Goal: Transaction & Acquisition: Purchase product/service

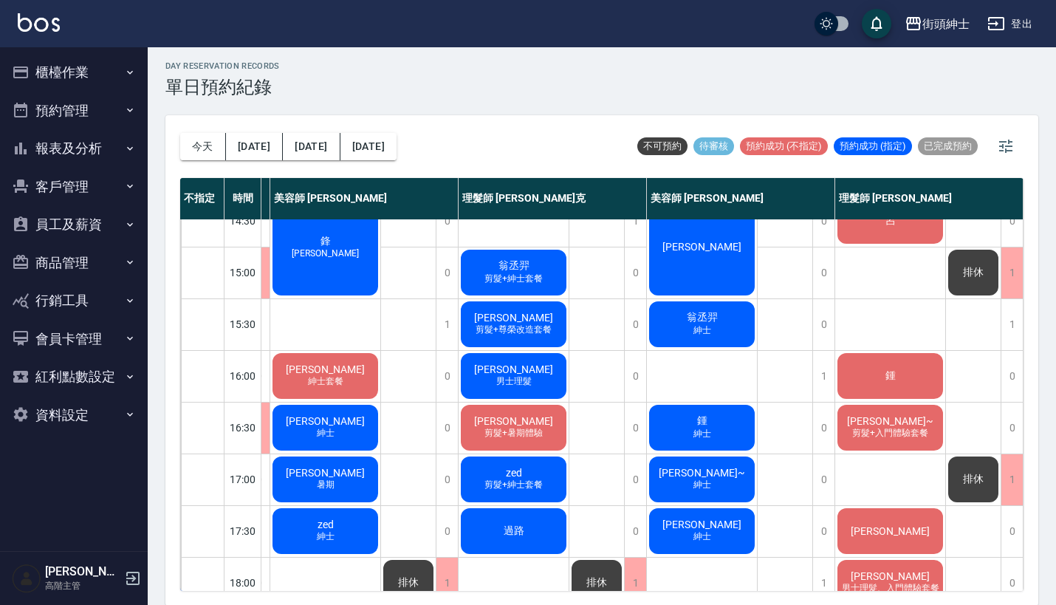
scroll to position [395, 182]
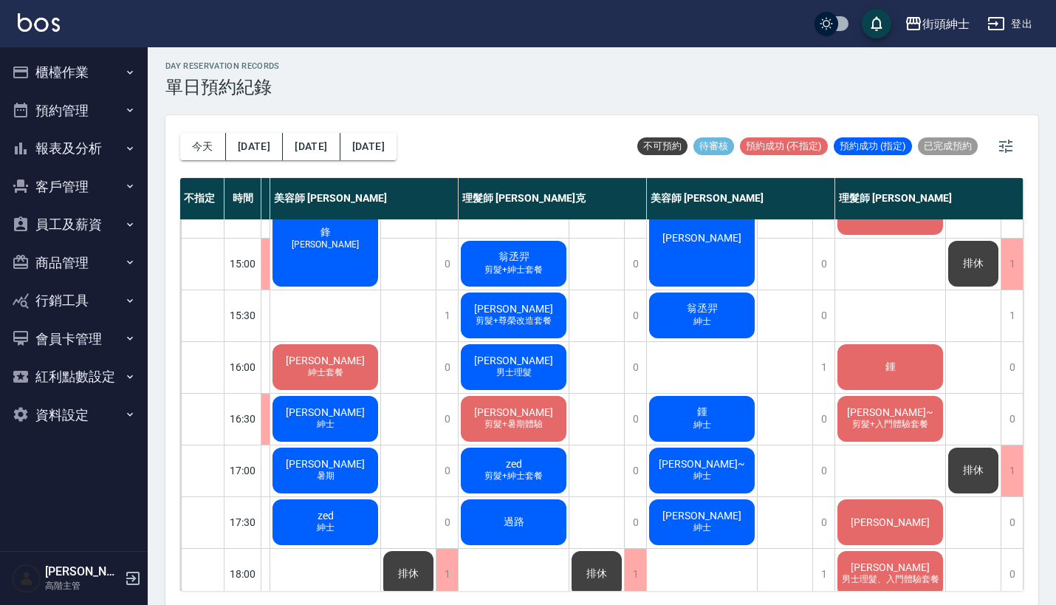
click at [711, 256] on div "[PERSON_NAME]" at bounding box center [702, 238] width 110 height 102
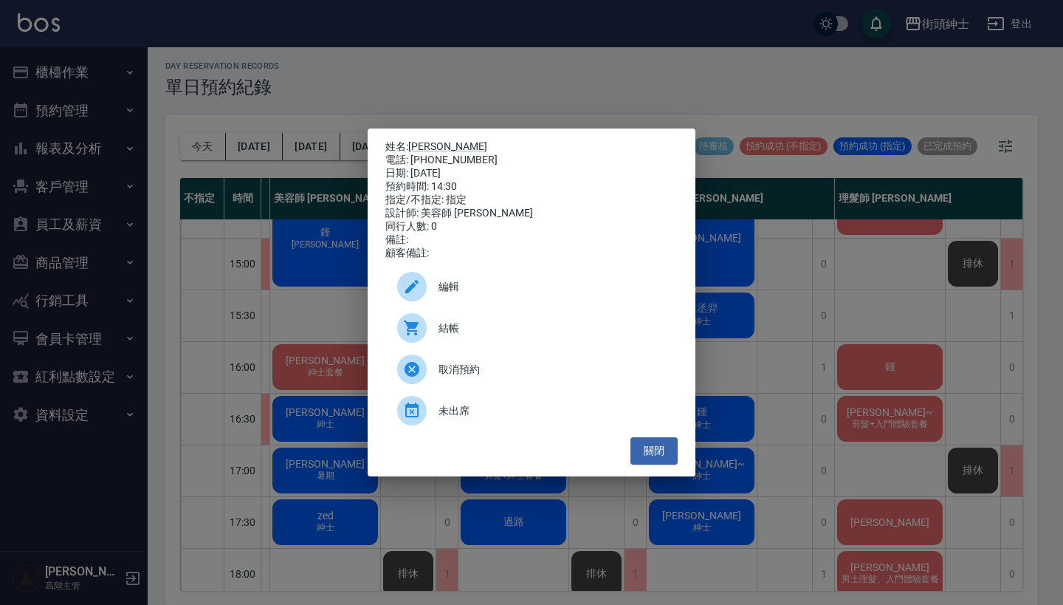
click at [498, 345] on div "結帳" at bounding box center [531, 327] width 292 height 41
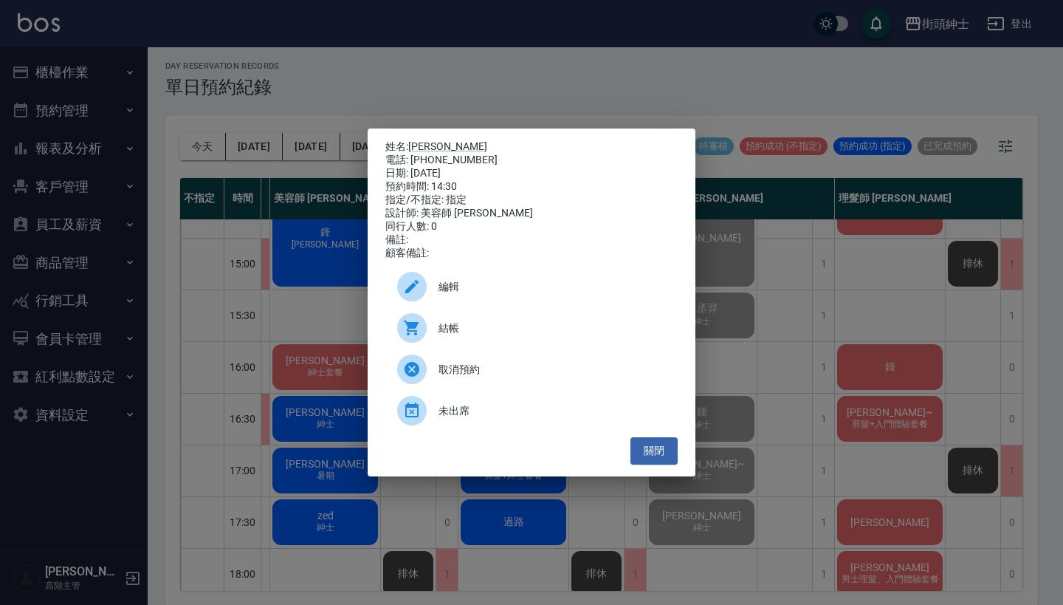
click at [629, 61] on div "姓名: 董家豪 電話: 0912075713 日期: 2025/09/05 預約時間: 14:30 指定/不指定: 指定 設計師: 美容師 小戴 同行人數: …" at bounding box center [531, 302] width 1063 height 605
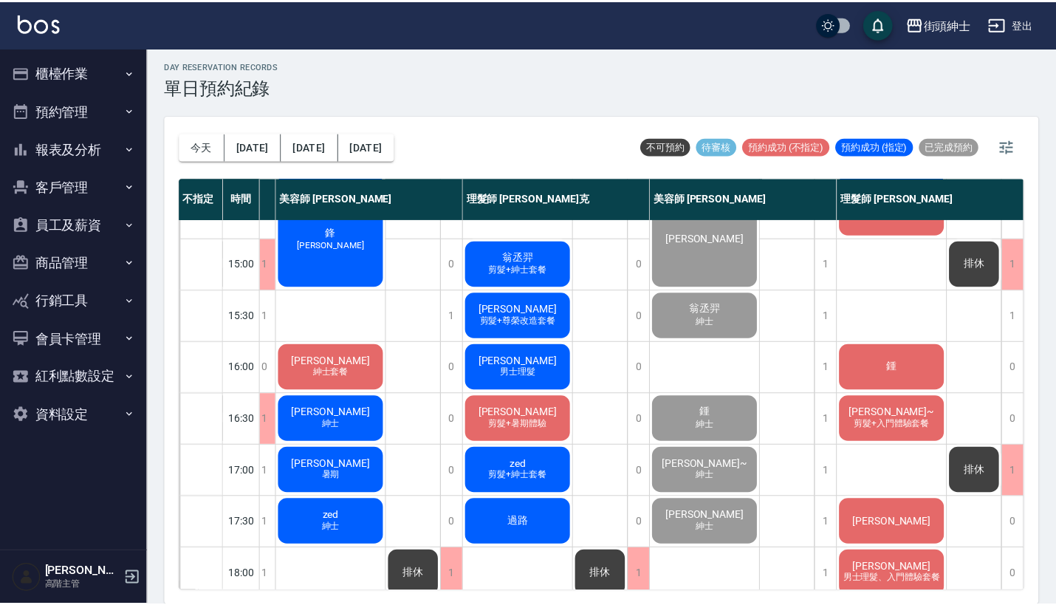
scroll to position [395, 179]
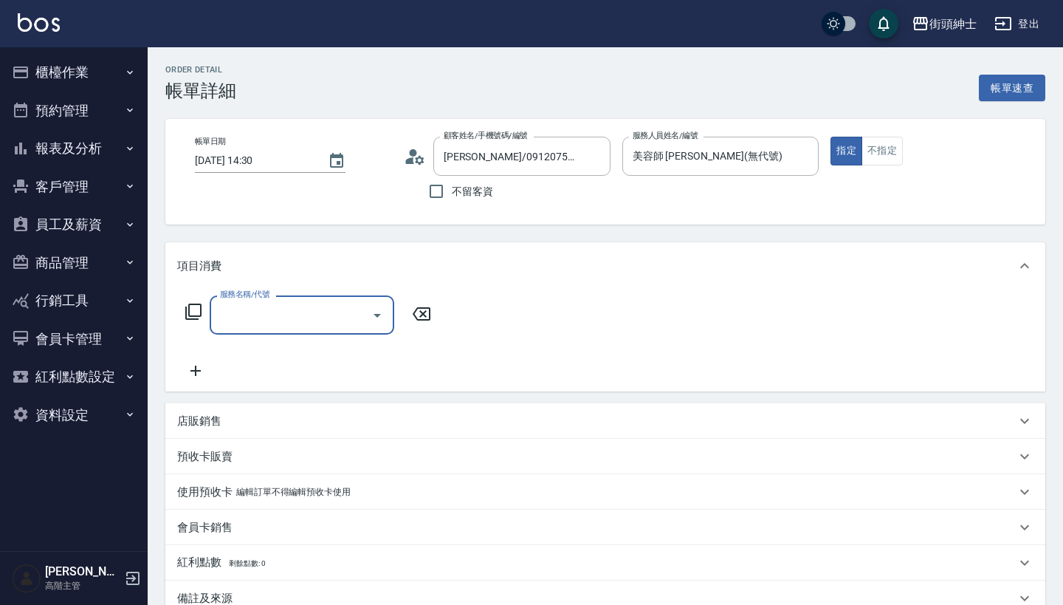
click at [317, 326] on input "服務名稱/代號" at bounding box center [290, 315] width 149 height 26
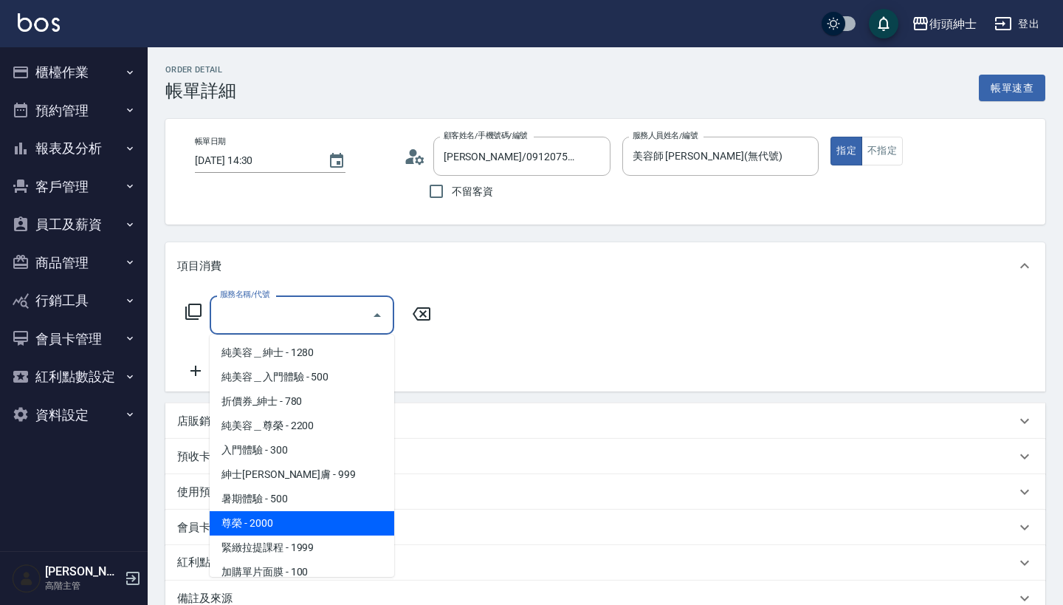
click at [315, 519] on span "尊榮 - 2000" at bounding box center [302, 523] width 185 height 24
type input "[PERSON_NAME]"
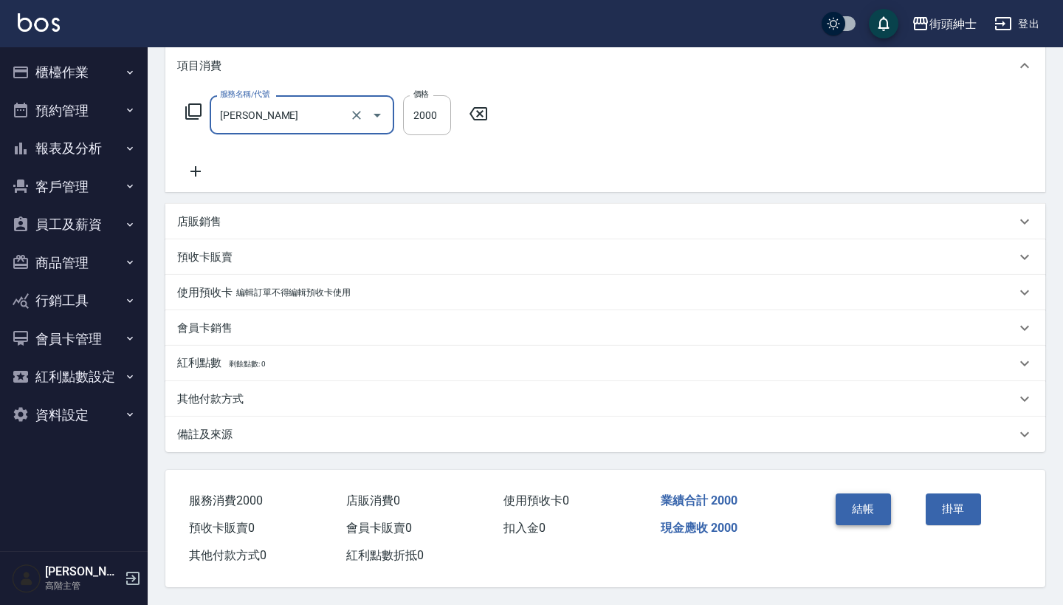
scroll to position [207, 0]
click at [871, 508] on button "結帳" at bounding box center [863, 508] width 55 height 31
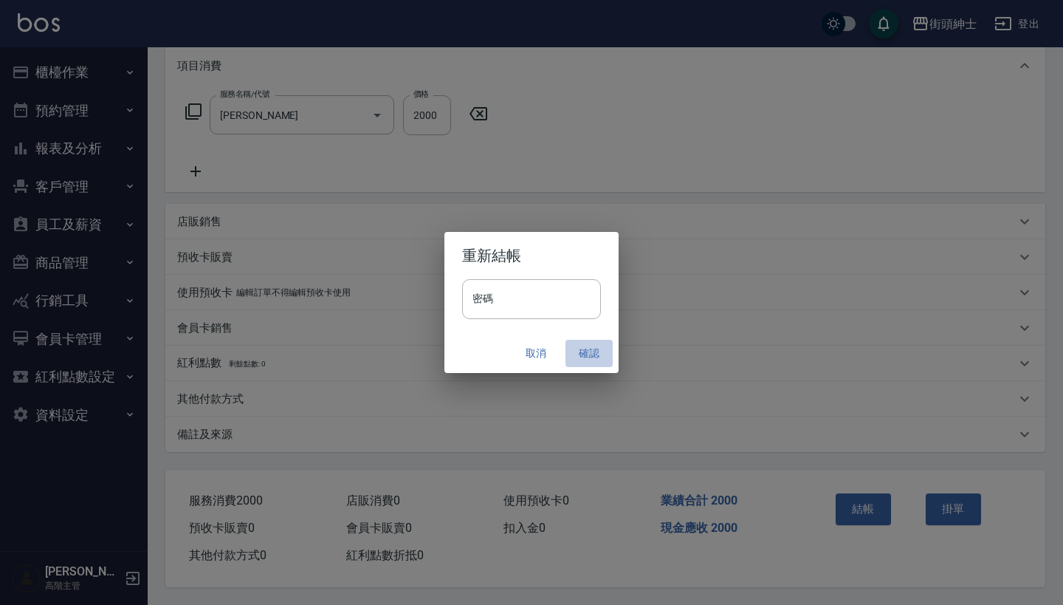
click at [582, 350] on button "確認" at bounding box center [589, 353] width 47 height 27
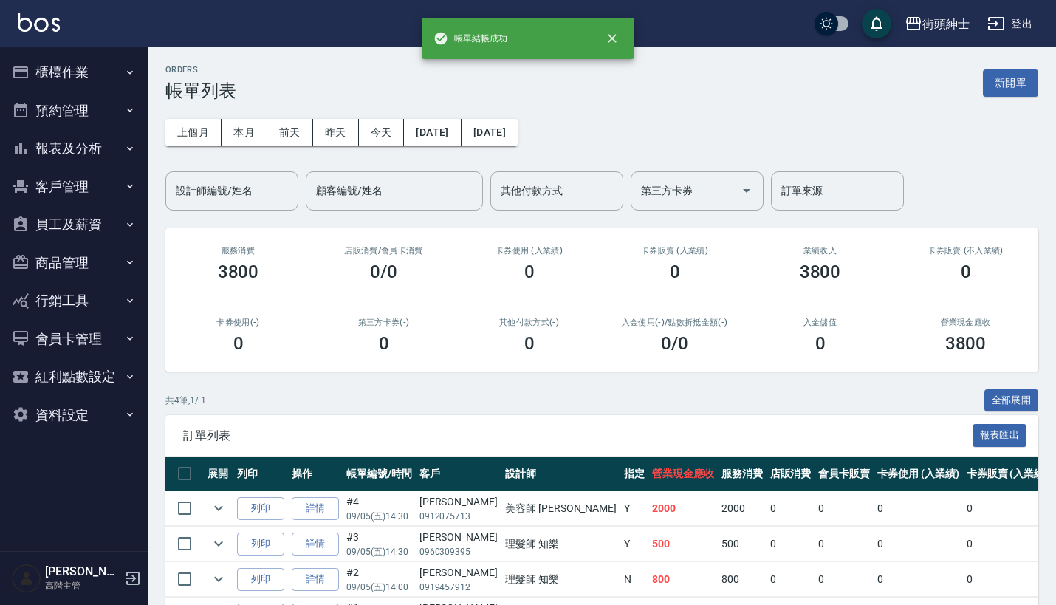
click at [80, 109] on button "預約管理" at bounding box center [74, 111] width 136 height 38
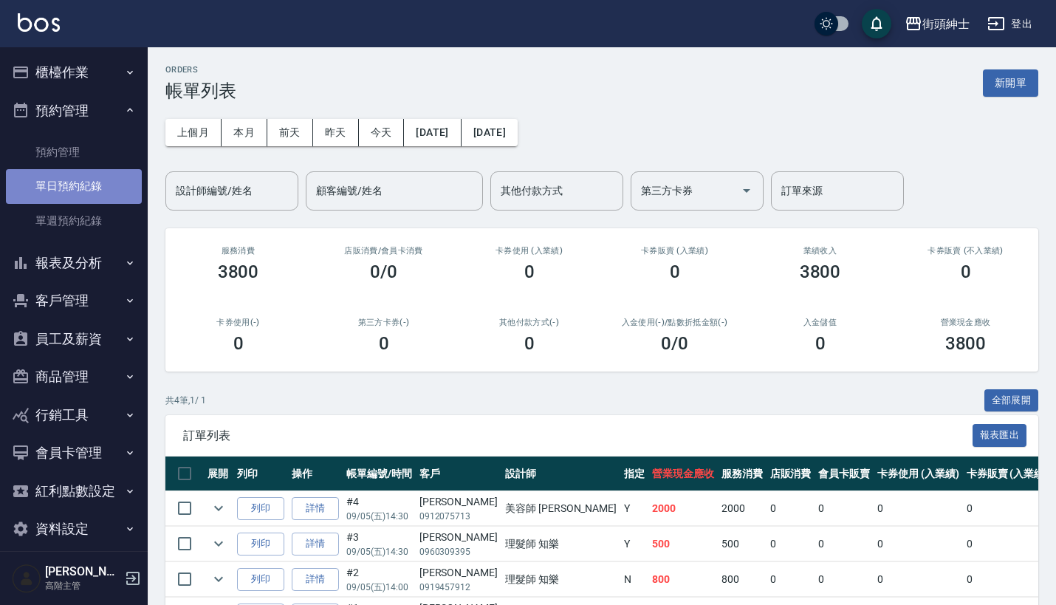
click at [89, 176] on link "單日預約紀錄" at bounding box center [74, 186] width 136 height 34
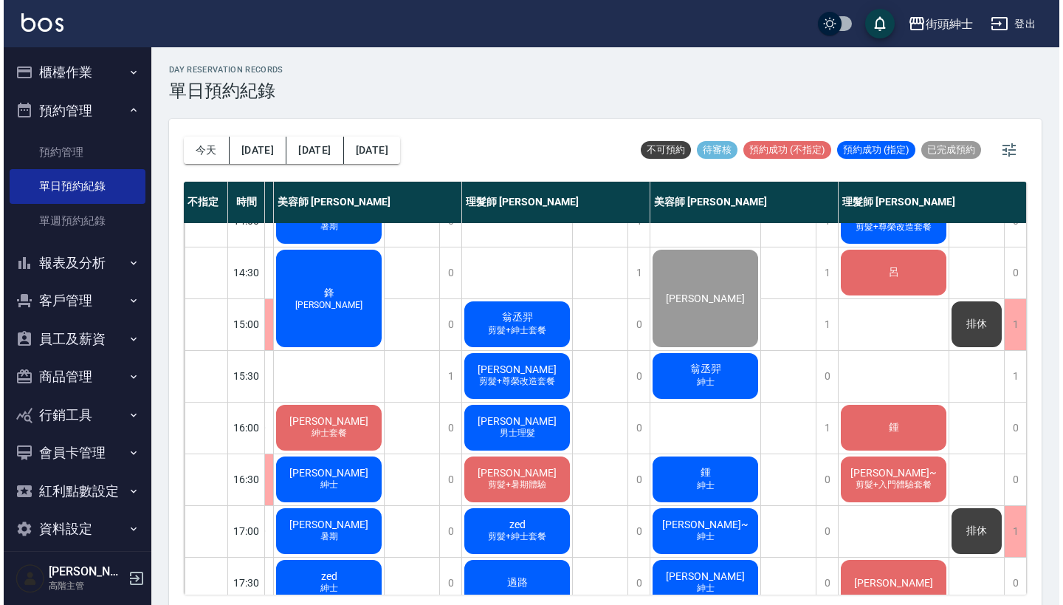
scroll to position [375, 187]
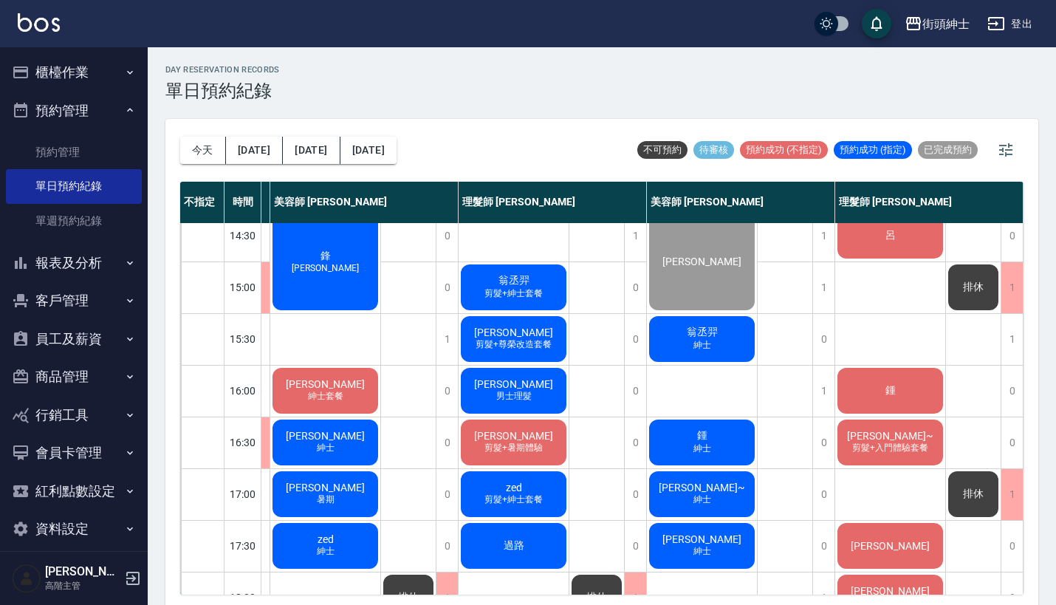
click at [690, 351] on span "紳士" at bounding box center [702, 345] width 24 height 13
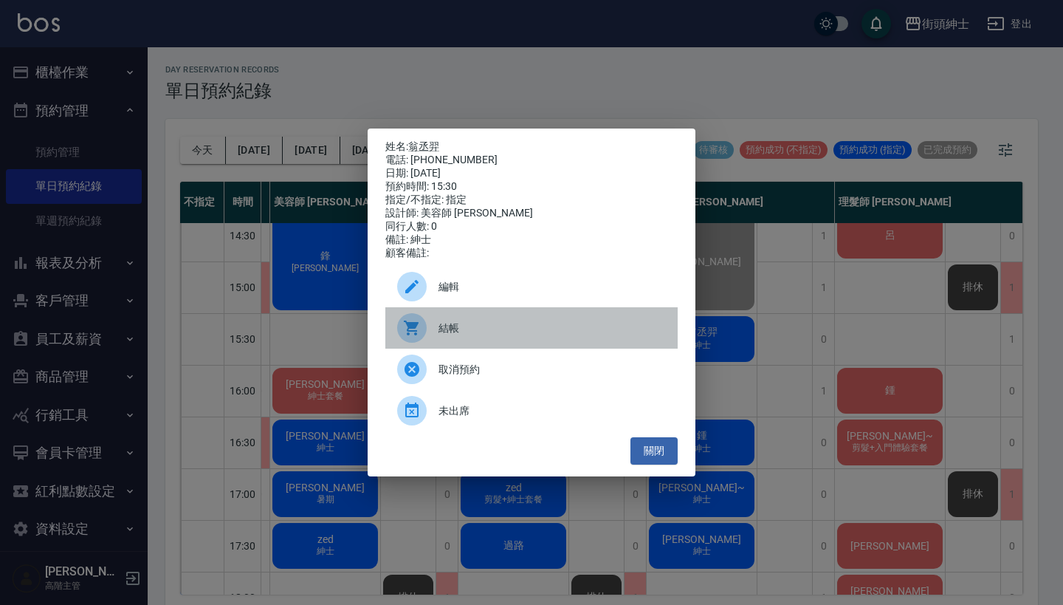
click at [504, 331] on span "結帳" at bounding box center [552, 328] width 227 height 16
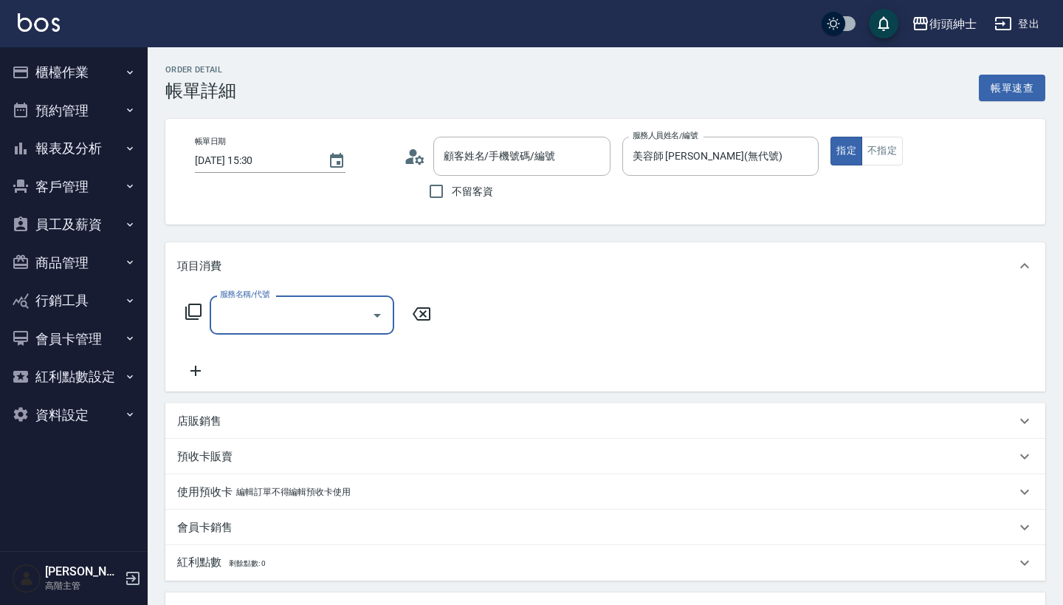
type input "翁丞羿/0930543531/null"
click at [344, 313] on input "服務名稱/代號" at bounding box center [290, 315] width 149 height 26
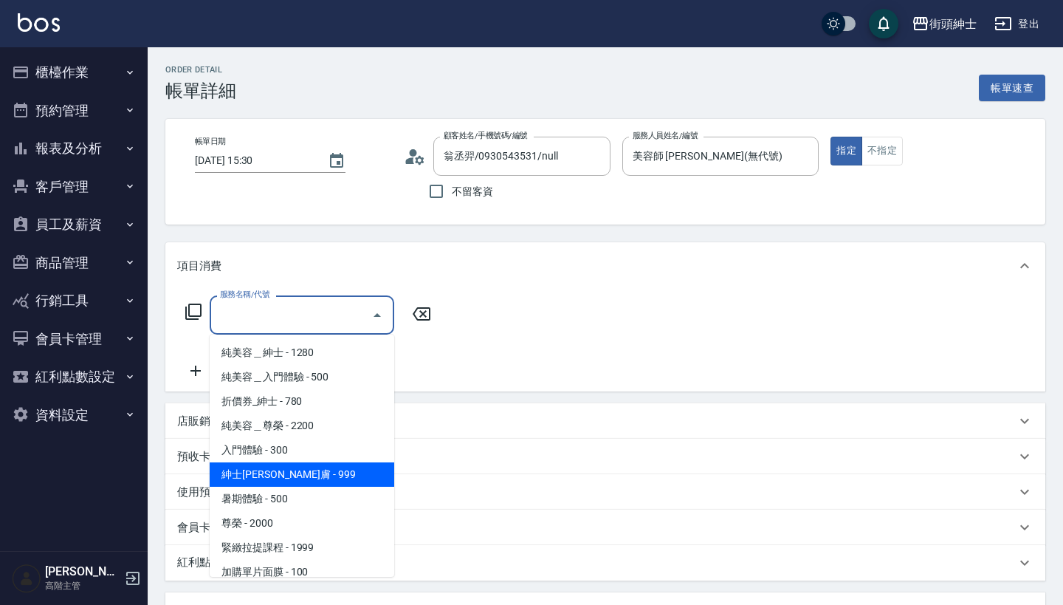
click at [325, 475] on span "紳士[PERSON_NAME]膚 - 999" at bounding box center [302, 474] width 185 height 24
type input "紳士[PERSON_NAME]膚"
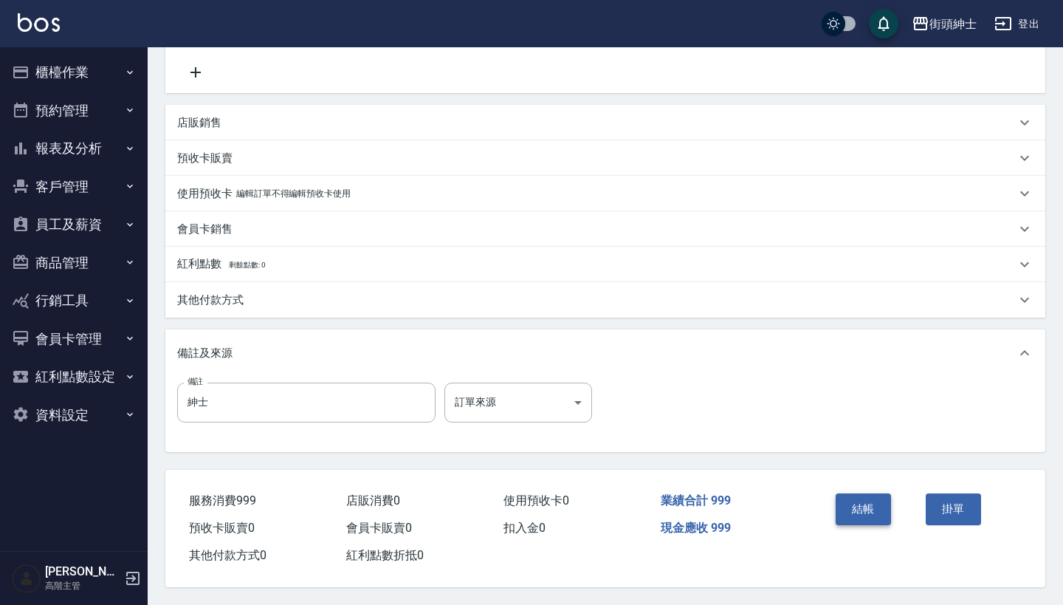
scroll to position [306, 0]
click at [870, 502] on button "結帳" at bounding box center [863, 508] width 55 height 31
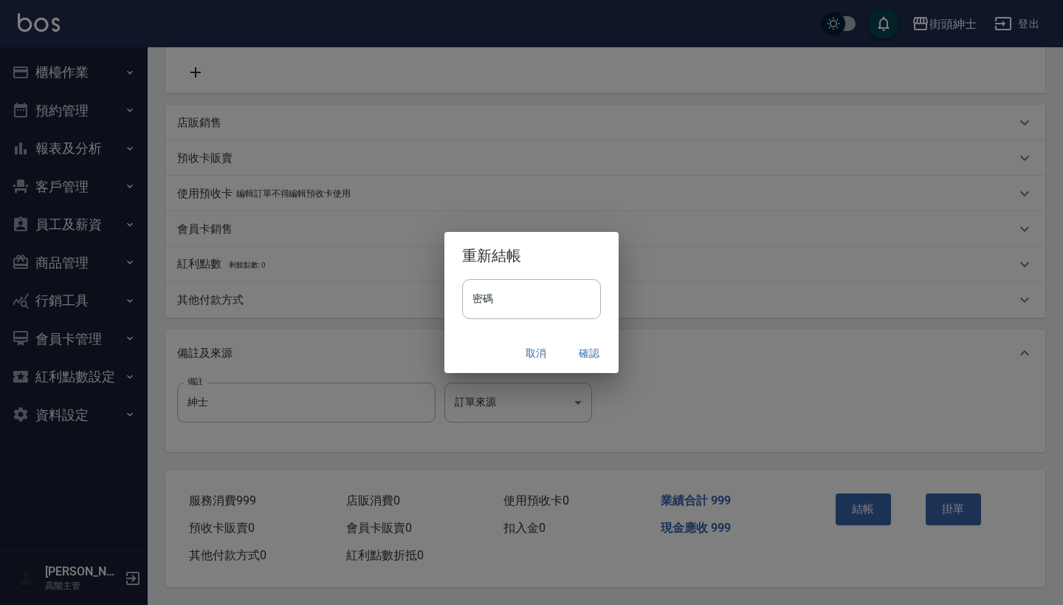
click at [594, 357] on button "確認" at bounding box center [589, 353] width 47 height 27
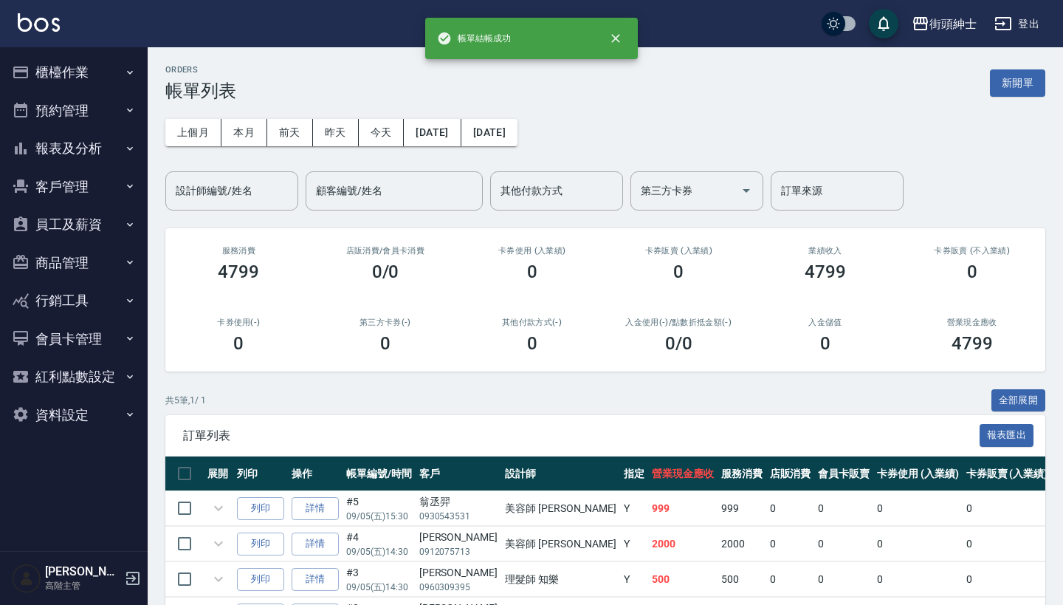
click at [104, 100] on button "預約管理" at bounding box center [74, 111] width 136 height 38
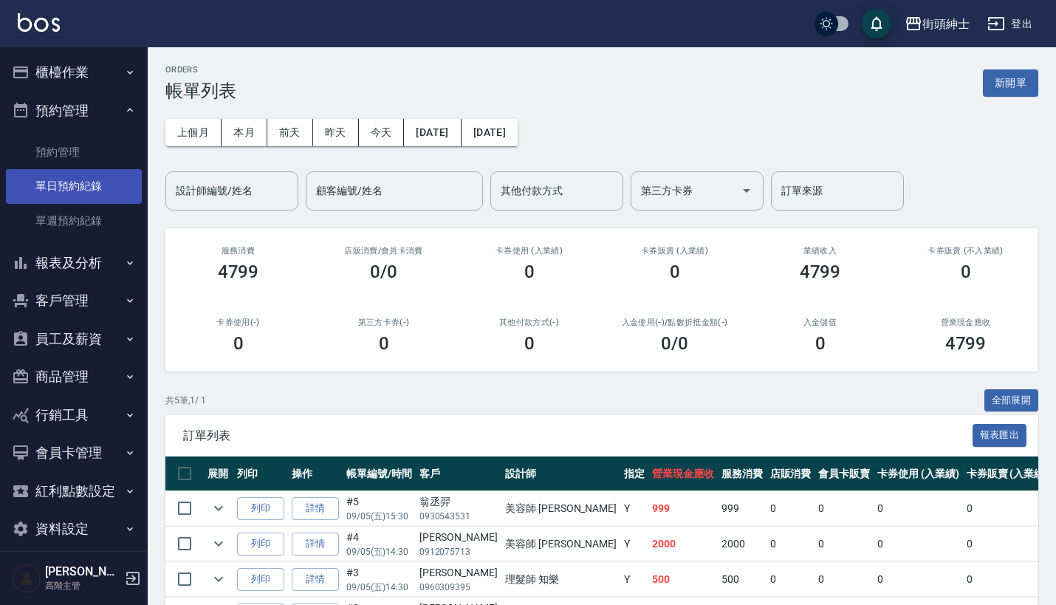
click at [109, 174] on link "單日預約紀錄" at bounding box center [74, 186] width 136 height 34
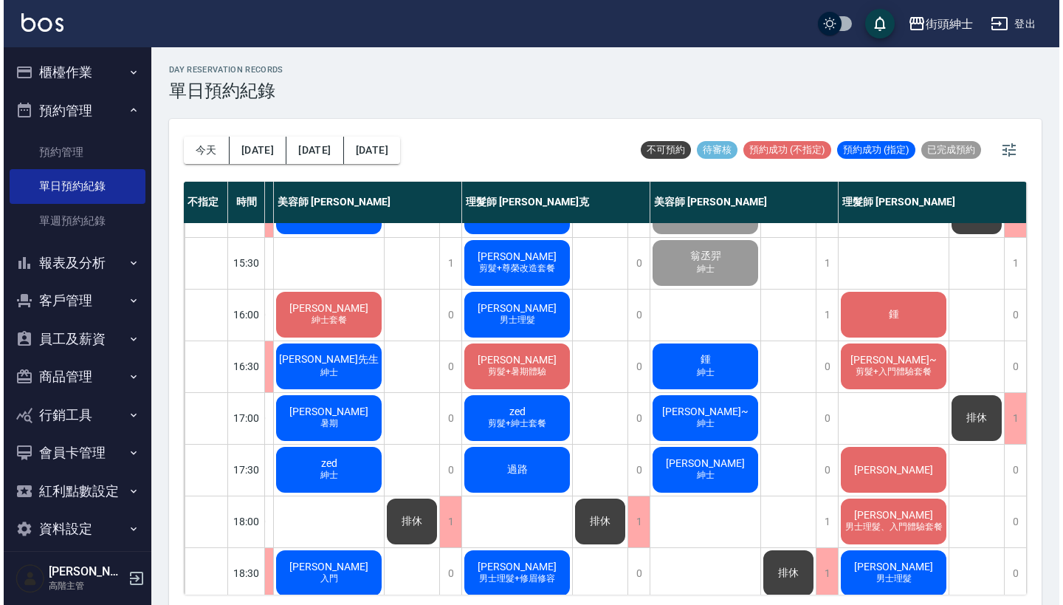
scroll to position [459, 187]
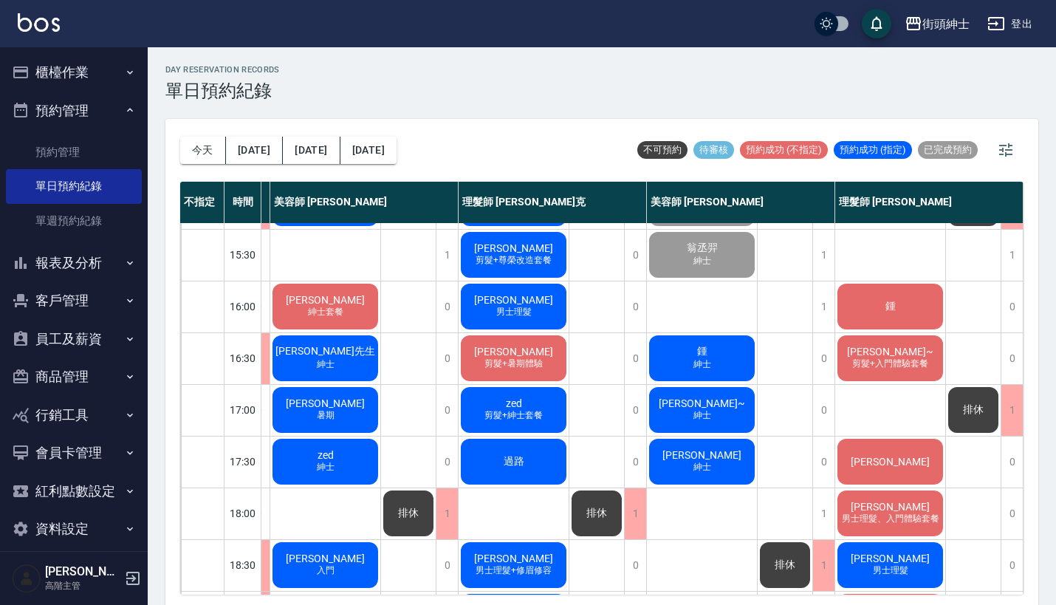
click at [707, 356] on div "鍾 紳士" at bounding box center [702, 358] width 110 height 50
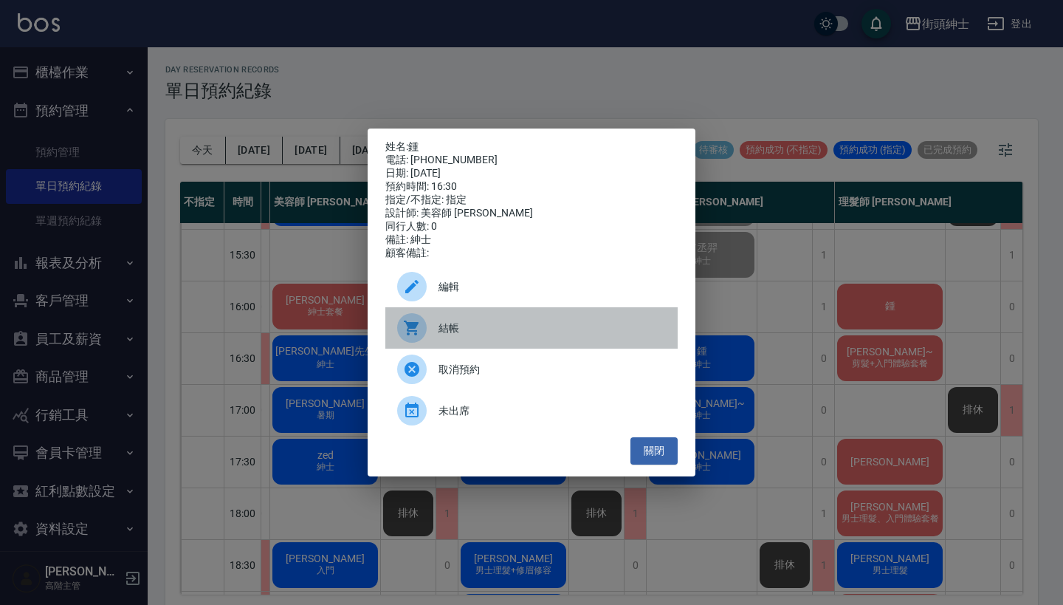
click at [478, 334] on span "結帳" at bounding box center [552, 328] width 227 height 16
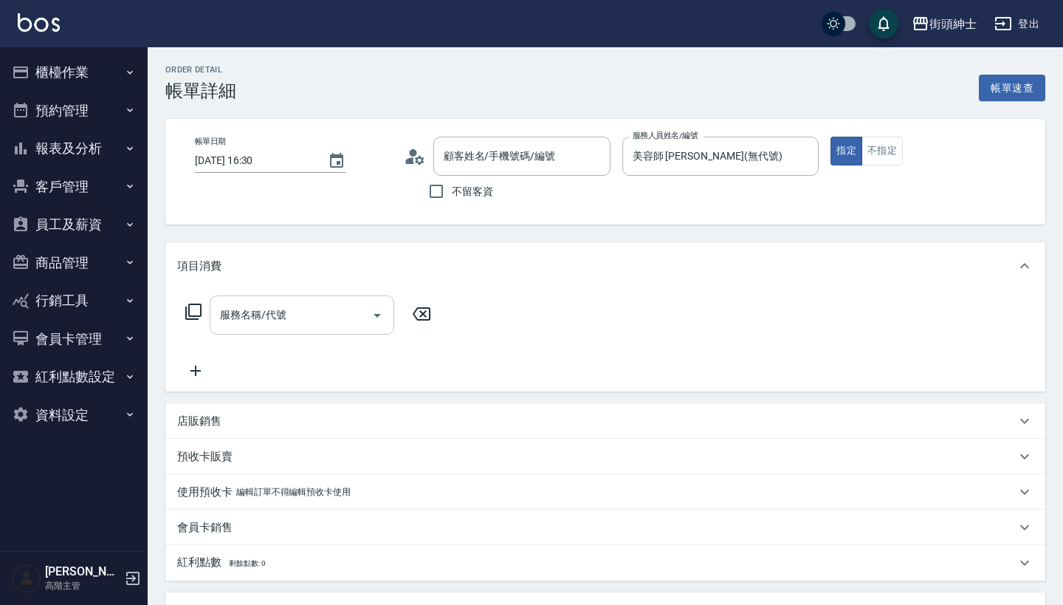
type input "鍾/0933708518/null"
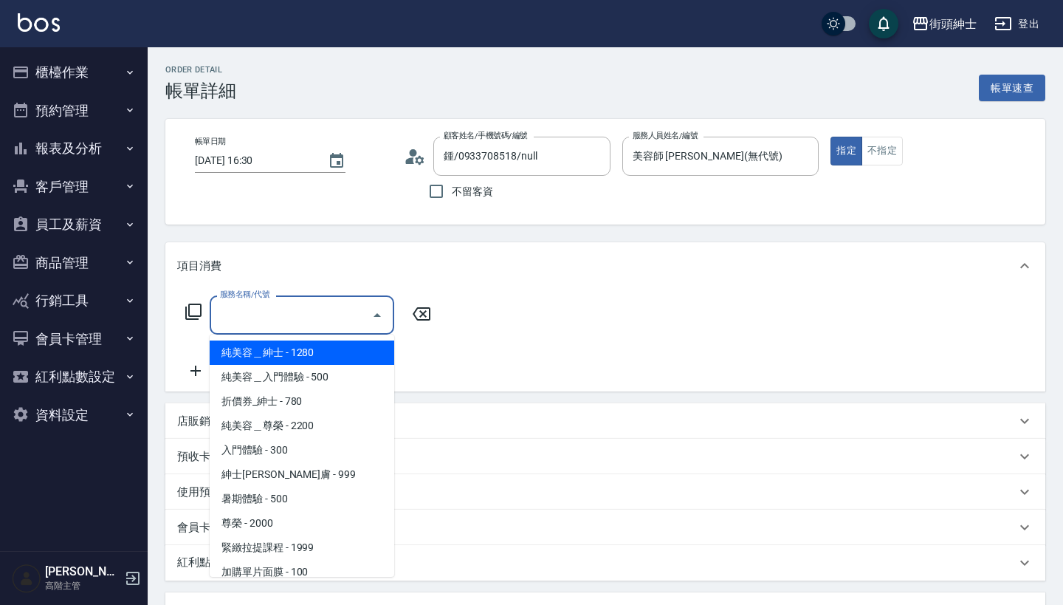
click at [319, 315] on input "服務名稱/代號" at bounding box center [290, 315] width 149 height 26
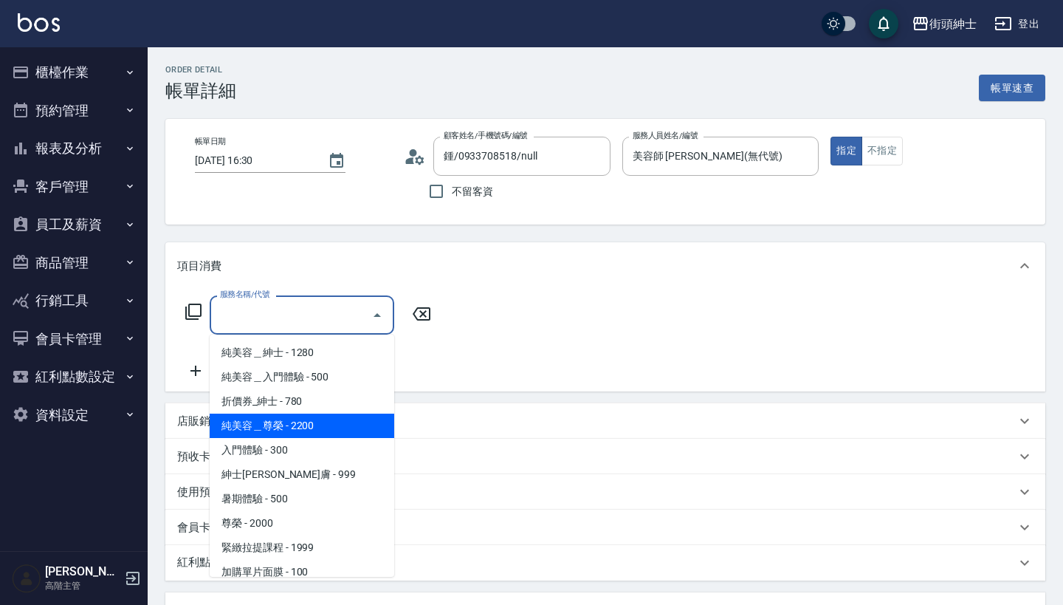
scroll to position [33, 0]
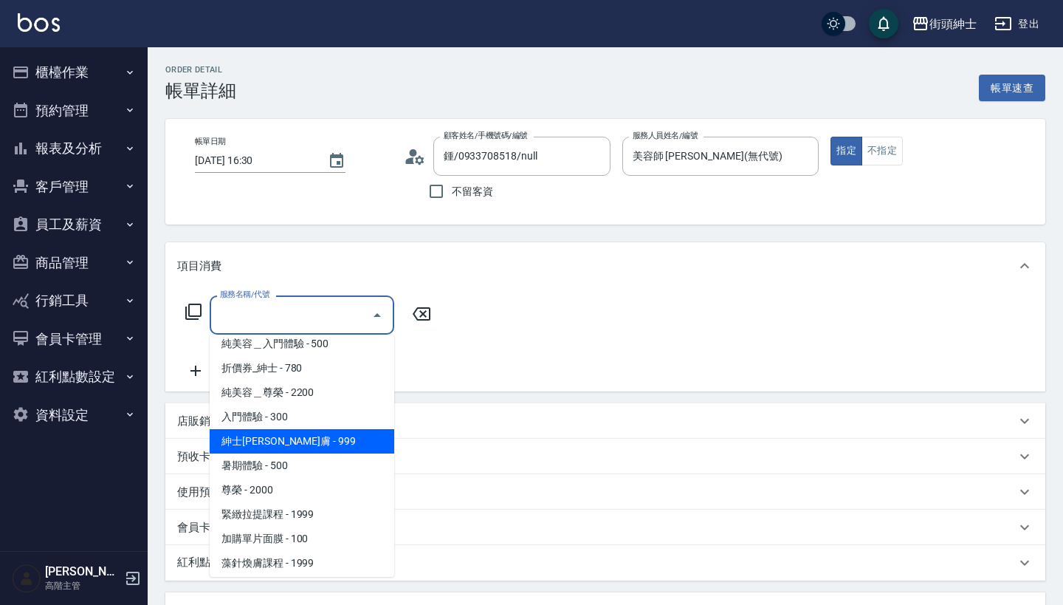
click at [312, 442] on span "紳士[PERSON_NAME]膚 - 999" at bounding box center [302, 441] width 185 height 24
type input "紳士[PERSON_NAME]膚"
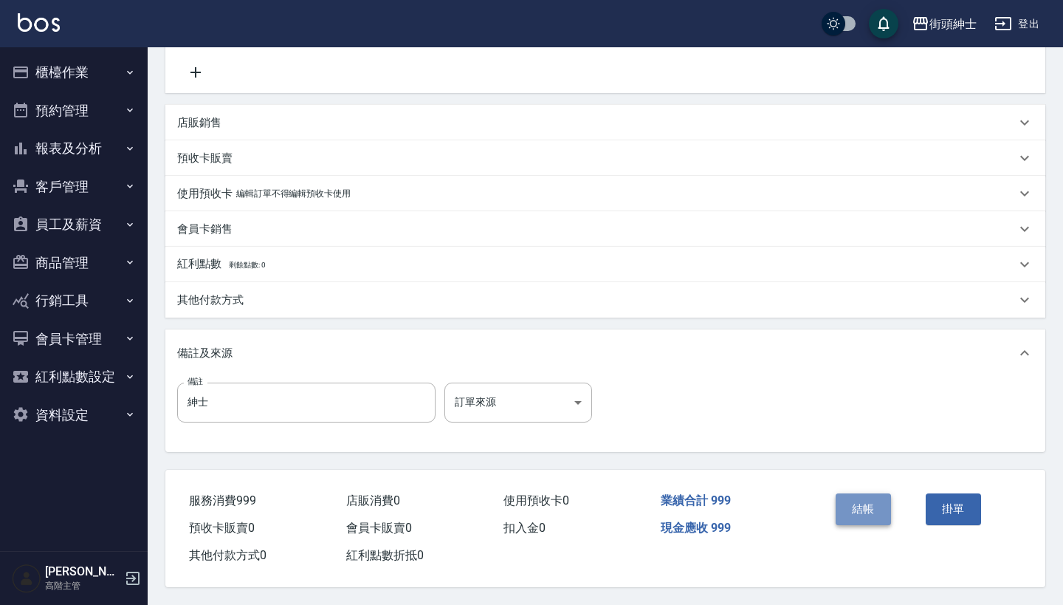
scroll to position [306, 0]
click at [866, 498] on button "結帳" at bounding box center [863, 508] width 55 height 31
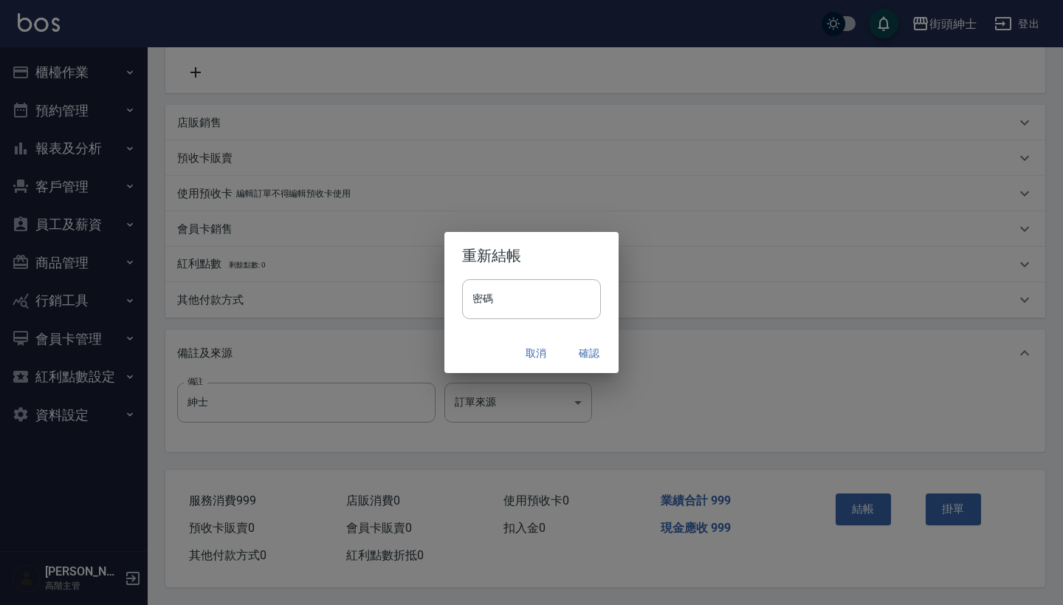
click at [594, 346] on button "確認" at bounding box center [589, 353] width 47 height 27
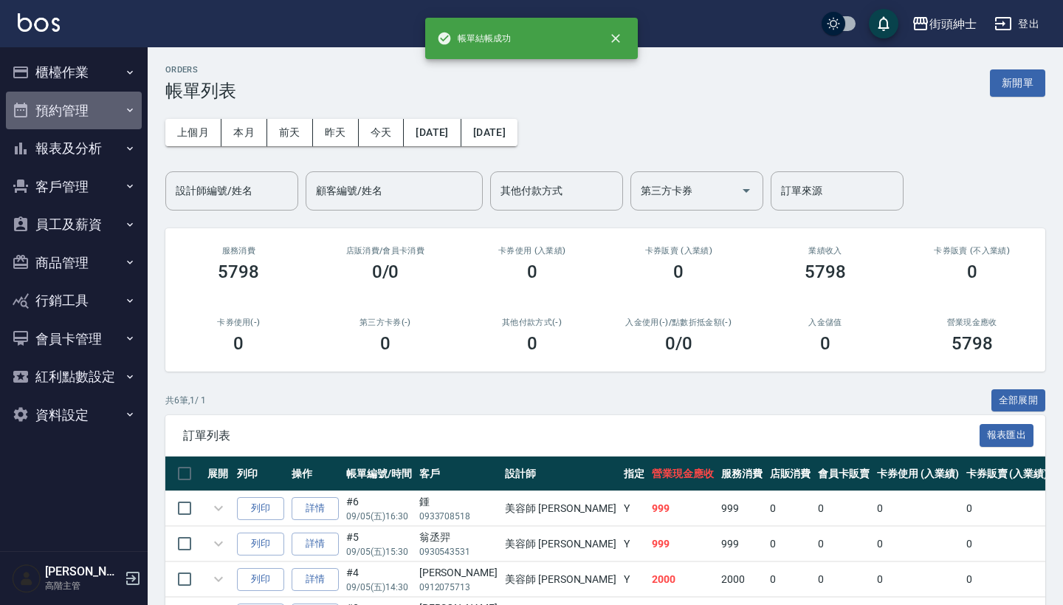
click at [126, 97] on button "預約管理" at bounding box center [74, 111] width 136 height 38
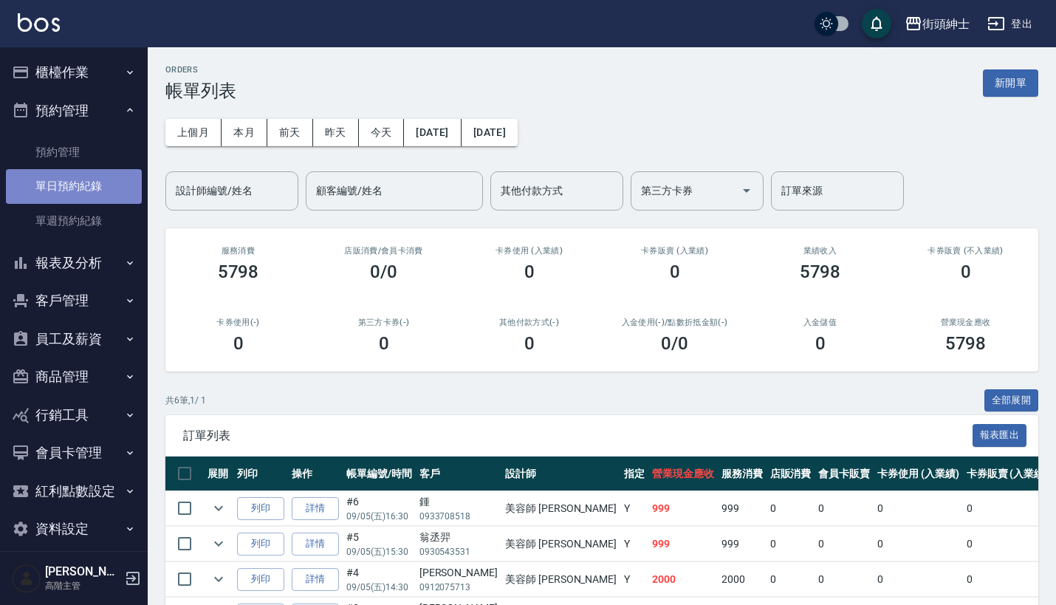
click at [89, 191] on link "單日預約紀錄" at bounding box center [74, 186] width 136 height 34
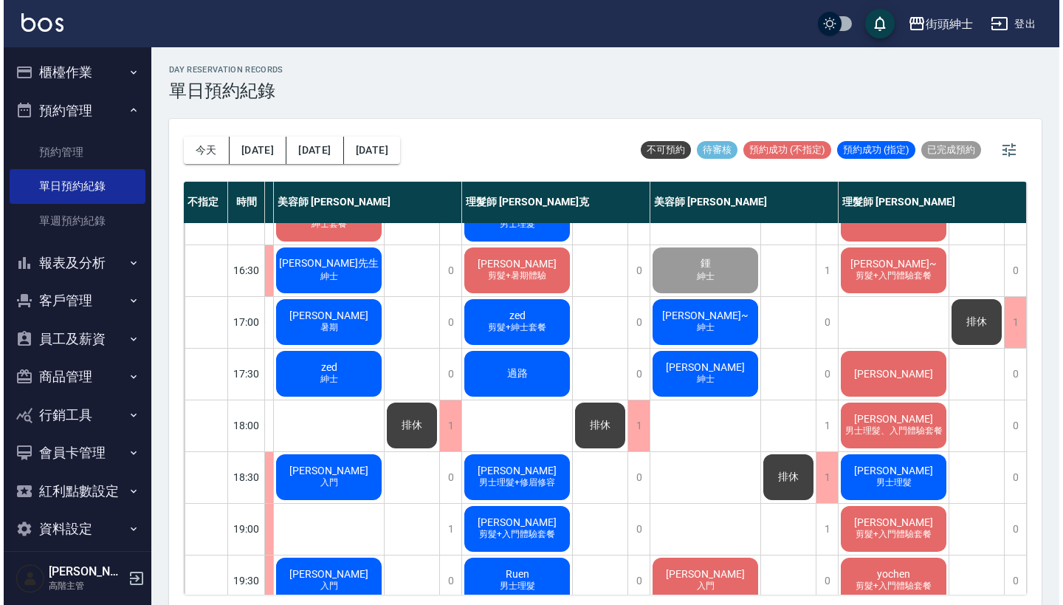
scroll to position [550, 184]
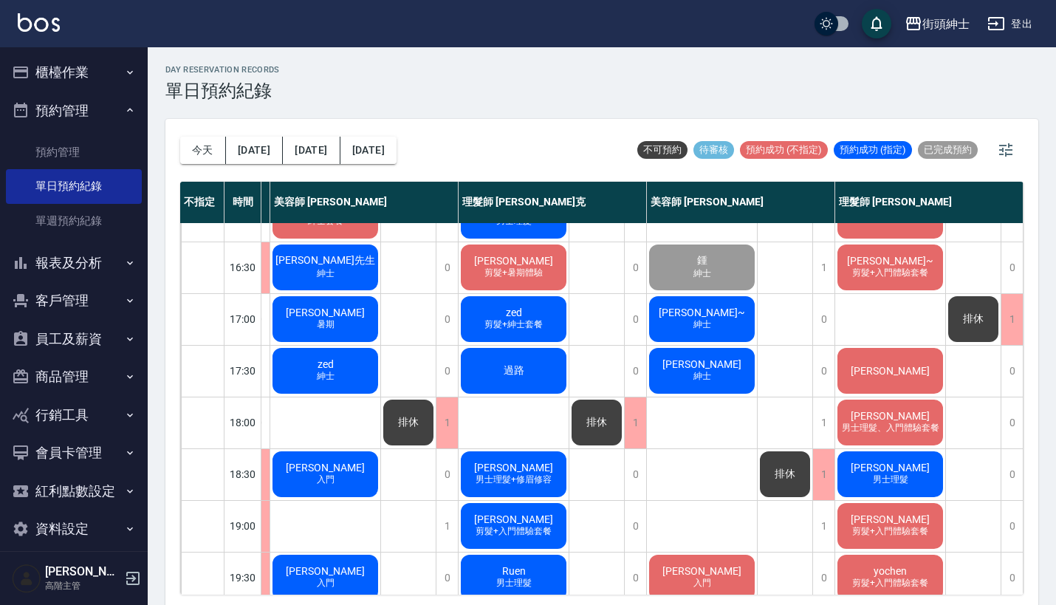
click at [719, 307] on span "[PERSON_NAME]~" at bounding box center [702, 312] width 92 height 12
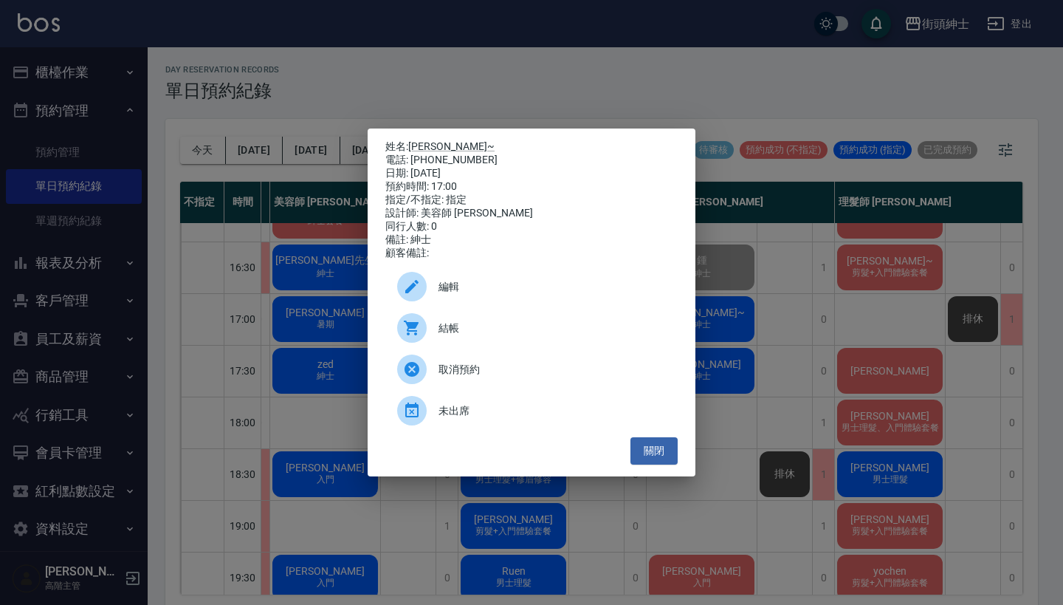
click at [524, 323] on div "結帳" at bounding box center [531, 327] width 292 height 41
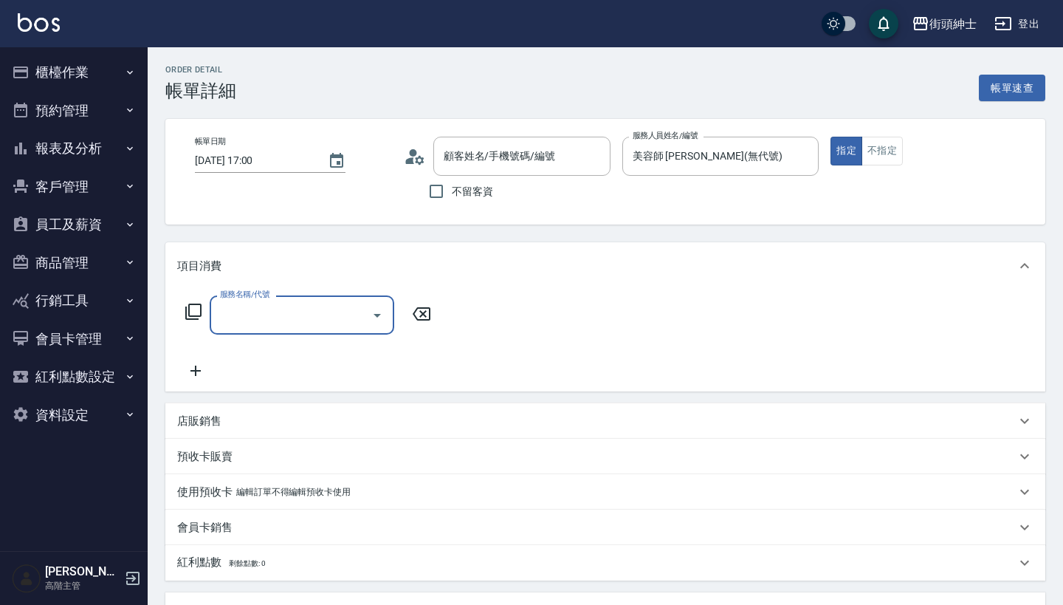
type input "Vic Shih~/0919381652/null"
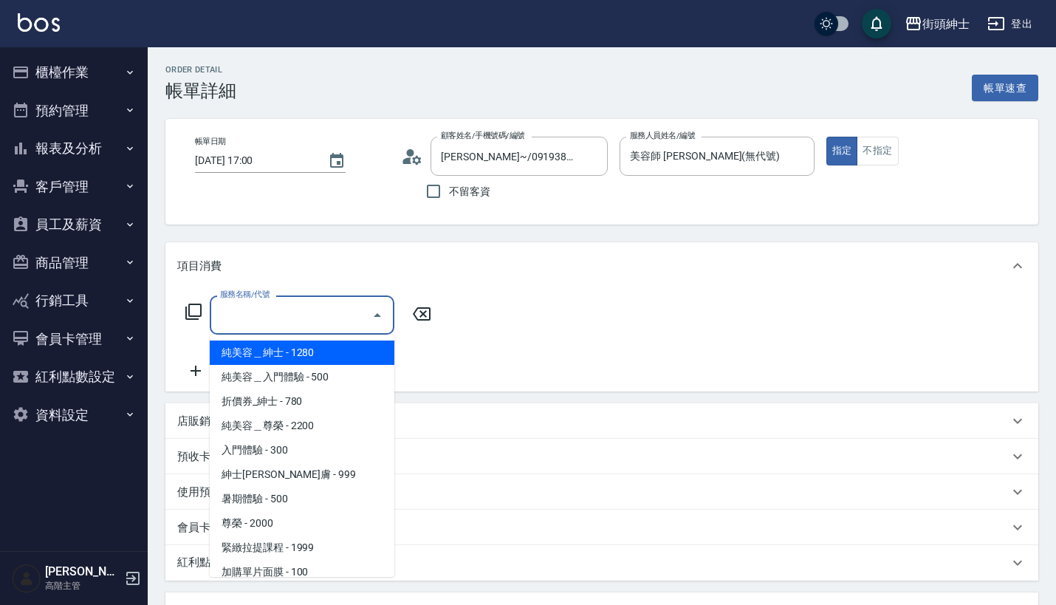
click at [264, 322] on input "服務名稱/代號" at bounding box center [290, 315] width 149 height 26
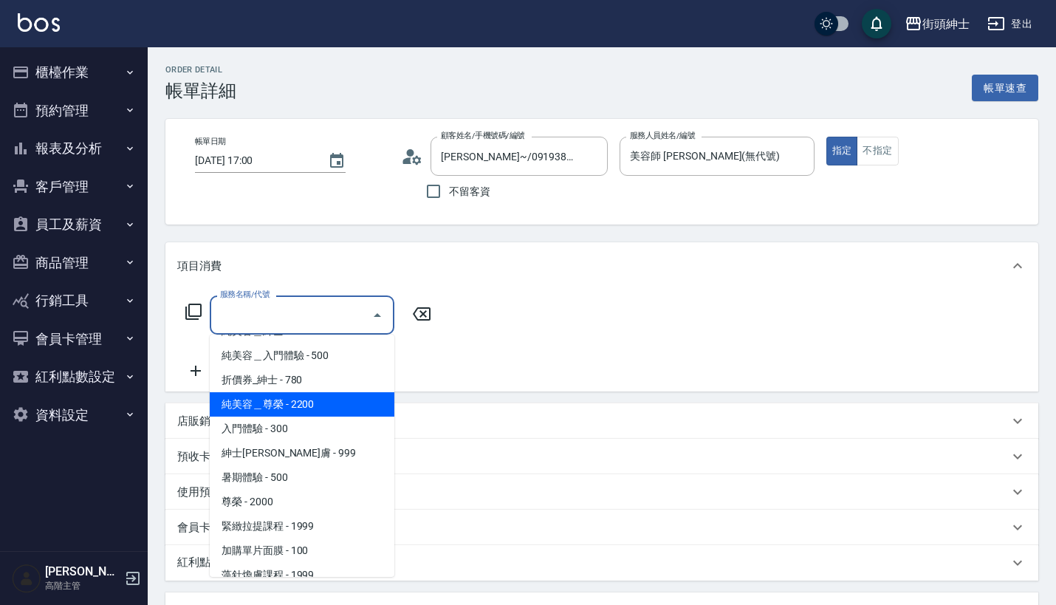
scroll to position [27, 0]
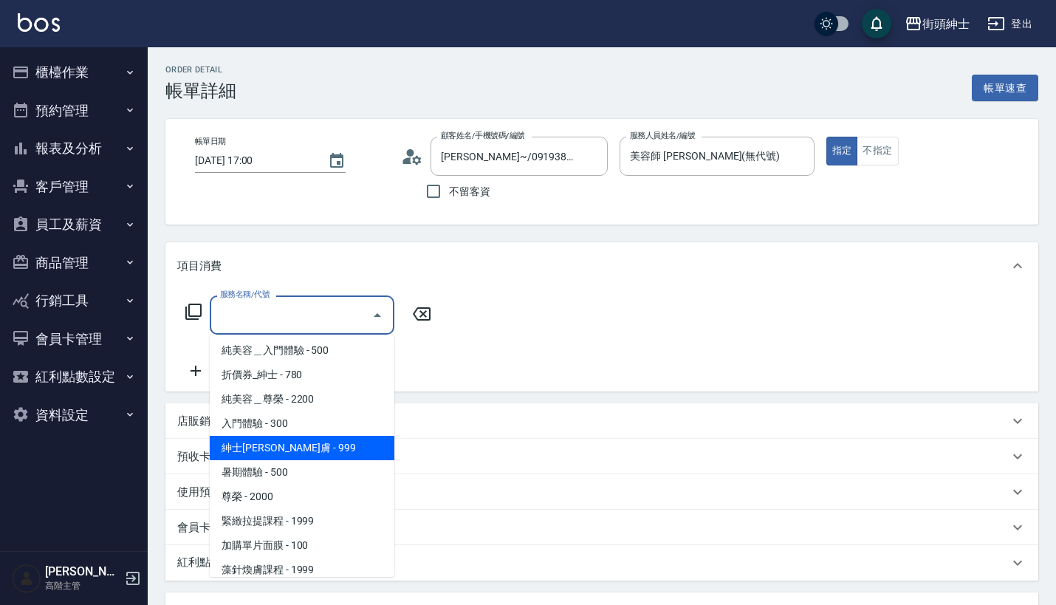
click at [312, 446] on span "紳士全效煥膚 - 999" at bounding box center [302, 448] width 185 height 24
type input "紳士全效煥膚"
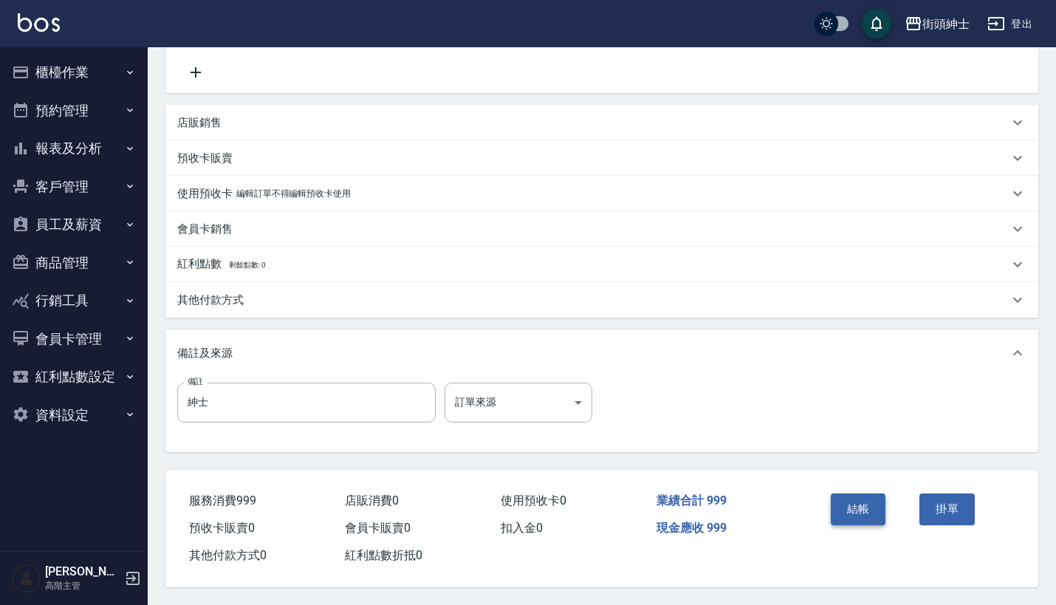
click at [856, 500] on button "結帳" at bounding box center [858, 508] width 55 height 31
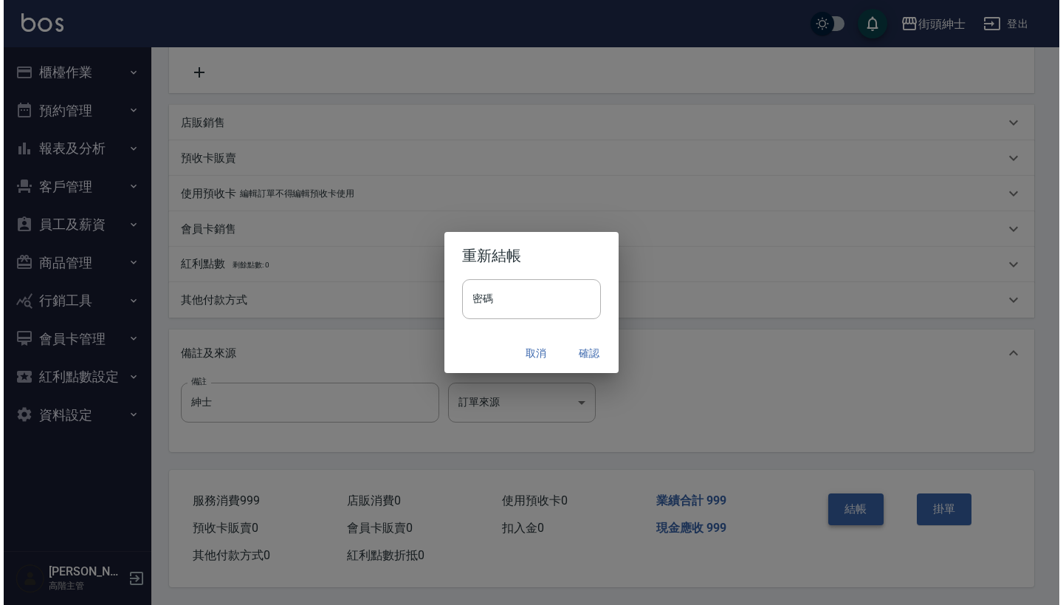
scroll to position [306, 0]
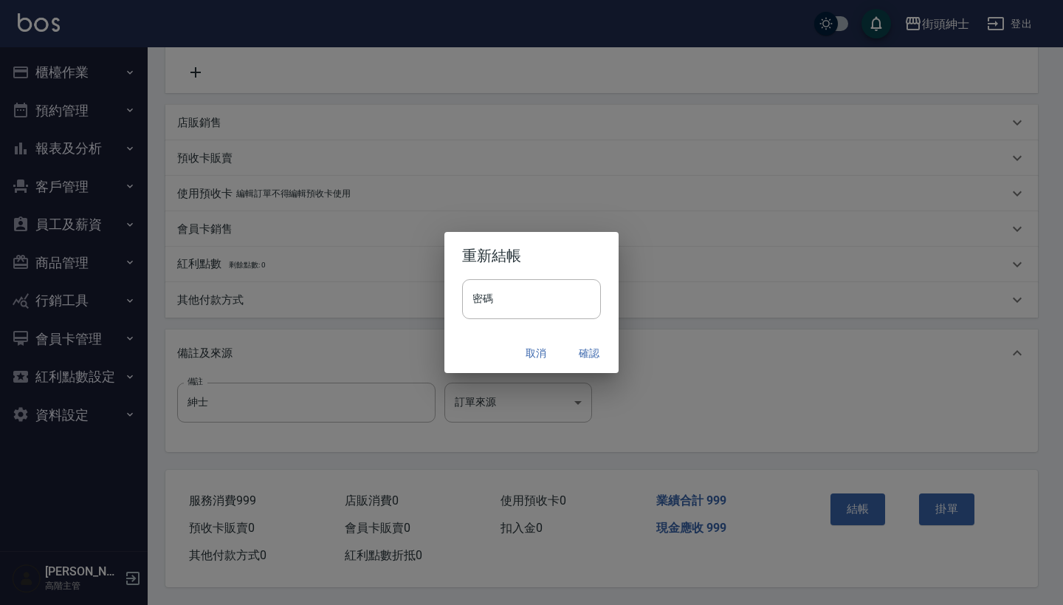
click at [594, 347] on button "確認" at bounding box center [589, 353] width 47 height 27
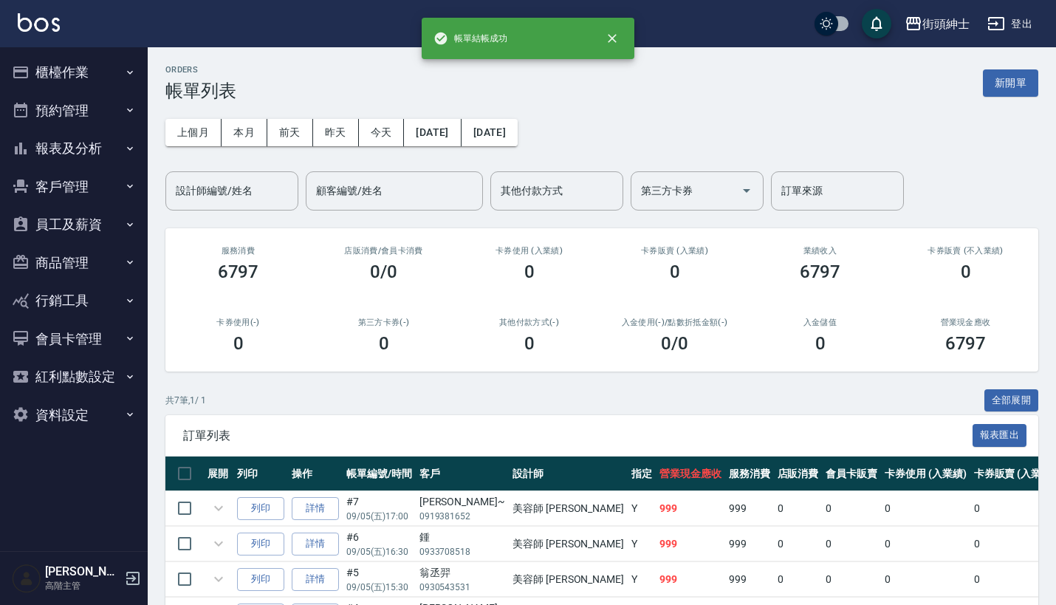
click at [97, 111] on button "預約管理" at bounding box center [74, 111] width 136 height 38
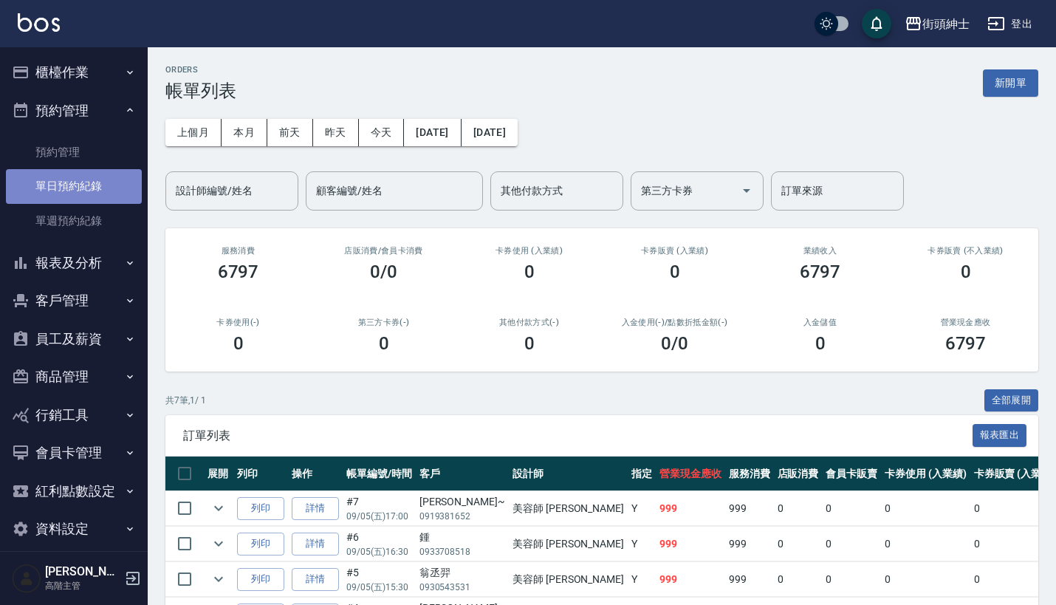
click at [109, 196] on link "單日預約紀錄" at bounding box center [74, 186] width 136 height 34
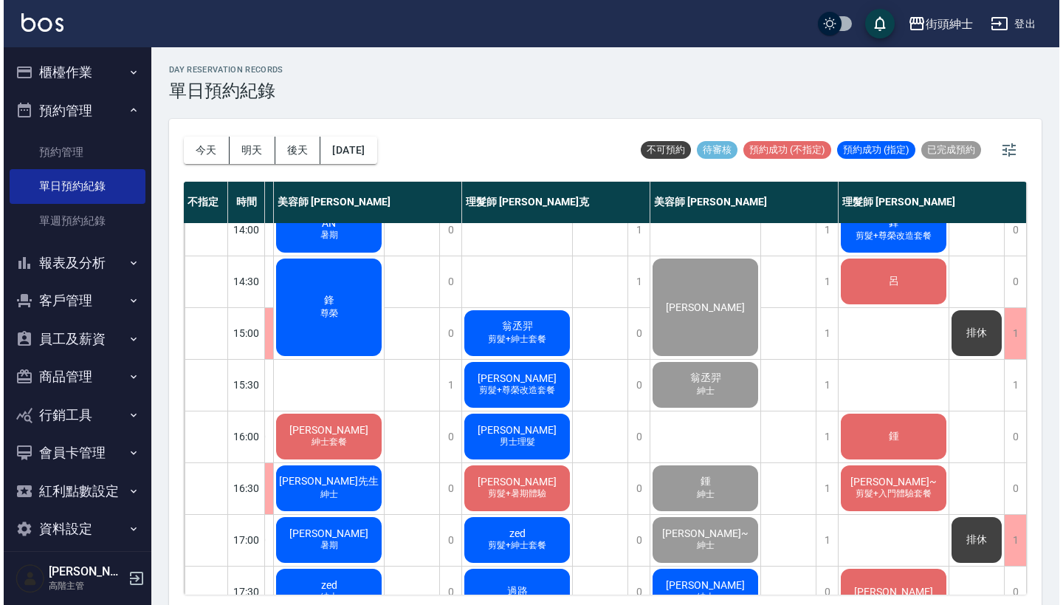
scroll to position [422, 187]
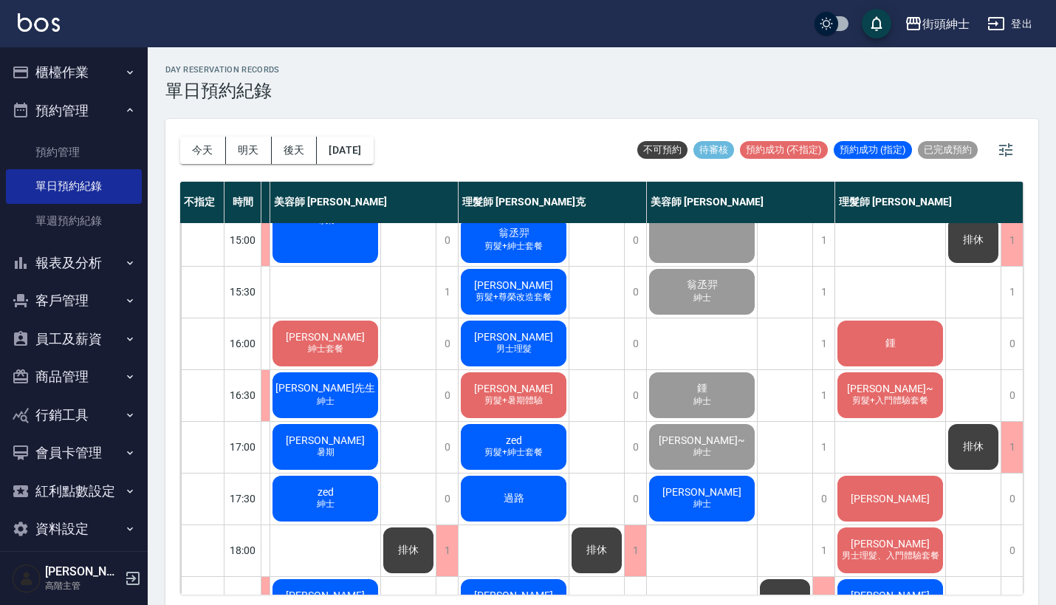
click at [691, 495] on span "[PERSON_NAME]" at bounding box center [701, 492] width 85 height 12
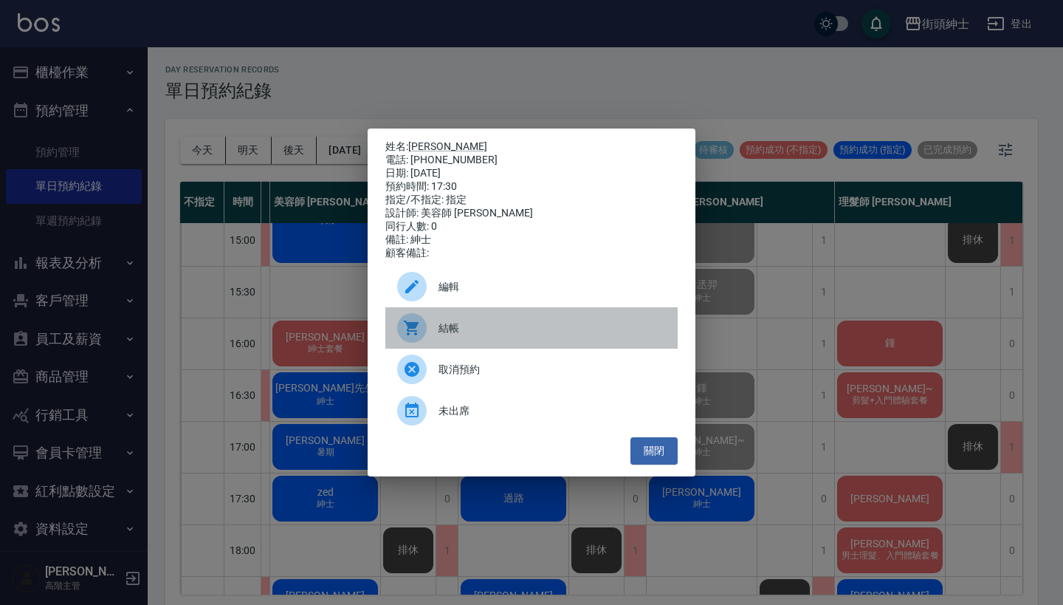
click at [529, 332] on span "結帳" at bounding box center [552, 328] width 227 height 16
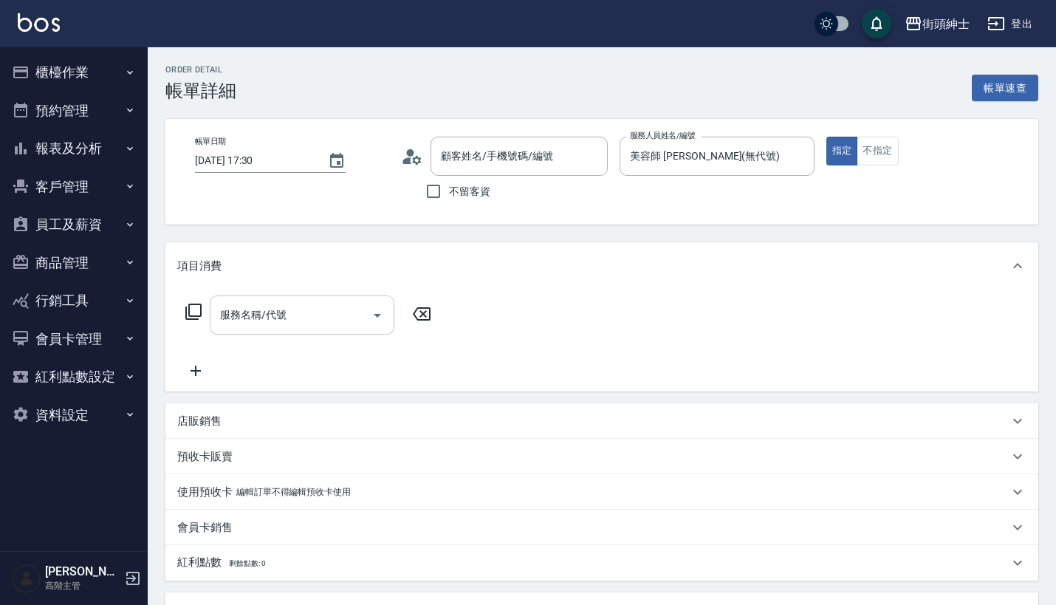
type input "許志鈺/0932017007/null"
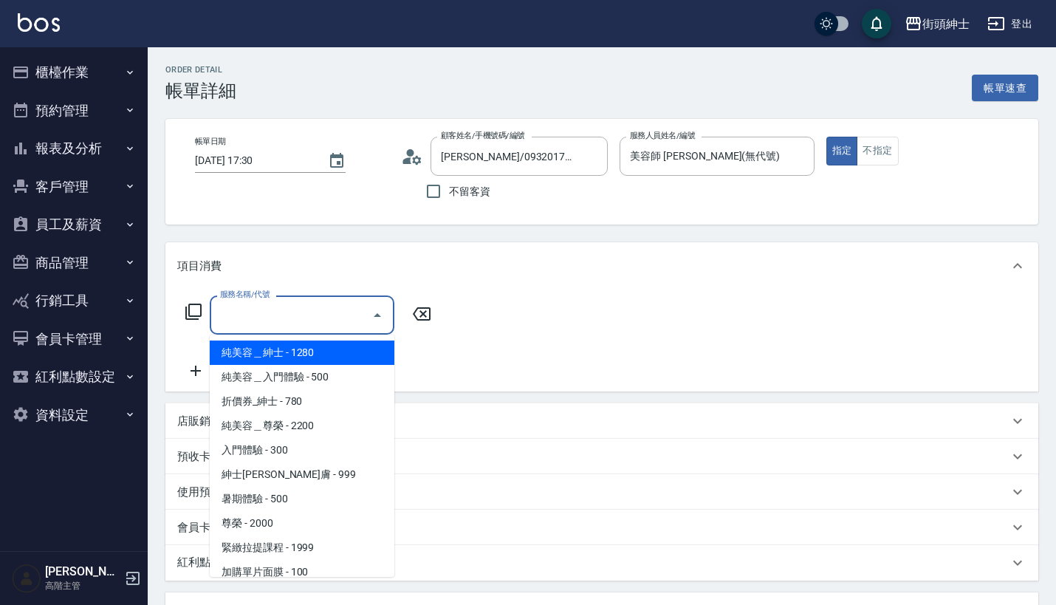
click at [339, 304] on input "服務名稱/代號" at bounding box center [290, 315] width 149 height 26
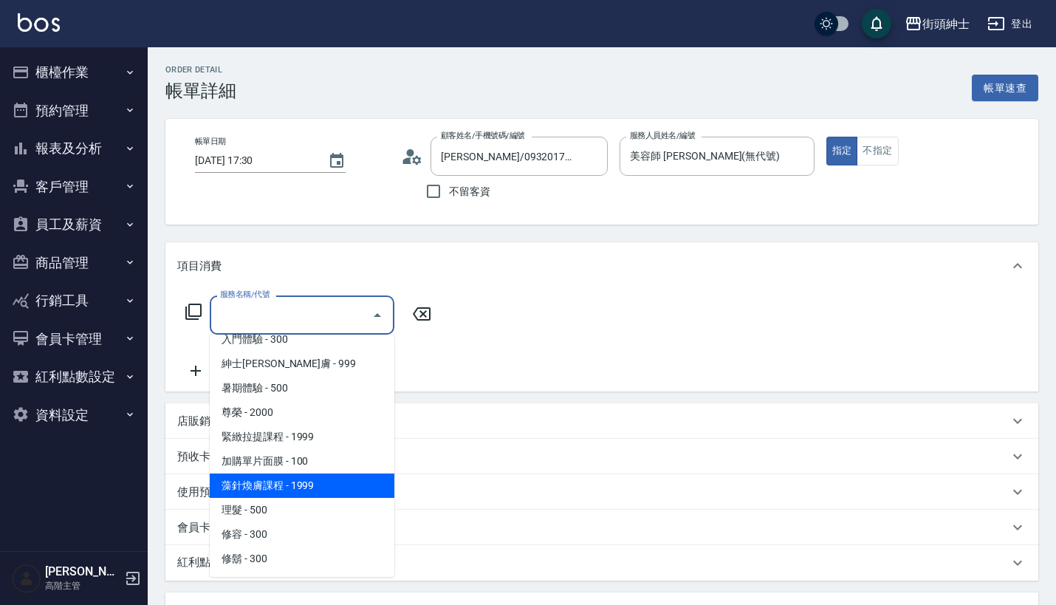
scroll to position [111, 0]
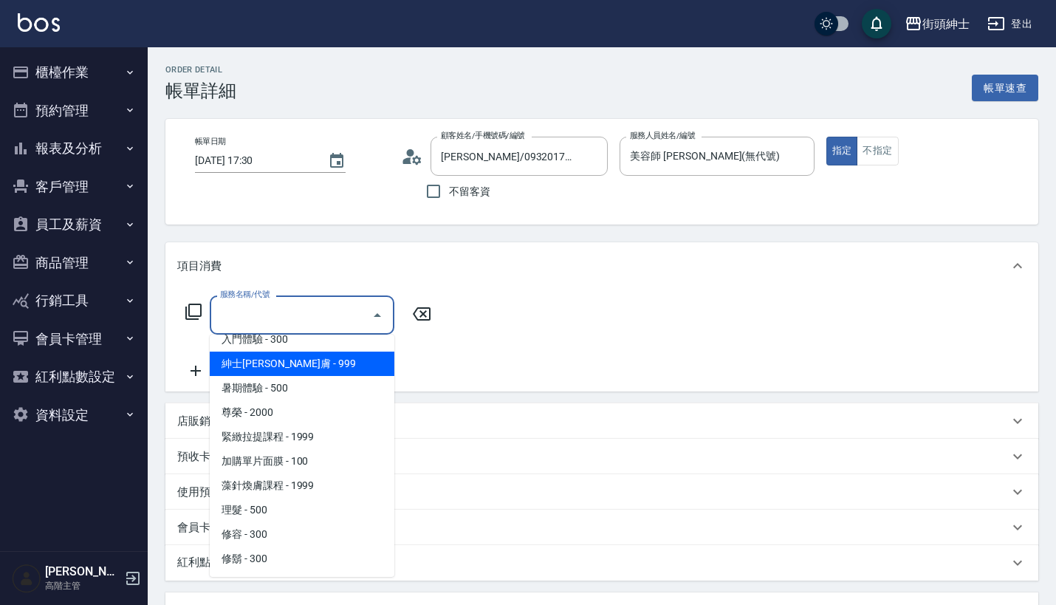
click at [334, 365] on span "紳士[PERSON_NAME]膚 - 999" at bounding box center [302, 363] width 185 height 24
type input "紳士[PERSON_NAME]膚"
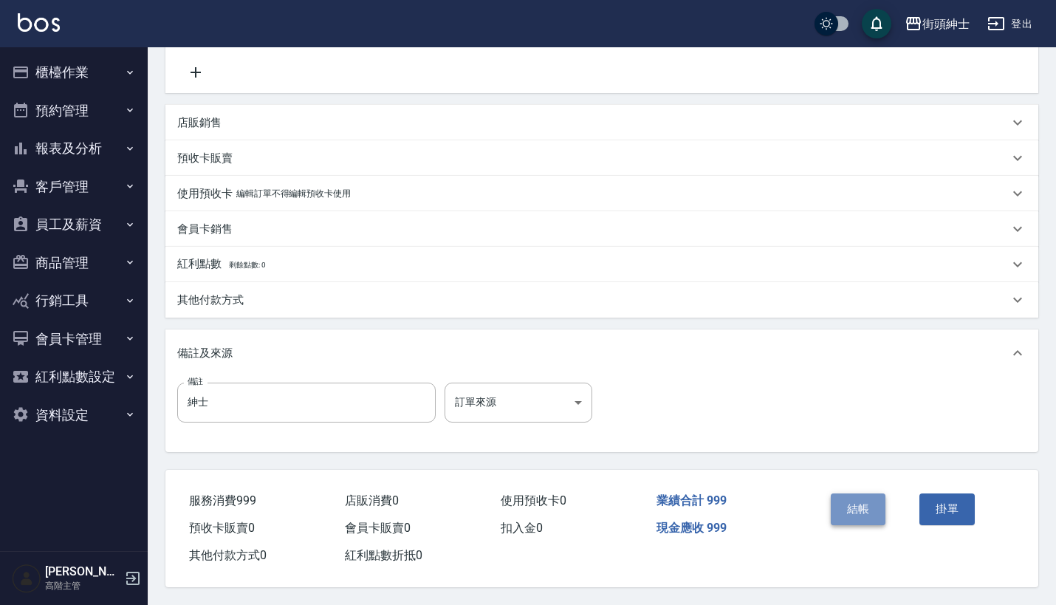
click at [837, 509] on button "結帳" at bounding box center [858, 508] width 55 height 31
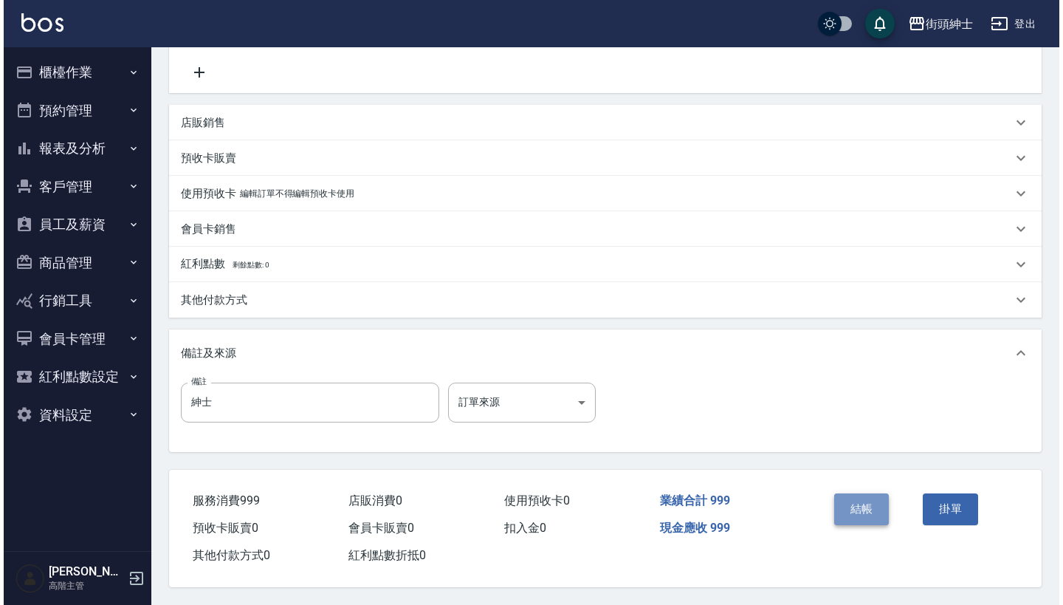
scroll to position [306, 0]
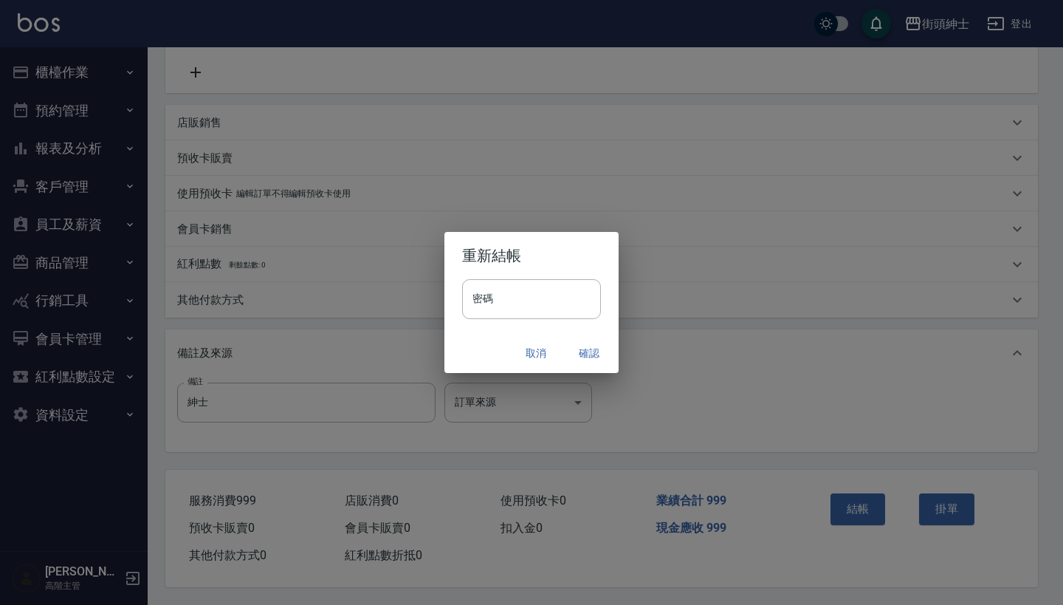
click at [593, 349] on button "確認" at bounding box center [589, 353] width 47 height 27
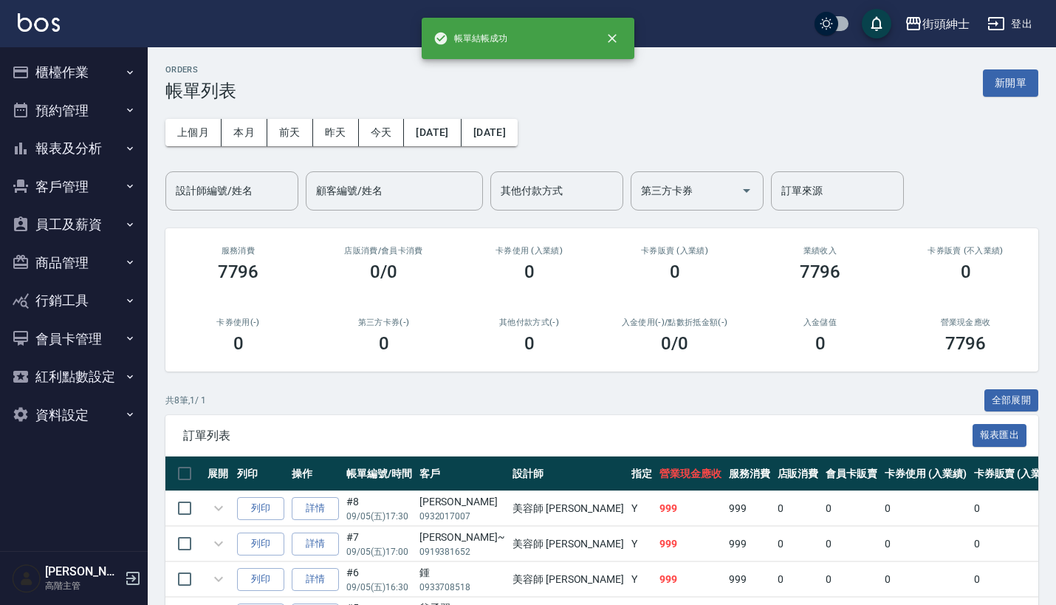
click at [106, 106] on button "預約管理" at bounding box center [74, 111] width 136 height 38
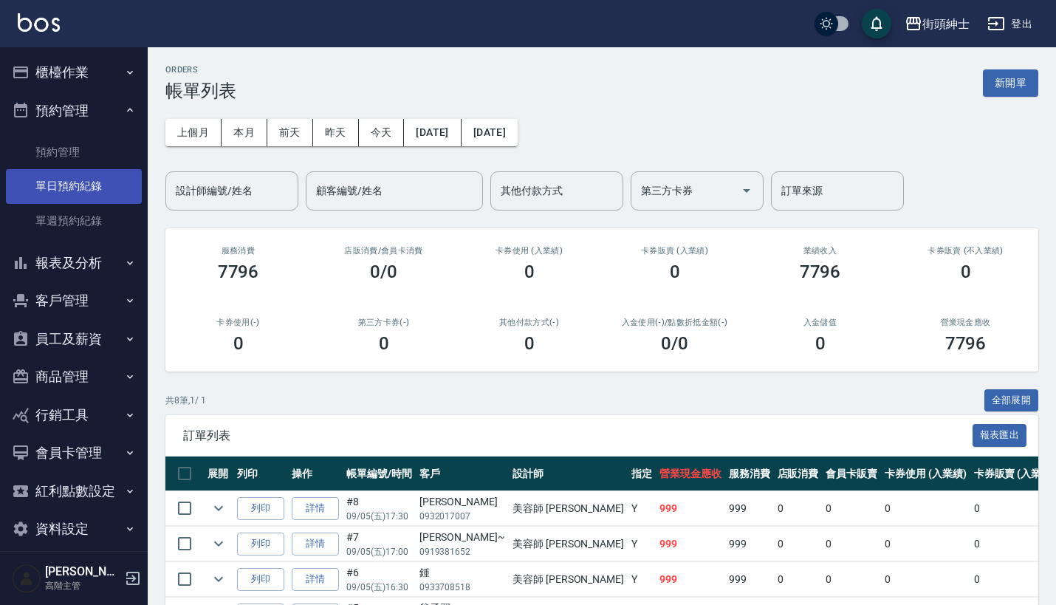
click at [93, 188] on link "單日預約紀錄" at bounding box center [74, 186] width 136 height 34
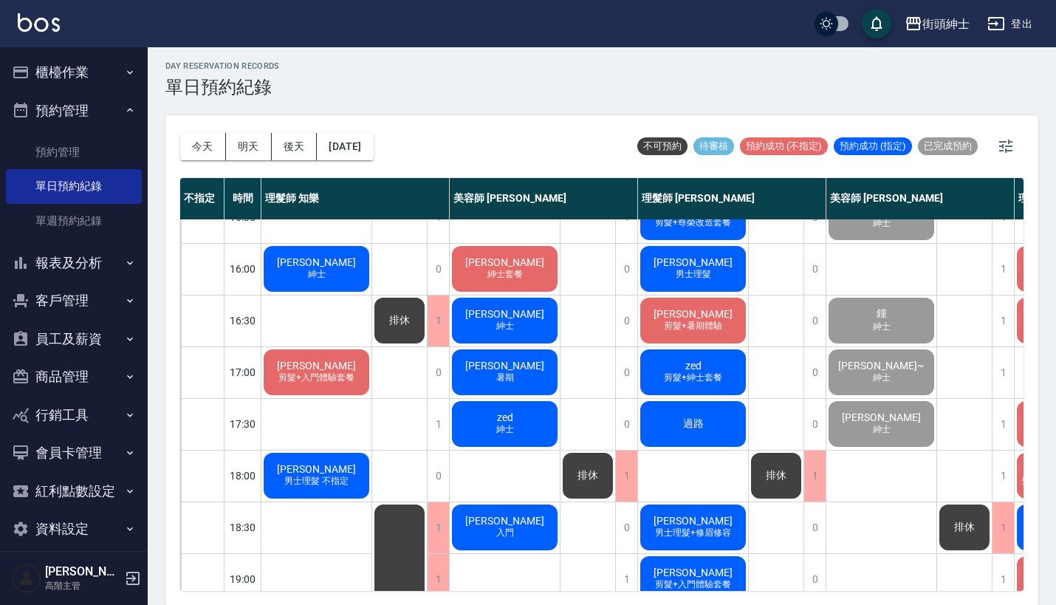
scroll to position [543, 0]
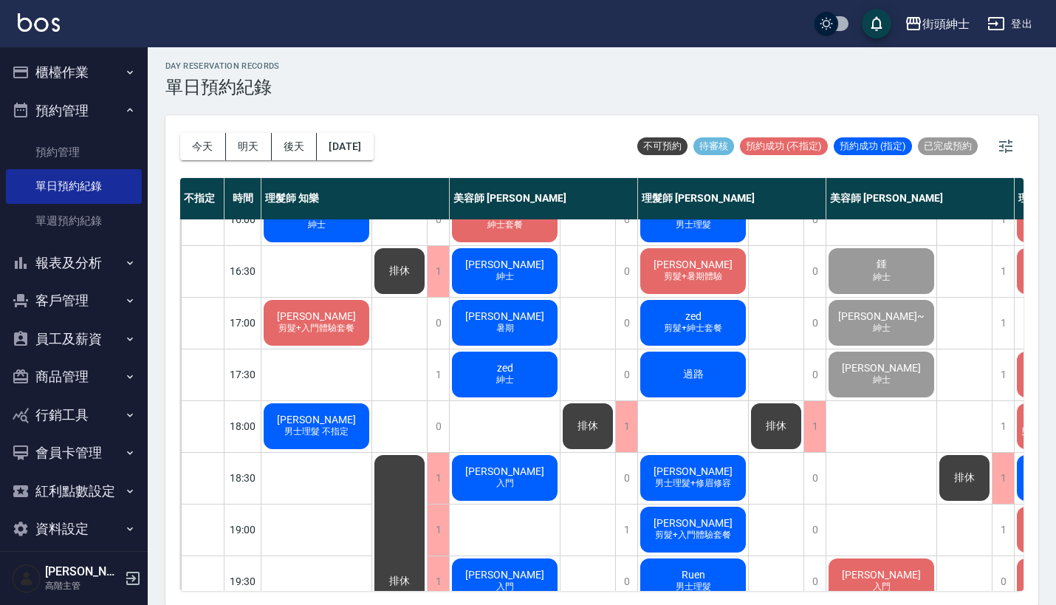
click at [297, 330] on span "剪髮+入門體驗套餐" at bounding box center [316, 328] width 82 height 13
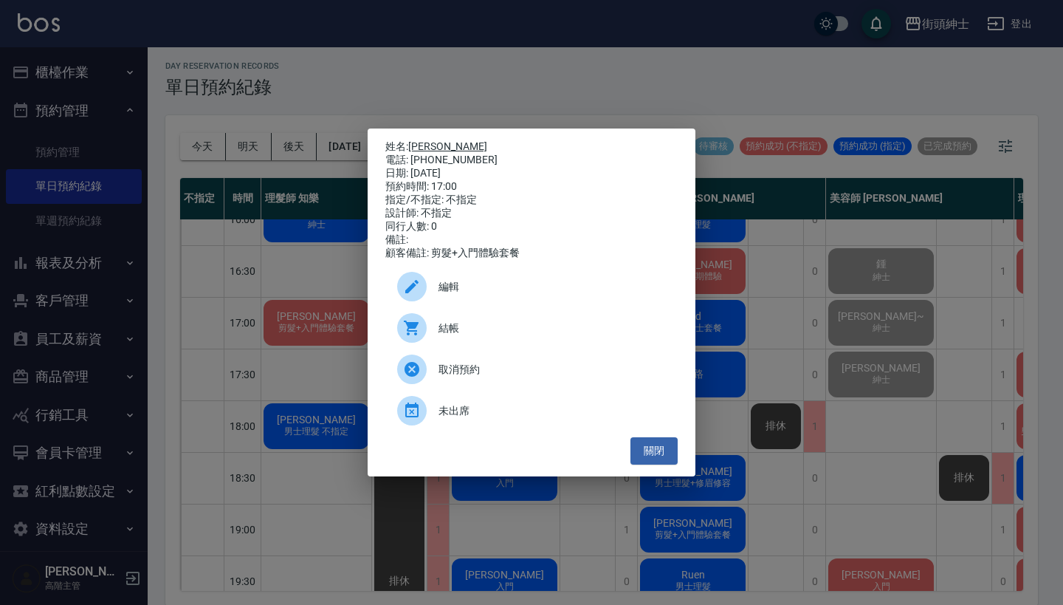
click at [423, 140] on link "[PERSON_NAME]" at bounding box center [447, 146] width 79 height 12
click at [708, 70] on div "姓名: 許志鈺 電話: 0932017007 日期: 2025/09/05 預約時間: 17:00 指定/不指定: 不指定 設計師: 不指定 同行人數: 0 …" at bounding box center [531, 302] width 1063 height 605
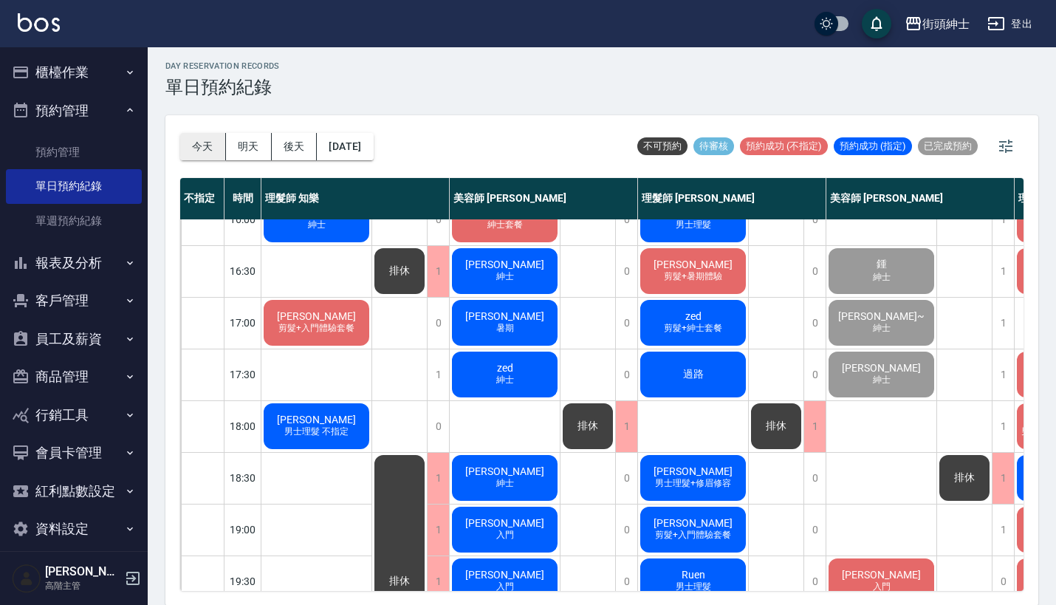
click at [217, 143] on button "今天" at bounding box center [203, 146] width 46 height 27
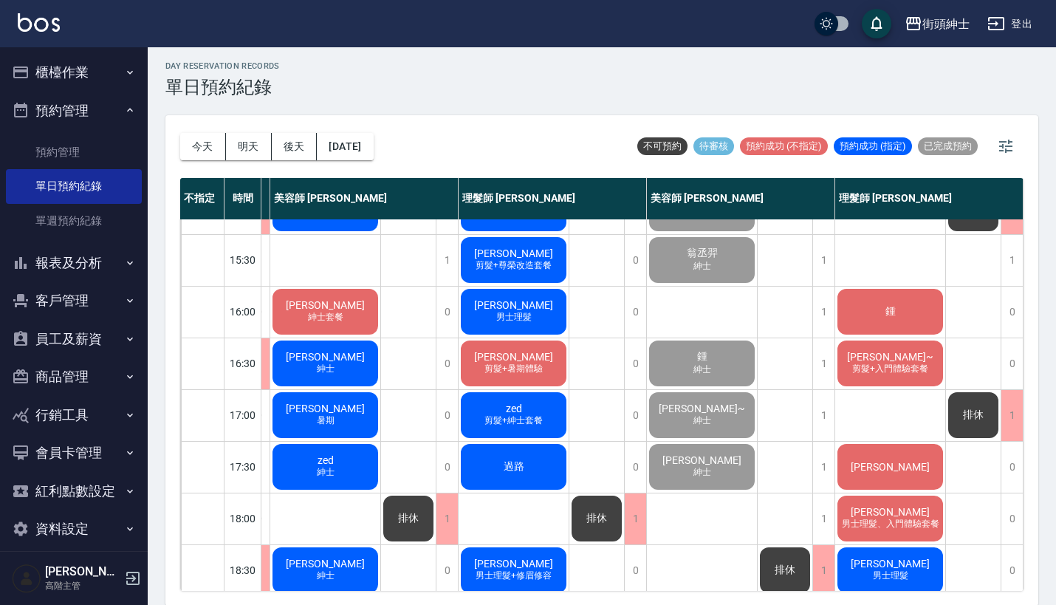
scroll to position [447, 187]
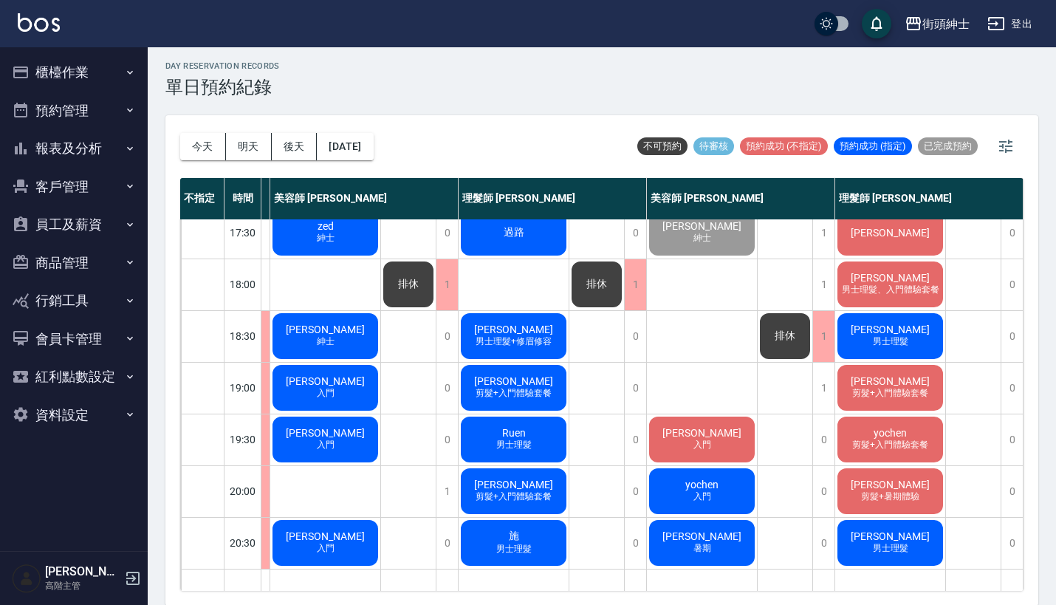
scroll to position [664, 187]
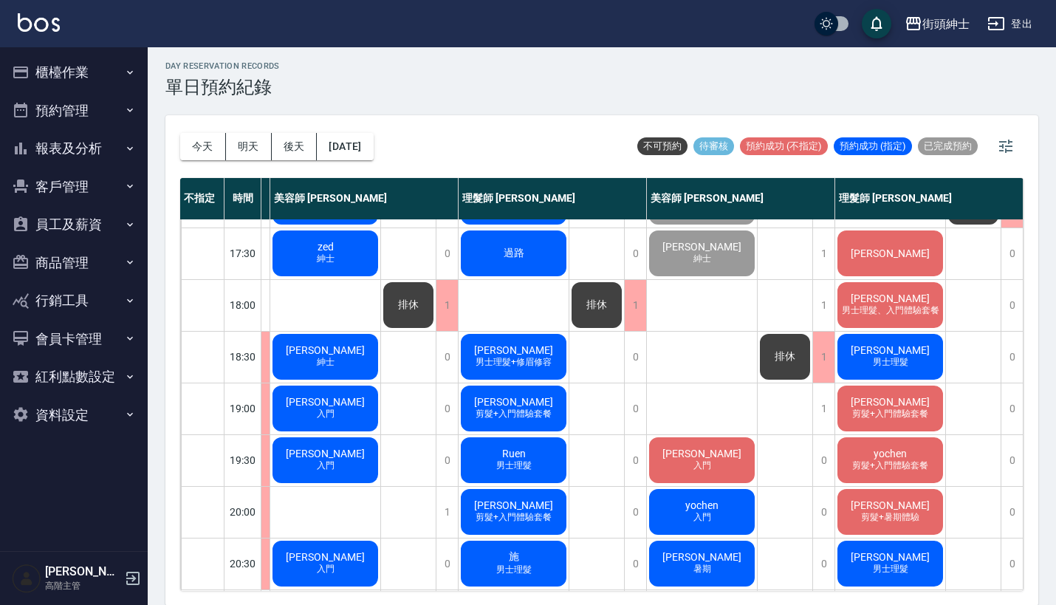
click at [515, 346] on span "[PERSON_NAME]" at bounding box center [513, 350] width 85 height 12
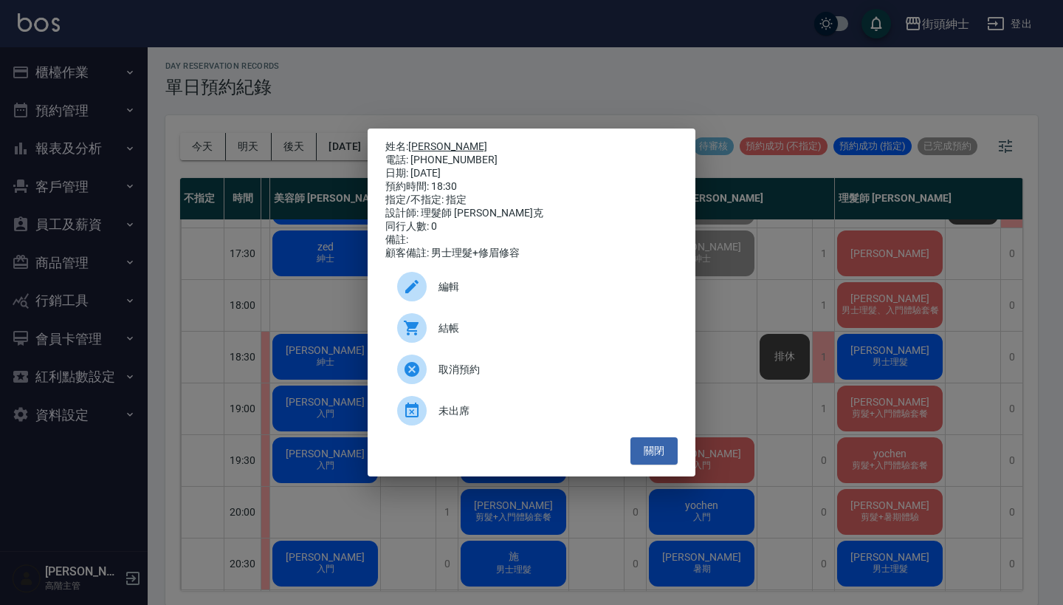
drag, startPoint x: 470, startPoint y: 155, endPoint x: 415, endPoint y: 140, distance: 57.3
click at [415, 140] on div "姓名: 楊學皓 電話: 0932683087 日期: 2025/09/05 預約時間: 18:30 指定/不指定: 指定 設計師: 理髮師 Vic 維克 同行…" at bounding box center [531, 200] width 292 height 120
copy div "姓名: 楊學皓 電話: 0932683087"
click at [597, 92] on div "姓名: 楊學皓 電話: 0932683087 日期: 2025/09/05 預約時間: 18:30 指定/不指定: 指定 設計師: 理髮師 Vic 維克 同行…" at bounding box center [531, 302] width 1063 height 605
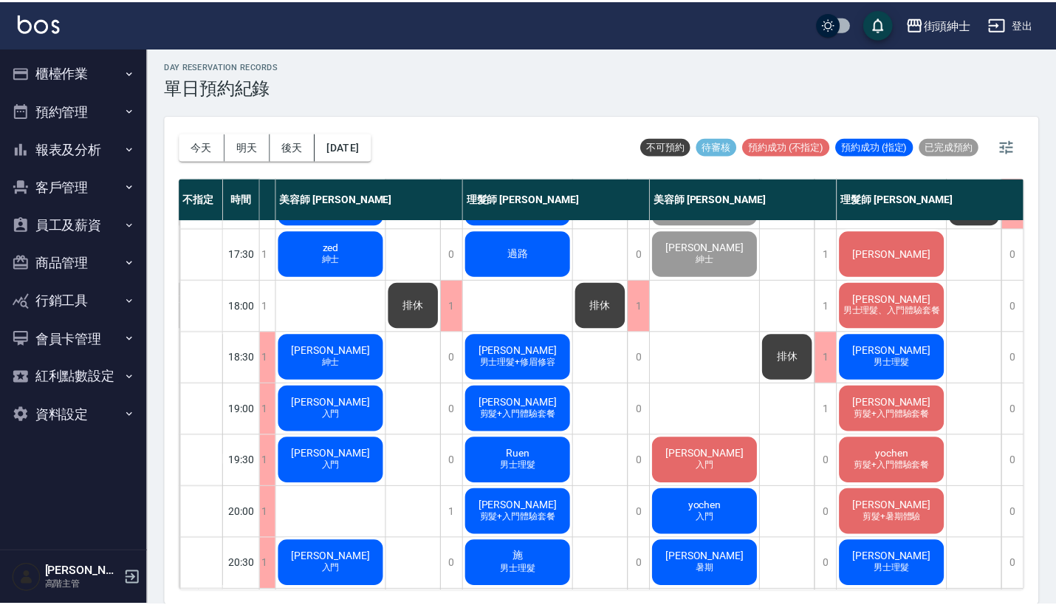
scroll to position [664, 179]
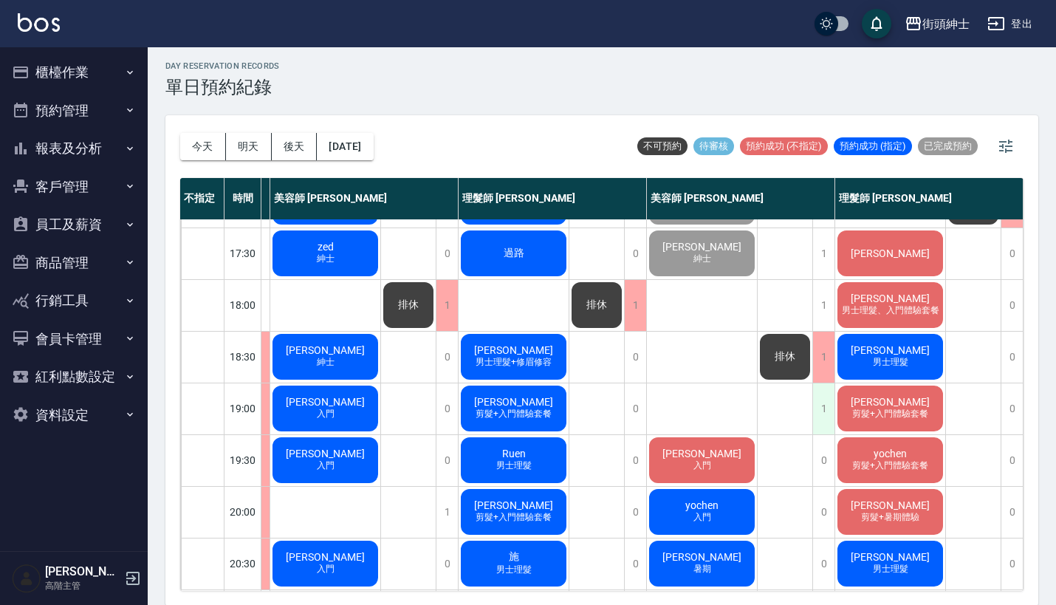
click at [824, 408] on div "1" at bounding box center [823, 408] width 22 height 51
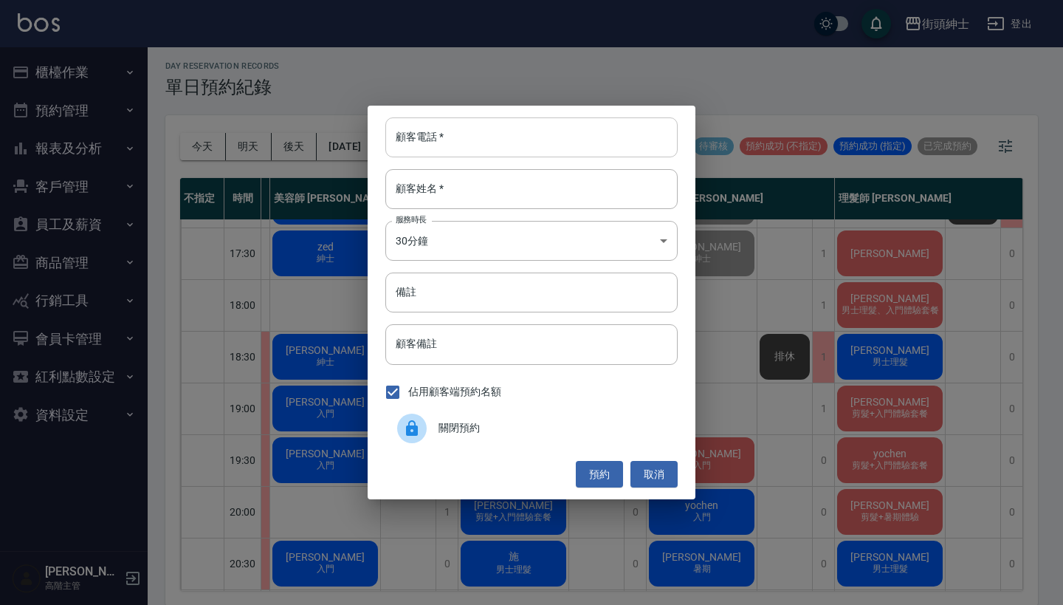
drag, startPoint x: 532, startPoint y: 159, endPoint x: 532, endPoint y: 145, distance: 14.0
click at [532, 159] on div "顧客電話   * 顧客電話   * 顧客姓名   * 顧客姓名   * 服務時長 30分鐘 1 服務時長 備註 備註 顧客備註 顧客備註 佔用顧客端預約名額 …" at bounding box center [532, 303] width 328 height 394
paste input "楊學皓 電話: 0932683087"
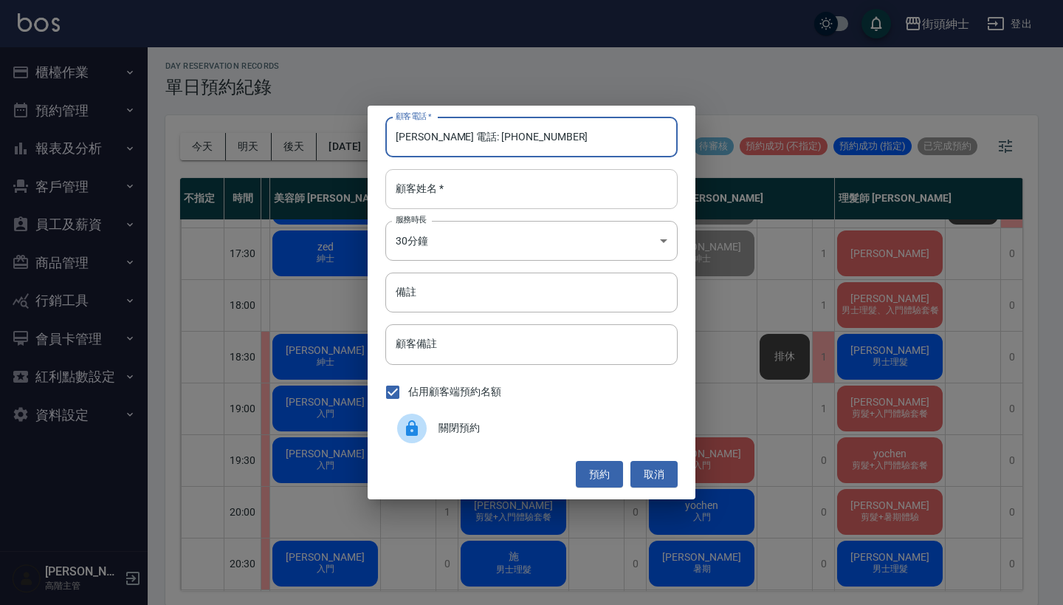
type input "楊學皓 電話: 0932683087"
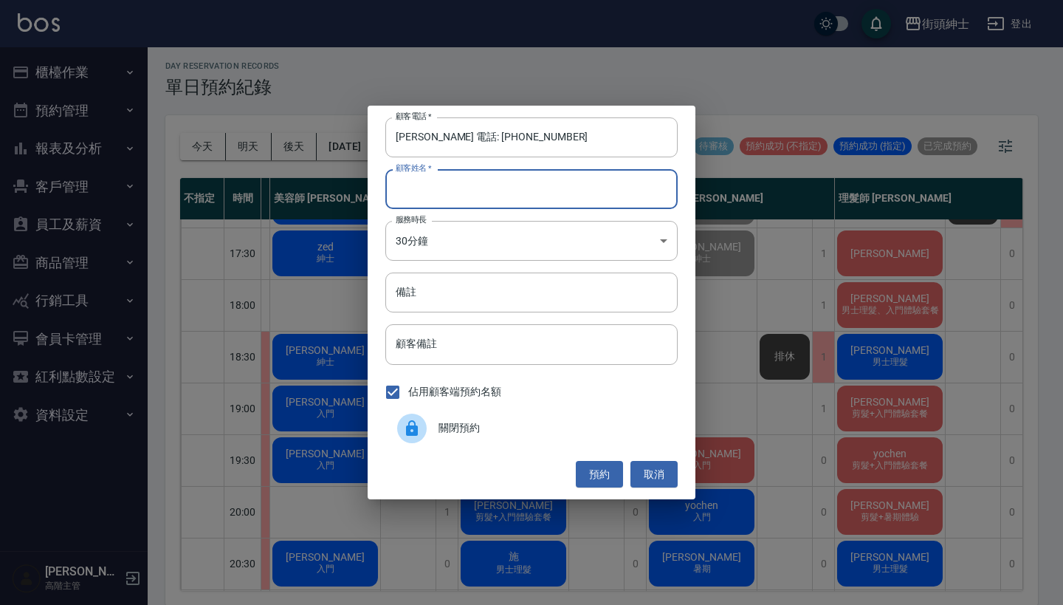
paste input "楊學皓 電話: 0932683087"
type input "楊學皓 電話: 0932683087"
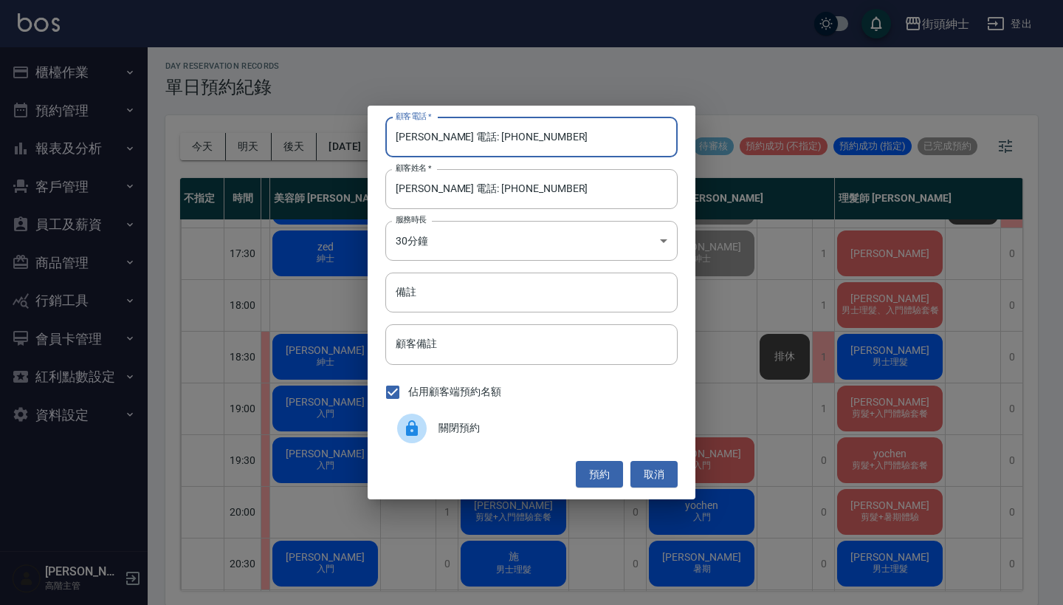
drag, startPoint x: 454, startPoint y: 137, endPoint x: 346, endPoint y: 137, distance: 107.8
click at [346, 137] on div "顧客電話   * 楊學皓 電話: 0932683087 顧客電話   * 顧客姓名   * 楊學皓 電話: 0932683087 顧客姓名   * 服務時長 …" at bounding box center [531, 302] width 1063 height 605
type input "0932683087"
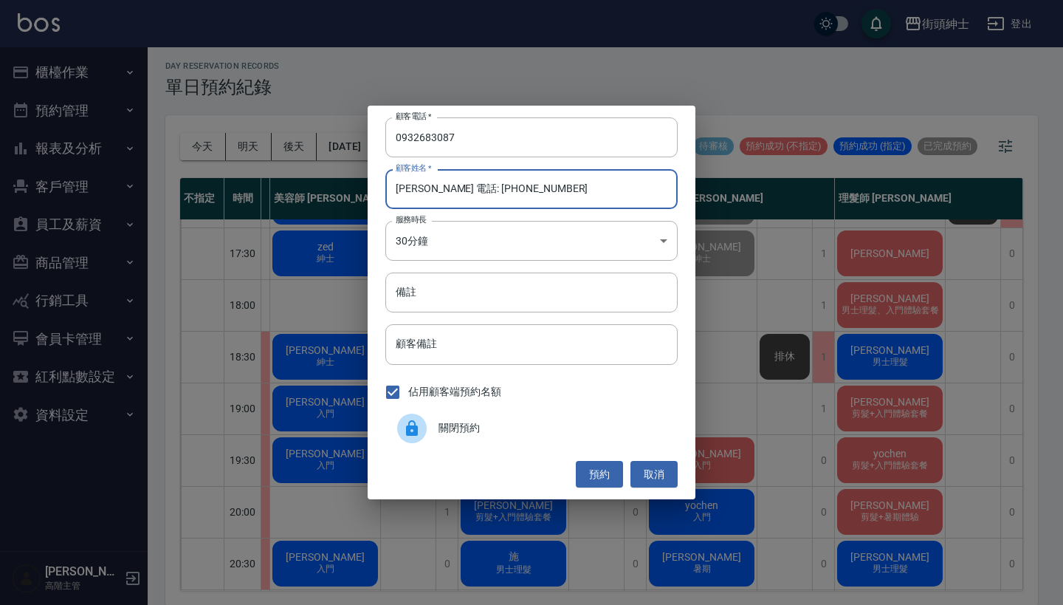
drag, startPoint x: 532, startPoint y: 197, endPoint x: 425, endPoint y: 195, distance: 107.8
click at [425, 195] on input "楊學皓 電話: 0932683087" at bounding box center [531, 189] width 292 height 40
type input "[PERSON_NAME]"
click at [596, 468] on button "預約" at bounding box center [599, 474] width 47 height 27
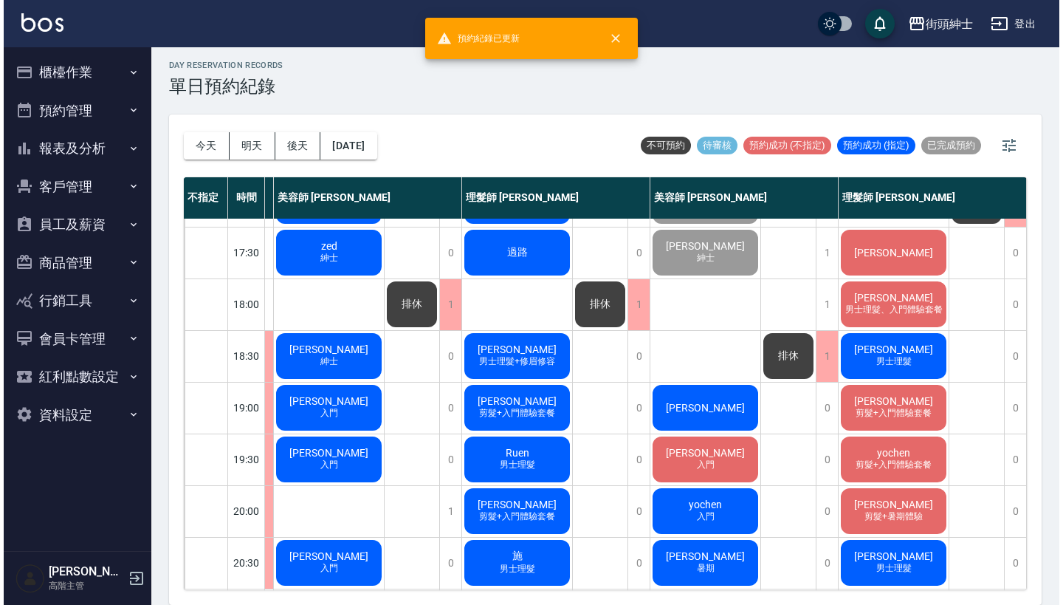
scroll to position [4, 0]
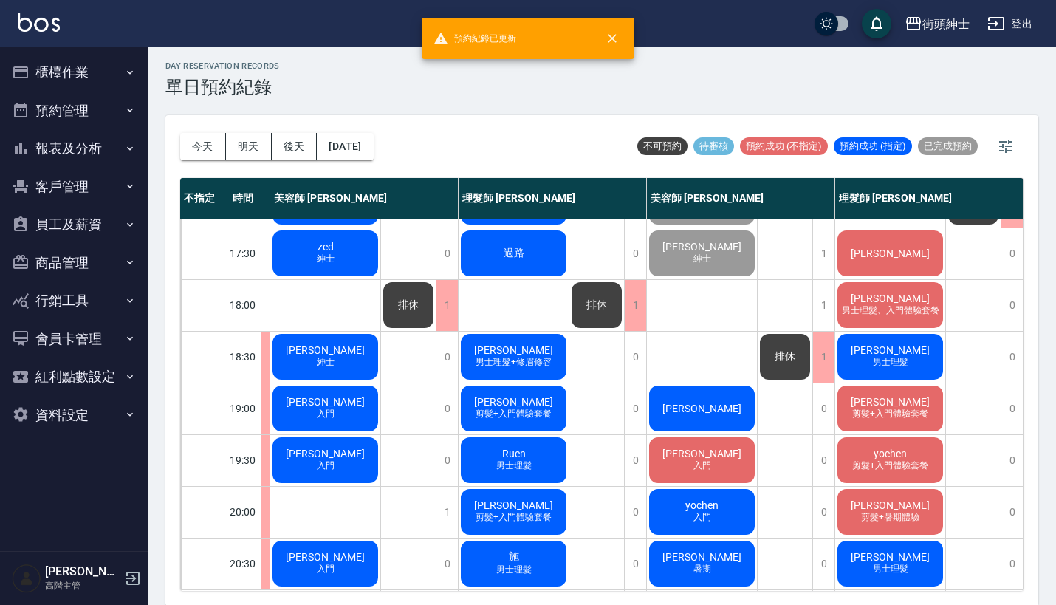
click at [714, 394] on div "[PERSON_NAME]" at bounding box center [702, 408] width 110 height 50
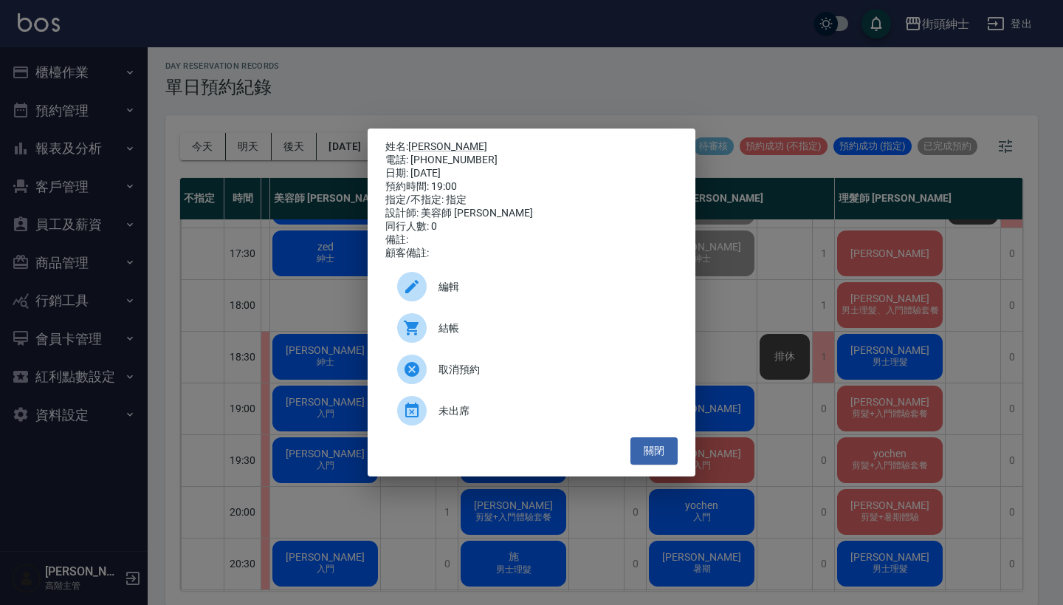
click at [512, 336] on span "結帳" at bounding box center [552, 328] width 227 height 16
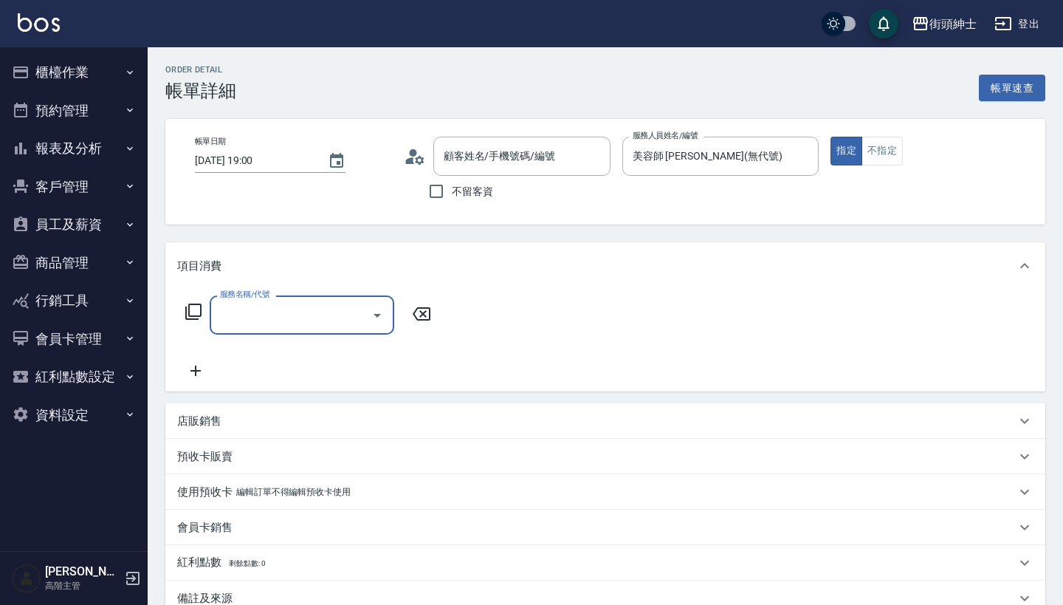
type input "[PERSON_NAME]/0932683087/null"
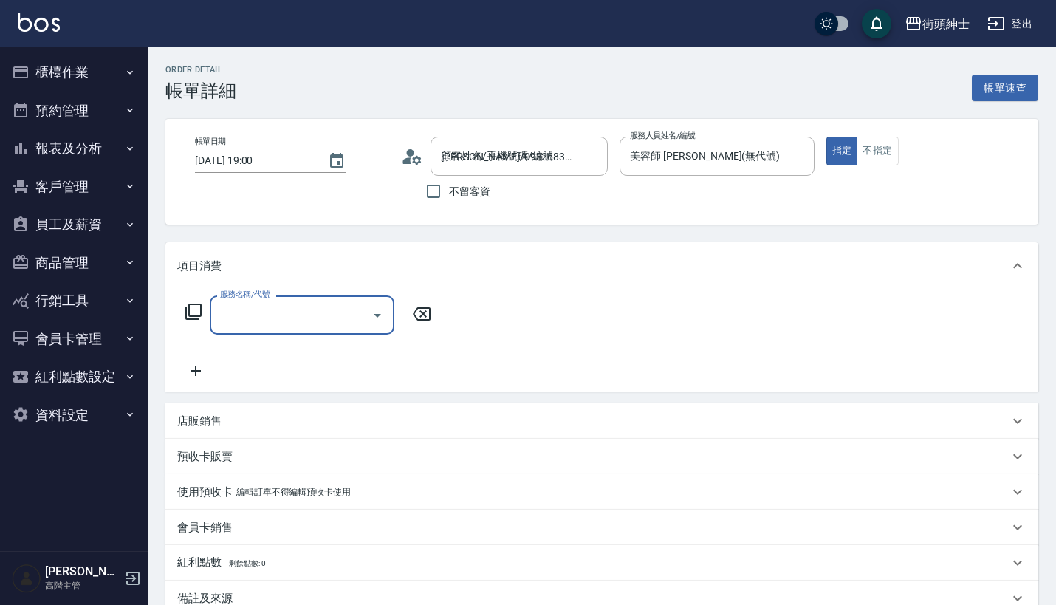
click at [317, 320] on input "服務名稱/代號" at bounding box center [290, 315] width 149 height 26
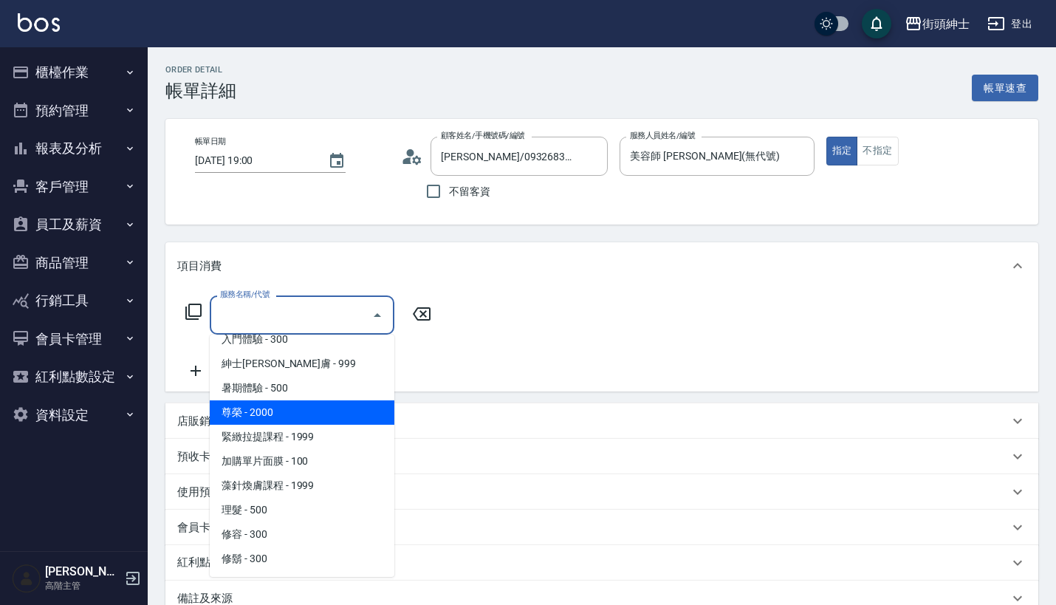
scroll to position [111, 0]
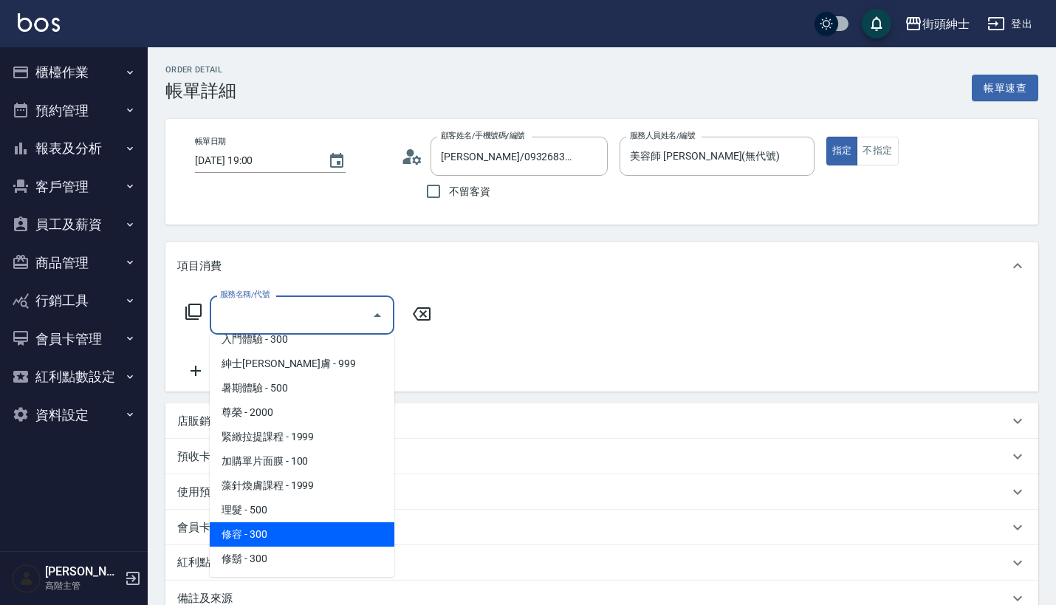
click at [295, 538] on span "修容 - 300" at bounding box center [302, 534] width 185 height 24
type input "修容(A03)"
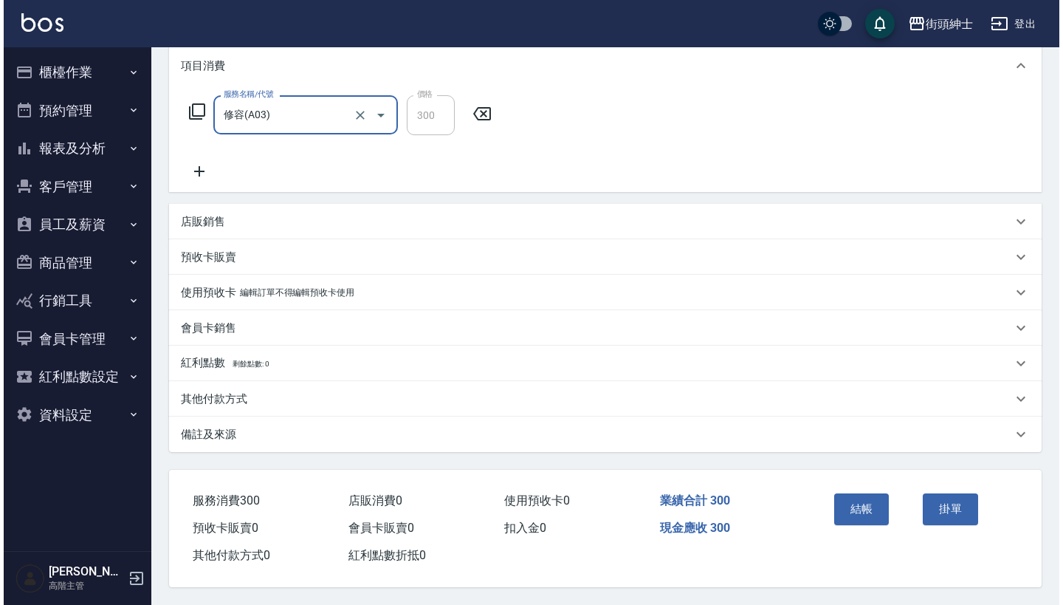
scroll to position [207, 0]
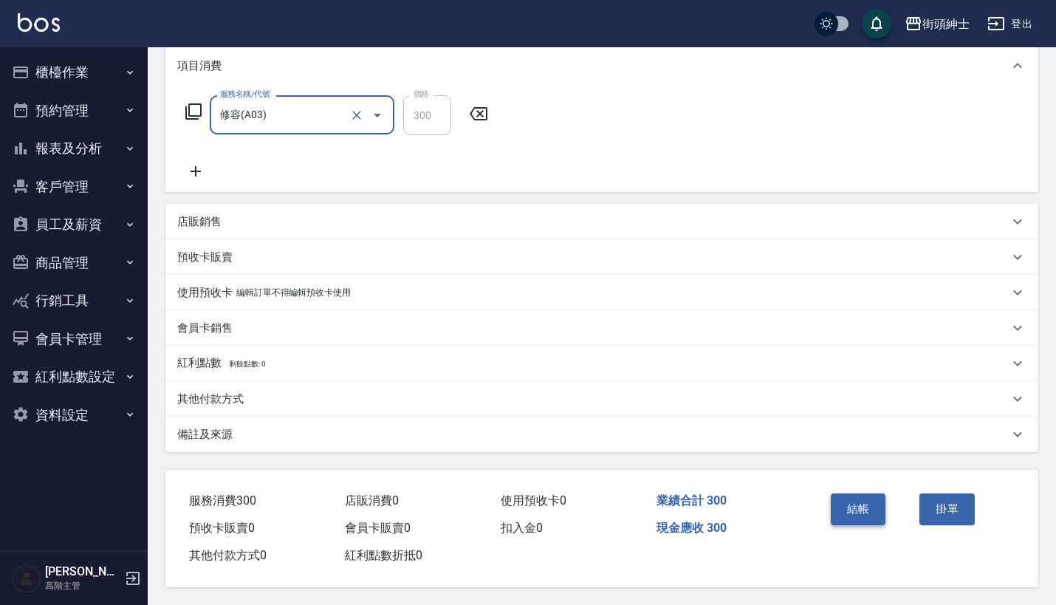
click at [851, 508] on button "結帳" at bounding box center [858, 508] width 55 height 31
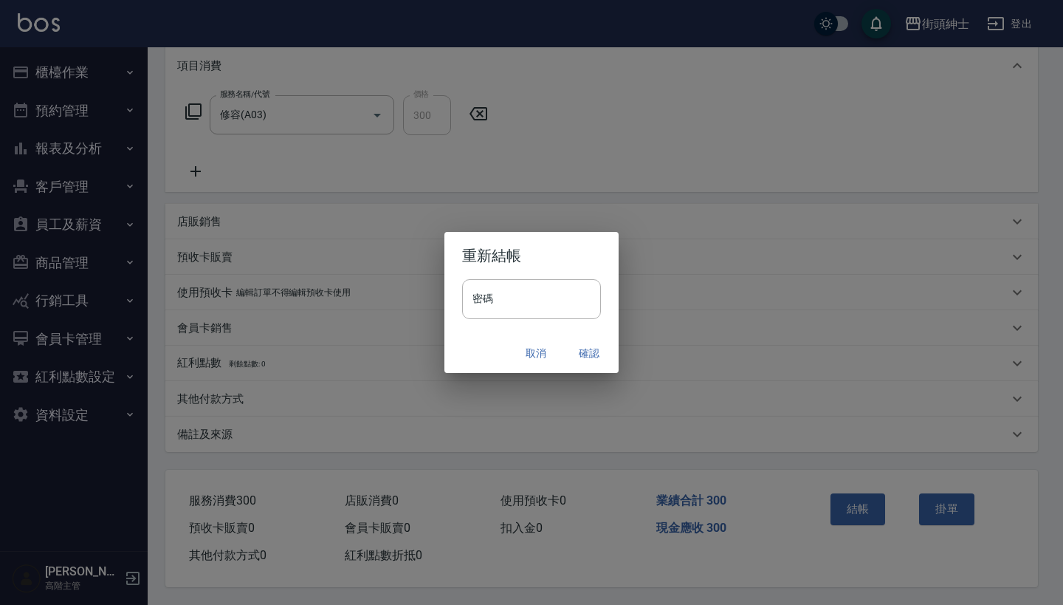
click at [588, 354] on button "確認" at bounding box center [589, 353] width 47 height 27
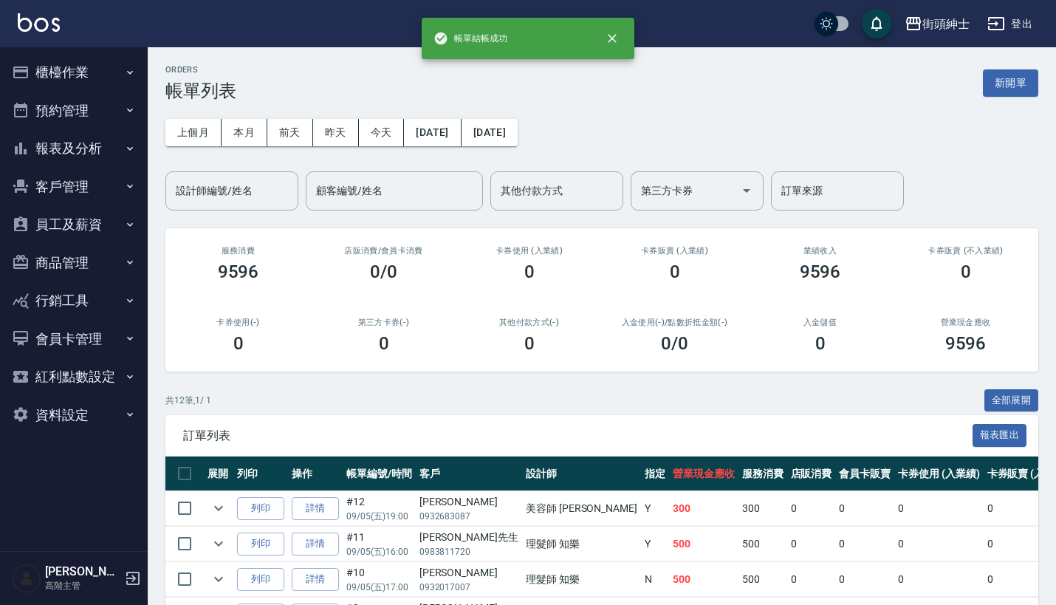
click at [62, 105] on button "預約管理" at bounding box center [74, 111] width 136 height 38
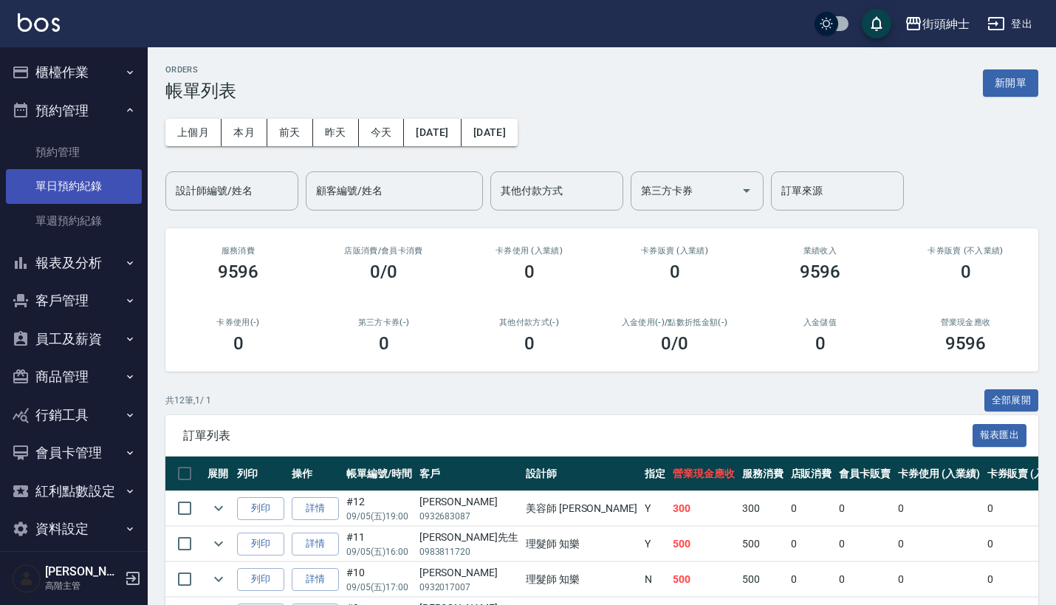
click at [84, 175] on link "單日預約紀錄" at bounding box center [74, 186] width 136 height 34
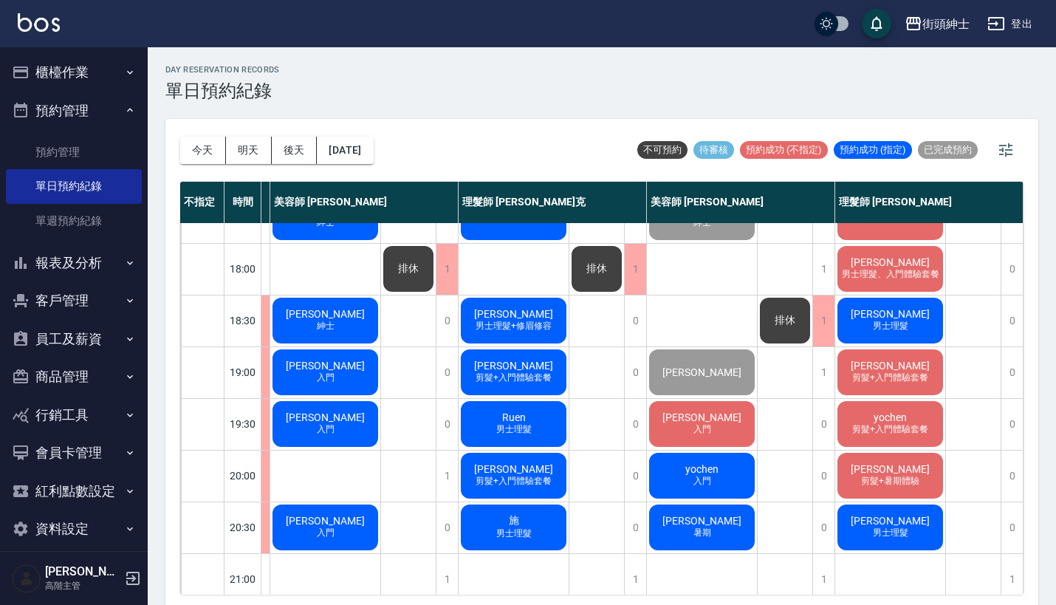
scroll to position [702, 187]
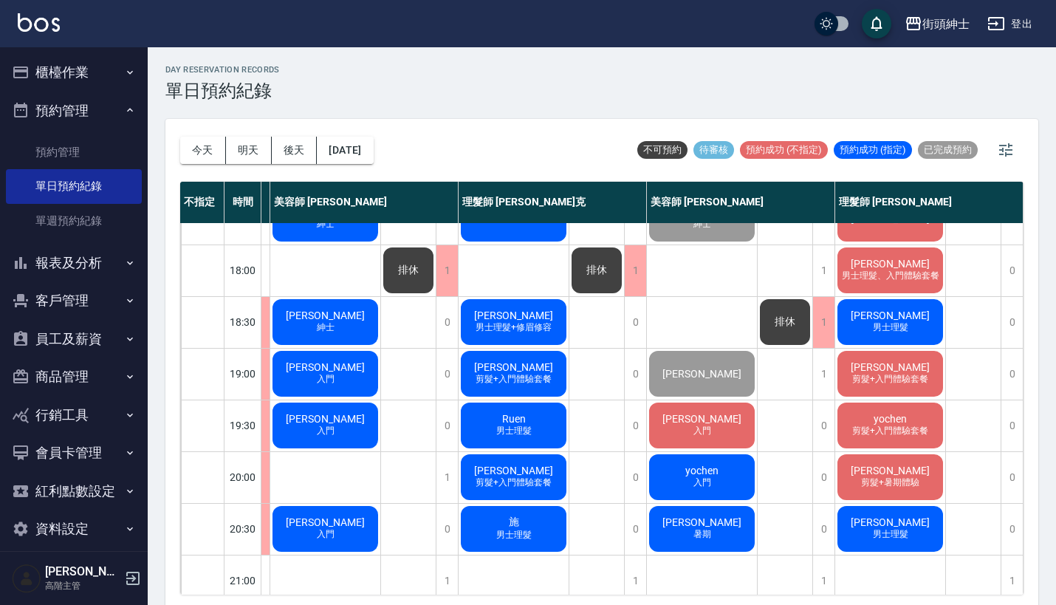
click at [875, 318] on span "[PERSON_NAME]" at bounding box center [890, 315] width 85 height 12
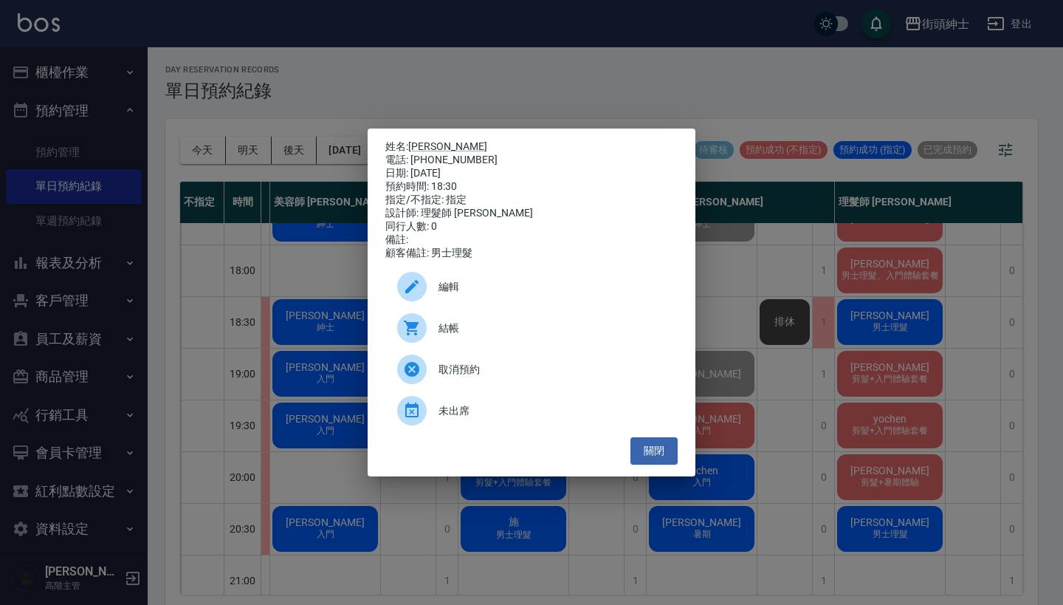
click at [464, 413] on span "未出席" at bounding box center [552, 411] width 227 height 16
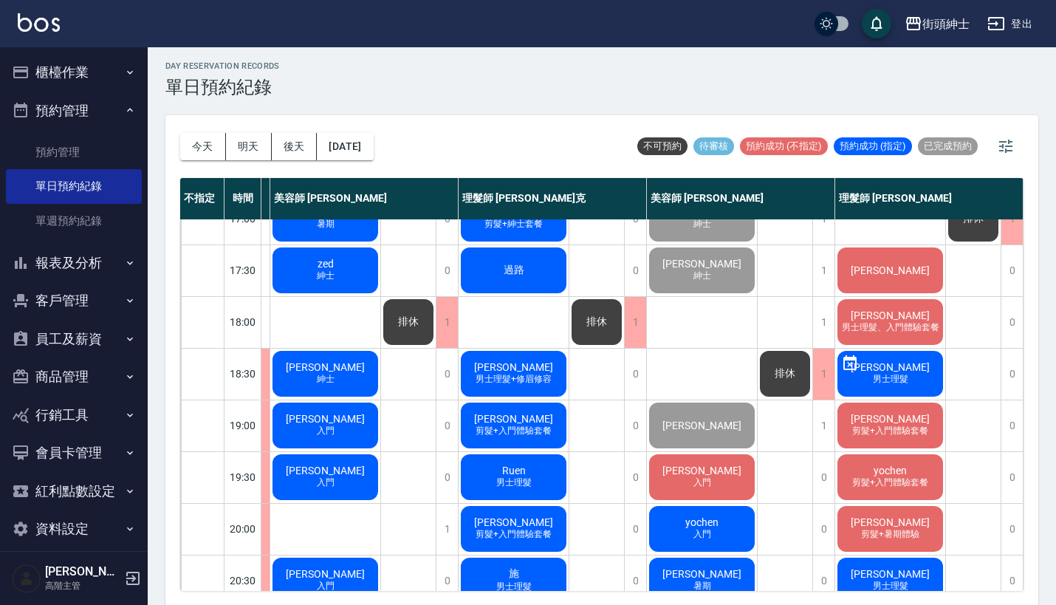
scroll to position [676, 179]
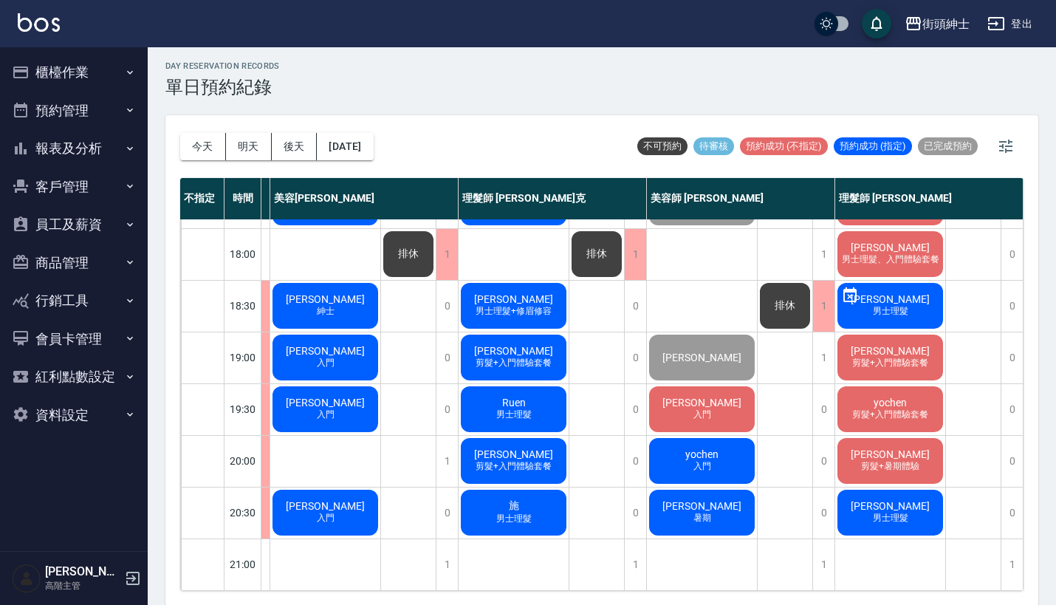
scroll to position [727, 187]
click at [114, 148] on button "報表及分析" at bounding box center [74, 148] width 136 height 38
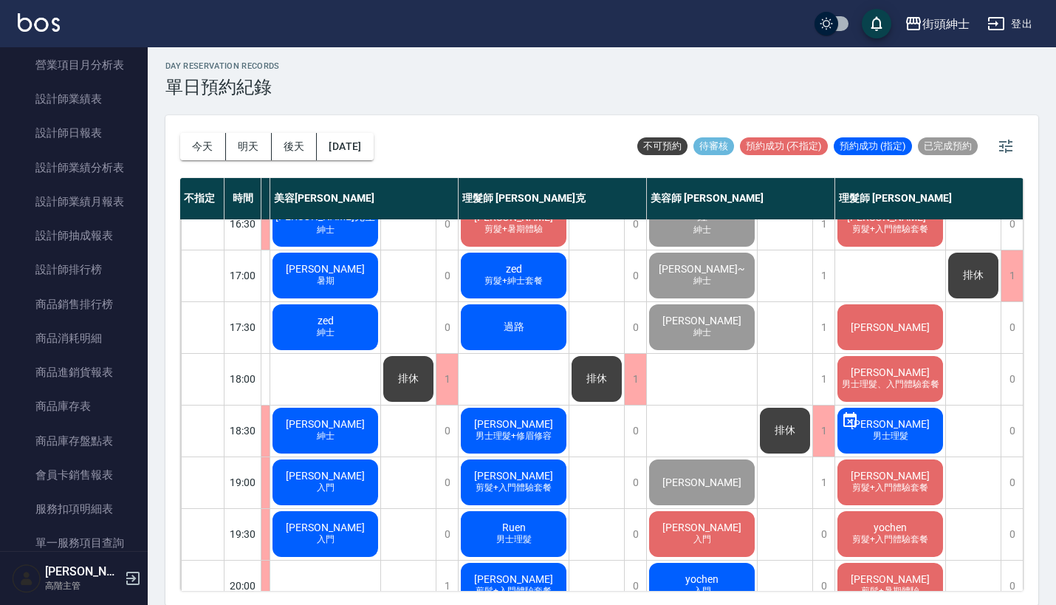
scroll to position [413, 187]
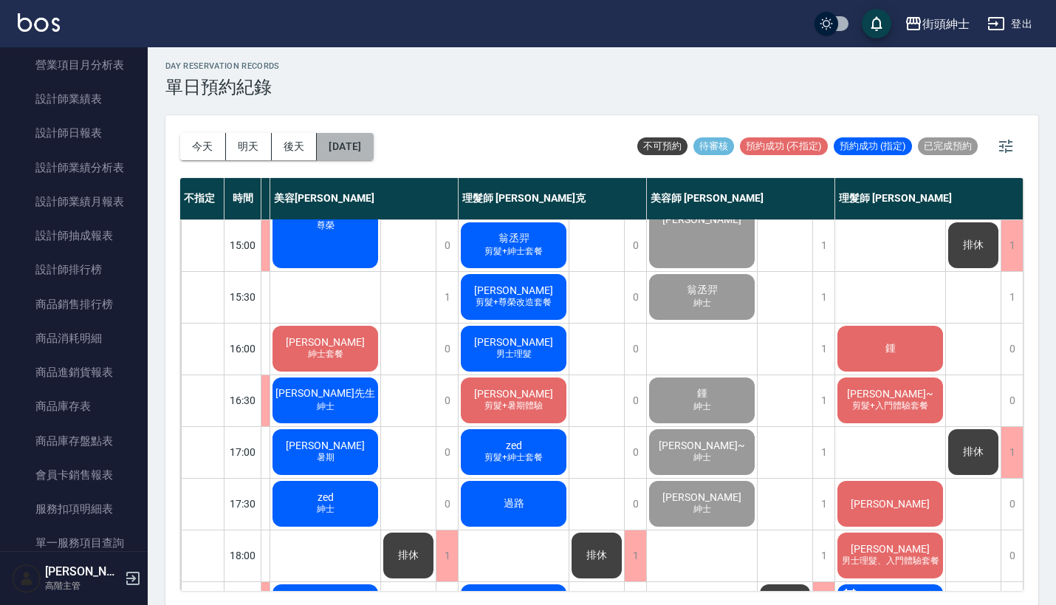
click at [373, 151] on button "[DATE]" at bounding box center [345, 146] width 56 height 27
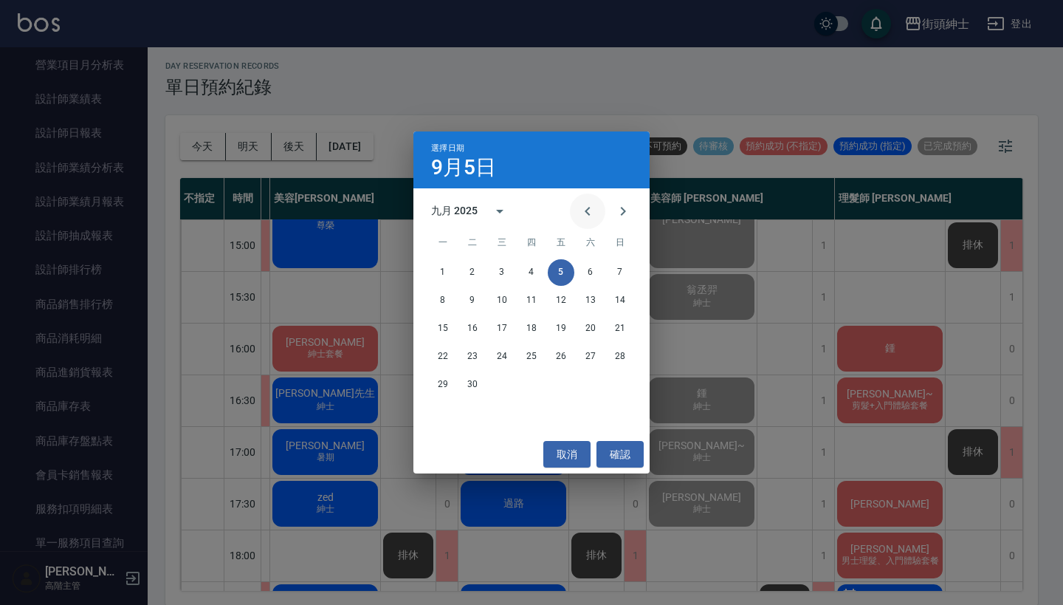
click at [593, 207] on icon "Previous month" at bounding box center [588, 211] width 18 height 18
click at [650, 97] on div "選擇日期 9月5日 八月 2025 一 二 三 四 五 六 日 1 2 3 4 5 6 7 8 9 10 11 12 13 14 15 16 17 18 19…" at bounding box center [531, 302] width 1063 height 605
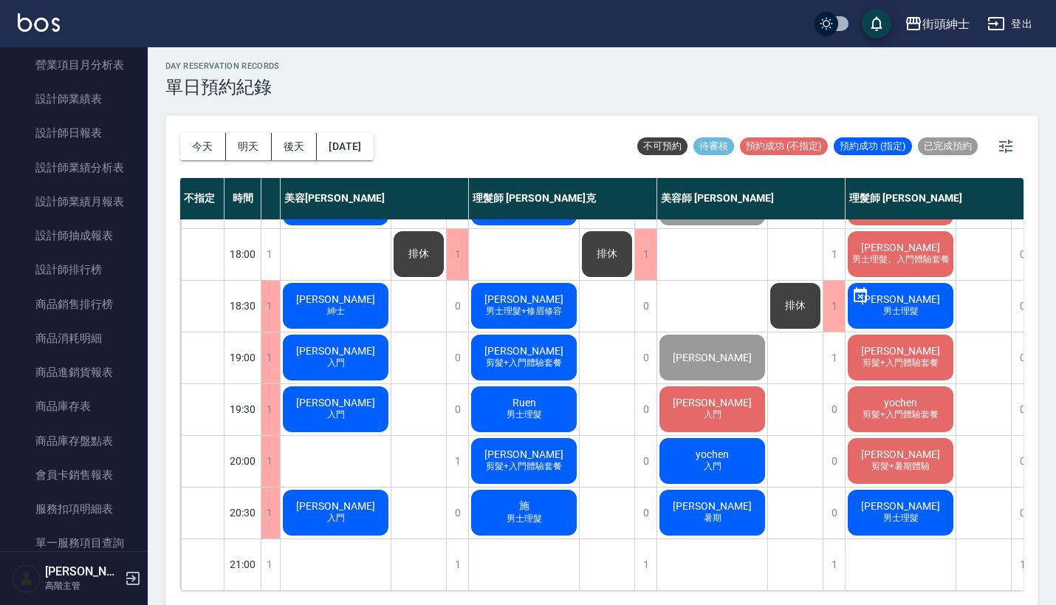
scroll to position [727, 169]
click at [543, 460] on span "剪髮+入門體驗套餐" at bounding box center [524, 466] width 82 height 13
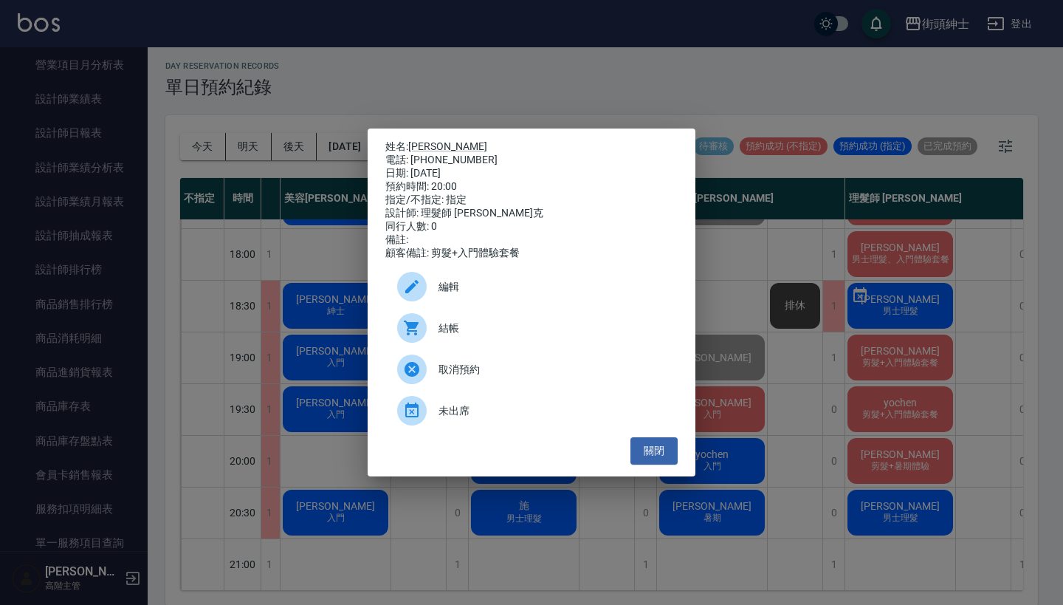
click at [773, 420] on div "姓名: 陳睿詮 電話: 0978607292 日期: 2025/09/05 預約時間: 20:00 指定/不指定: 指定 設計師: 理髮師 Vic 維克 同行…" at bounding box center [531, 302] width 1063 height 605
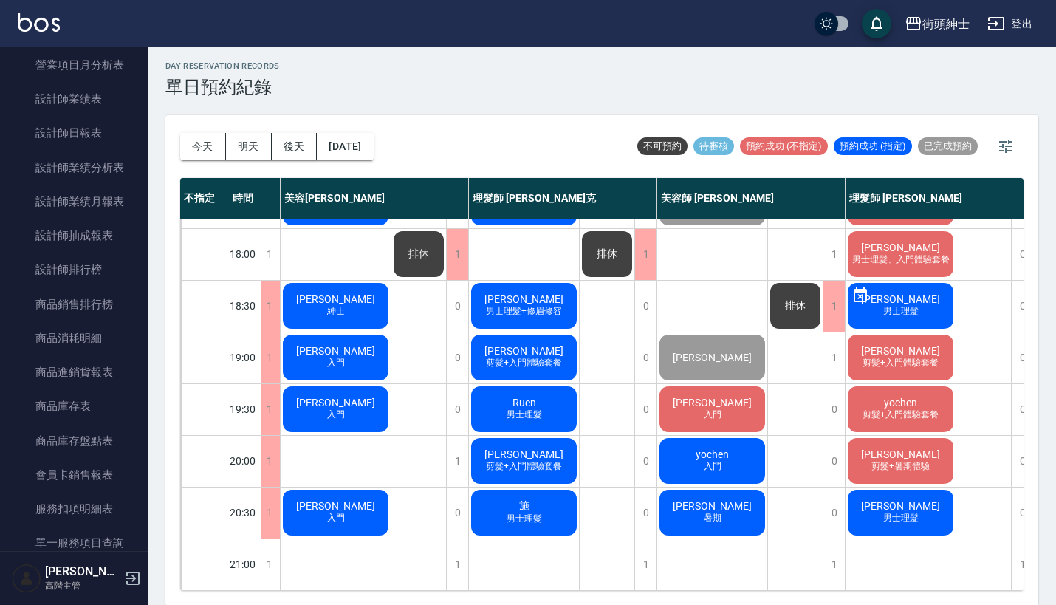
scroll to position [721, 169]
click at [904, 451] on span "[PERSON_NAME]" at bounding box center [900, 454] width 85 height 12
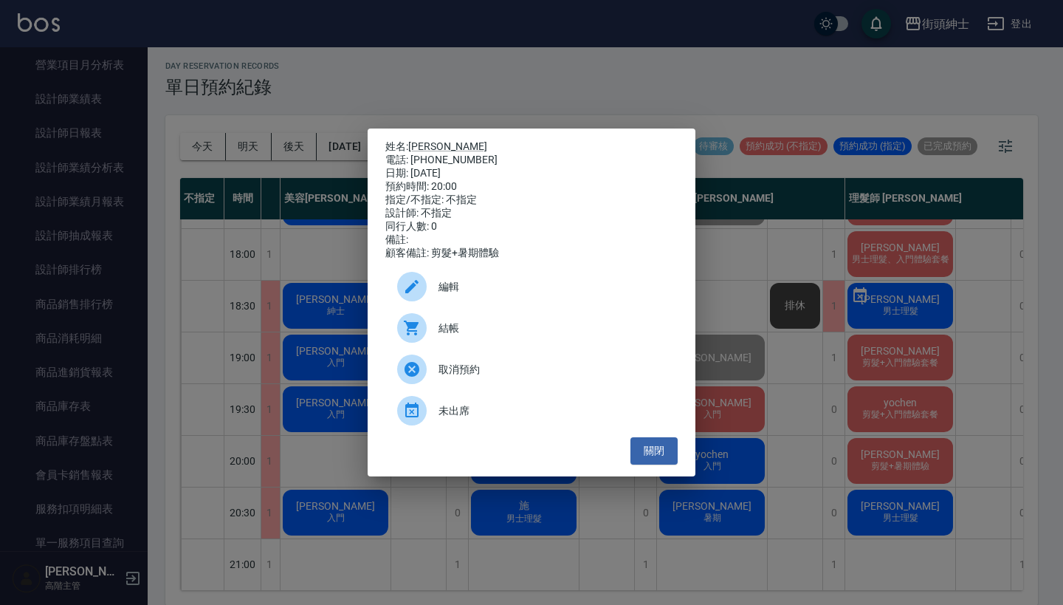
click at [869, 334] on div "姓名: 陳禹廷 電話: 0909062327 日期: 2025/09/05 預約時間: 20:00 指定/不指定: 不指定 設計師: 不指定 同行人數: 0 …" at bounding box center [531, 302] width 1063 height 605
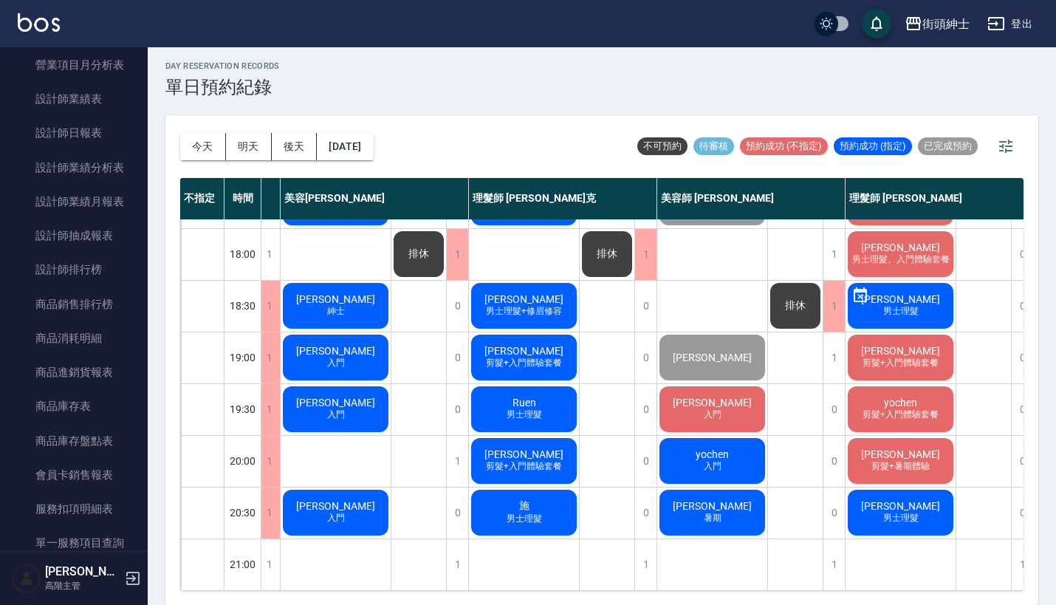
scroll to position [727, 169]
click at [356, 499] on div "陳睿詮 入門" at bounding box center [336, 512] width 110 height 50
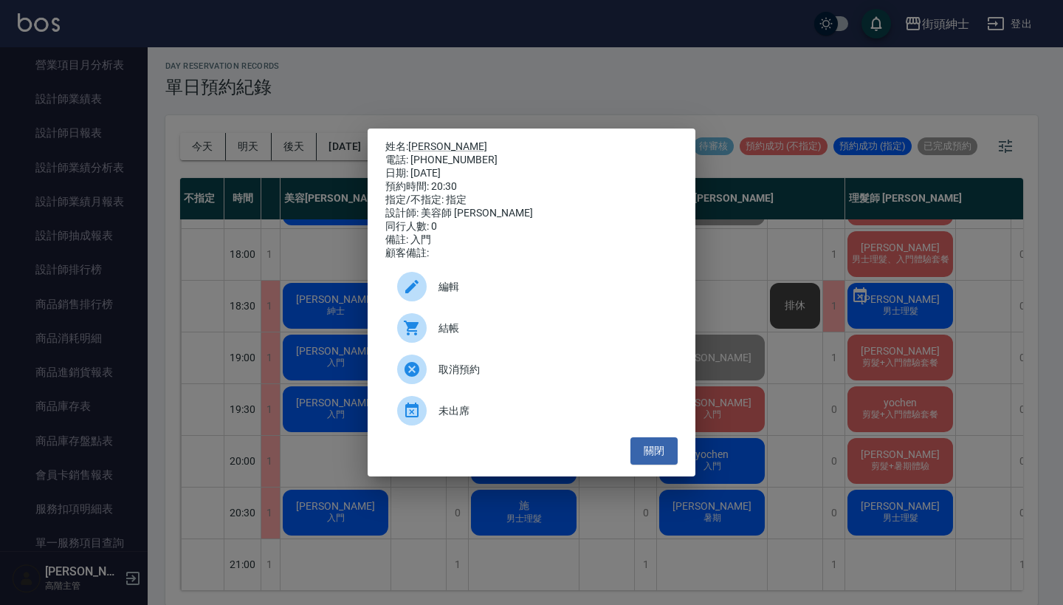
click at [475, 282] on div "編輯" at bounding box center [531, 286] width 292 height 41
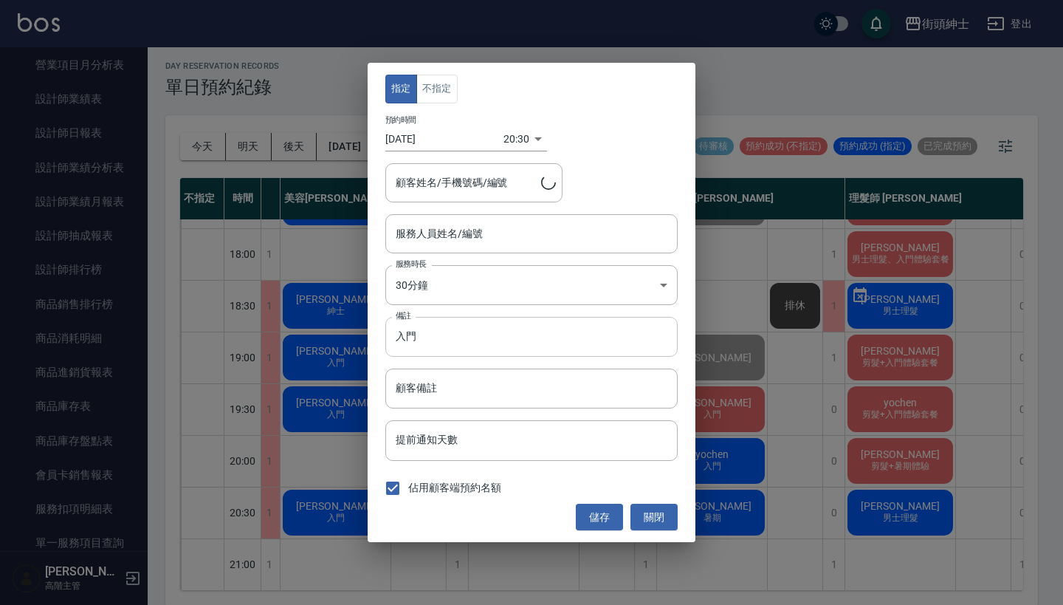
type input "美容師 Cherry(無代號)"
type input "陳睿詮/0978607292"
click at [491, 351] on input "入門" at bounding box center [531, 337] width 292 height 40
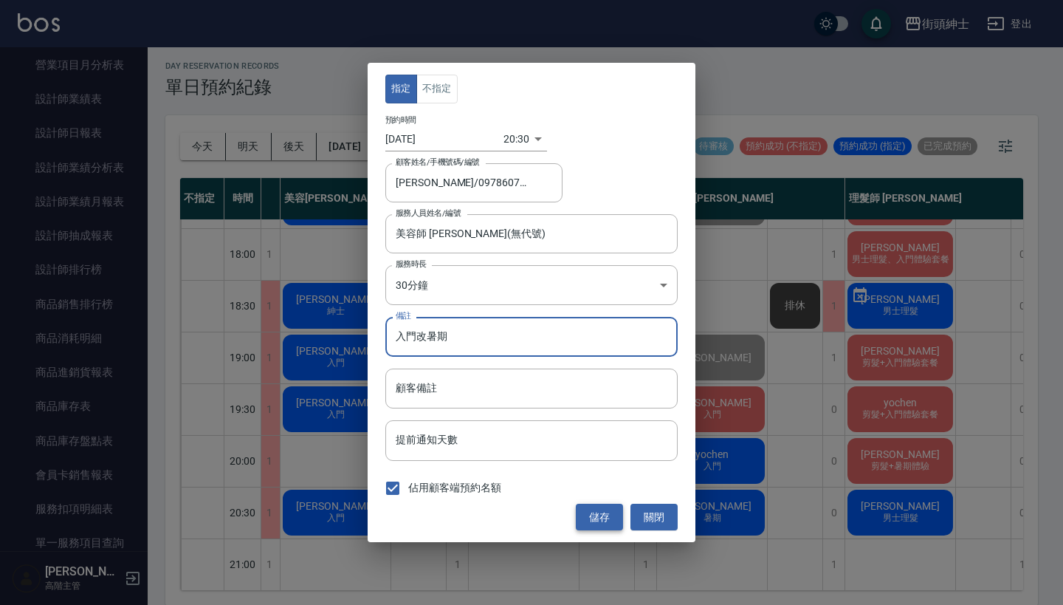
type input "入門改暑期"
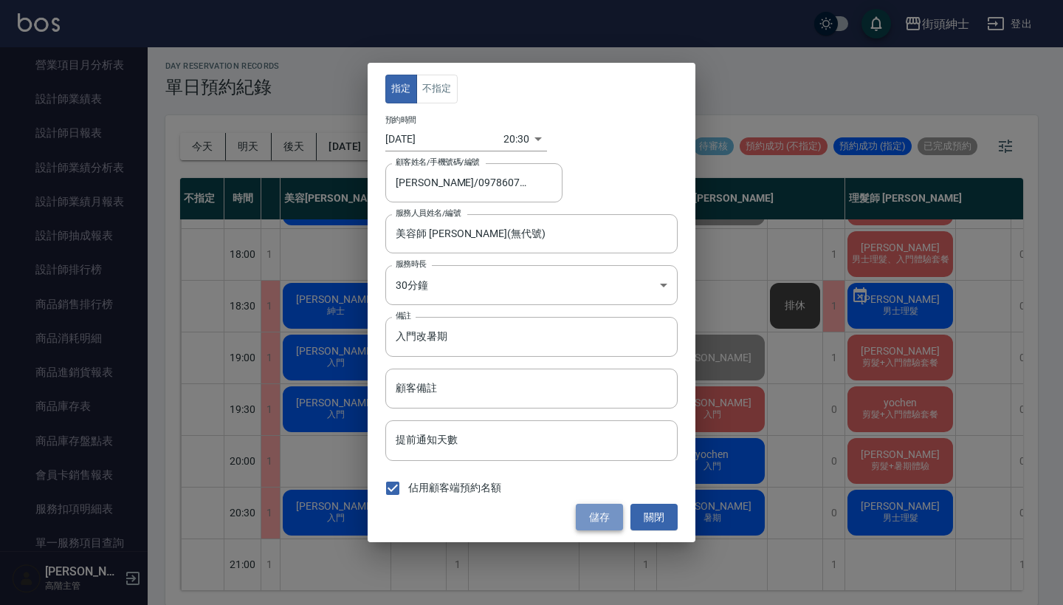
click at [603, 523] on button "儲存" at bounding box center [599, 517] width 47 height 27
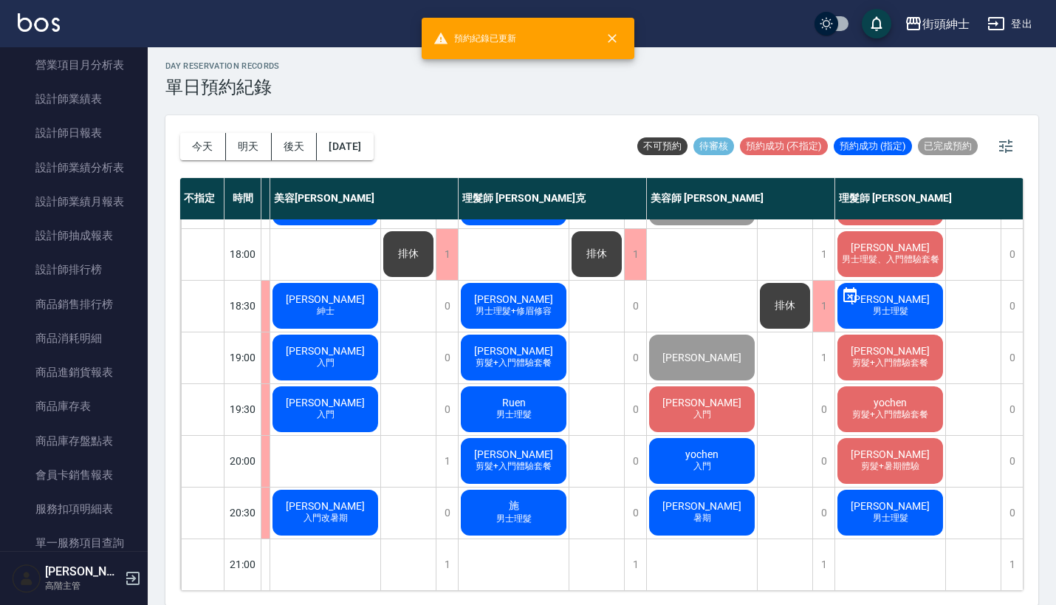
scroll to position [727, 187]
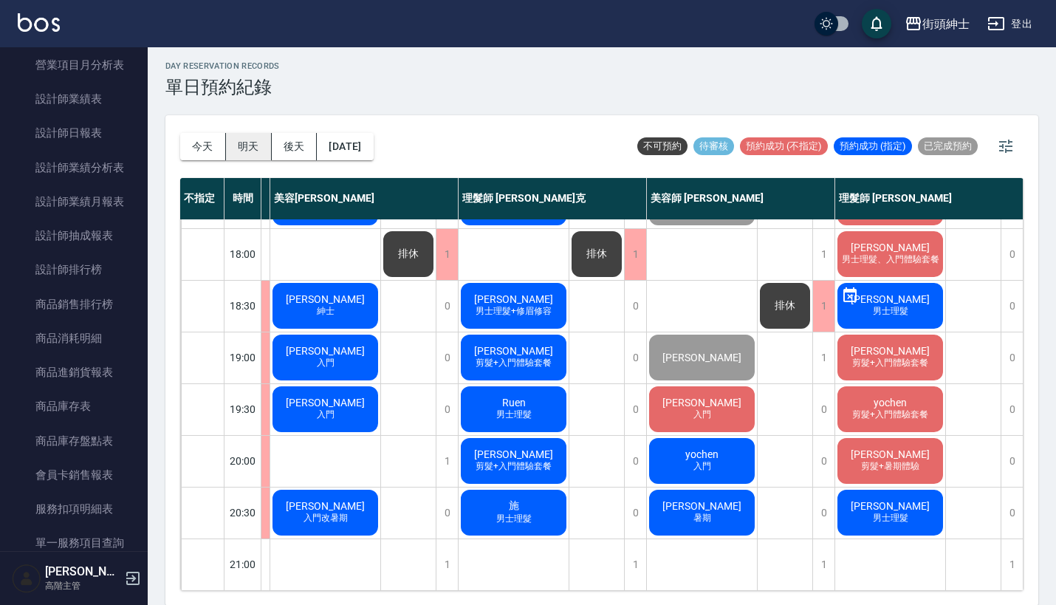
click at [250, 144] on button "明天" at bounding box center [249, 146] width 46 height 27
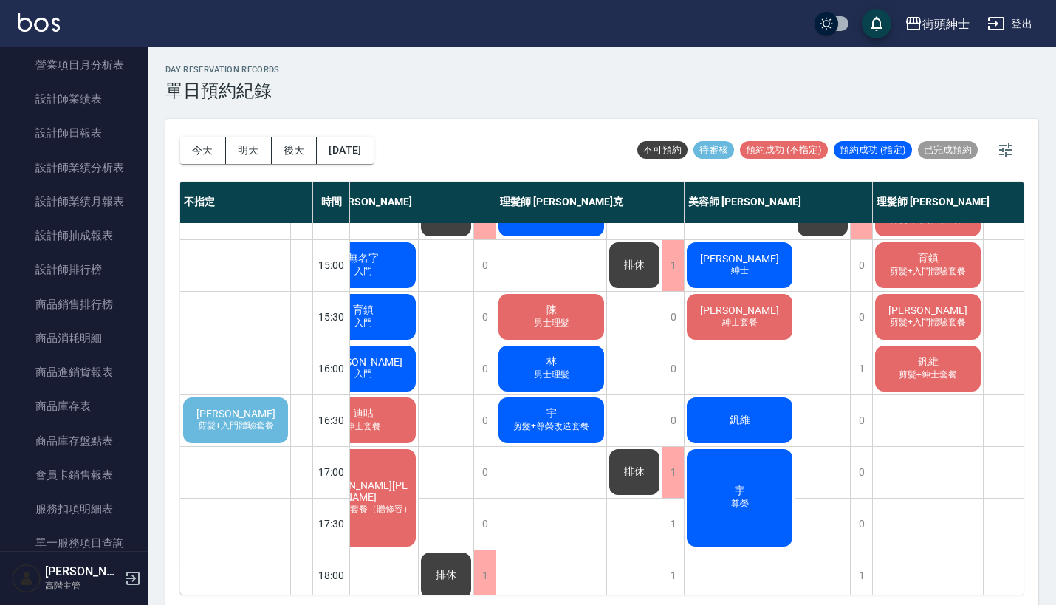
scroll to position [397, 174]
click at [560, 363] on div "林 男士理髮" at bounding box center [552, 368] width 110 height 50
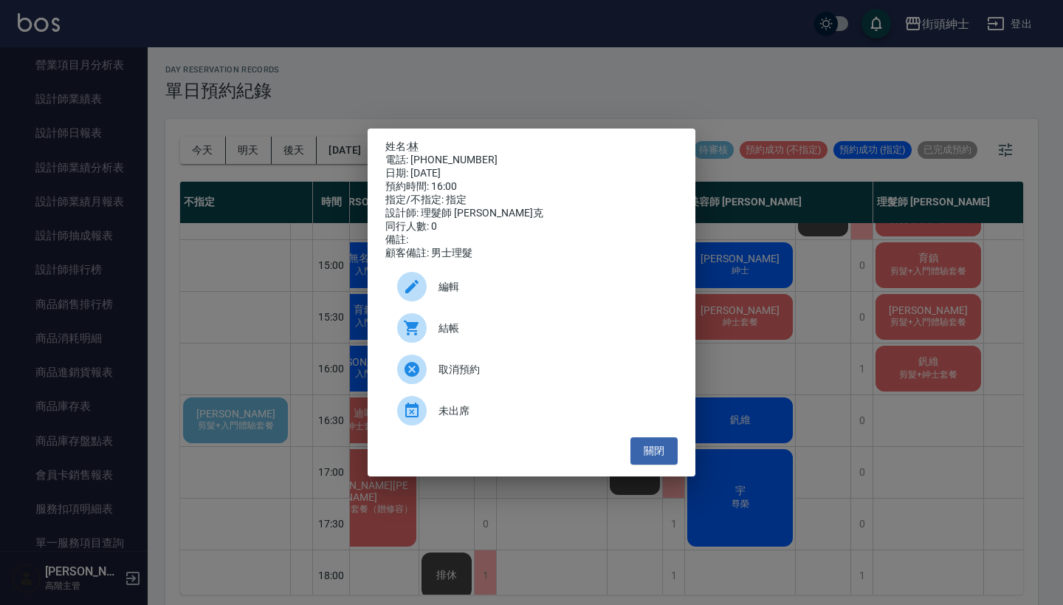
click at [729, 357] on div "姓名: 林 電話: 0961282046 日期: 2025/09/06 預約時間: 16:00 指定/不指定: 指定 設計師: 理髮師 Vic 維克 同行人數…" at bounding box center [531, 302] width 1063 height 605
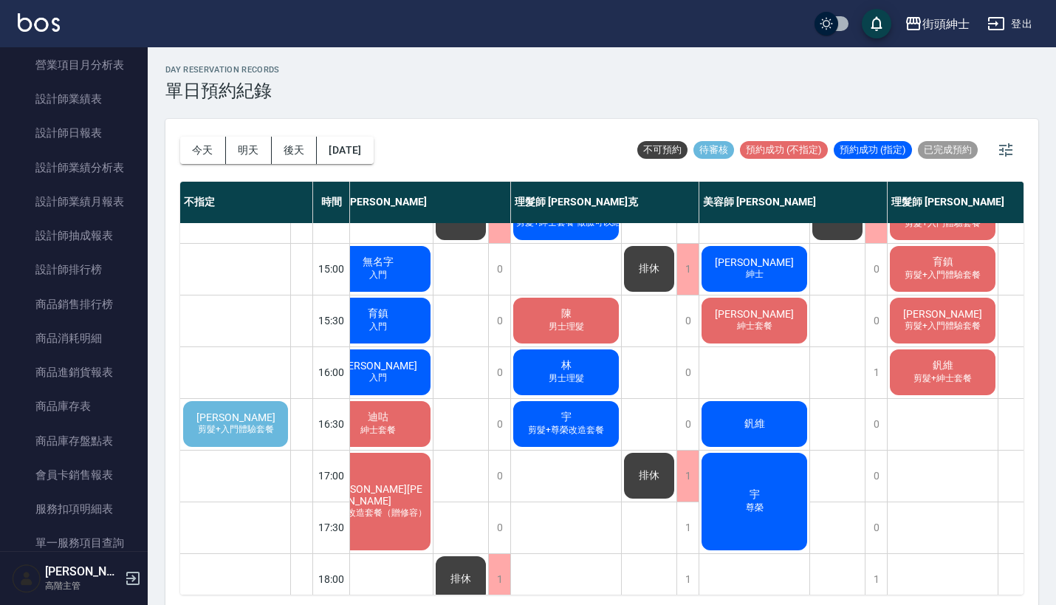
scroll to position [392, 160]
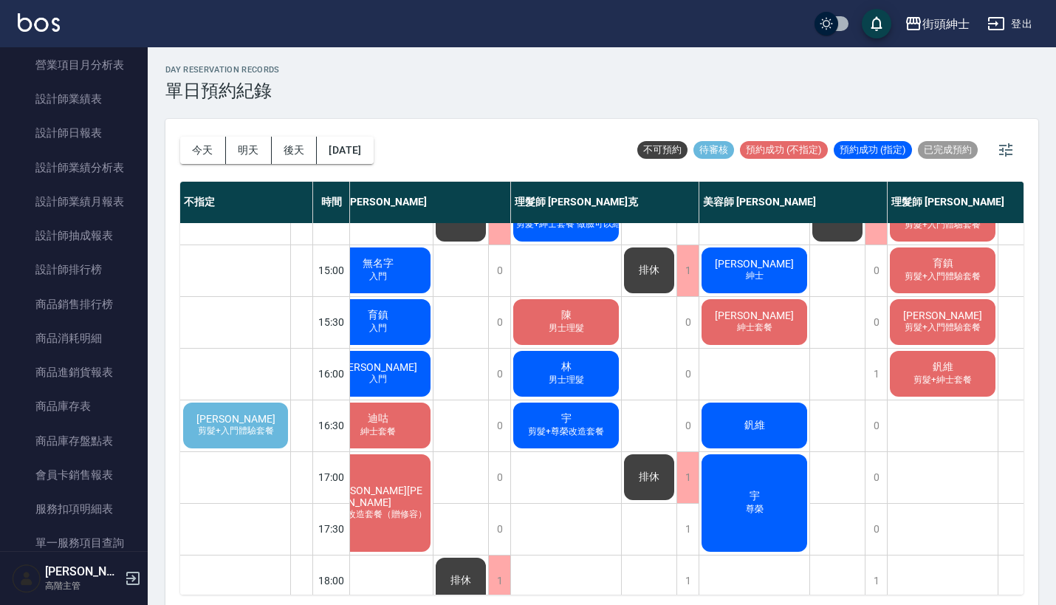
click at [931, 369] on span "釩維" at bounding box center [943, 366] width 27 height 13
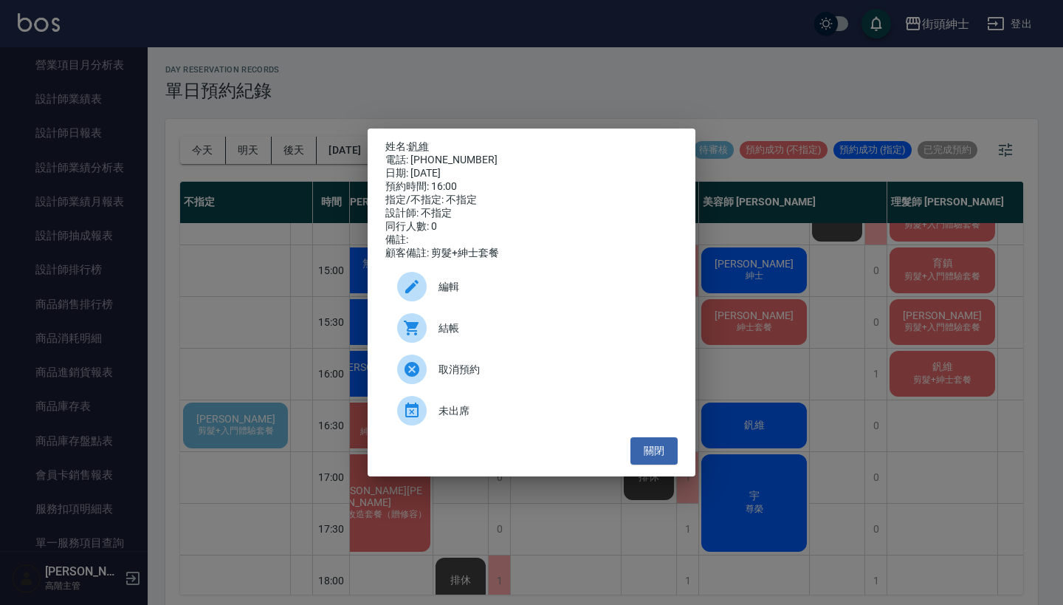
click at [873, 377] on div "姓名: 釩維 電話: 0984468437 日期: 2025/09/06 預約時間: 16:00 指定/不指定: 不指定 設計師: 不指定 同行人數: 0 備…" at bounding box center [531, 302] width 1063 height 605
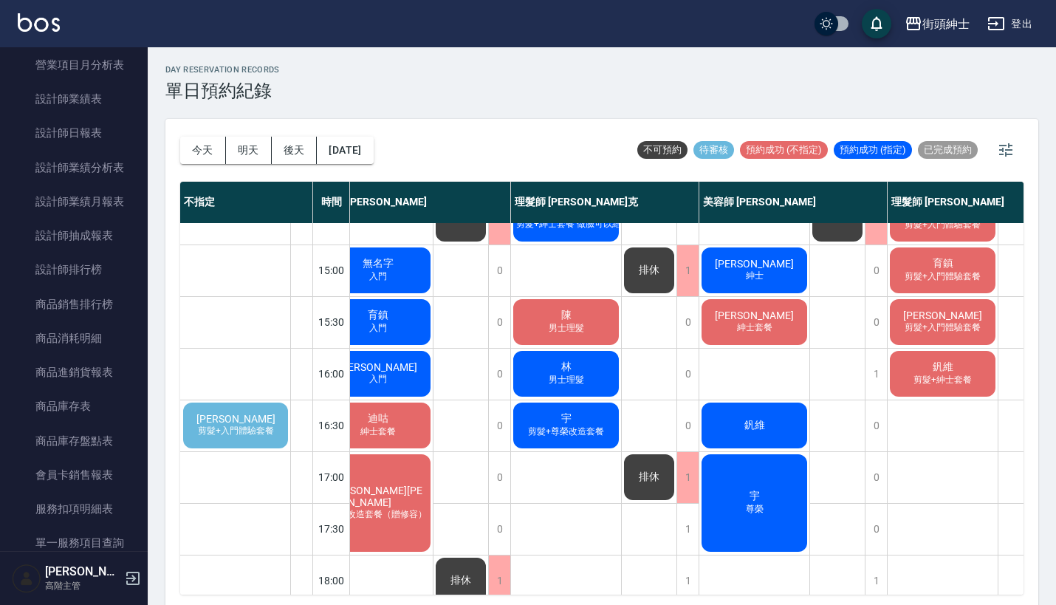
click at [565, 376] on span "男士理髮" at bounding box center [566, 380] width 41 height 13
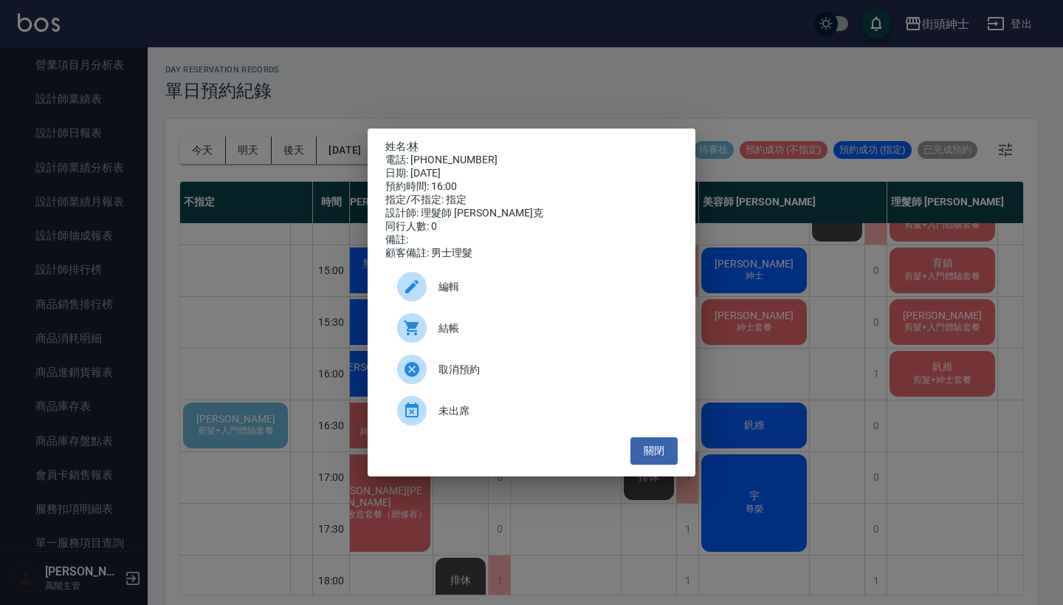
click at [566, 74] on div "姓名: 林 電話: 0961282046 日期: 2025/09/06 預約時間: 16:00 指定/不指定: 指定 設計師: 理髮師 Vic 維克 同行人數…" at bounding box center [531, 302] width 1063 height 605
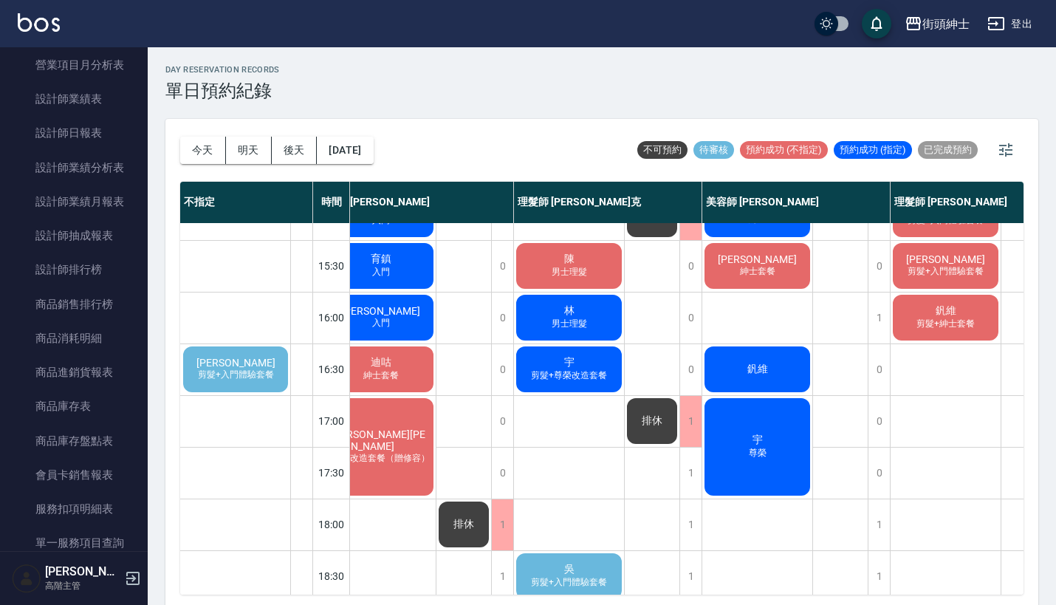
scroll to position [445, 158]
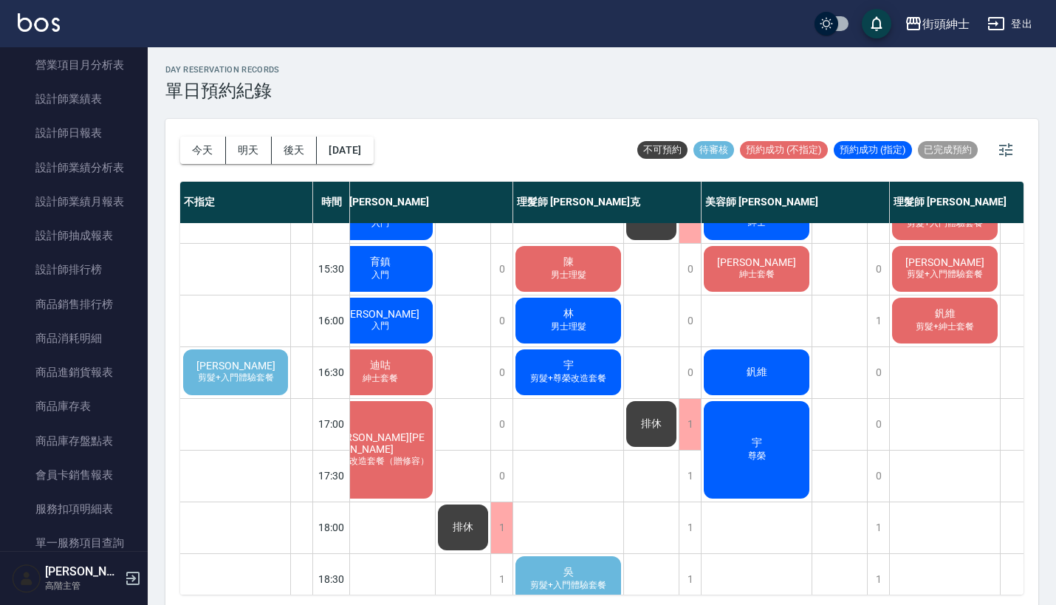
click at [575, 324] on span "男士理髮" at bounding box center [568, 326] width 41 height 13
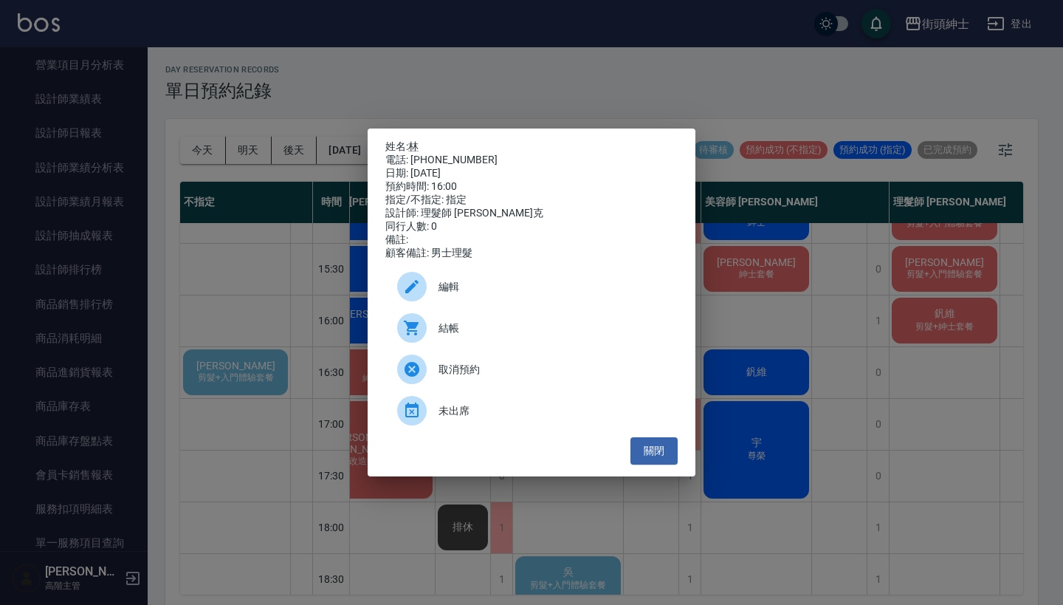
click at [726, 332] on div "姓名: 林 電話: 0961282046 日期: 2025/09/06 預約時間: 16:00 指定/不指定: 指定 設計師: 理髮師 Vic 維克 同行人數…" at bounding box center [531, 302] width 1063 height 605
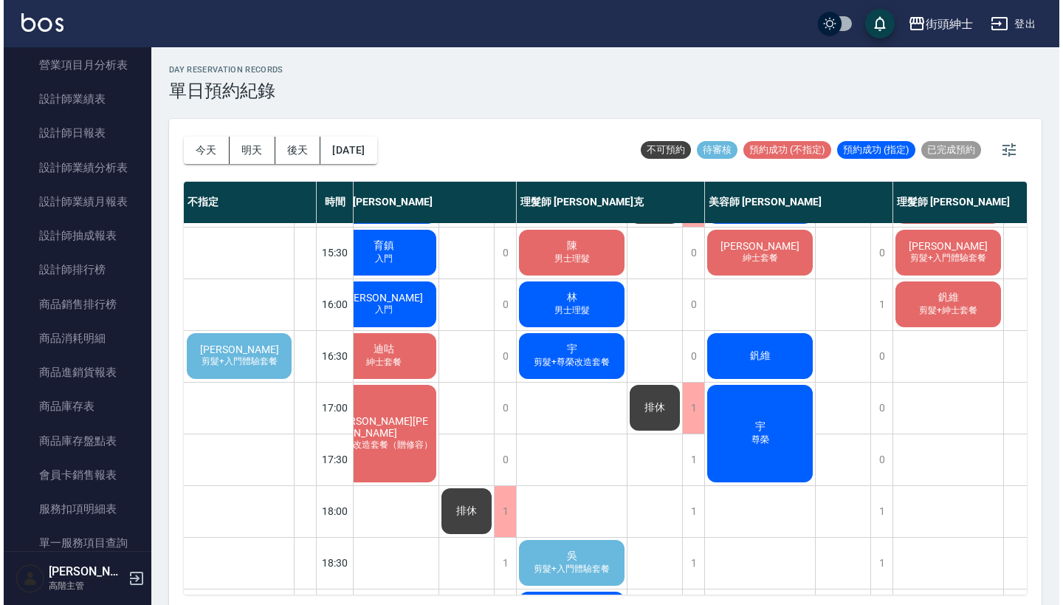
scroll to position [463, 158]
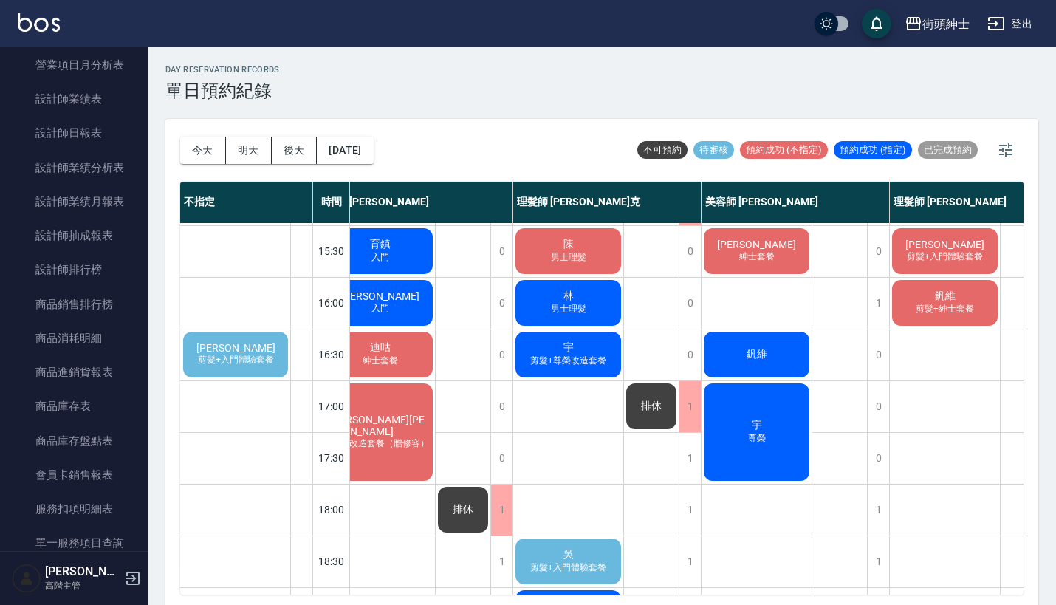
click at [596, 312] on div "林 男士理髮" at bounding box center [568, 303] width 110 height 50
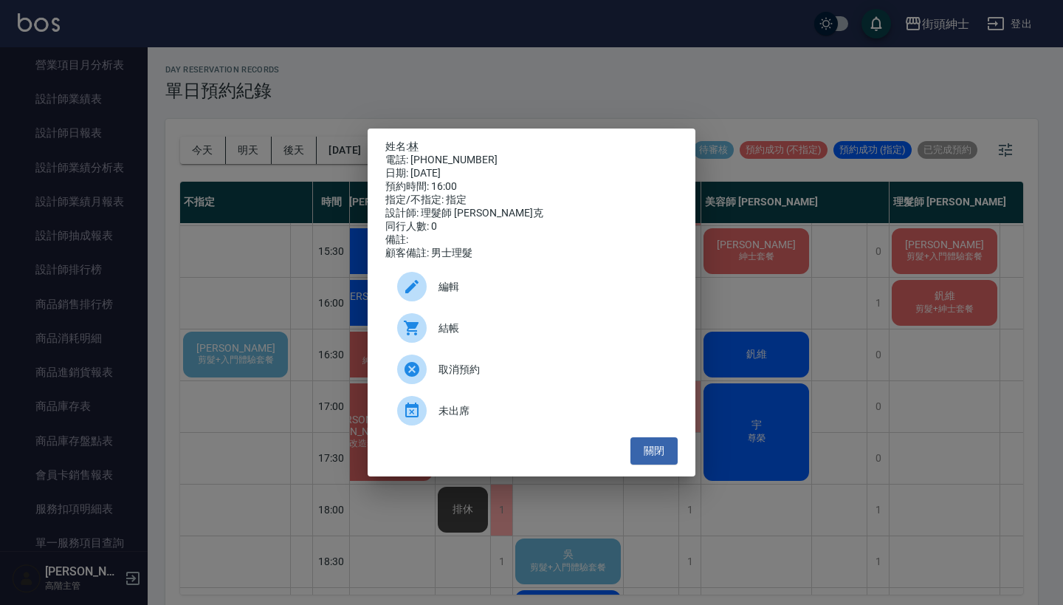
click at [506, 293] on span "編輯" at bounding box center [552, 287] width 227 height 16
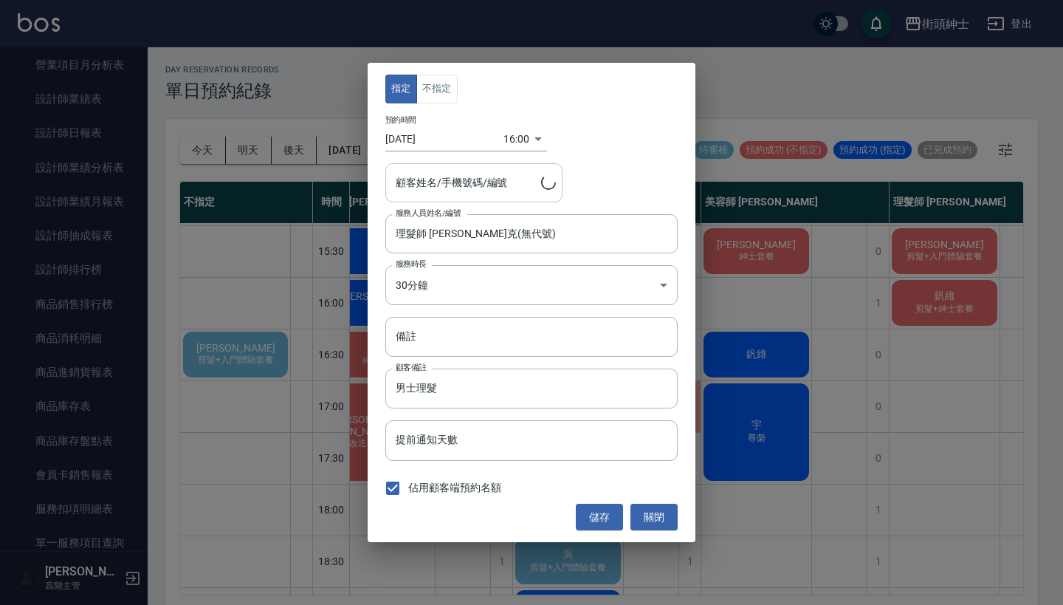
type input "林/0961282046"
click at [517, 128] on body "街頭紳士 登出 櫃檯作業 打帳單 帳單列表 掛單列表 座位開單 營業儀表板 現金收支登錄 高階收支登錄 材料自購登錄 每日結帳 排班表 現場電腦打卡 掃碼打卡…" at bounding box center [531, 304] width 1063 height 609
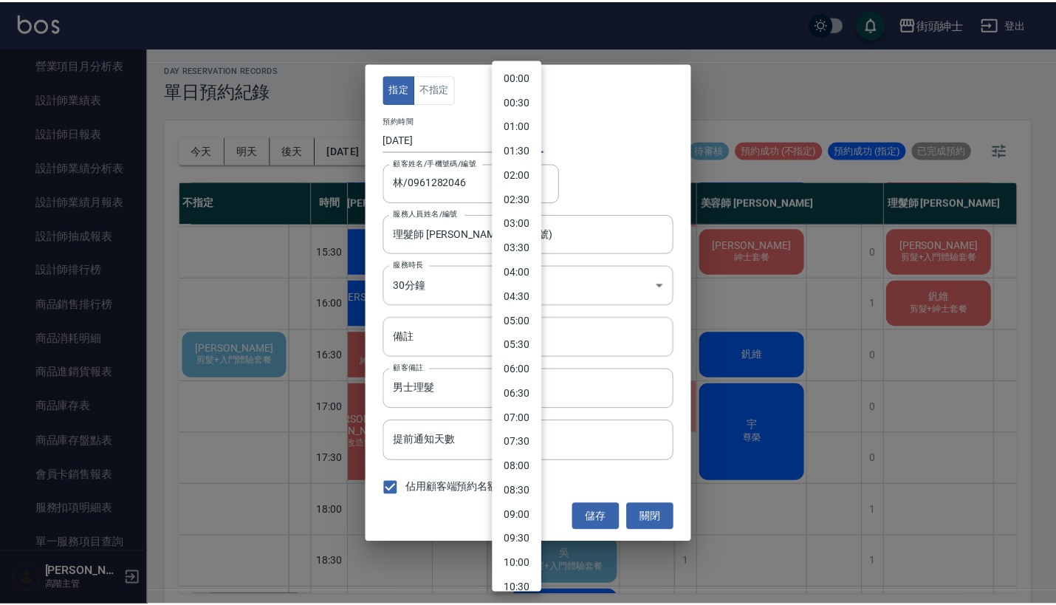
scroll to position [532, 0]
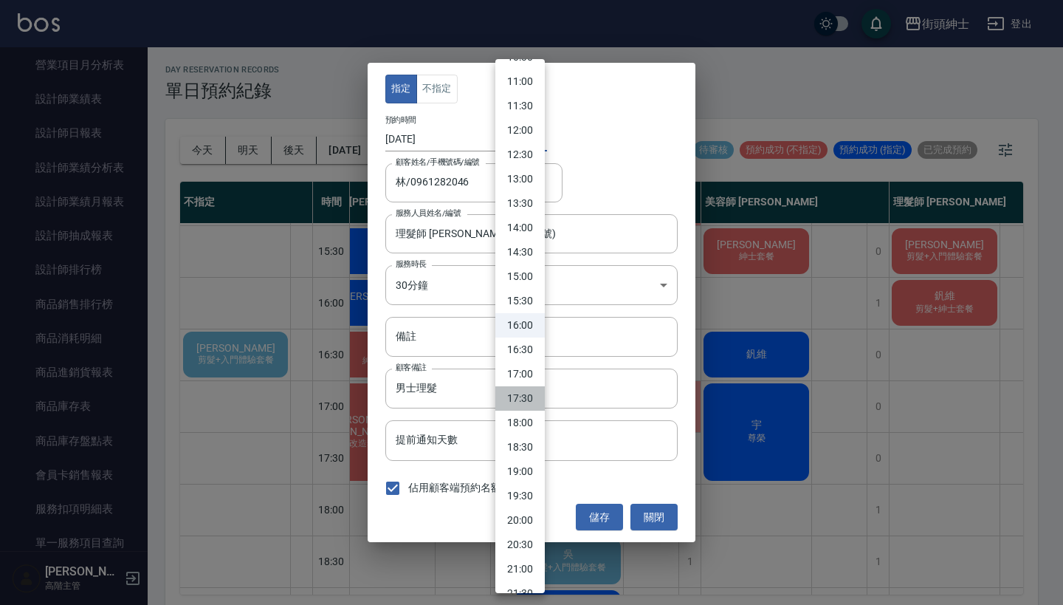
click at [530, 398] on li "17:30" at bounding box center [519, 398] width 49 height 24
type input "1757151000000"
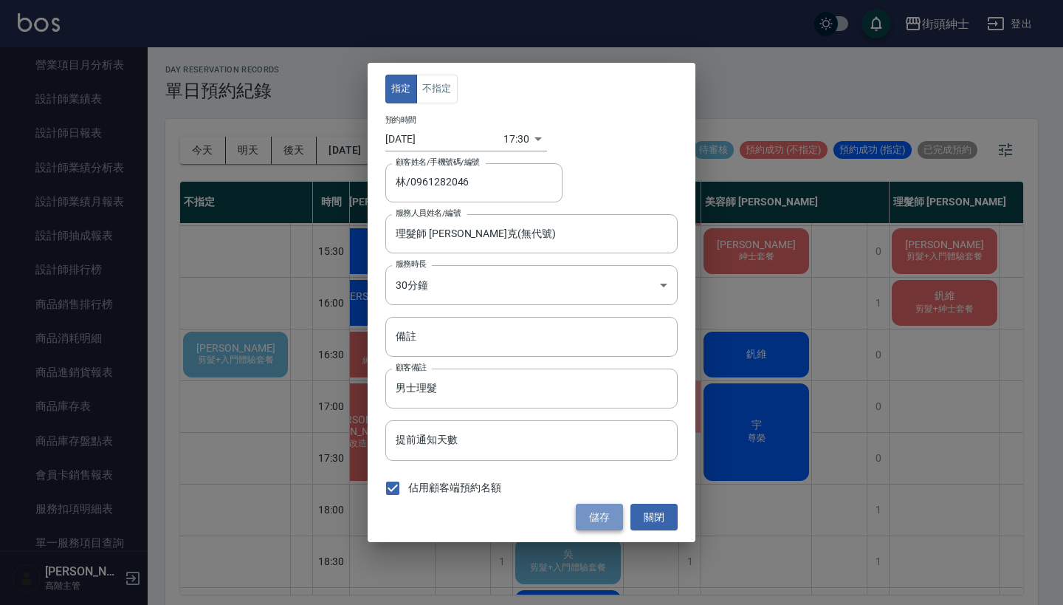
click at [603, 515] on button "儲存" at bounding box center [599, 517] width 47 height 27
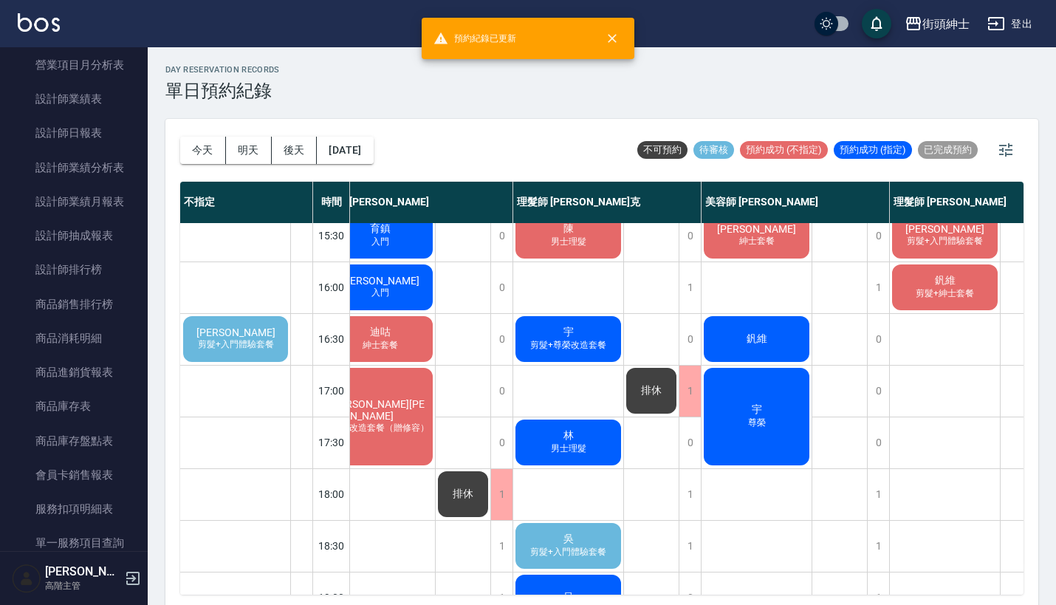
scroll to position [480, 158]
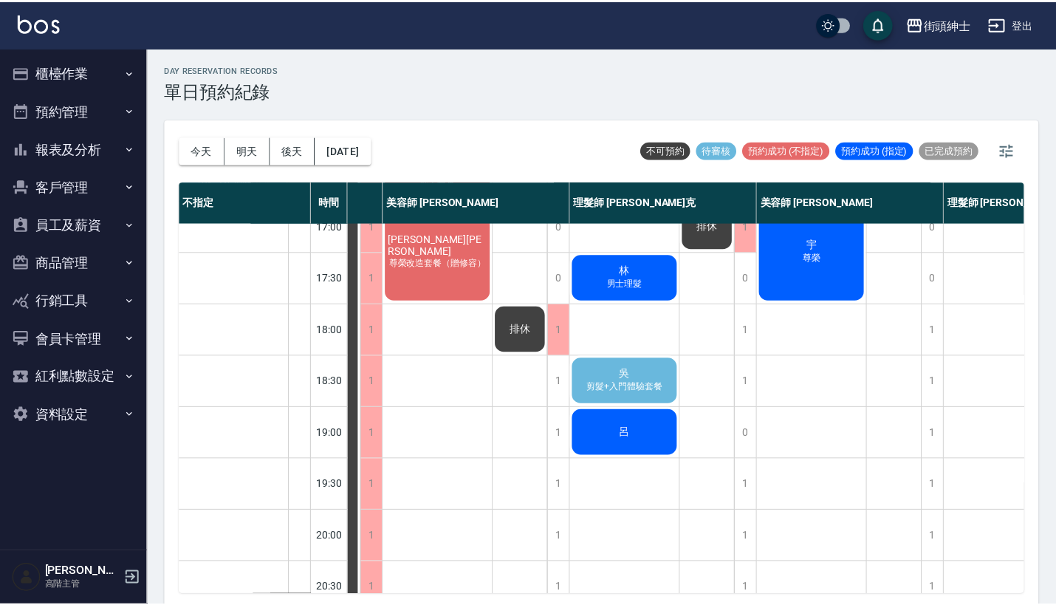
scroll to position [636, 97]
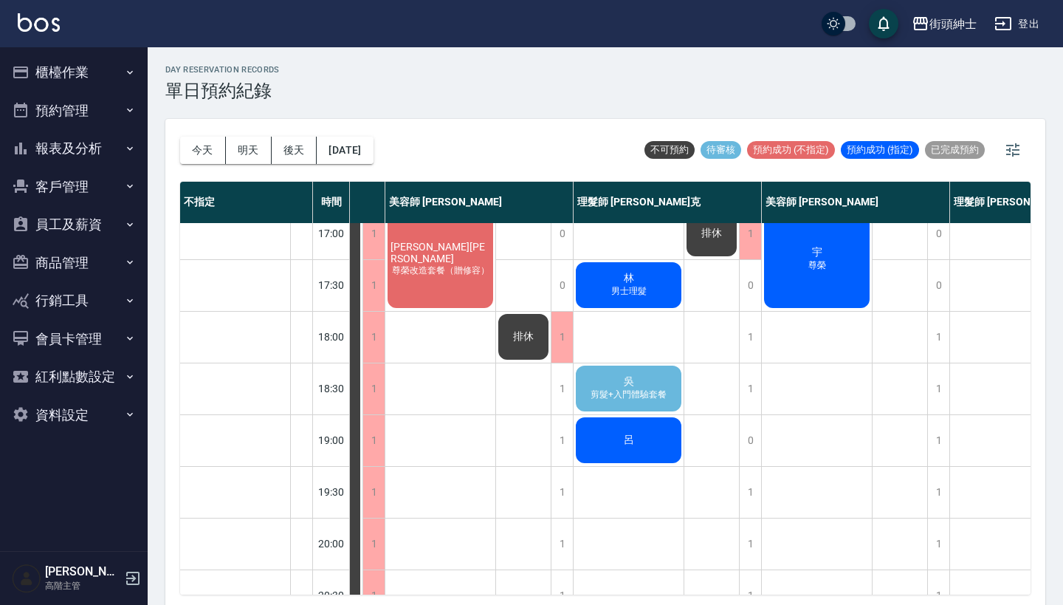
click at [644, 386] on div "吳 剪髮+入門體驗套餐" at bounding box center [629, 388] width 110 height 50
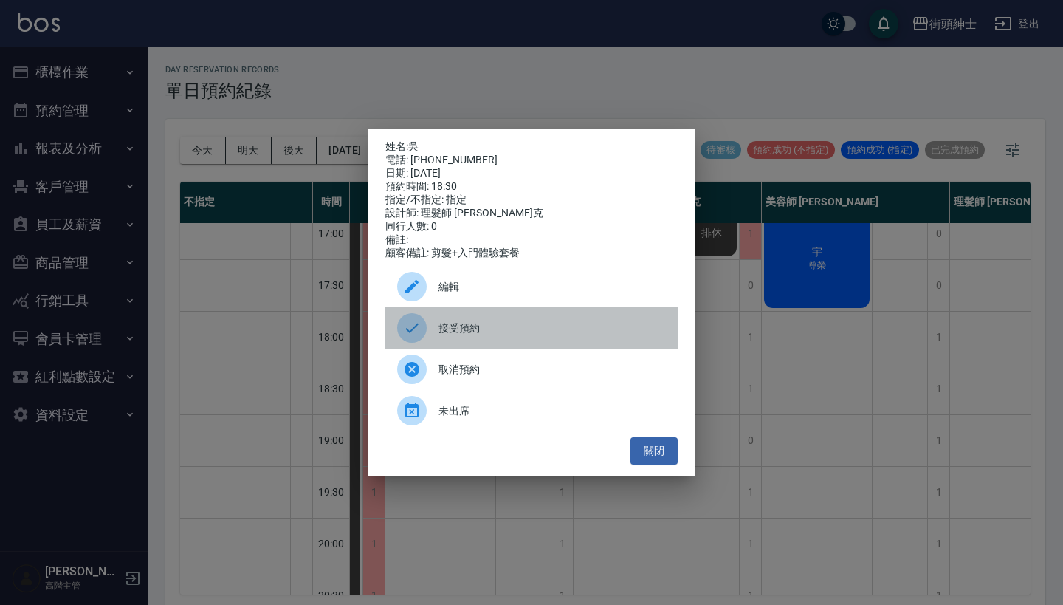
click at [523, 334] on span "接受預約" at bounding box center [552, 328] width 227 height 16
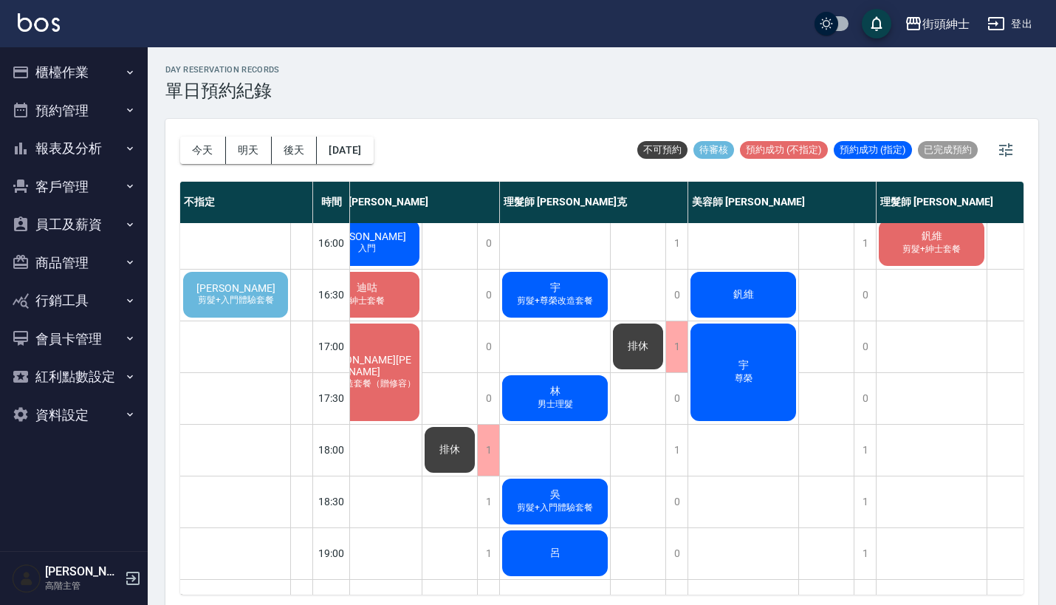
scroll to position [488, 171]
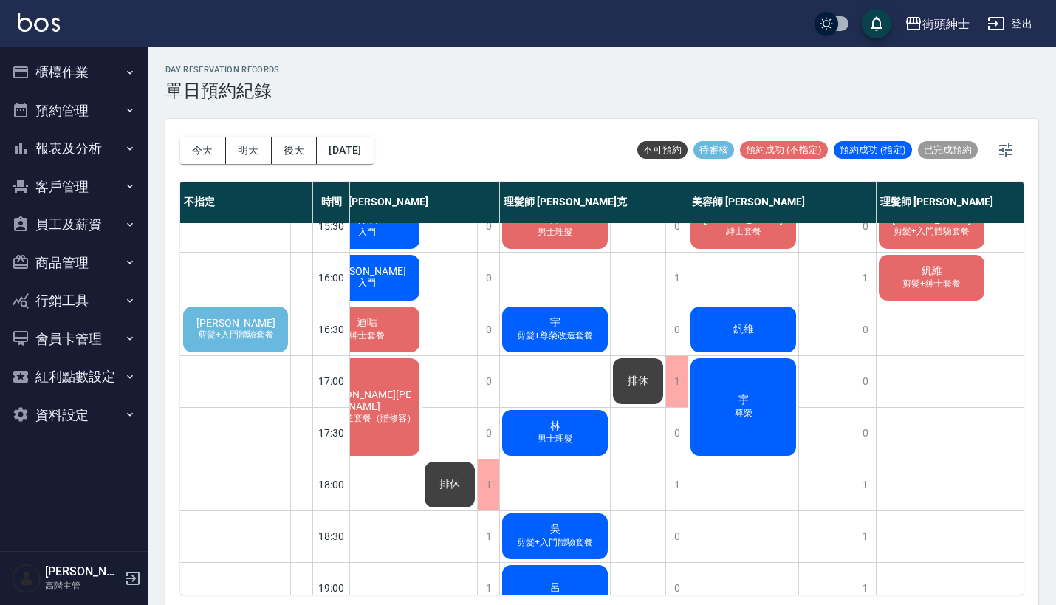
click at [636, 366] on div "排休" at bounding box center [638, 381] width 55 height 50
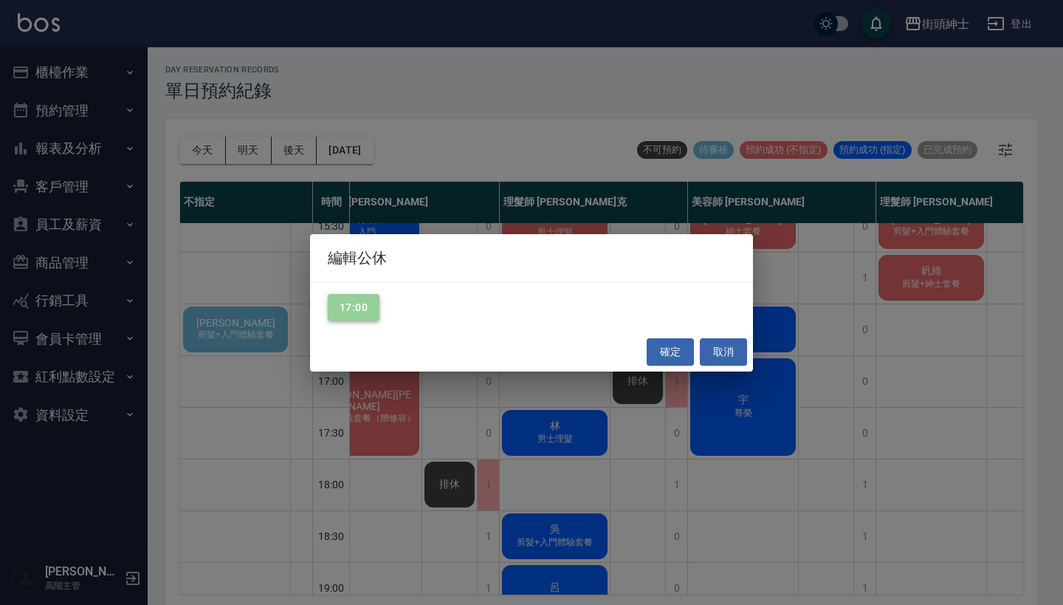
click at [371, 304] on button "17:00" at bounding box center [354, 307] width 52 height 27
click at [671, 347] on button "確定" at bounding box center [670, 351] width 47 height 27
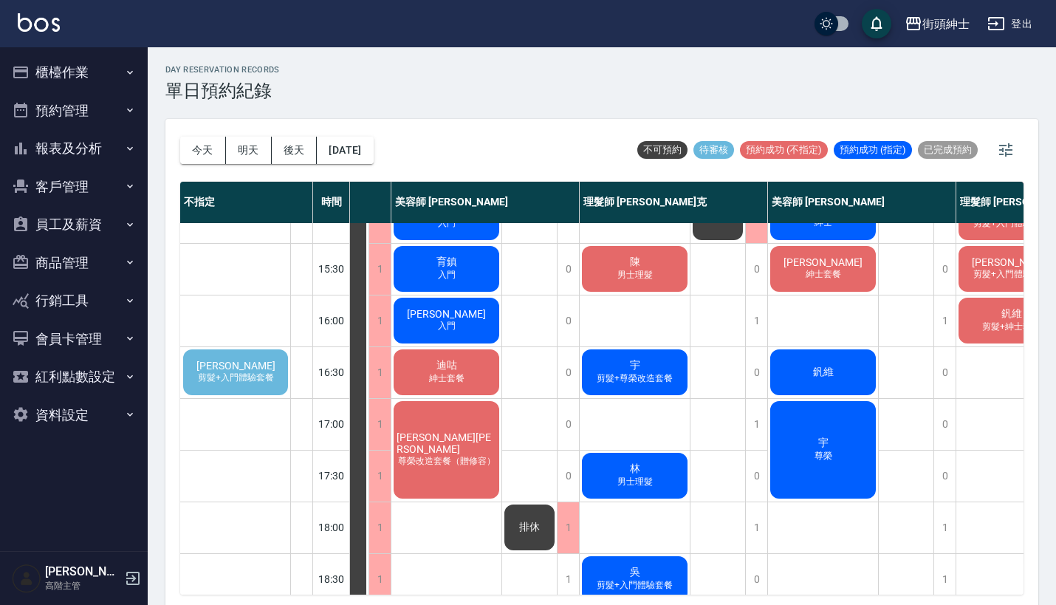
scroll to position [496, 92]
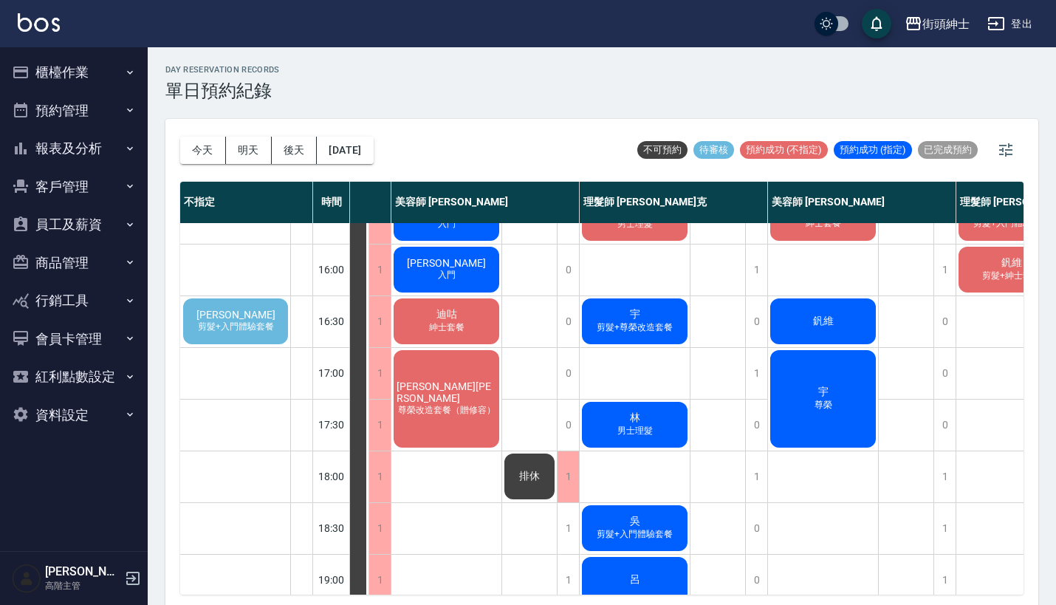
click at [267, 326] on span "剪髮+入門體驗套餐" at bounding box center [236, 326] width 82 height 13
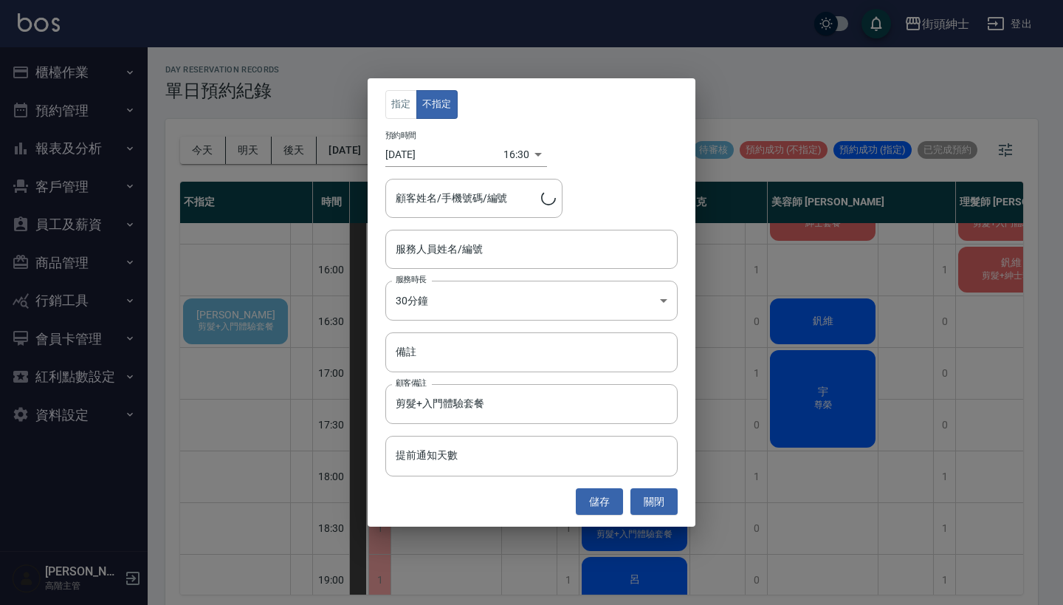
type input "周逸晨/0955828383"
click at [834, 47] on div "指定 不指定 預約時間 2025/09/06 16:30 1757147400000 顧客姓名/手機號碼/編號 周逸晨/0955828383 顧客姓名/手機號…" at bounding box center [531, 302] width 1063 height 605
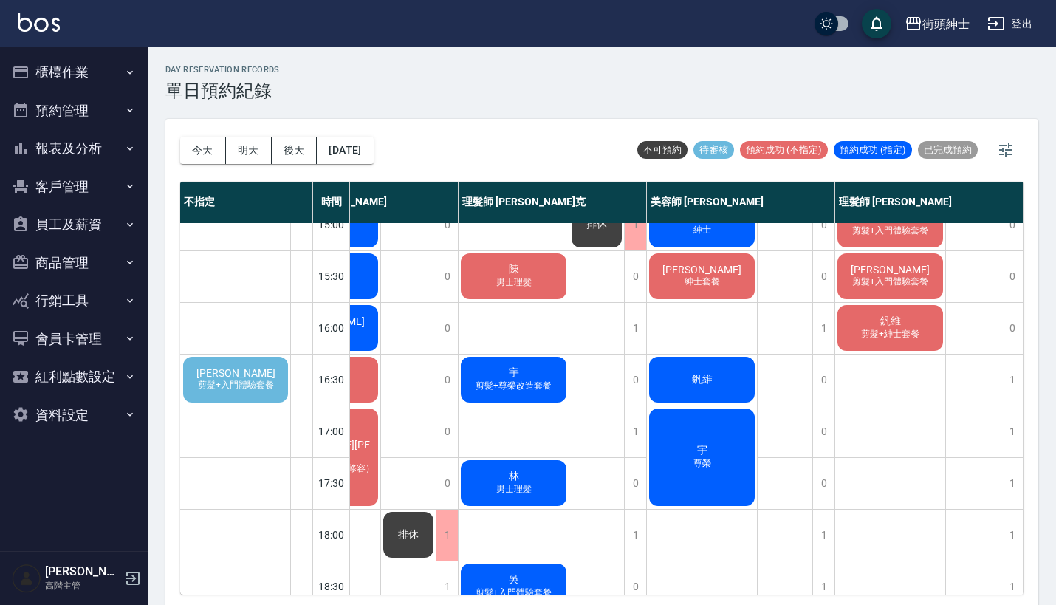
scroll to position [438, 214]
click at [241, 387] on span "剪髮+入門體驗套餐" at bounding box center [236, 385] width 82 height 13
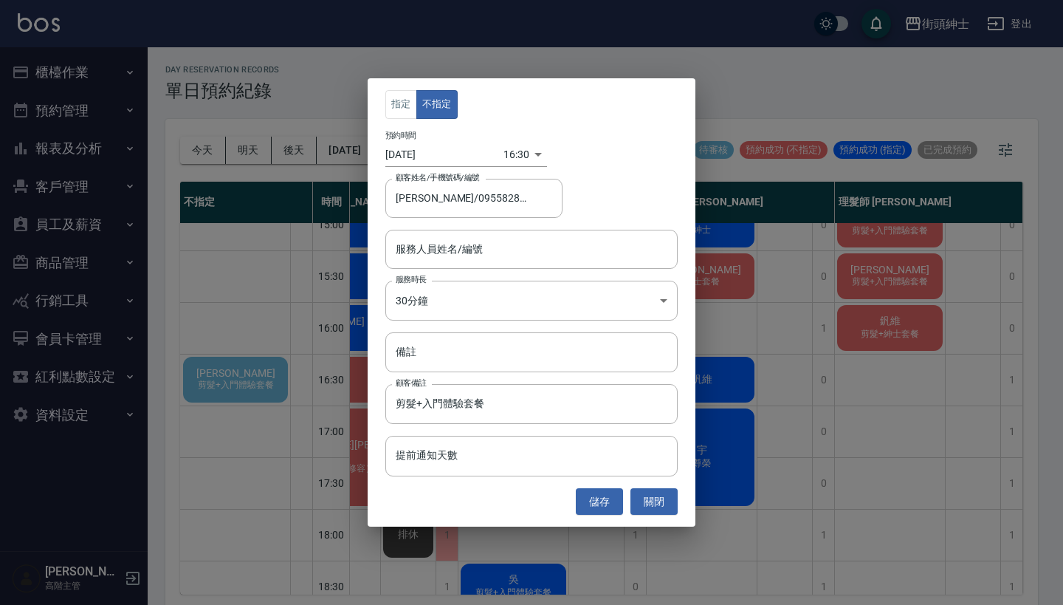
click at [784, 163] on div "指定 不指定 預約時間 2025/09/06 16:30 1757147400000 顧客姓名/手機號碼/編號 周逸晨/0955828383 顧客姓名/手機號…" at bounding box center [531, 302] width 1063 height 605
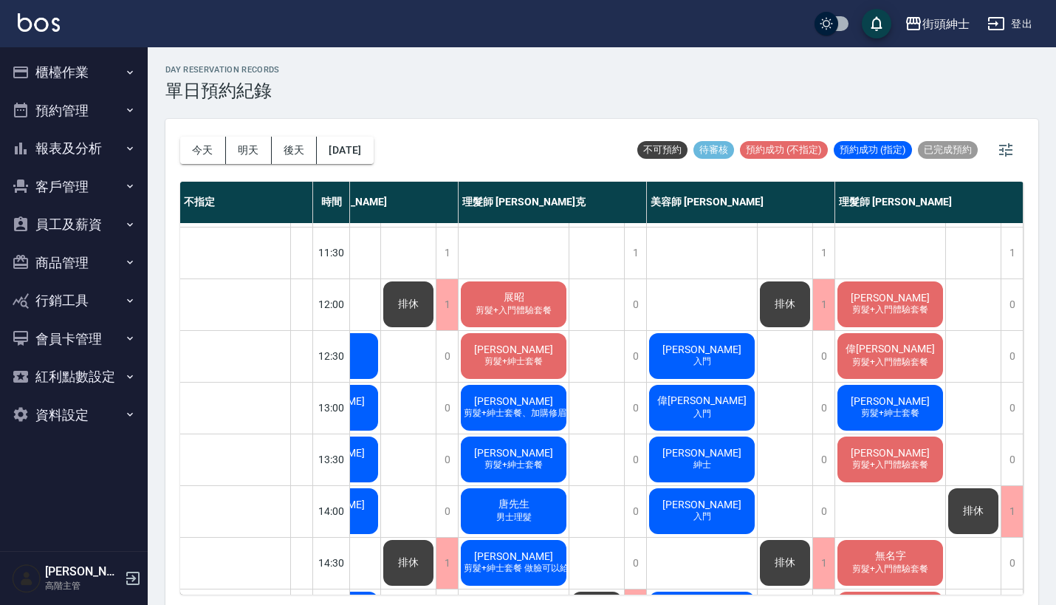
scroll to position [163, 220]
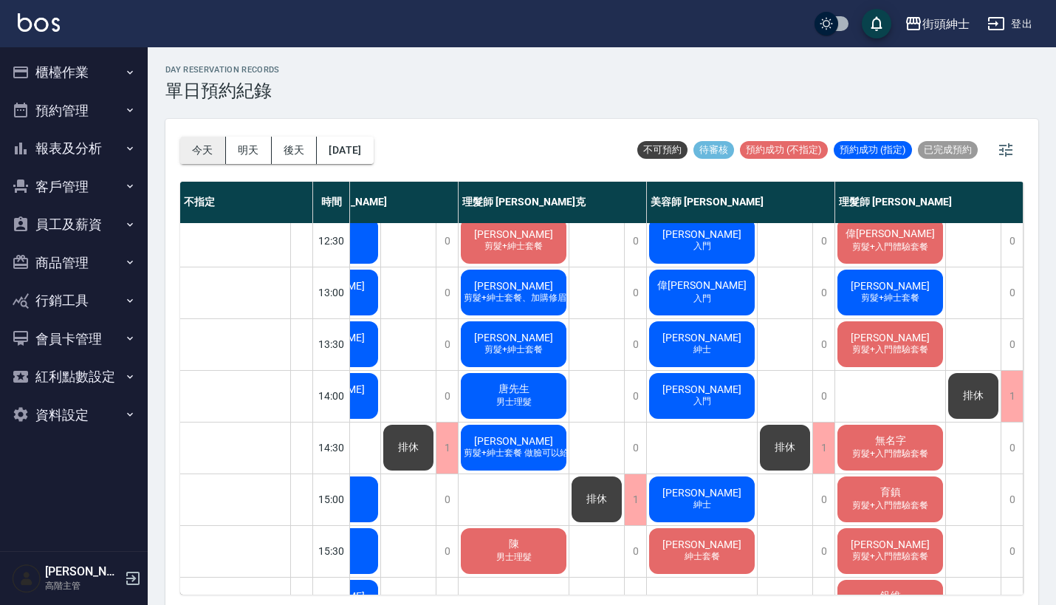
click at [193, 150] on button "今天" at bounding box center [203, 150] width 46 height 27
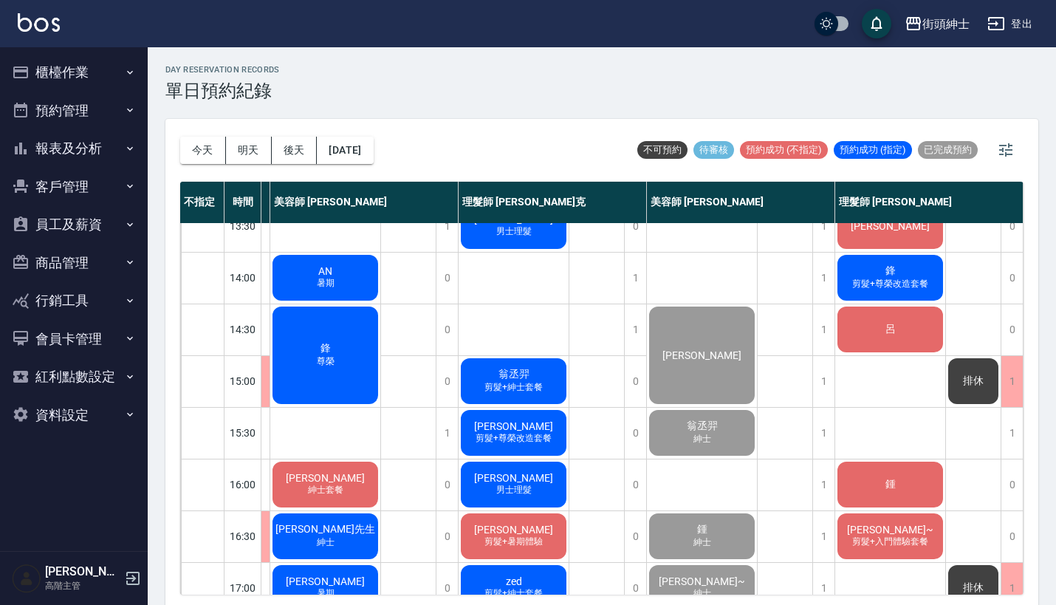
scroll to position [336, 187]
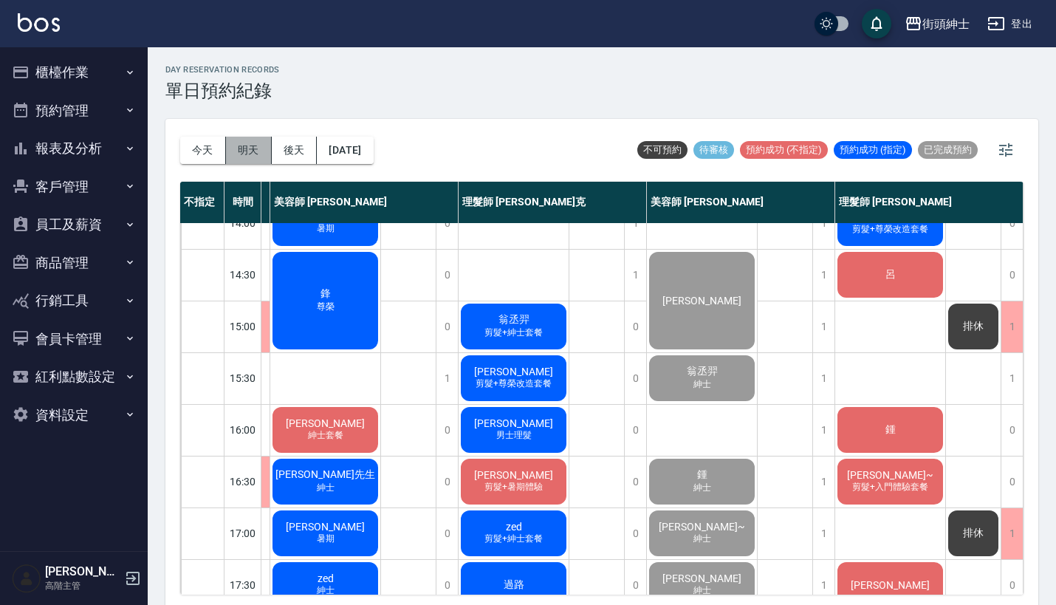
click at [244, 154] on button "明天" at bounding box center [249, 150] width 46 height 27
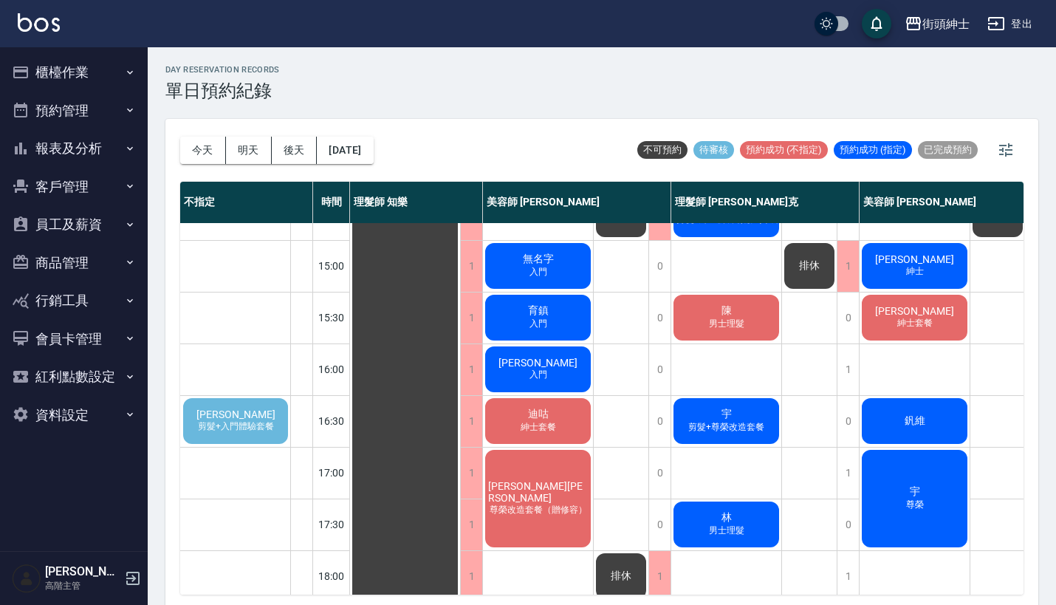
scroll to position [399, 0]
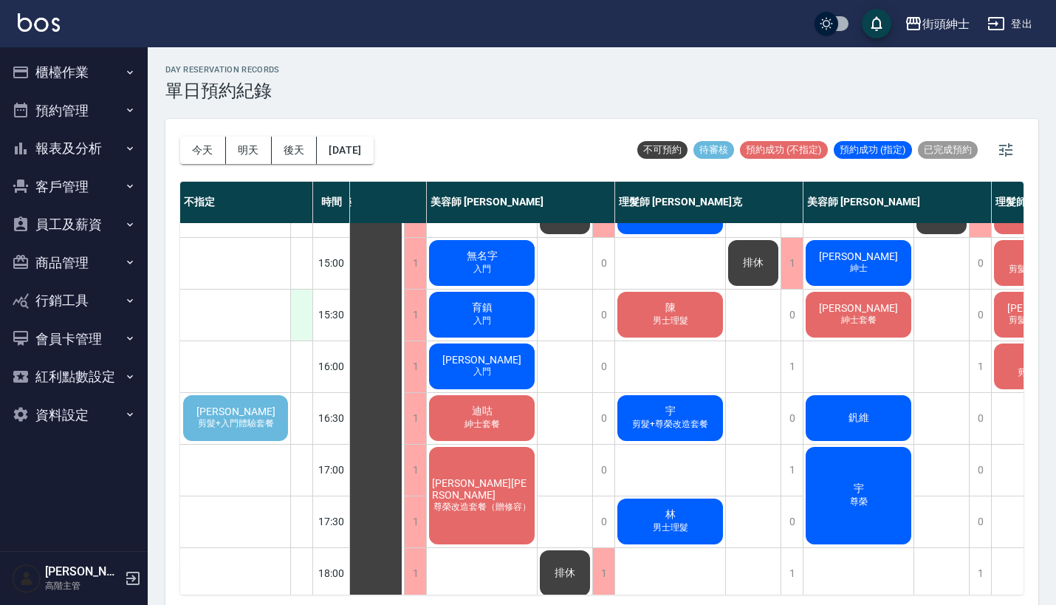
scroll to position [399, 116]
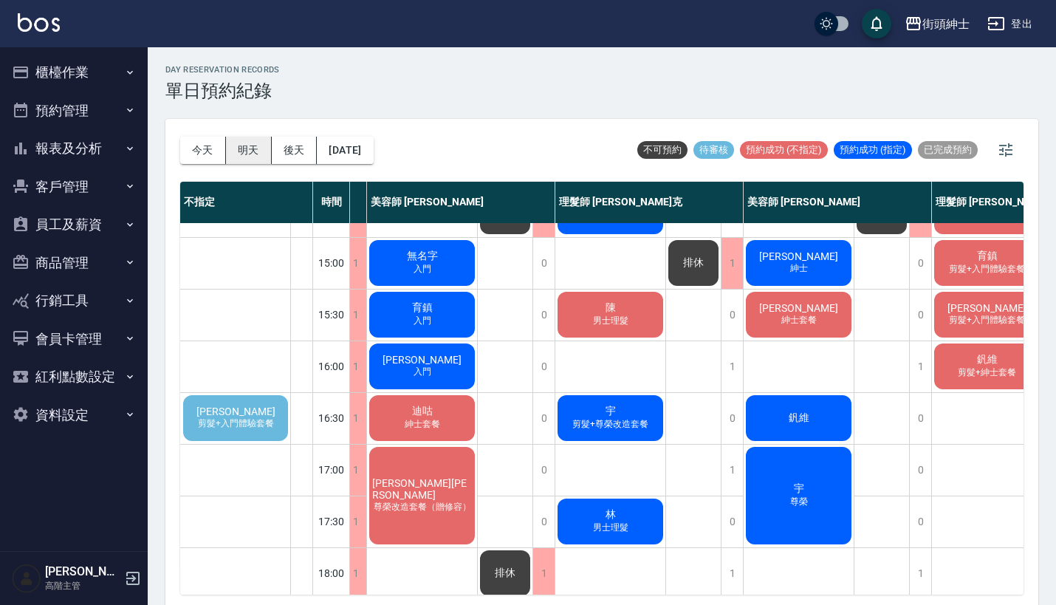
click at [243, 143] on button "明天" at bounding box center [249, 150] width 46 height 27
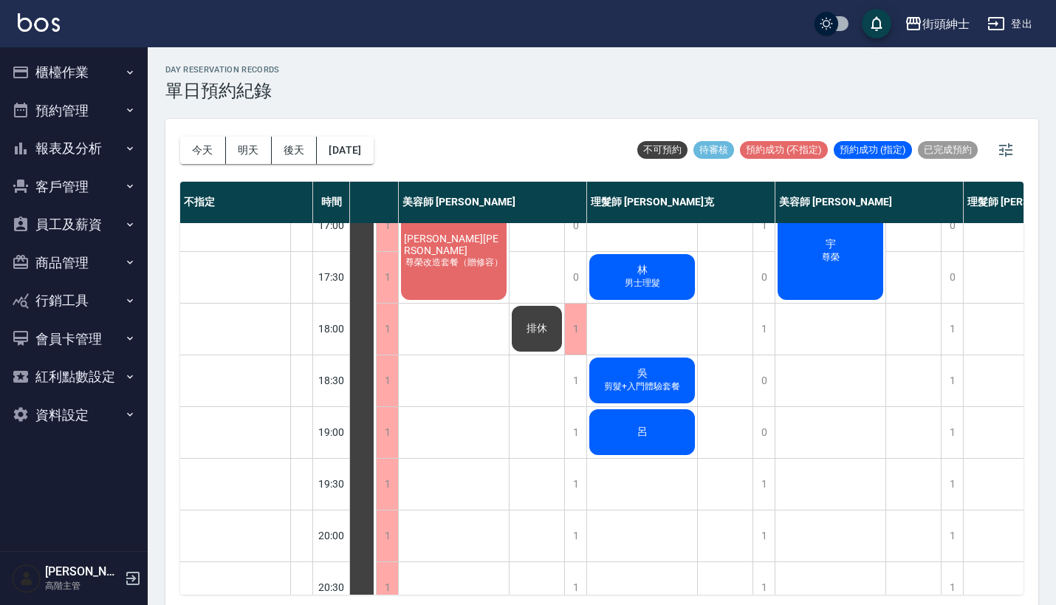
scroll to position [645, 83]
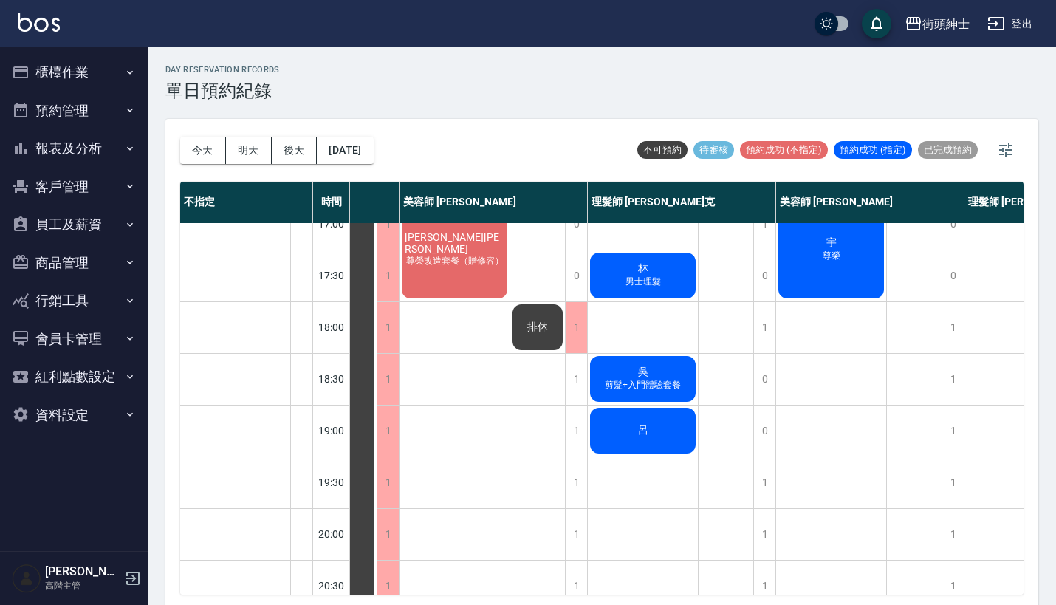
click at [642, 388] on span "剪髮+入門體驗套餐" at bounding box center [643, 385] width 82 height 13
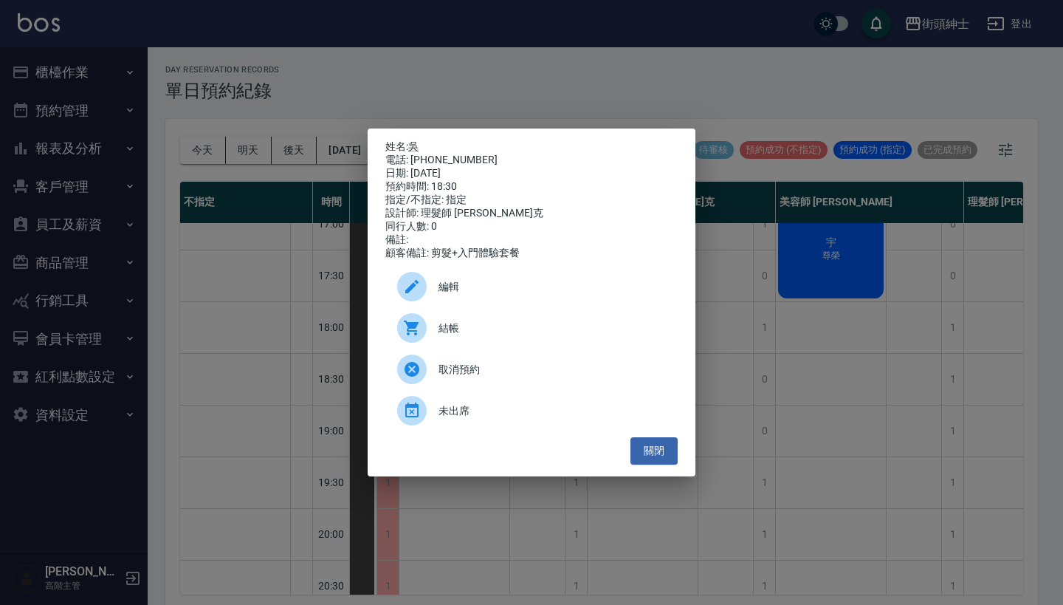
click at [789, 253] on div "姓名: 吳 電話: 0986965338 日期: 2025/09/06 預約時間: 18:30 指定/不指定: 指定 設計師: 理髮師 Vic 維克 同行人數…" at bounding box center [531, 302] width 1063 height 605
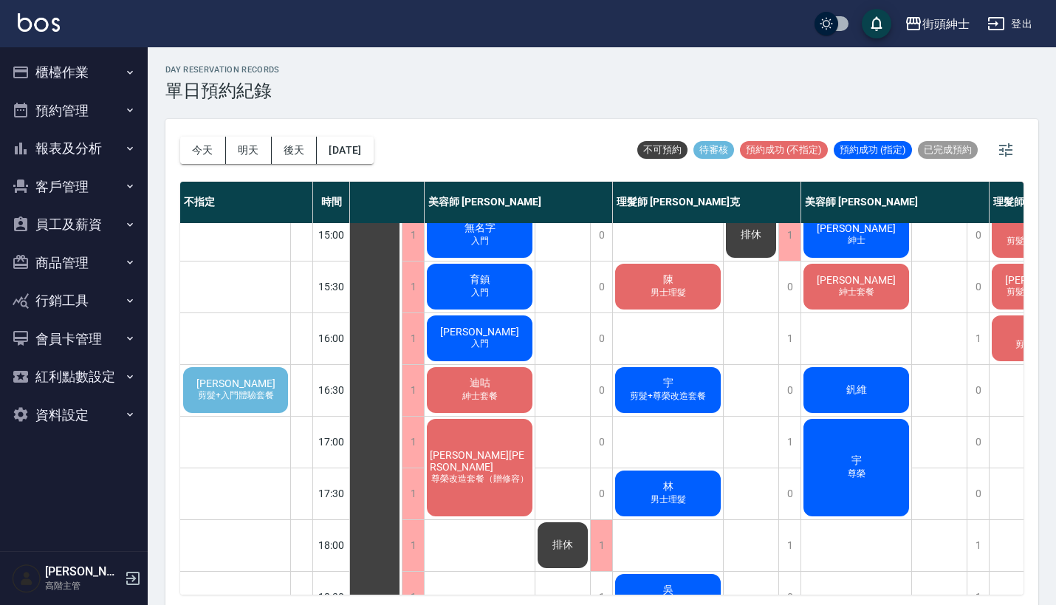
scroll to position [683, 58]
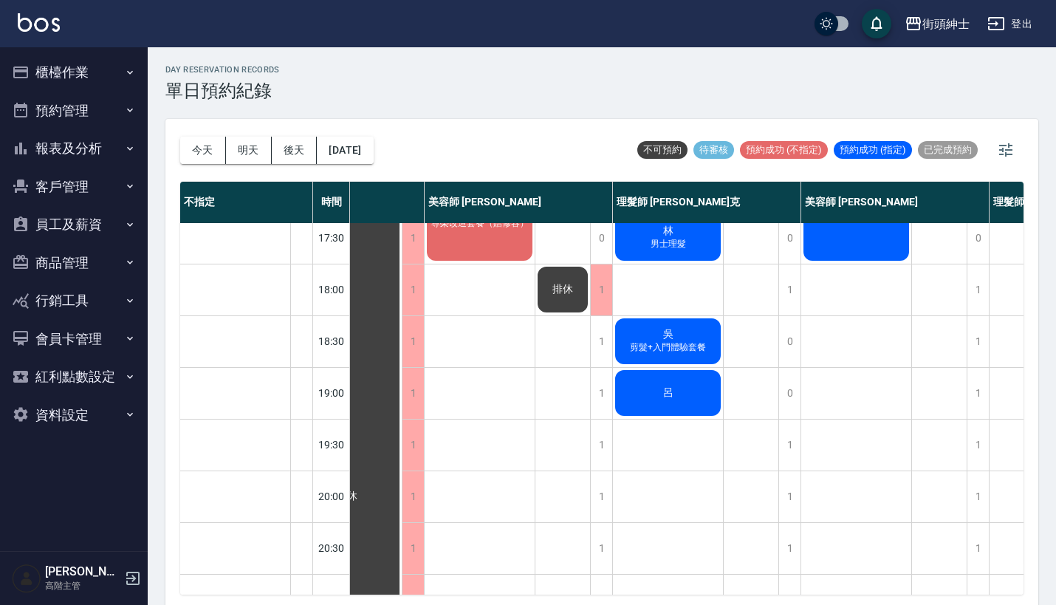
click at [658, 340] on div "吳 剪髮+入門體驗套餐" at bounding box center [668, 341] width 110 height 50
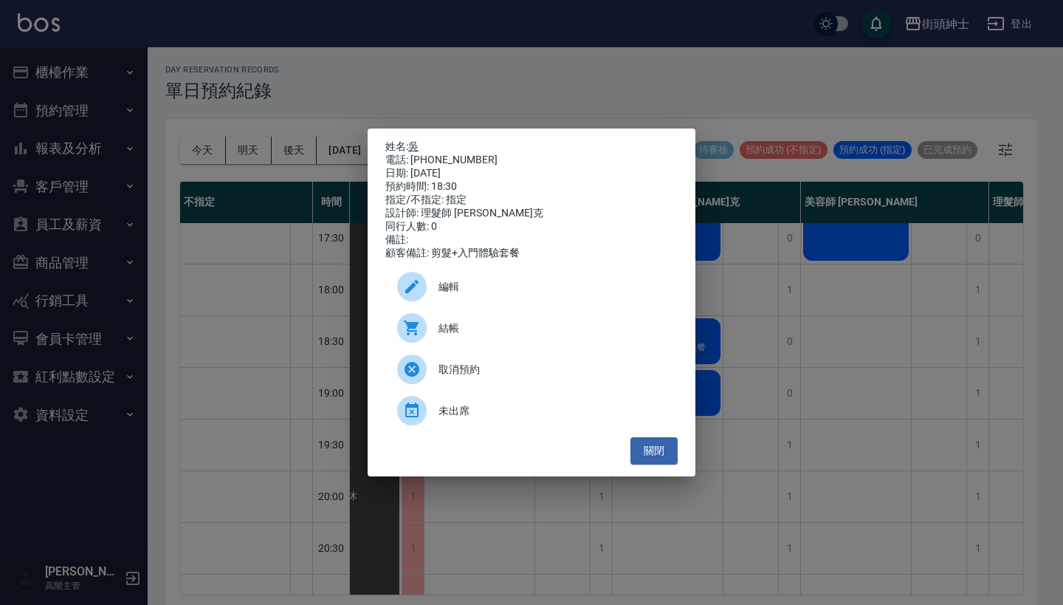
drag, startPoint x: 468, startPoint y: 155, endPoint x: 415, endPoint y: 144, distance: 54.3
click at [415, 144] on div "姓名: 吳 電話: 0986965338 日期: 2025/09/06 預約時間: 18:30 指定/不指定: 指定 設計師: 理髮師 Vic 維克 同行人數…" at bounding box center [531, 200] width 292 height 120
copy div "姓名: 吳 電話: 0986965338"
click at [547, 104] on div "姓名: 吳 電話: 0986965338 日期: 2025/09/06 預約時間: 18:30 指定/不指定: 指定 設計師: 理髮師 Vic 維克 同行人數…" at bounding box center [531, 302] width 1063 height 605
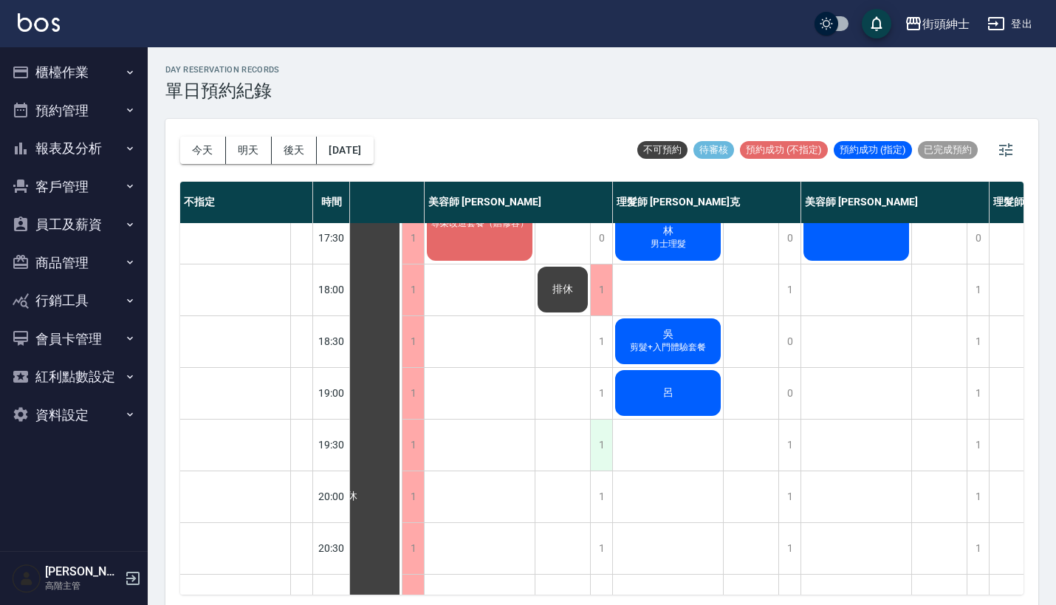
click at [608, 439] on div "1" at bounding box center [601, 444] width 22 height 51
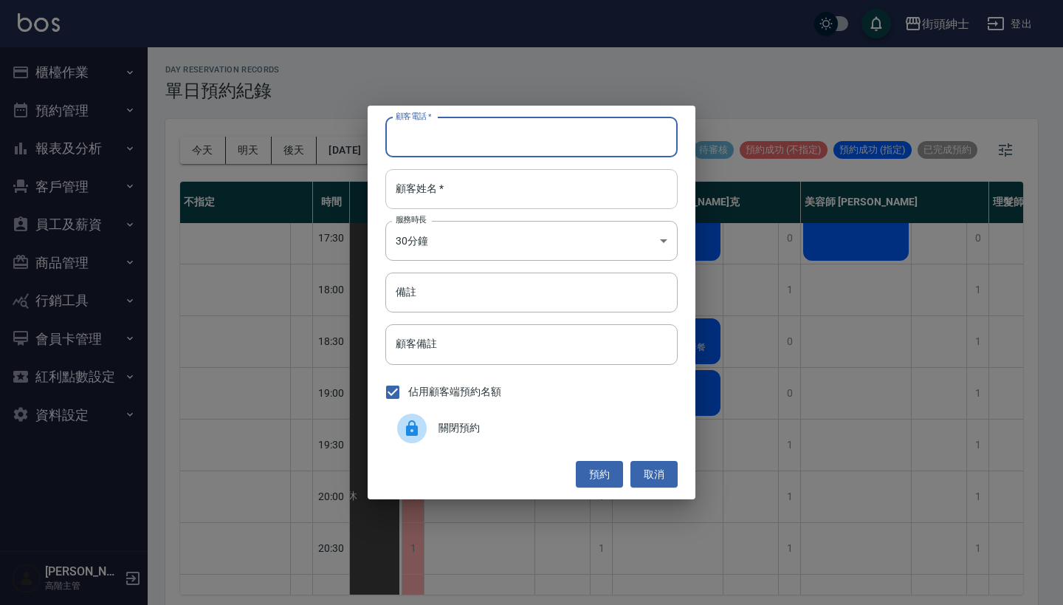
paste input "吳 電話: 0986965338"
type input "吳 電話: 0986965338"
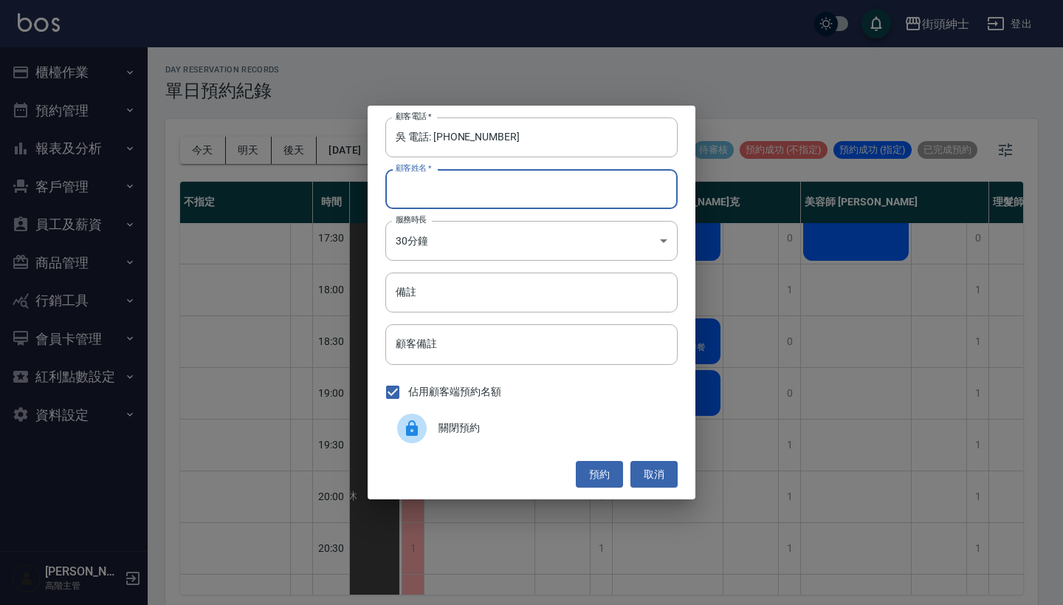
paste input "吳 電話: 0986965338"
type input "吳 電話: 0986965338"
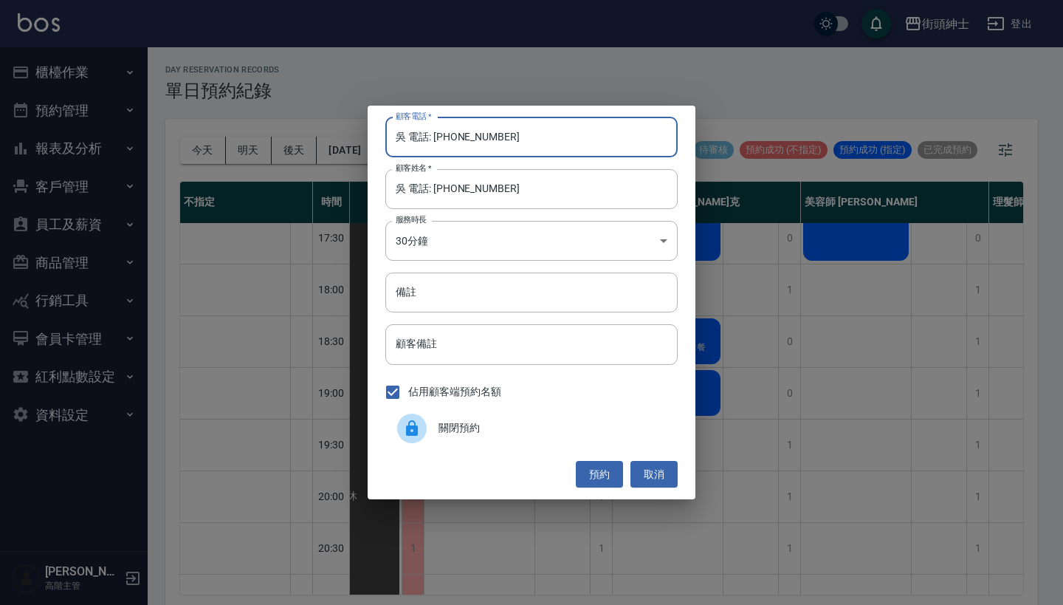
drag, startPoint x: 434, startPoint y: 141, endPoint x: 323, endPoint y: 140, distance: 110.8
click at [326, 140] on div "顧客電話   * 吳 電話: 0986965338 顧客電話   * 顧客姓名   * 吳 電話: 0986965338 顧客姓名   * 服務時長 30分鐘…" at bounding box center [531, 302] width 1063 height 605
type input "0986965338"
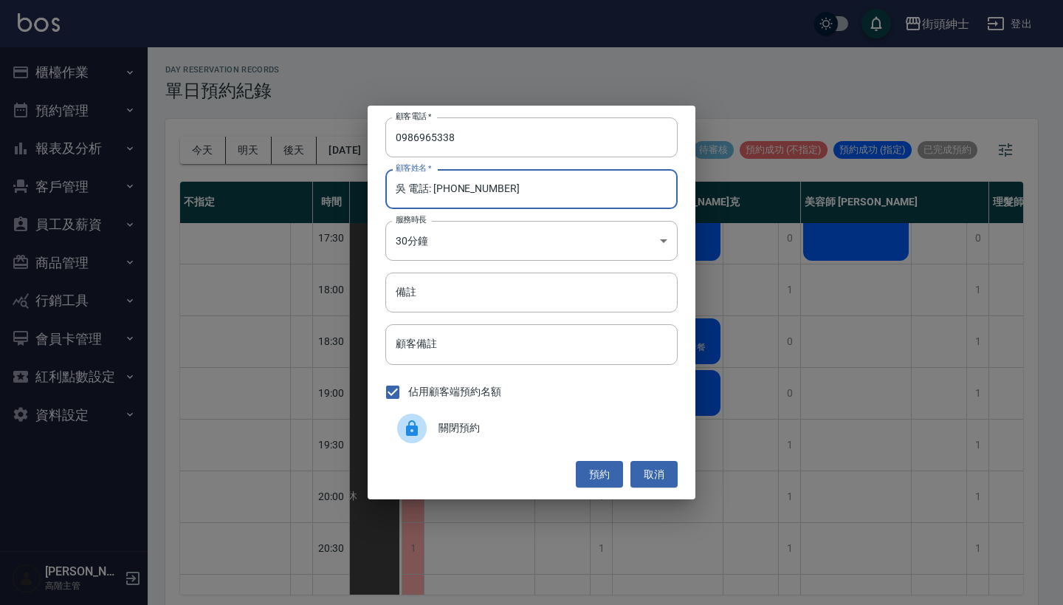
drag, startPoint x: 517, startPoint y: 188, endPoint x: 405, endPoint y: 188, distance: 112.2
click at [405, 189] on input "吳 電話: 0986965338" at bounding box center [531, 189] width 292 height 40
type input "吳"
click at [538, 304] on input "備註" at bounding box center [531, 292] width 292 height 40
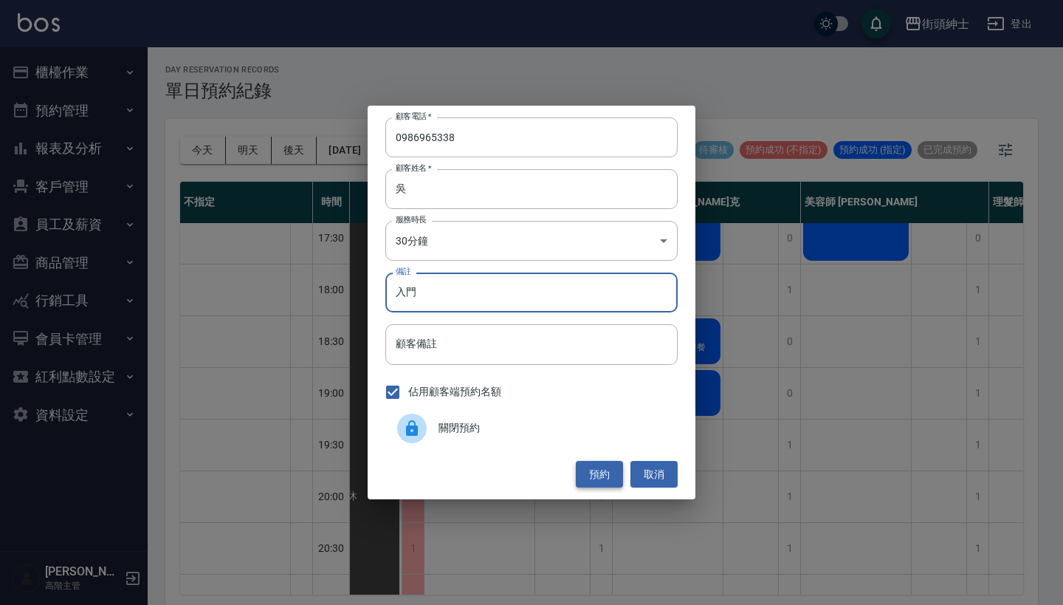
type input "入門"
click at [594, 470] on button "預約" at bounding box center [599, 474] width 47 height 27
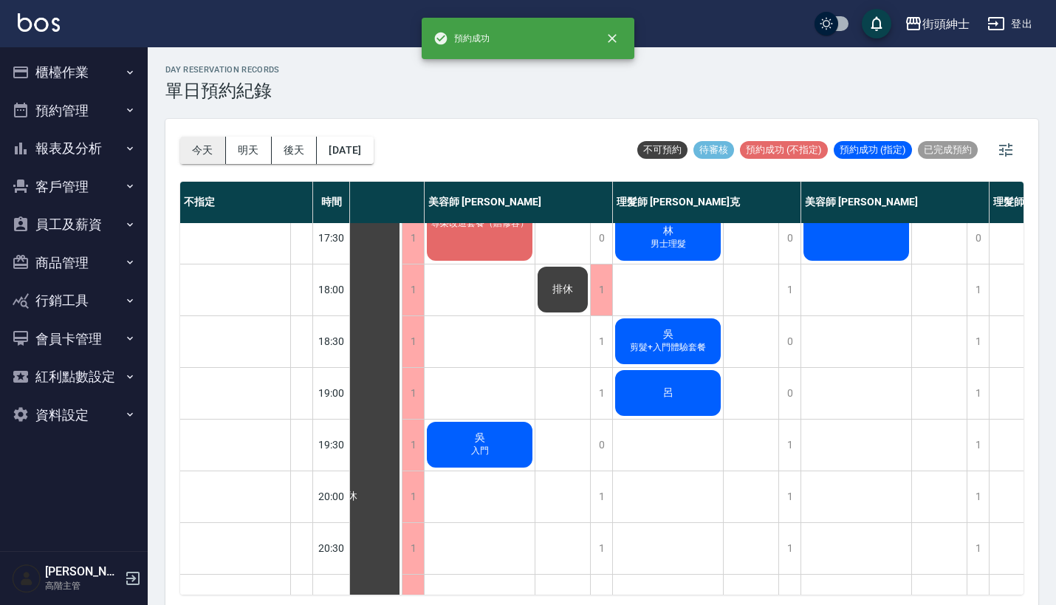
click at [219, 149] on button "今天" at bounding box center [203, 150] width 46 height 27
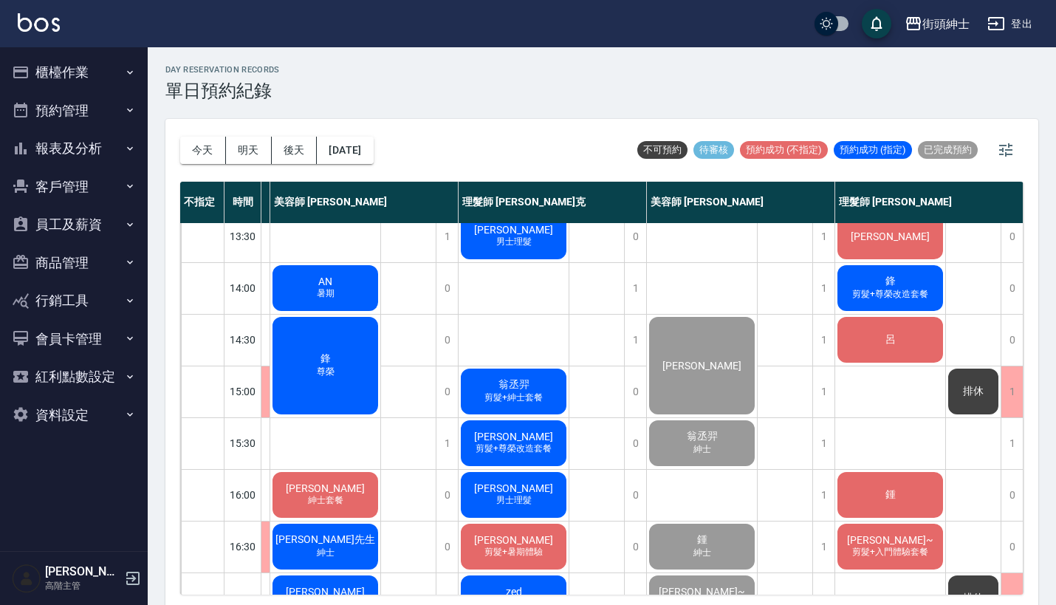
scroll to position [306, 186]
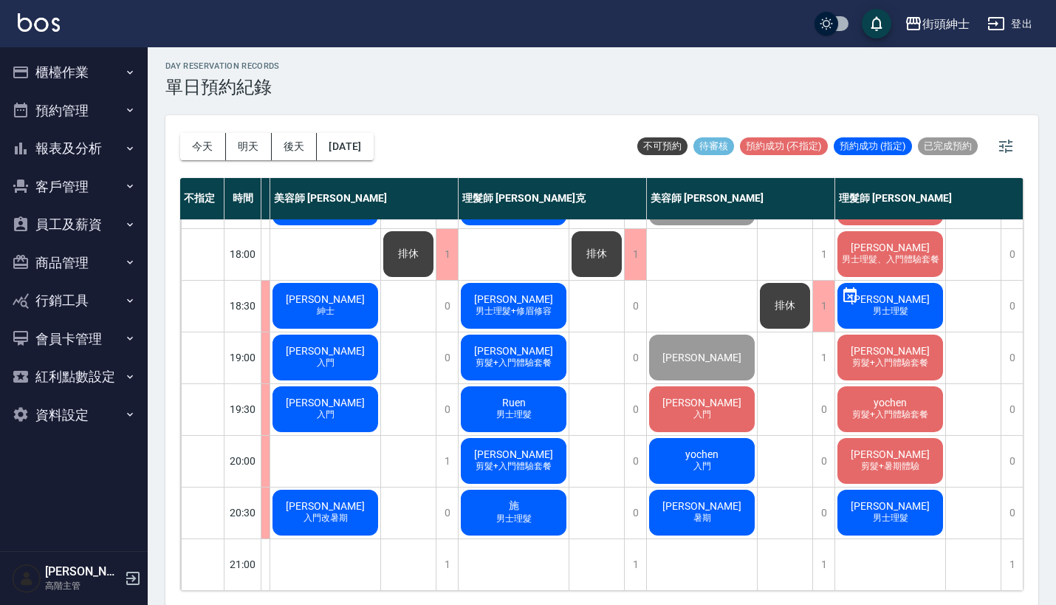
scroll to position [727, 187]
click at [707, 407] on div "[PERSON_NAME]" at bounding box center [702, 409] width 110 height 50
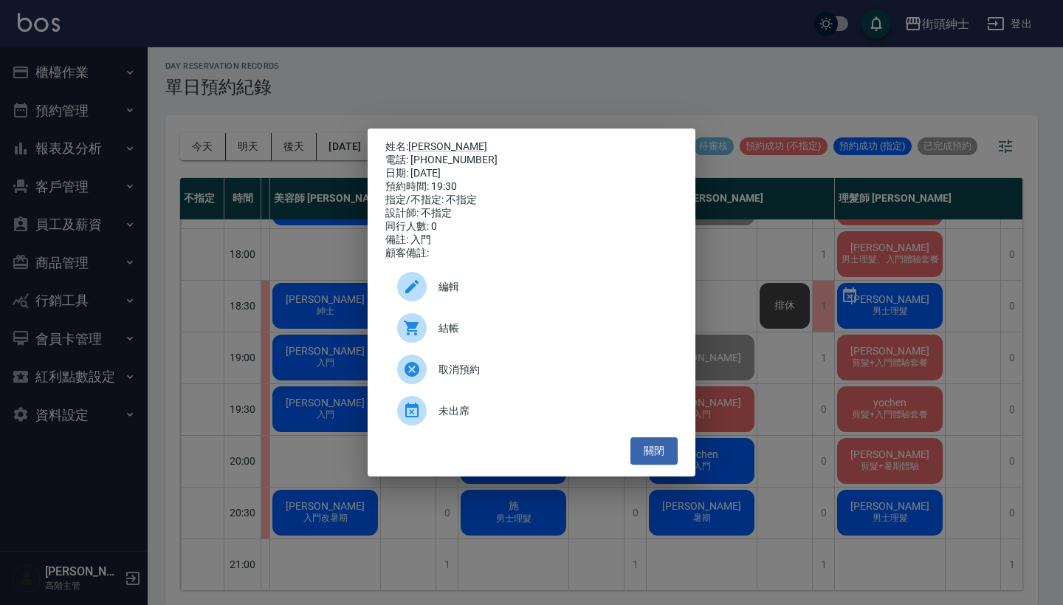
click at [432, 337] on div at bounding box center [417, 328] width 41 height 30
click at [471, 67] on div "姓名: [PERSON_NAME]: [PHONE_NUMBER] 日期: [DATE] 預約時間: 19:30 指定/不指定: 不指定 設計師: 不指定 同…" at bounding box center [531, 302] width 1063 height 605
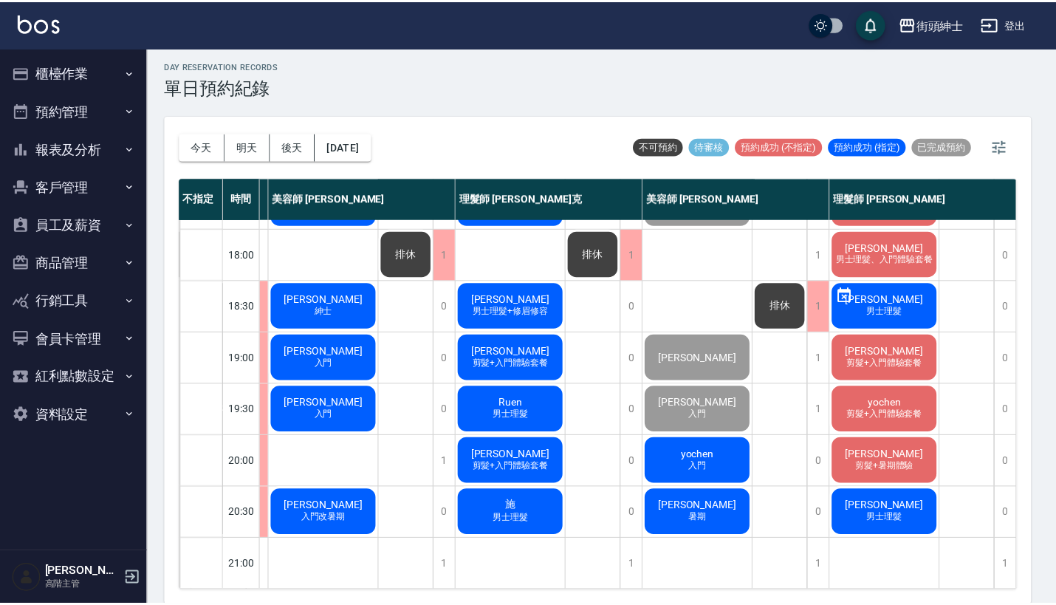
scroll to position [727, 179]
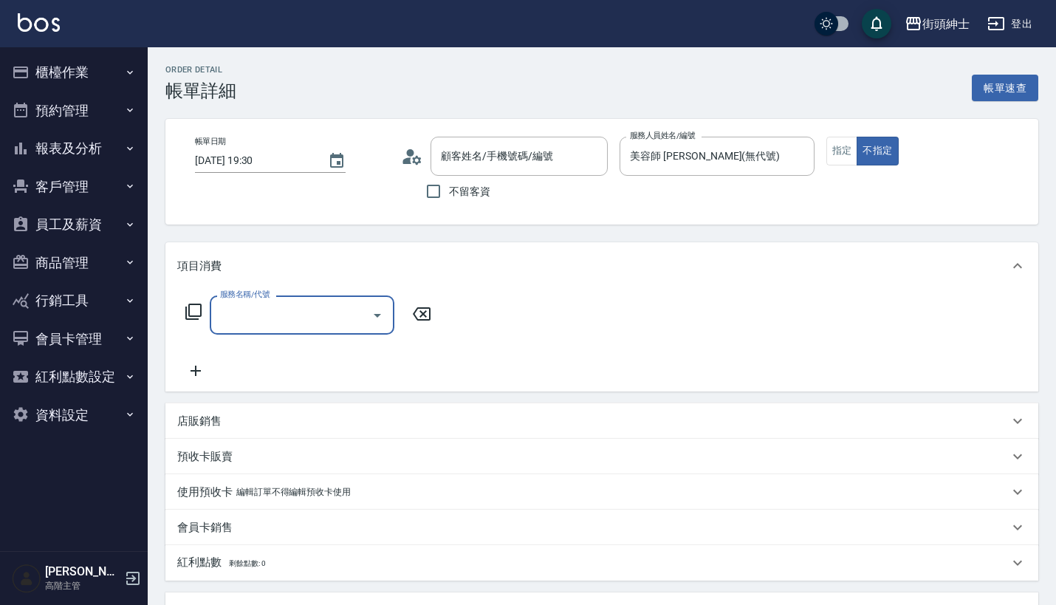
type input "[PERSON_NAME]/0958076857/null"
click at [294, 314] on input "服務名稱/代號" at bounding box center [290, 315] width 149 height 26
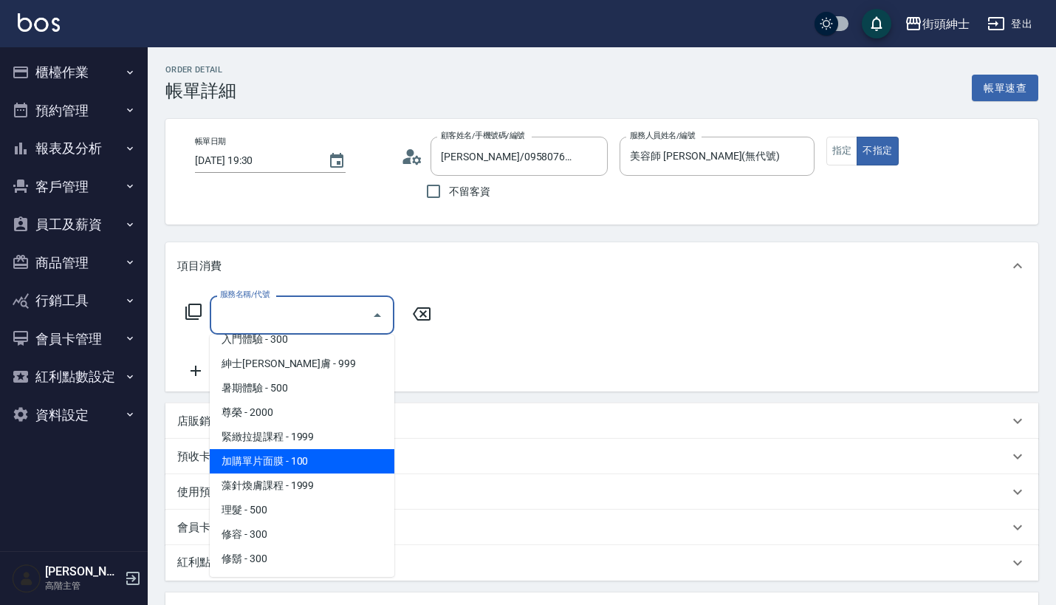
scroll to position [45, 0]
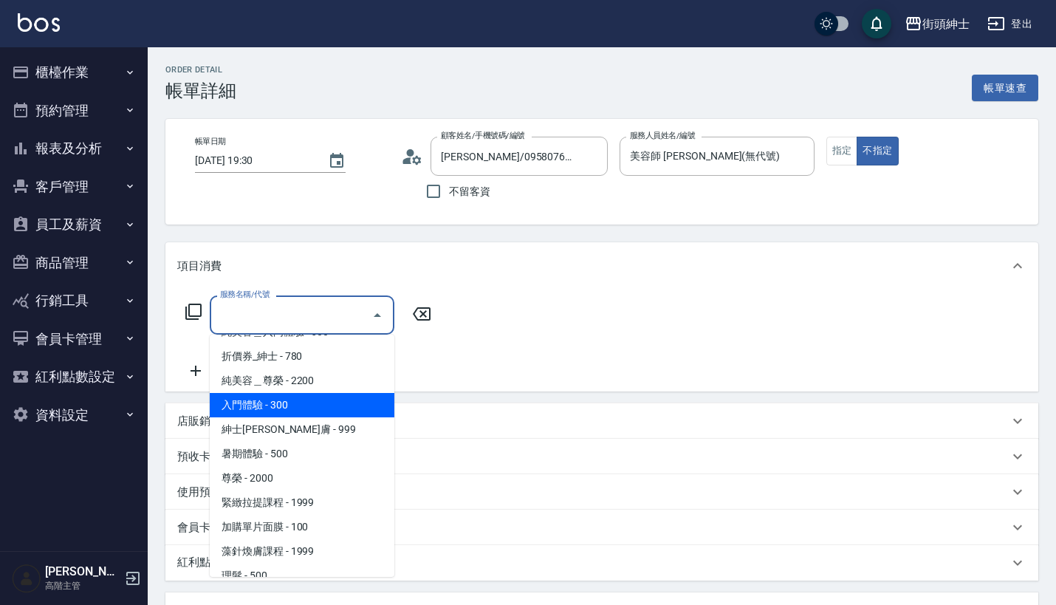
click at [323, 406] on span "入門體驗 - 300" at bounding box center [302, 405] width 185 height 24
type input "入門體驗"
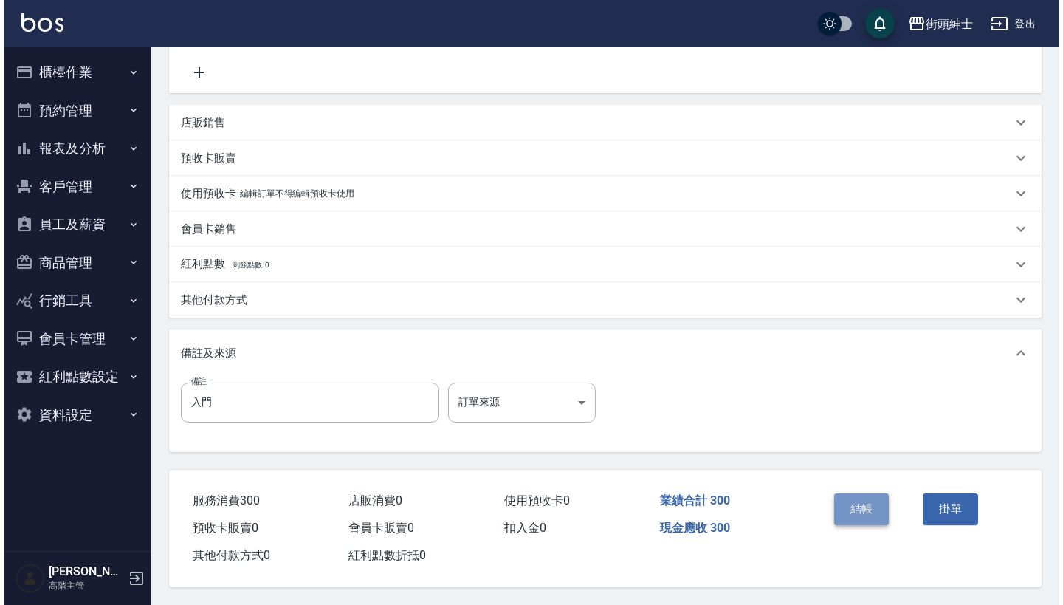
scroll to position [306, 0]
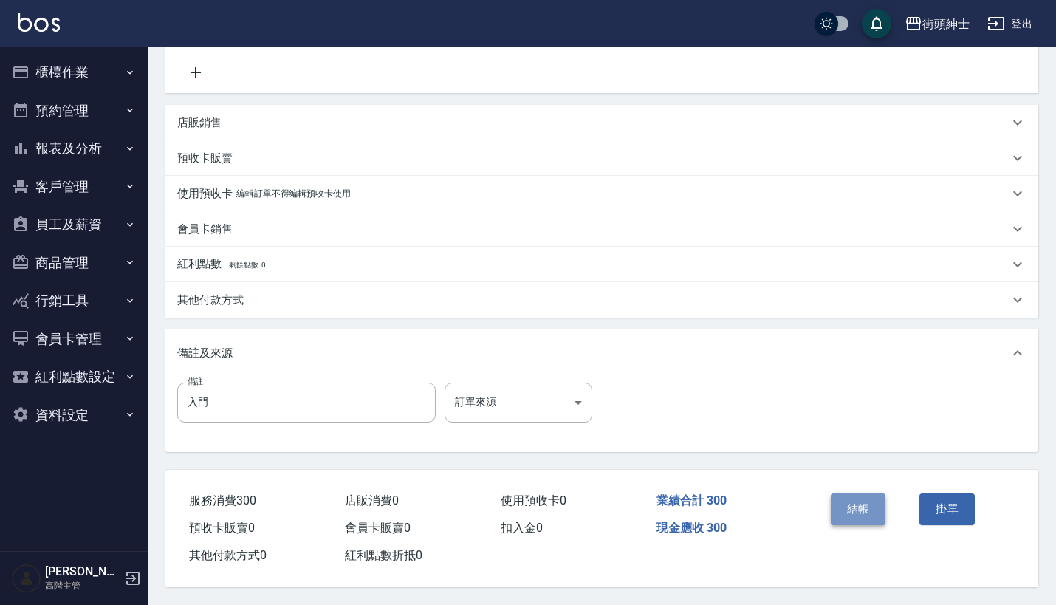
click at [854, 513] on button "結帳" at bounding box center [858, 508] width 55 height 31
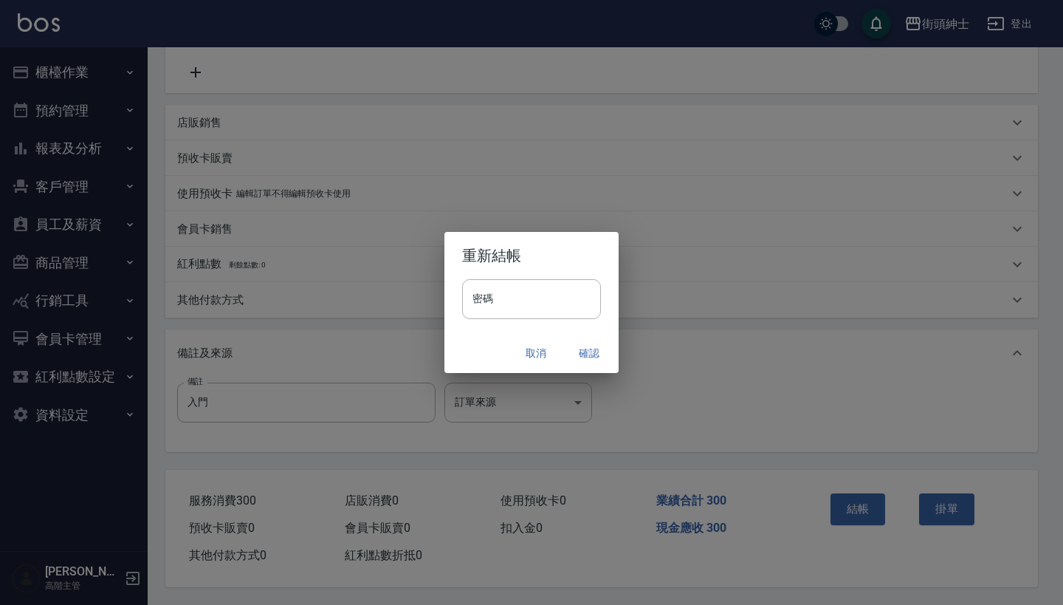
click at [588, 352] on button "確認" at bounding box center [589, 353] width 47 height 27
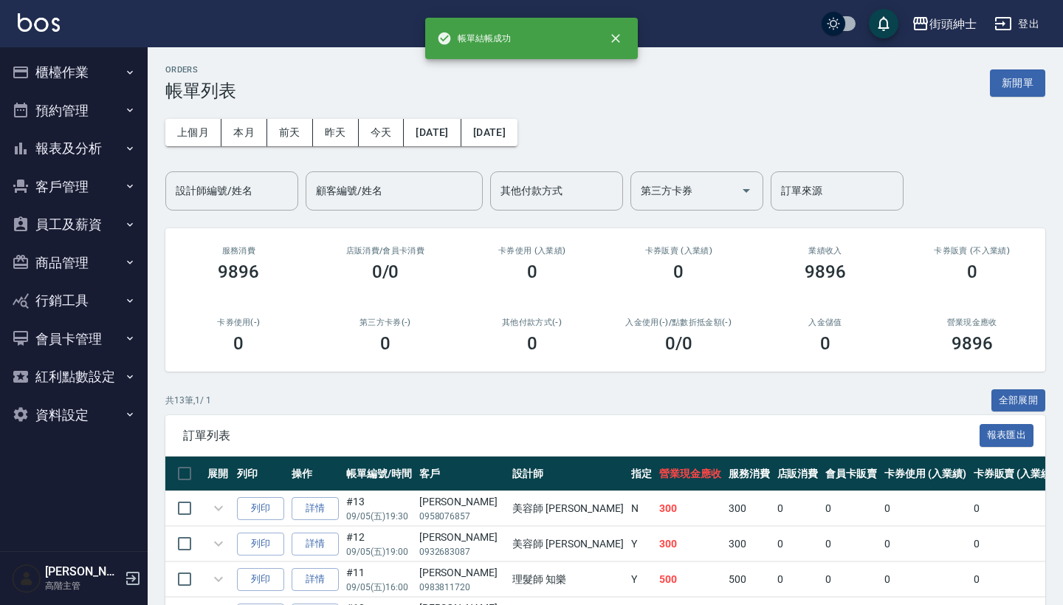
click at [117, 94] on button "預約管理" at bounding box center [74, 111] width 136 height 38
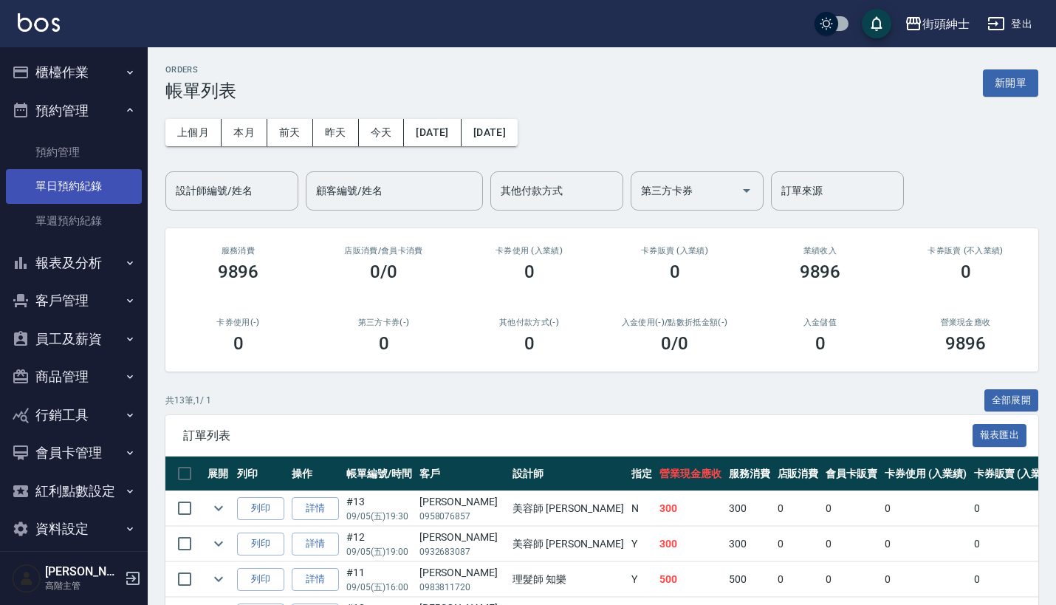
click at [90, 188] on link "單日預約紀錄" at bounding box center [74, 186] width 136 height 34
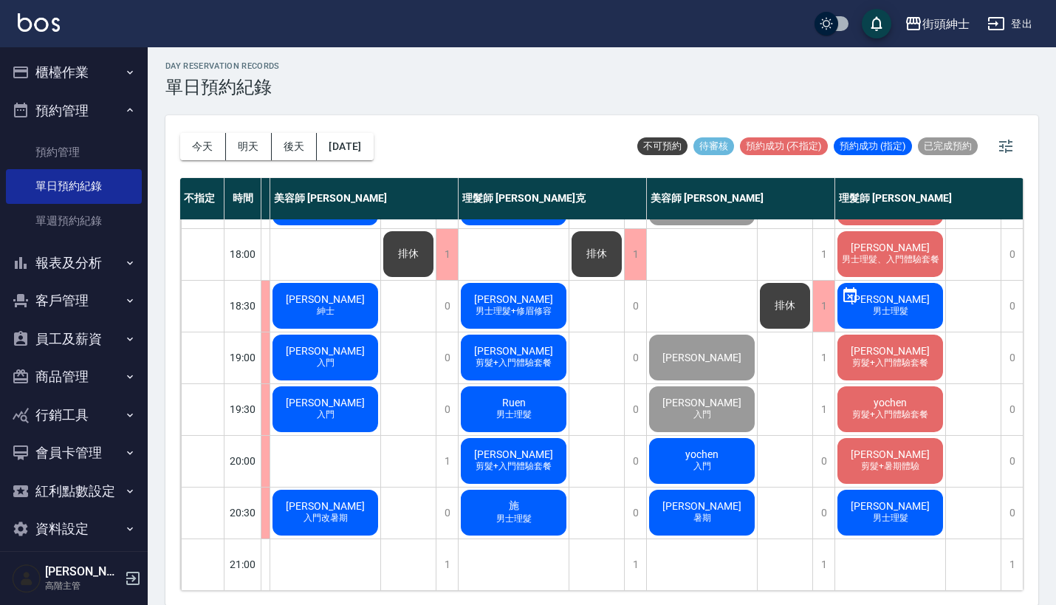
scroll to position [724, 187]
click at [88, 78] on button "櫃檯作業" at bounding box center [74, 72] width 136 height 38
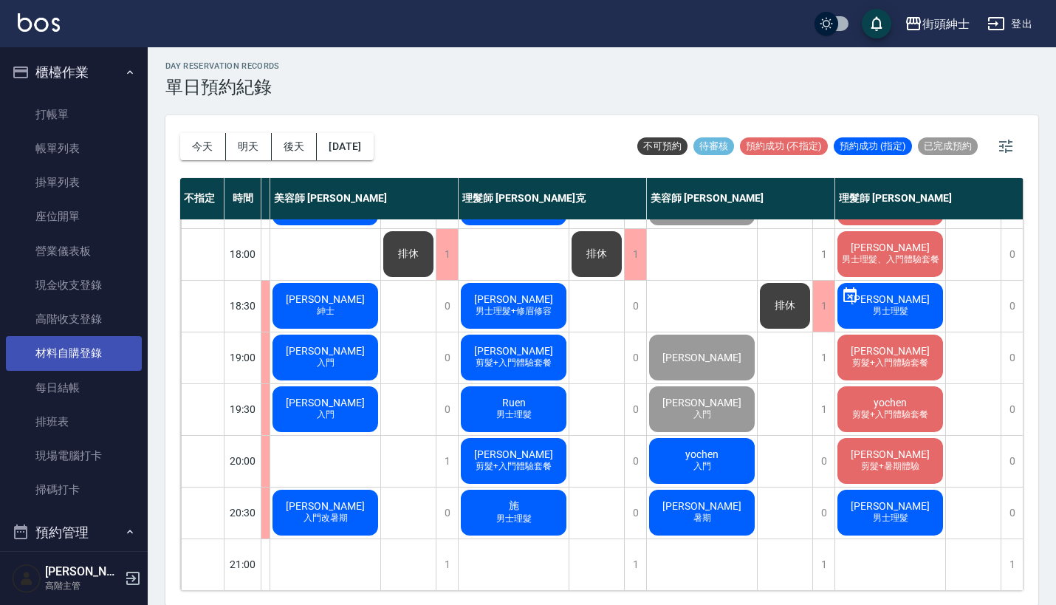
click at [109, 346] on link "材料自購登錄" at bounding box center [74, 353] width 136 height 34
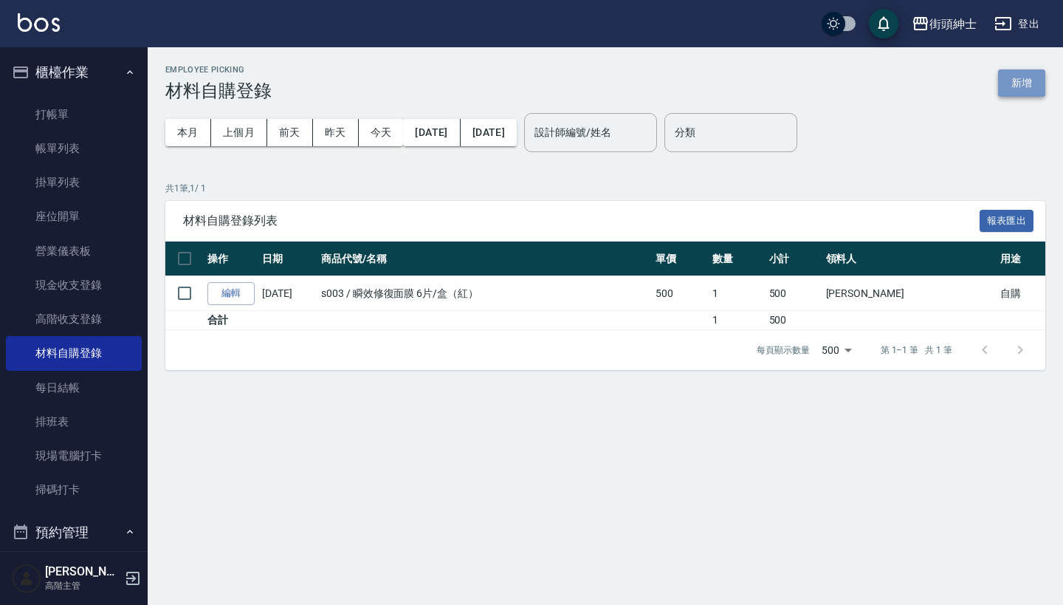
click at [1033, 83] on button "新增" at bounding box center [1021, 82] width 47 height 27
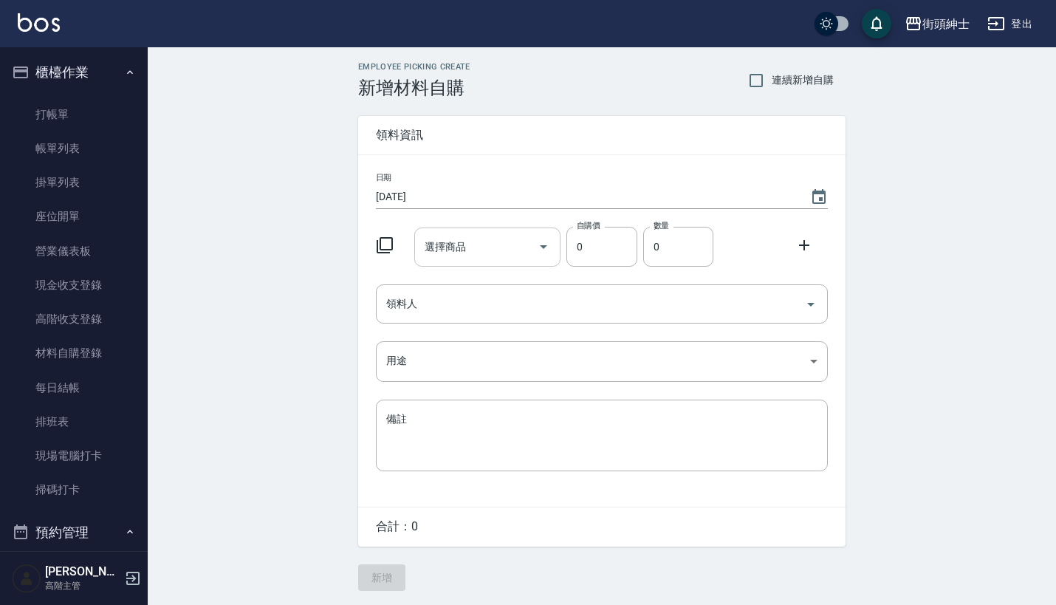
click at [490, 253] on input "選擇商品" at bounding box center [476, 247] width 111 height 26
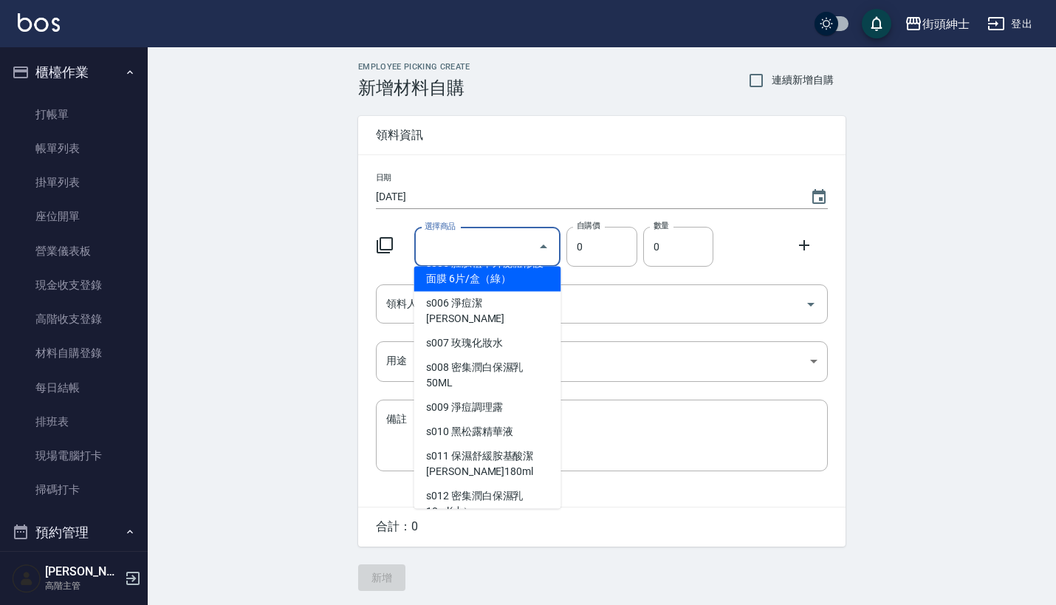
scroll to position [625, 0]
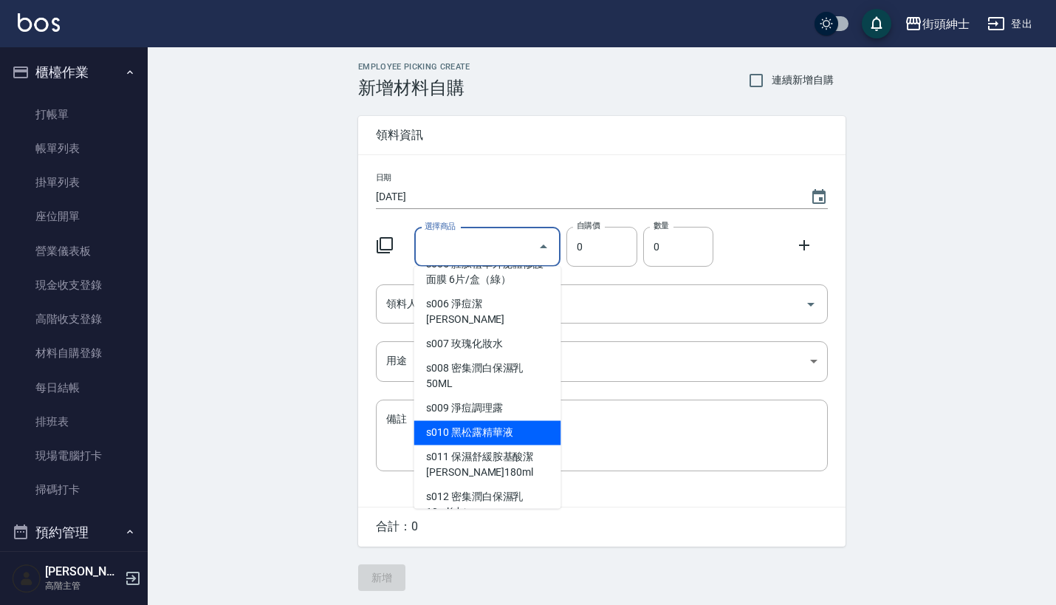
click at [501, 421] on li "s010 黑松露精華液" at bounding box center [487, 433] width 147 height 24
type input "黑松露精華液"
type input "1150"
type input "1"
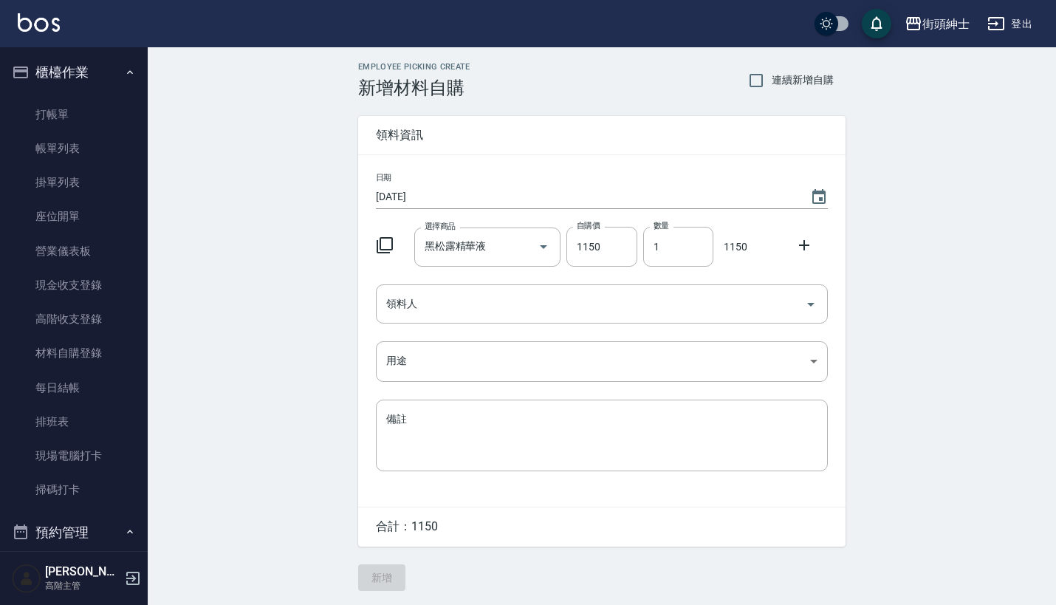
click at [910, 274] on div "Employee Picking Create 新增材料自購 連續新增自購 領料資訊 日期 2025/09/05 選擇商品 黑松露精華液 選擇商品 自購價 1…" at bounding box center [602, 326] width 908 height 558
click at [800, 241] on icon at bounding box center [804, 245] width 18 height 18
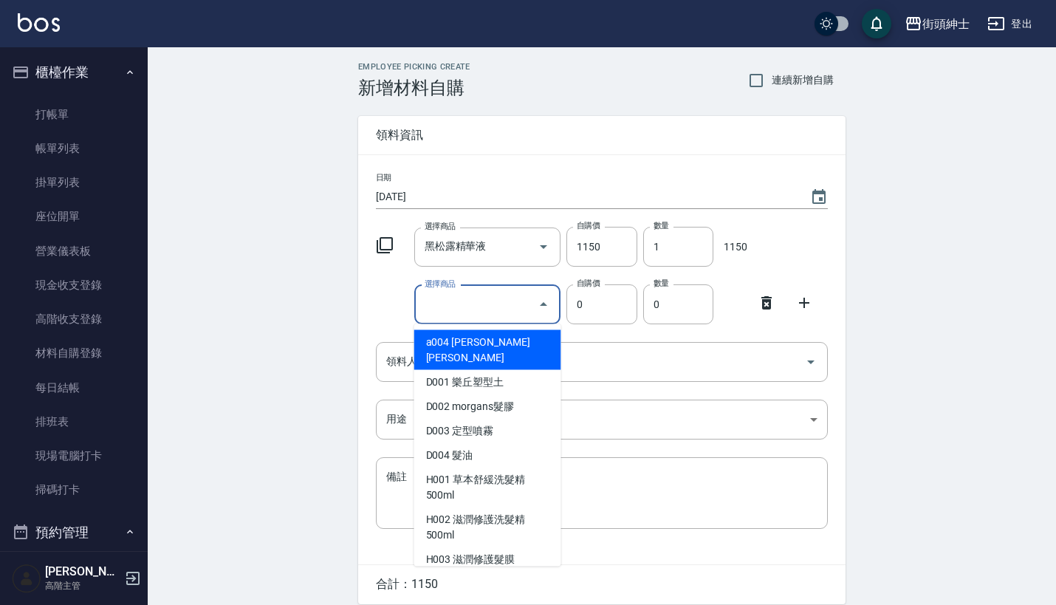
click at [498, 297] on input "選擇商品" at bounding box center [476, 305] width 111 height 26
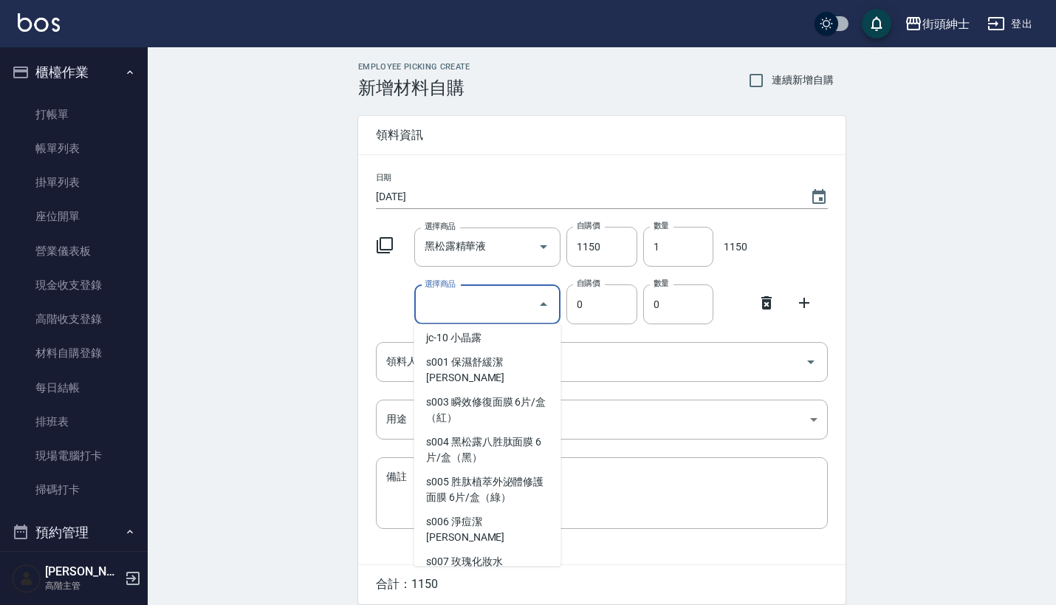
scroll to position [467, 0]
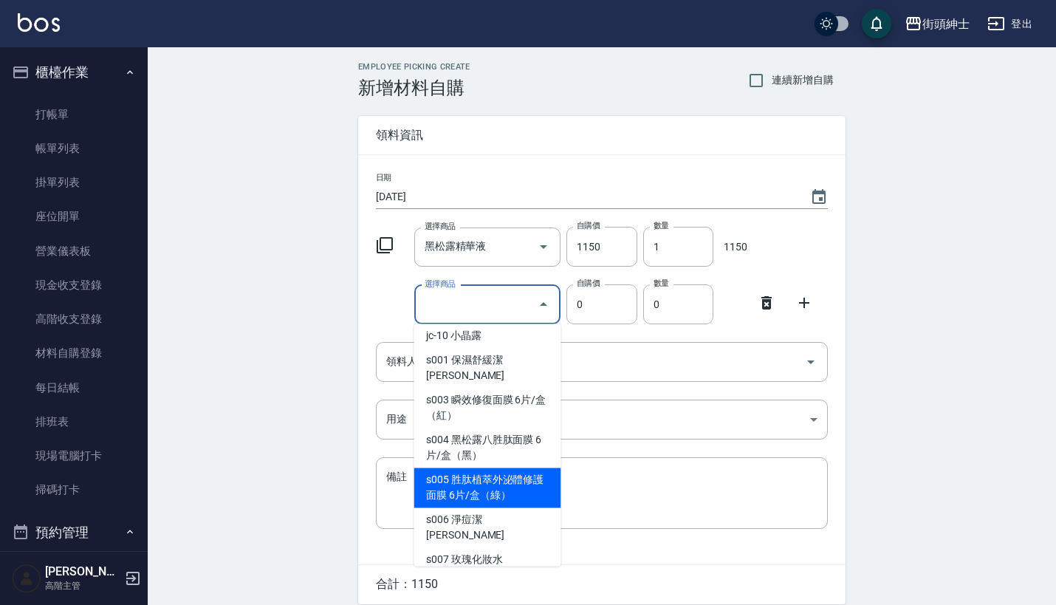
click at [508, 468] on li "s005 胜肽植萃外泌體修護面膜 6片/盒（綠）" at bounding box center [487, 488] width 147 height 40
type input "胜肽植萃外泌體修護面膜 6片/盒（綠）"
type input "500"
type input "1"
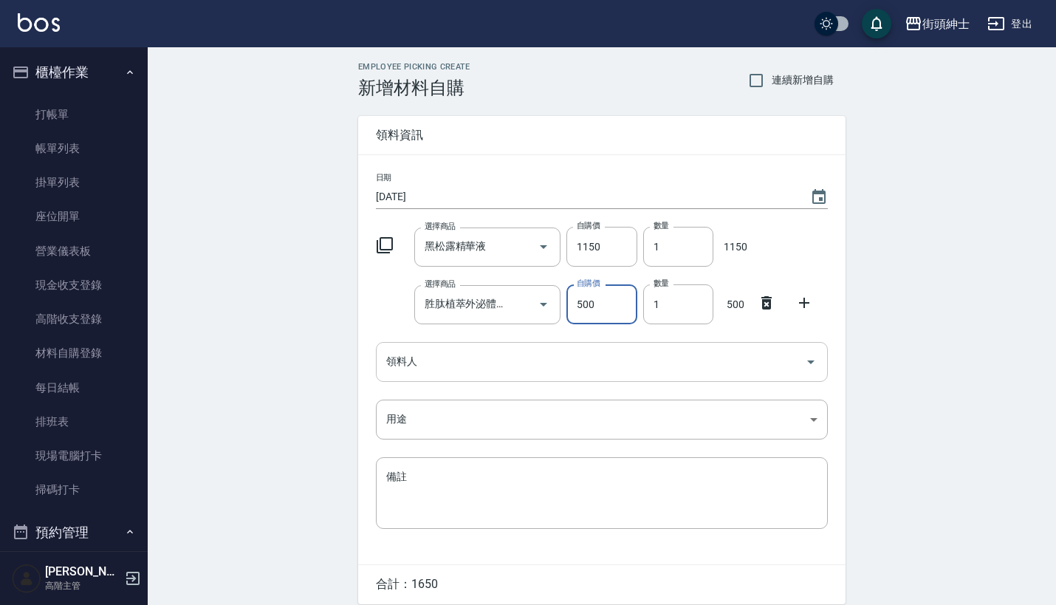
click at [560, 354] on input "領料人" at bounding box center [590, 361] width 416 height 26
click at [900, 314] on div "Employee Picking Create 新增材料自購 連續新增自購 領料資訊 日期 2025/09/05 選擇商品 黑松露精華液 選擇商品 自購價 1…" at bounding box center [602, 355] width 908 height 616
click at [806, 301] on icon at bounding box center [804, 303] width 18 height 18
click at [495, 361] on input "選擇商品" at bounding box center [476, 362] width 111 height 26
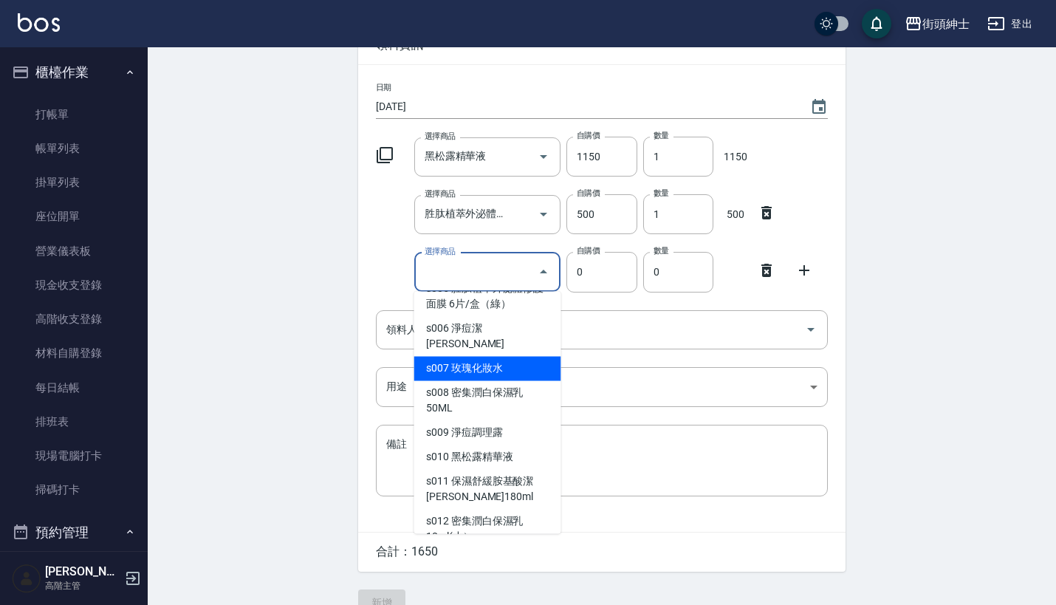
scroll to position [625, 0]
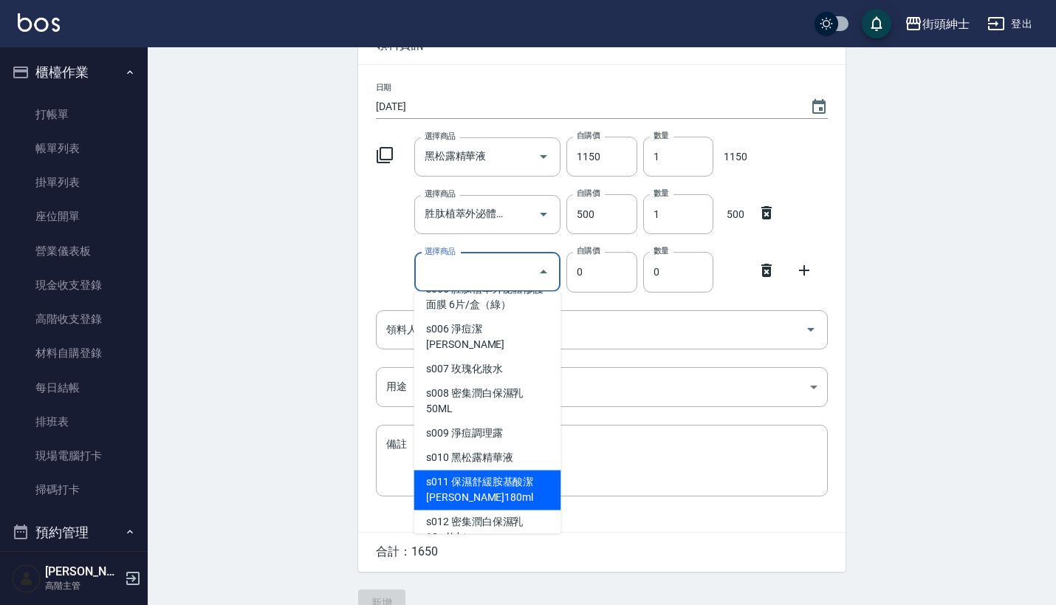
click at [463, 470] on li "s011 保濕舒緩胺基酸潔顏露180ml" at bounding box center [487, 490] width 147 height 40
type input "保濕舒緩胺基酸潔顏露180ml"
type input "750"
type input "1"
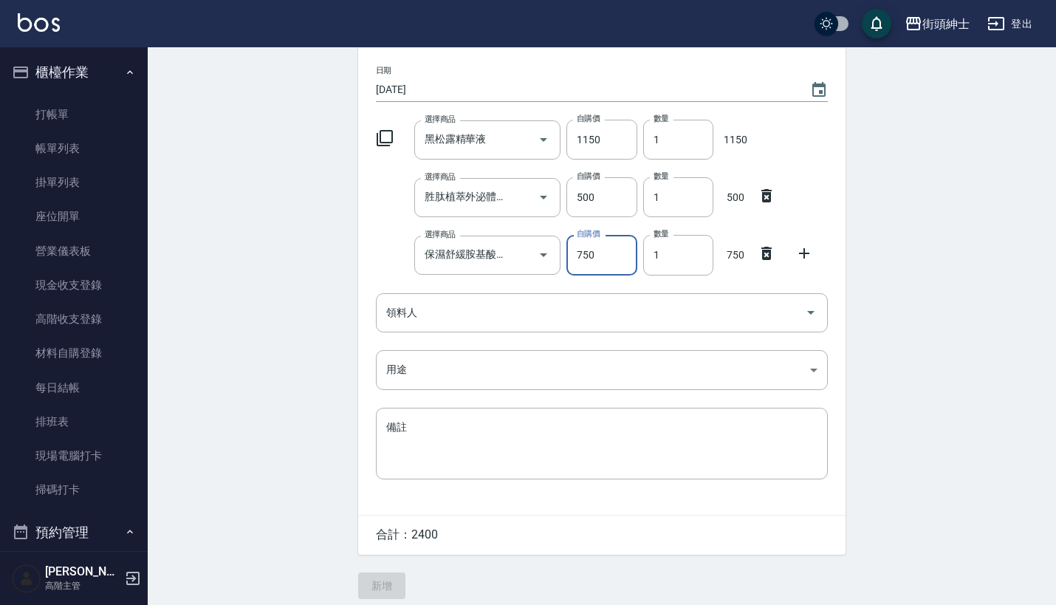
scroll to position [10, 0]
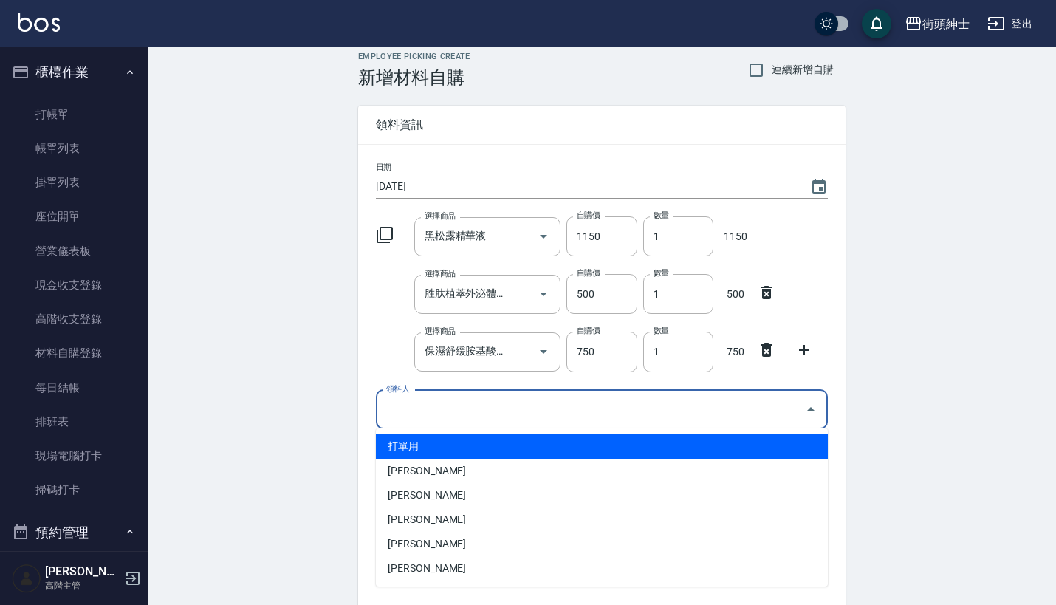
click at [504, 408] on input "領料人" at bounding box center [590, 409] width 416 height 26
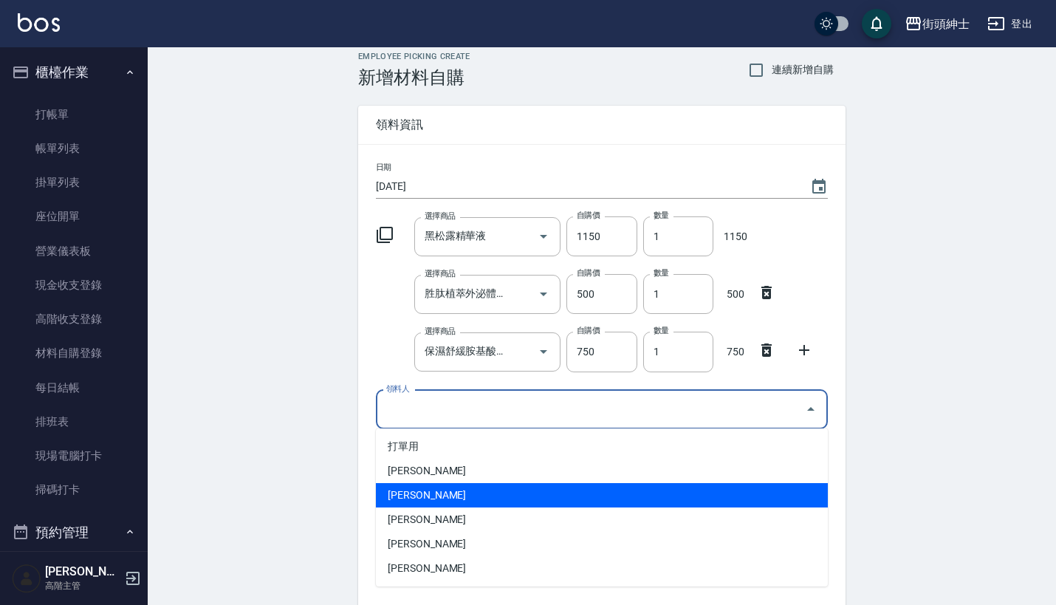
click at [473, 493] on li "[PERSON_NAME]" at bounding box center [602, 495] width 452 height 24
type input "[PERSON_NAME]"
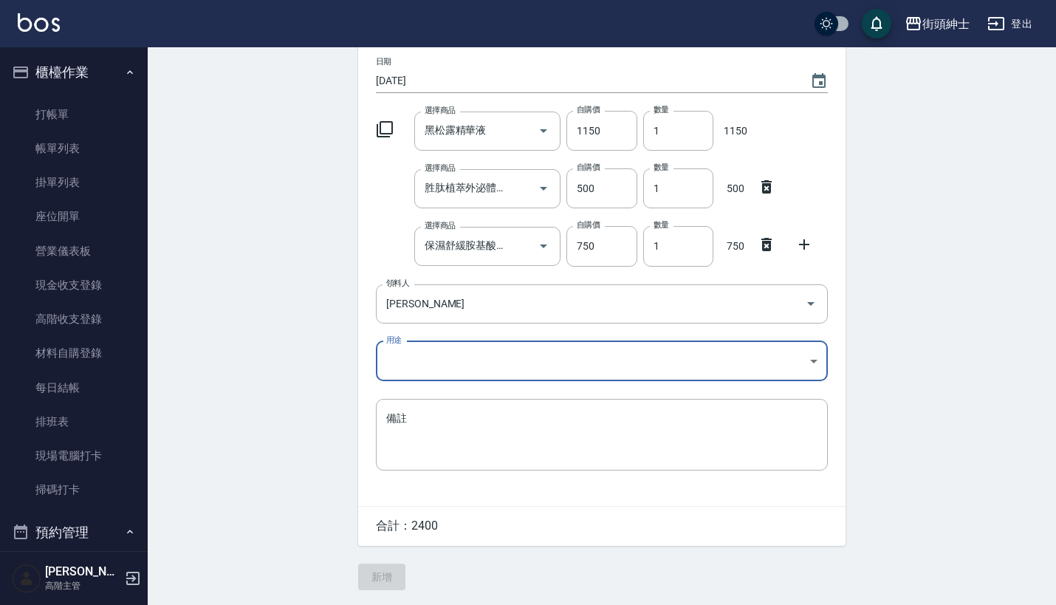
scroll to position [117, 0]
click at [517, 343] on body "街頭紳士 登出 櫃檯作業 打帳單 帳單列表 掛單列表 座位開單 營業儀表板 現金收支登錄 高階收支登錄 材料自購登錄 每日結帳 排班表 現場電腦打卡 掃碼打卡…" at bounding box center [528, 244] width 1056 height 721
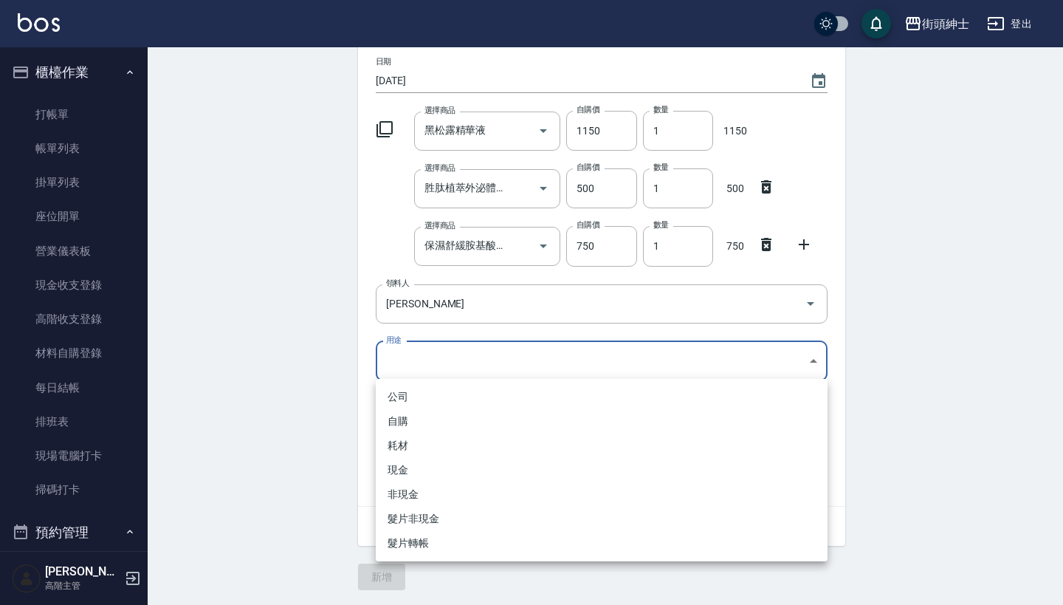
click at [503, 422] on li "自購" at bounding box center [602, 421] width 452 height 24
type input "自購"
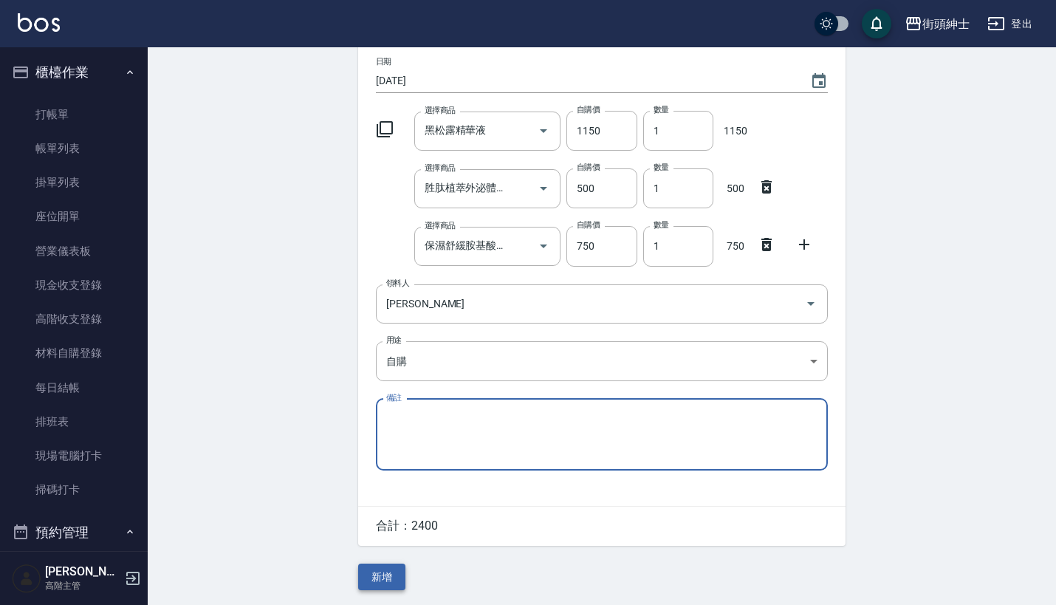
click at [394, 566] on button "新增" at bounding box center [381, 576] width 47 height 27
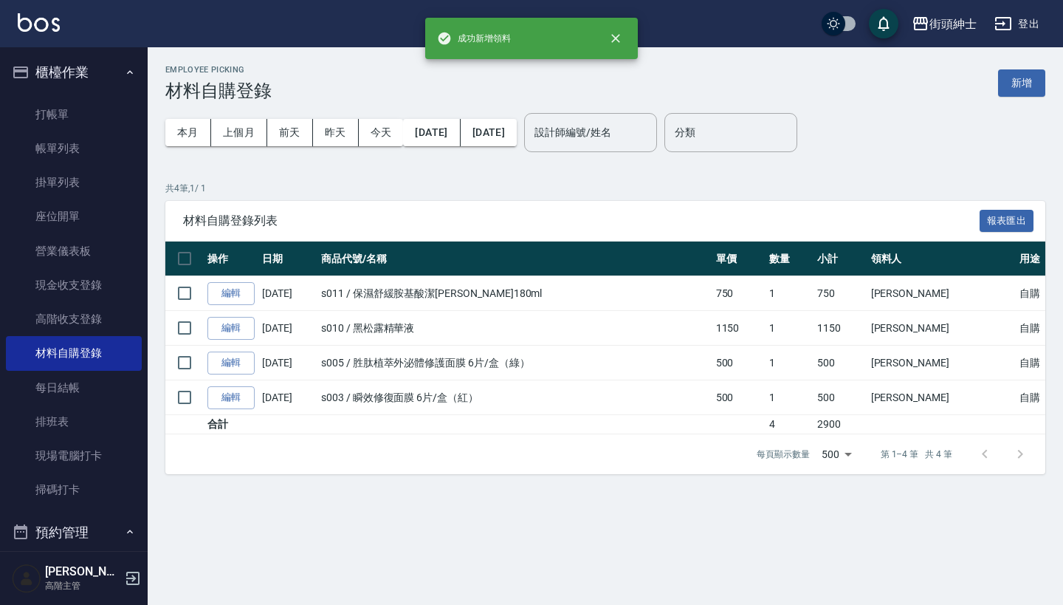
click at [106, 72] on button "櫃檯作業" at bounding box center [74, 72] width 136 height 38
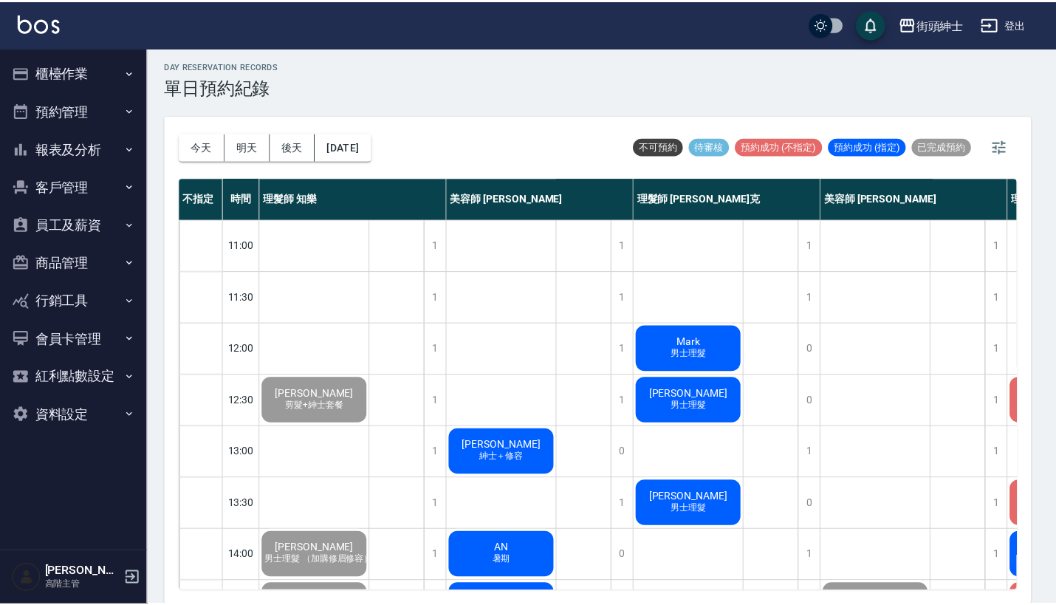
scroll to position [664, 179]
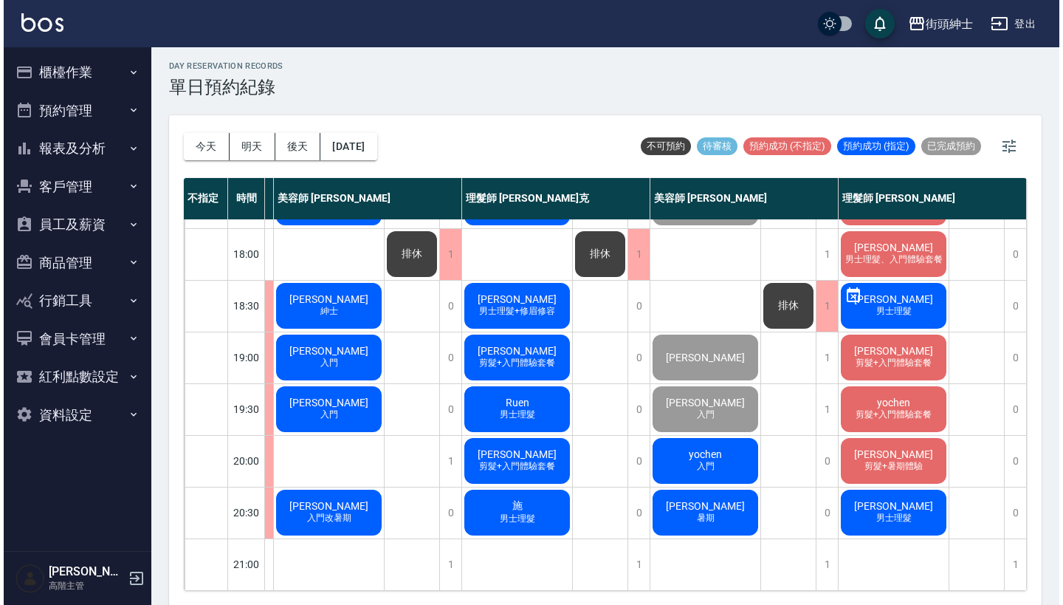
scroll to position [727, 187]
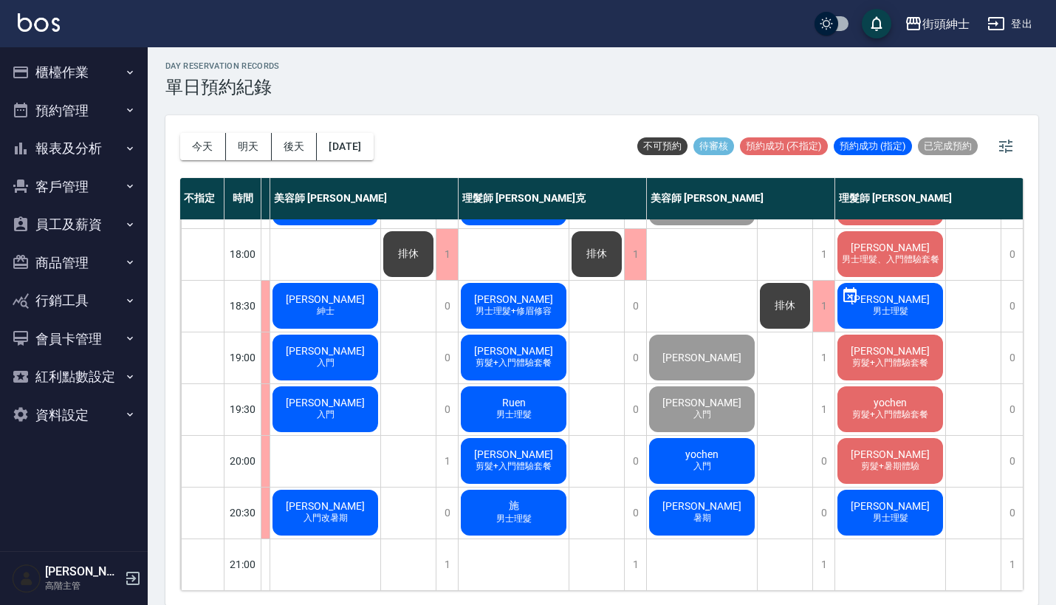
click at [693, 448] on span "yochen" at bounding box center [701, 454] width 39 height 12
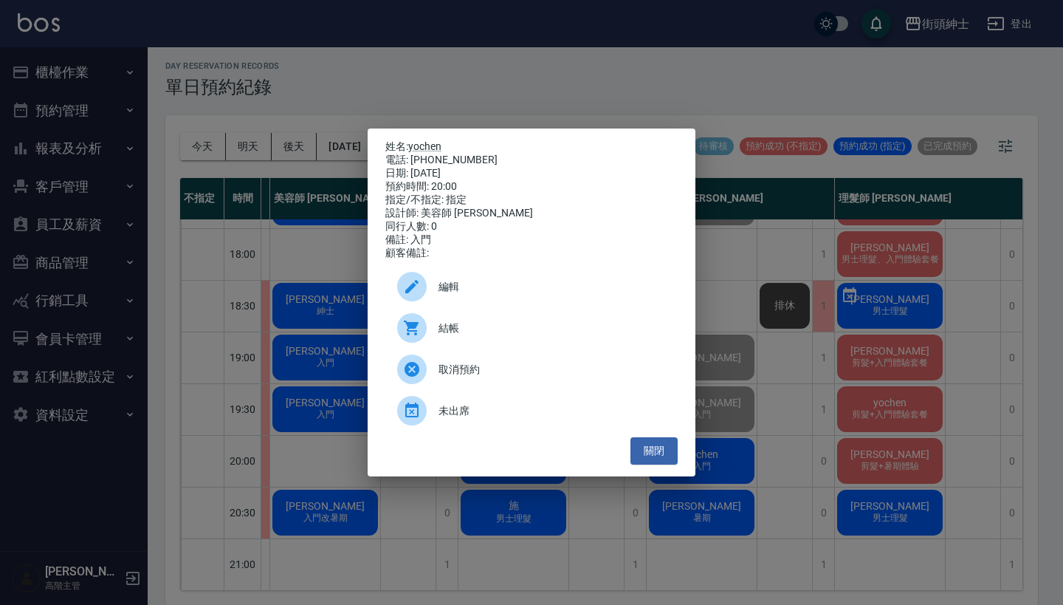
click at [475, 335] on span "結帳" at bounding box center [552, 328] width 227 height 16
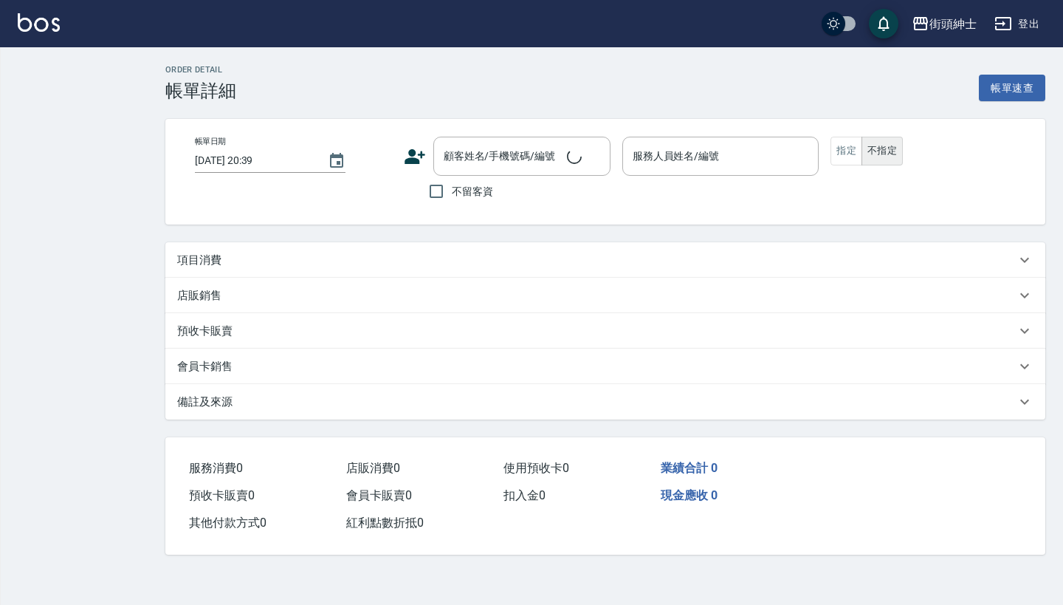
click at [439, 253] on div "項目消費" at bounding box center [596, 261] width 839 height 16
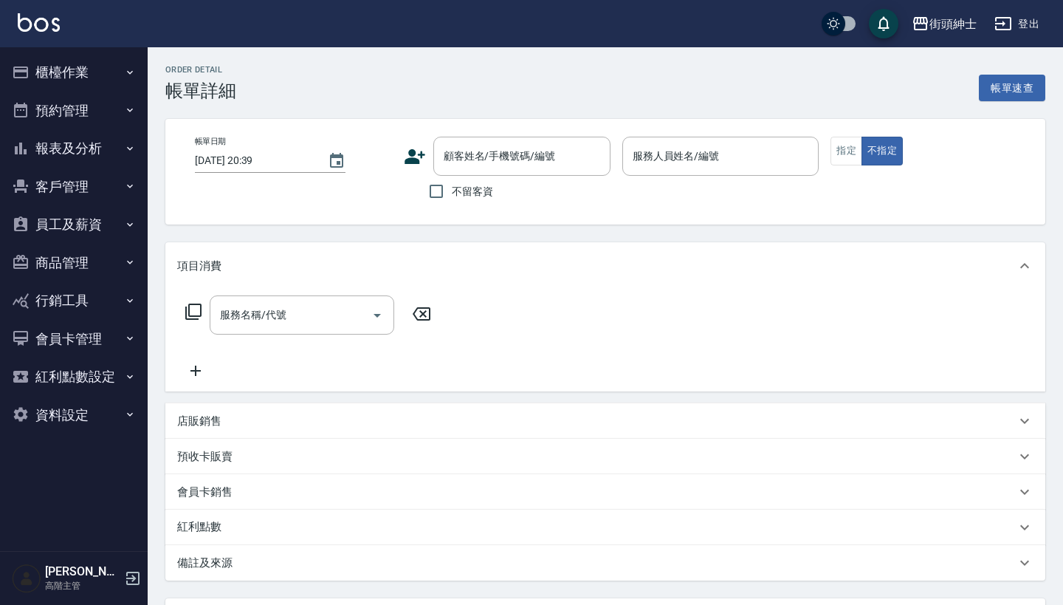
type input "2025/09/05 20:00"
type input "美容師 小戴(無代號)"
type input "入門"
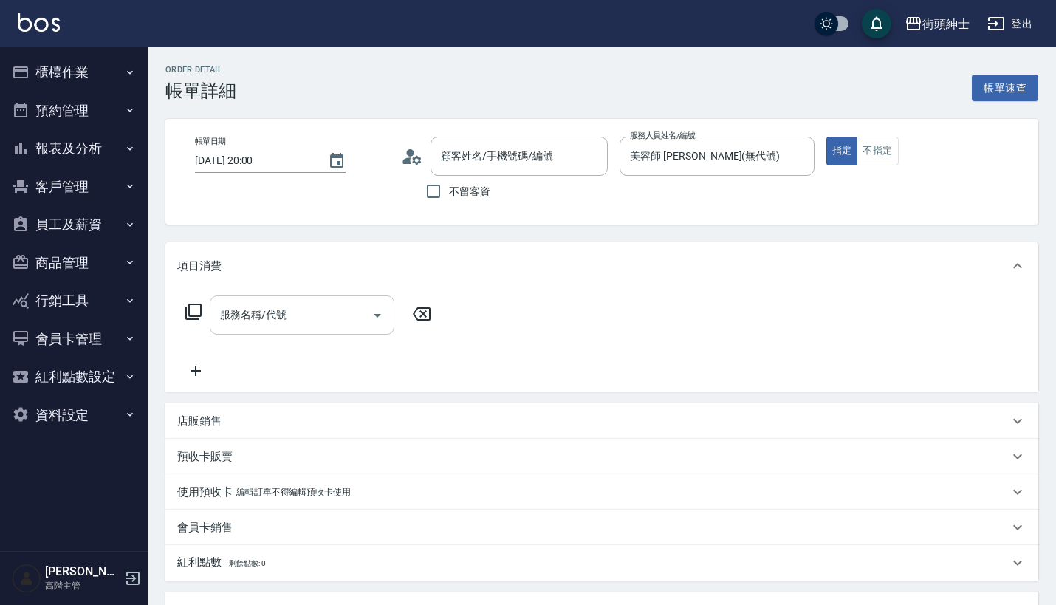
click at [309, 317] on input "服務名稱/代號" at bounding box center [290, 315] width 149 height 26
type input "yochen /0937857193/null"
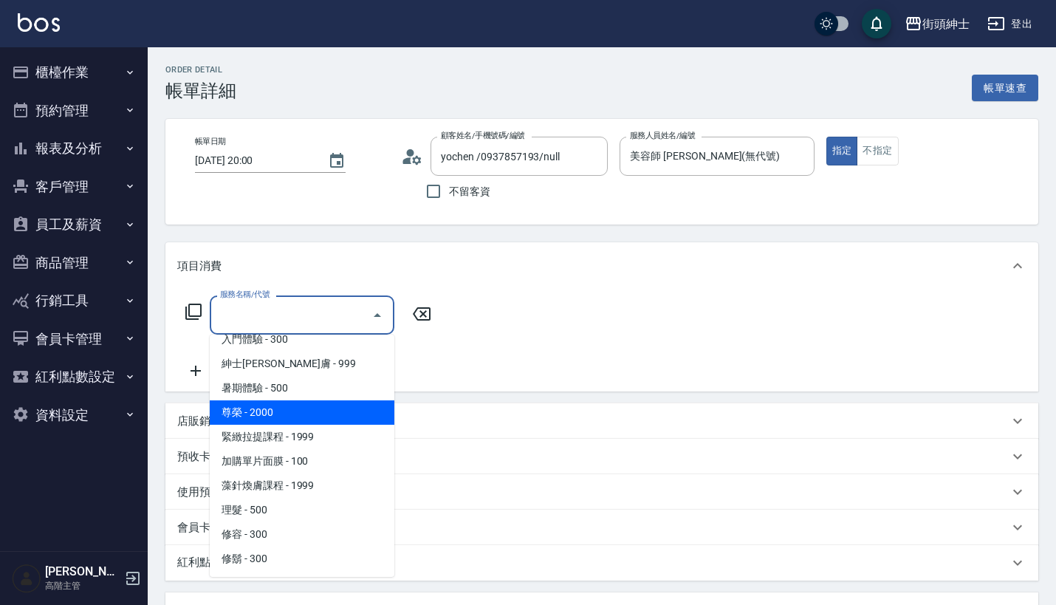
scroll to position [111, 0]
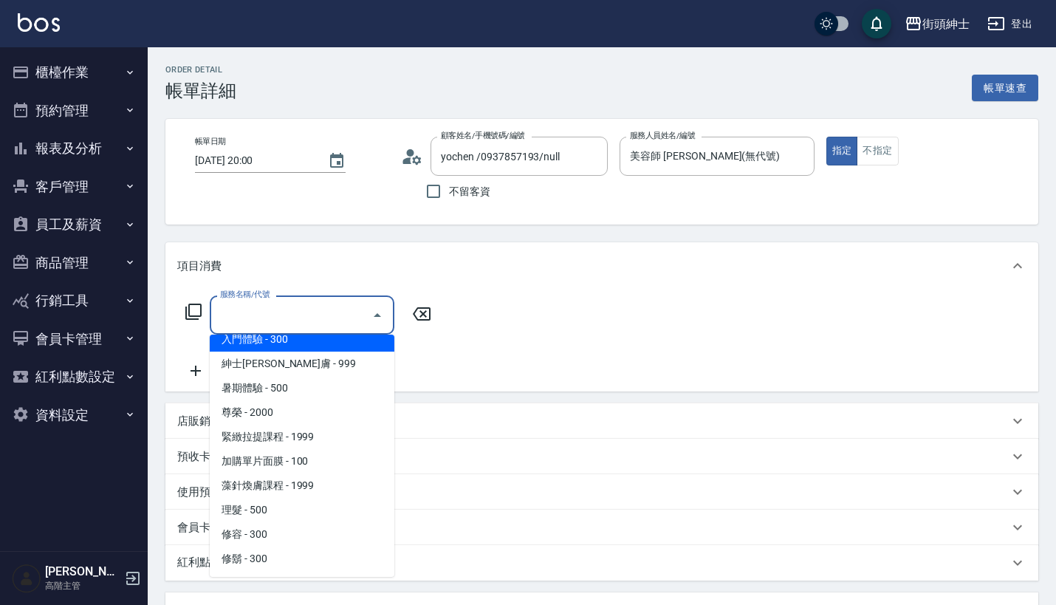
click at [323, 341] on span "入門體驗 - 300" at bounding box center [302, 339] width 185 height 24
type input "入門體驗"
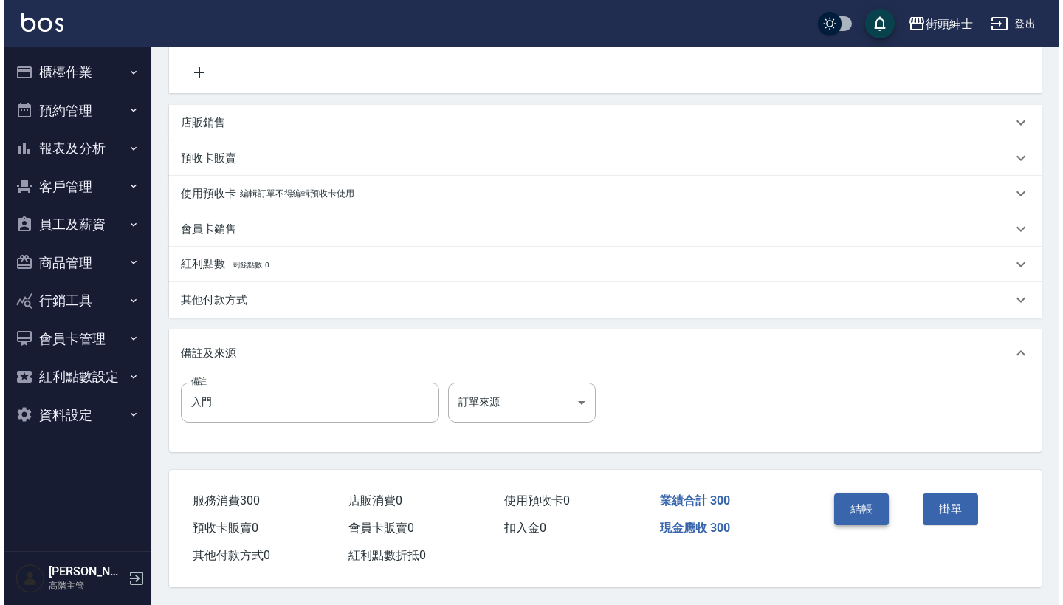
scroll to position [306, 0]
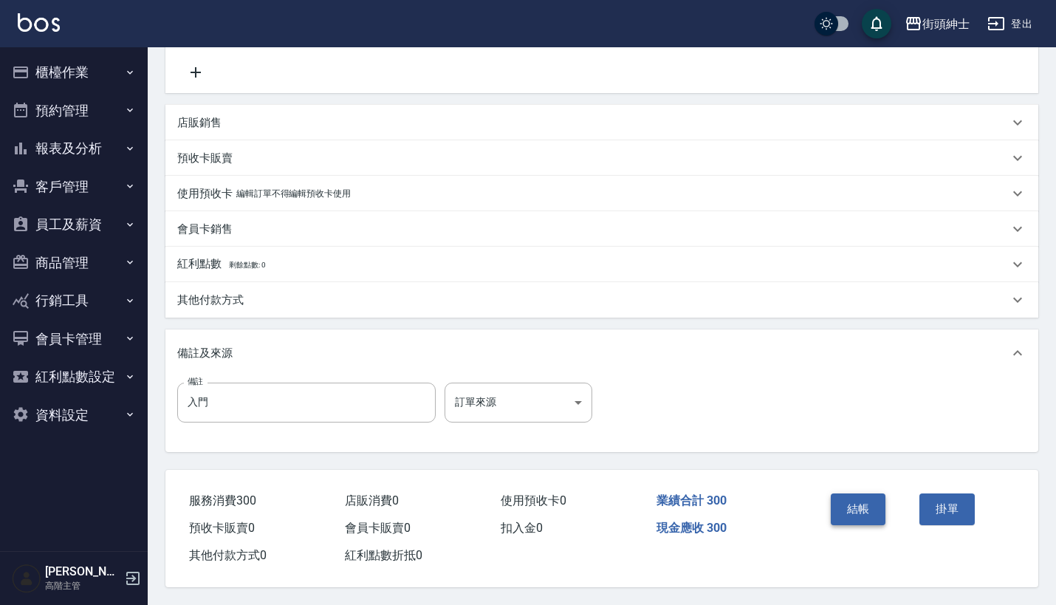
click at [843, 505] on button "結帳" at bounding box center [858, 508] width 55 height 31
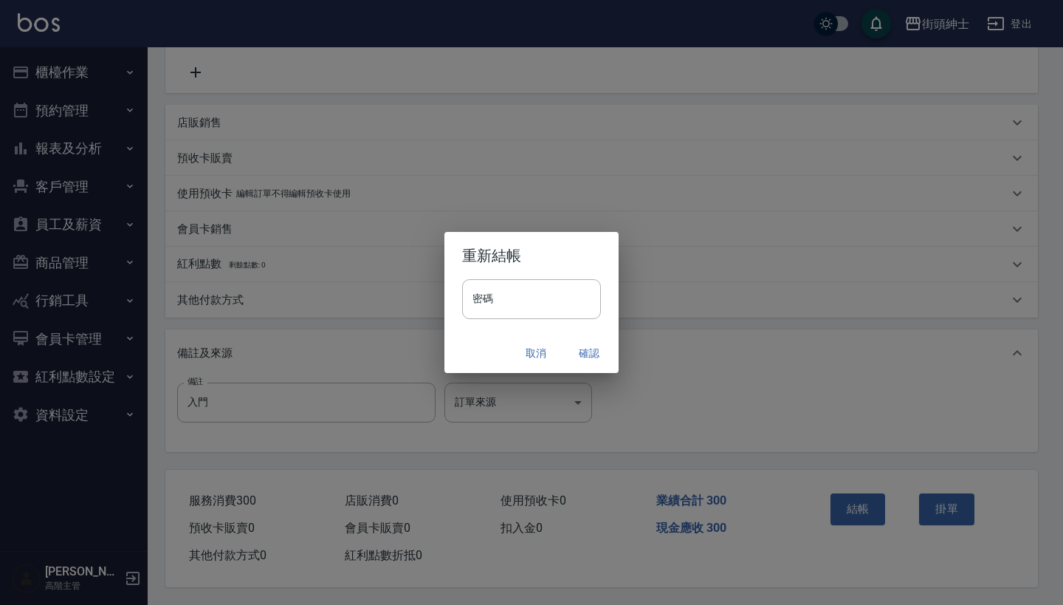
click at [582, 361] on button "確認" at bounding box center [589, 353] width 47 height 27
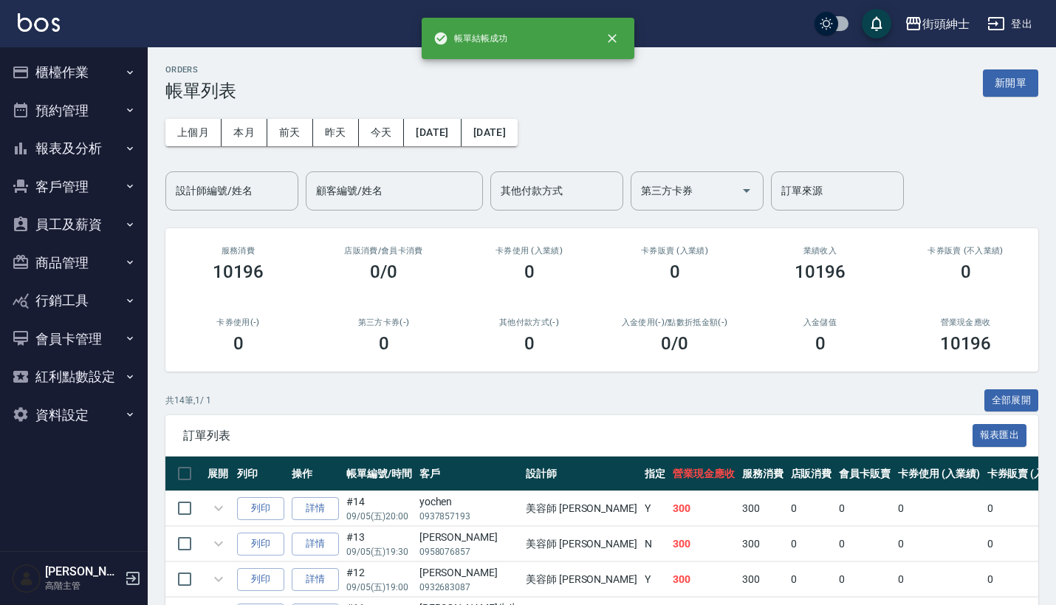
click at [86, 103] on button "預約管理" at bounding box center [74, 111] width 136 height 38
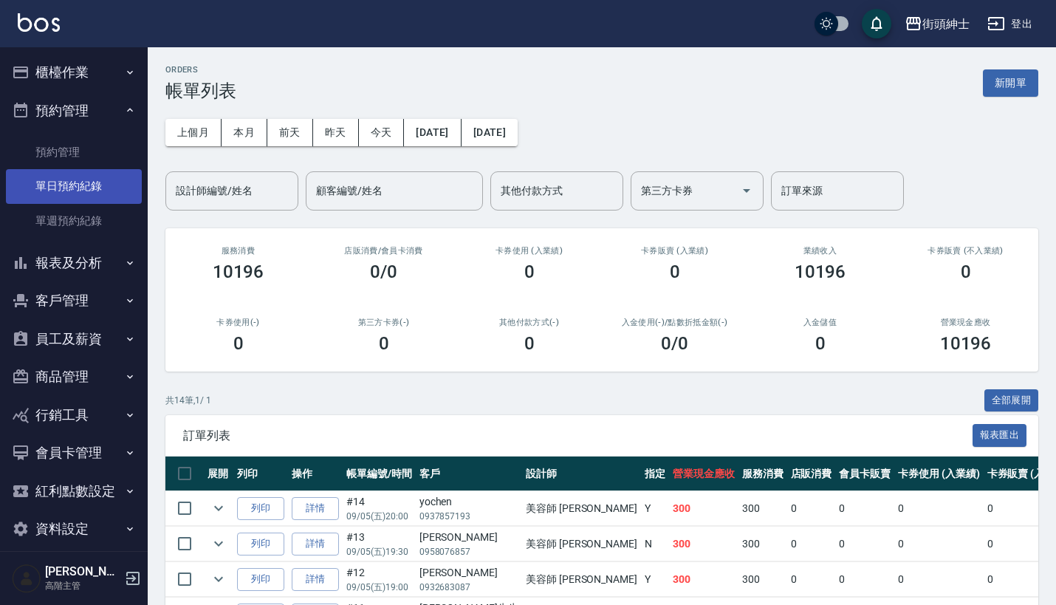
click at [86, 185] on link "單日預約紀錄" at bounding box center [74, 186] width 136 height 34
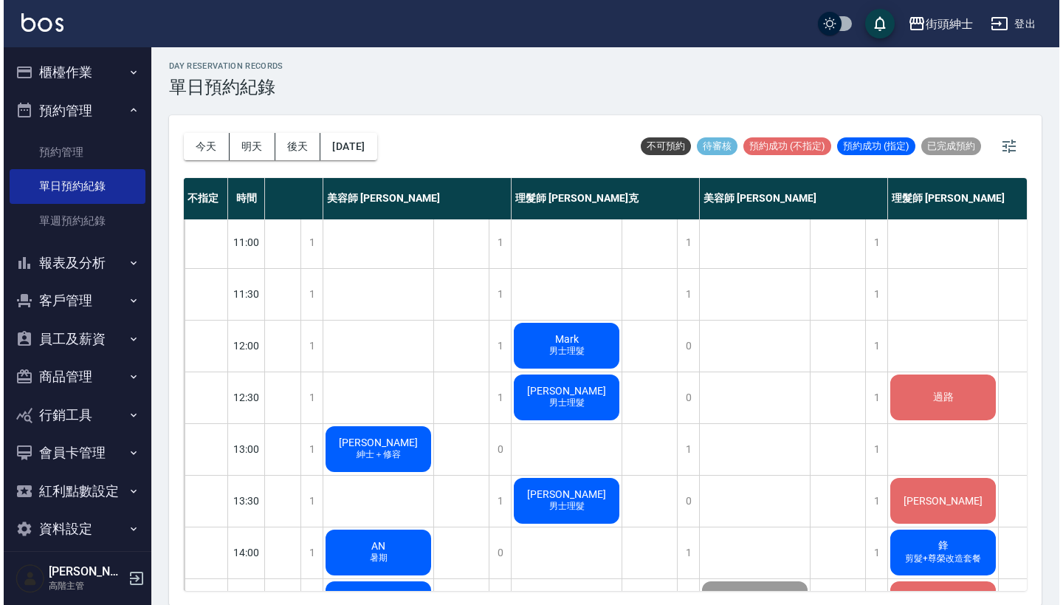
scroll to position [38, 130]
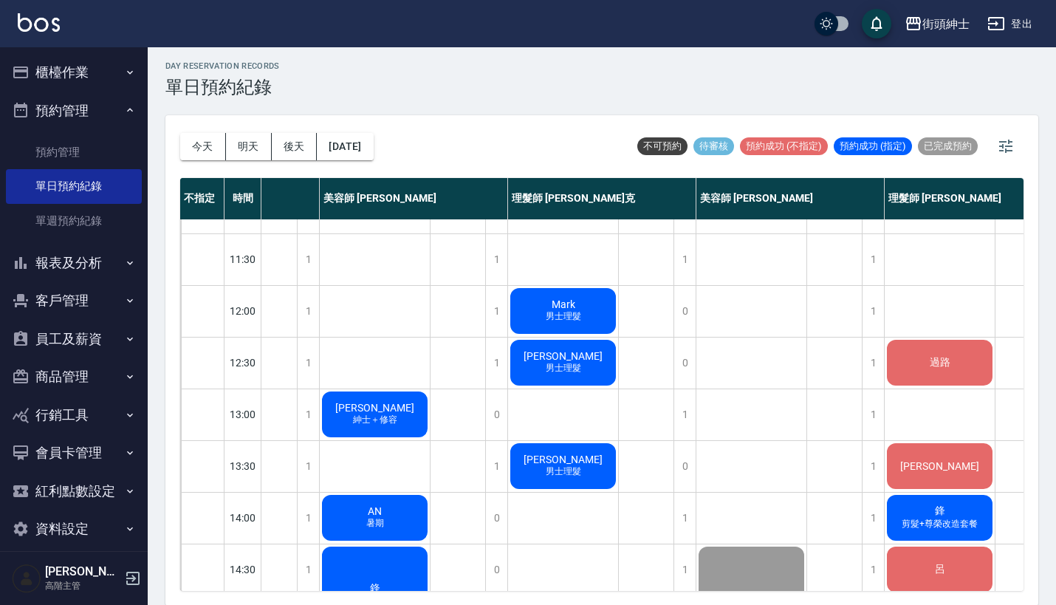
click at [580, 303] on div "Mark 男士理髮" at bounding box center [563, 311] width 110 height 50
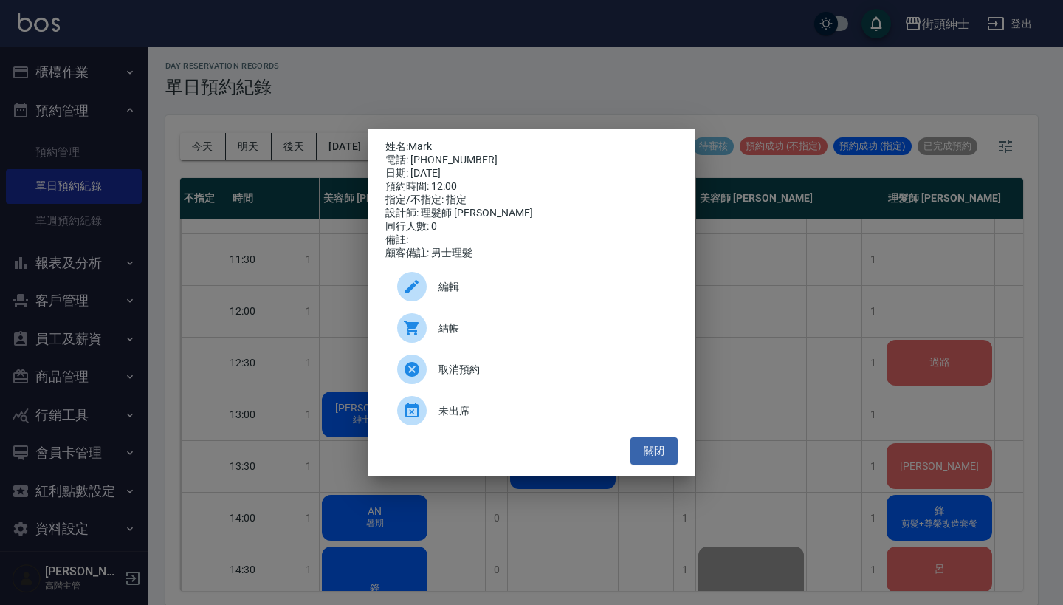
click at [471, 336] on span "結帳" at bounding box center [552, 328] width 227 height 16
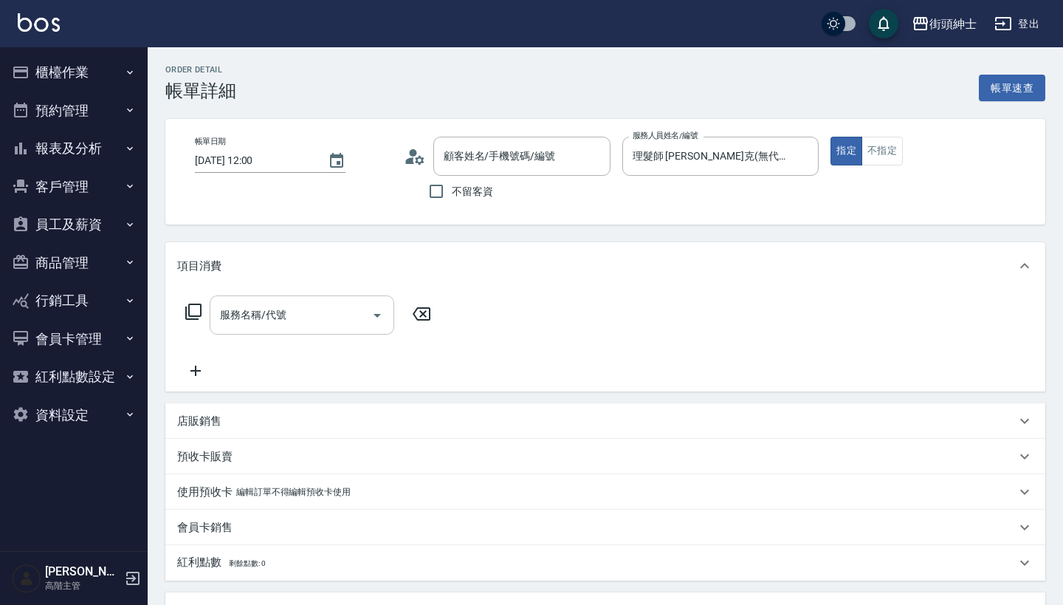
type input "Mark/0928768708/null"
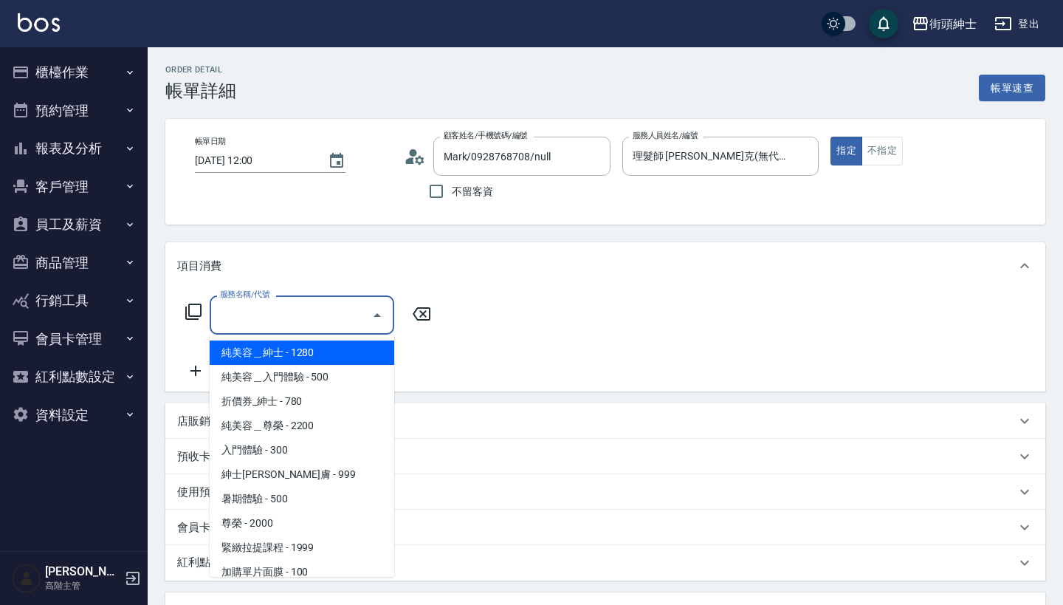
click at [354, 316] on input "服務名稱/代號" at bounding box center [290, 315] width 149 height 26
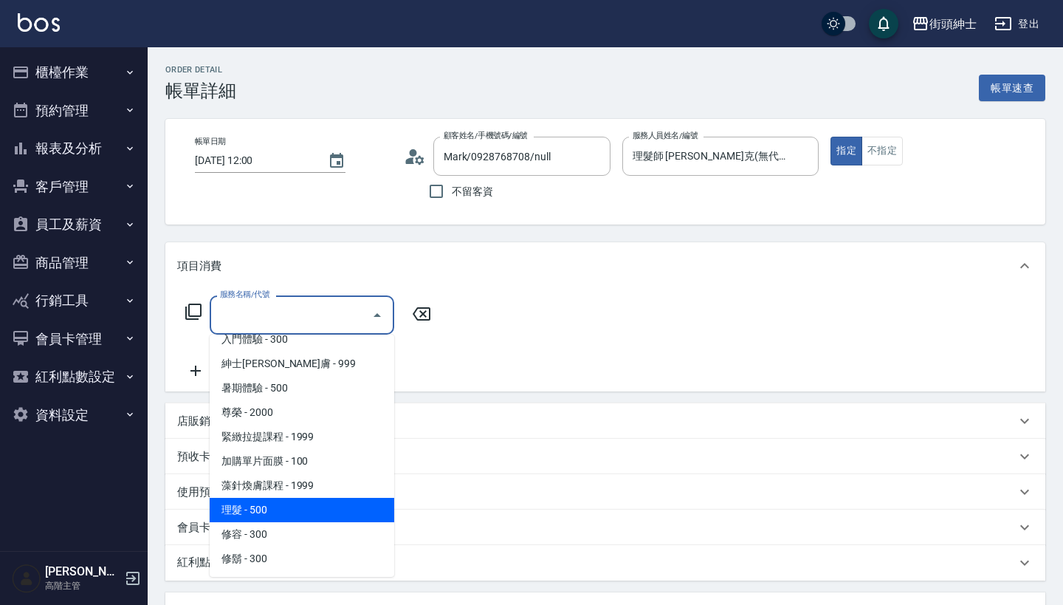
scroll to position [111, 0]
click at [316, 509] on span "理髮 - 500" at bounding box center [302, 510] width 185 height 24
type input "理髮(A02)"
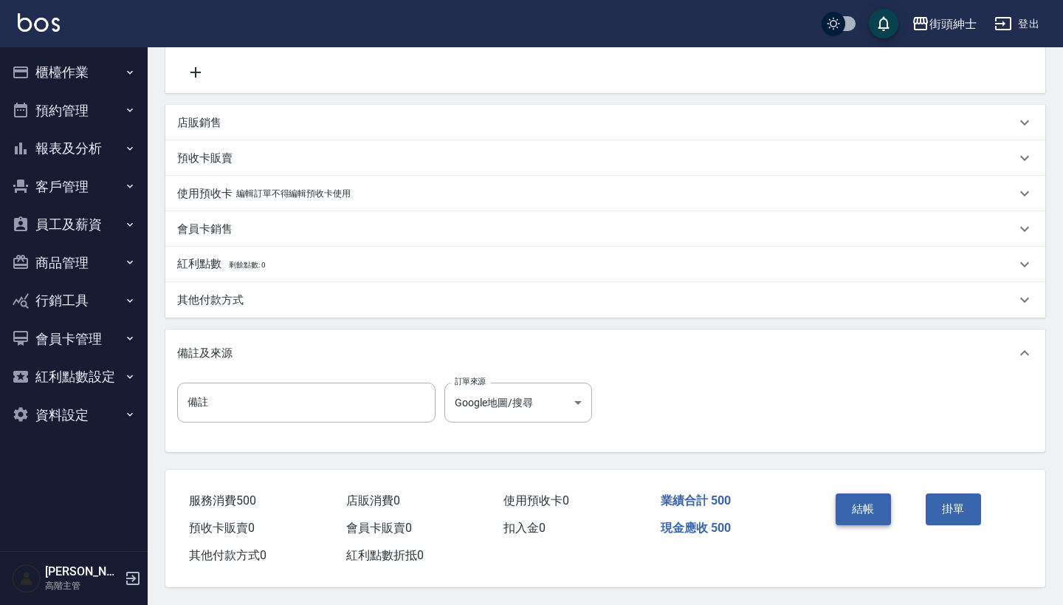
scroll to position [306, 0]
click at [868, 506] on button "結帳" at bounding box center [863, 508] width 55 height 31
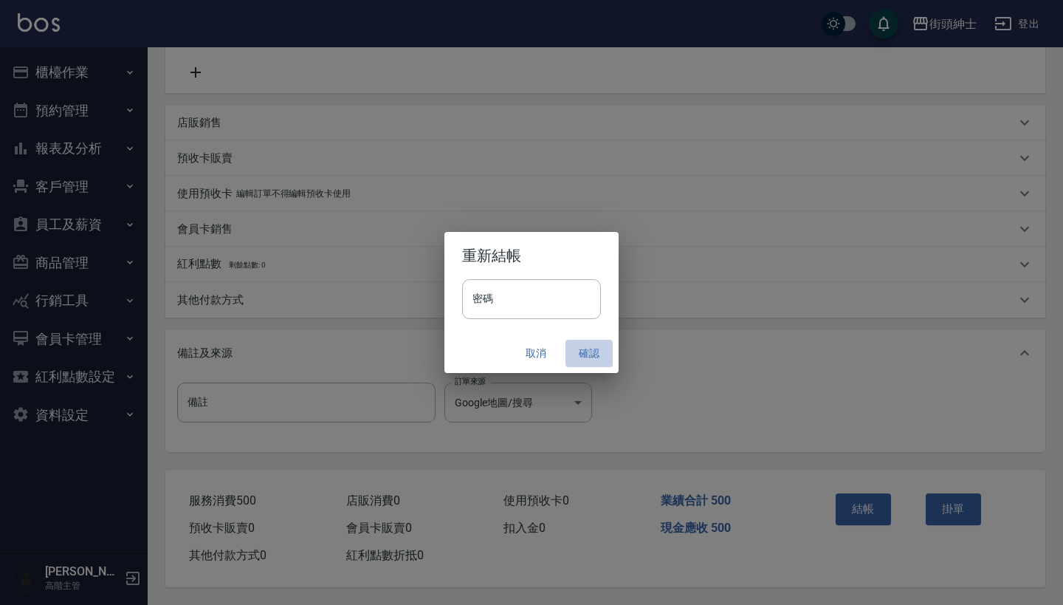
click at [594, 352] on button "確認" at bounding box center [589, 353] width 47 height 27
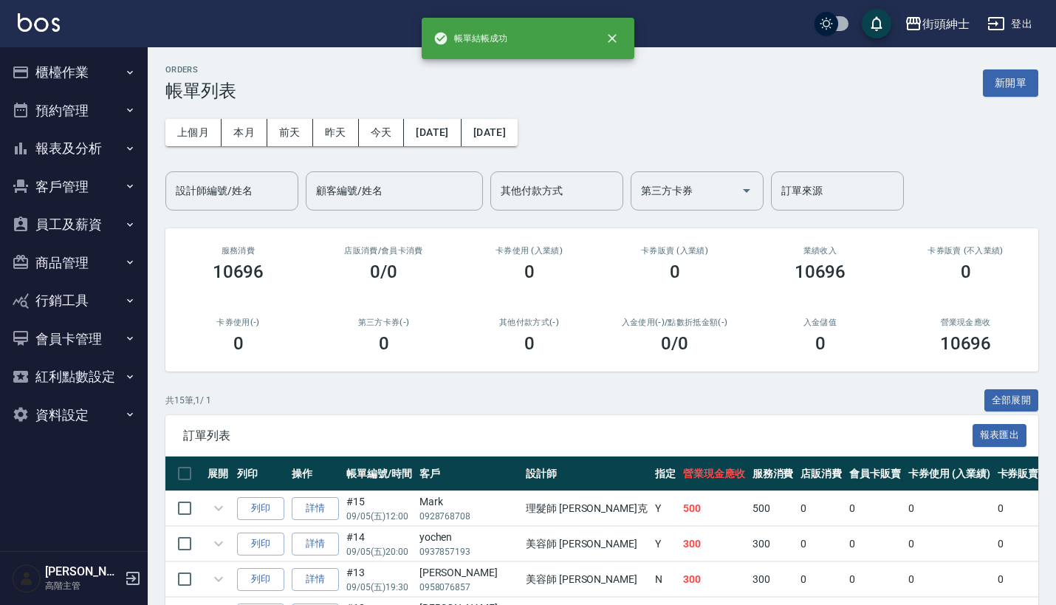
click at [126, 110] on icon "button" at bounding box center [130, 110] width 12 height 12
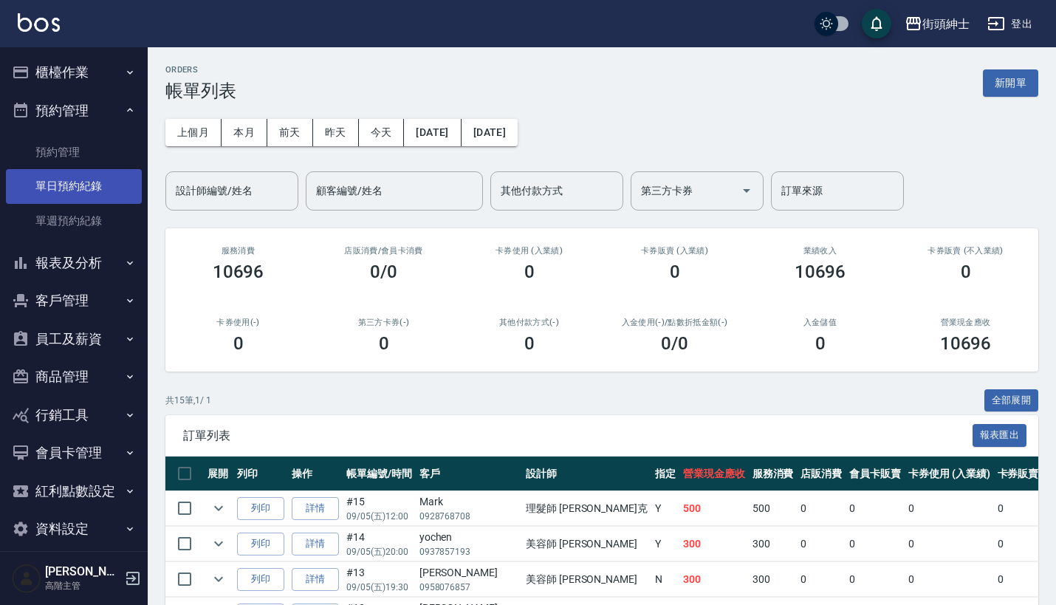
click at [103, 186] on link "單日預約紀錄" at bounding box center [74, 186] width 136 height 34
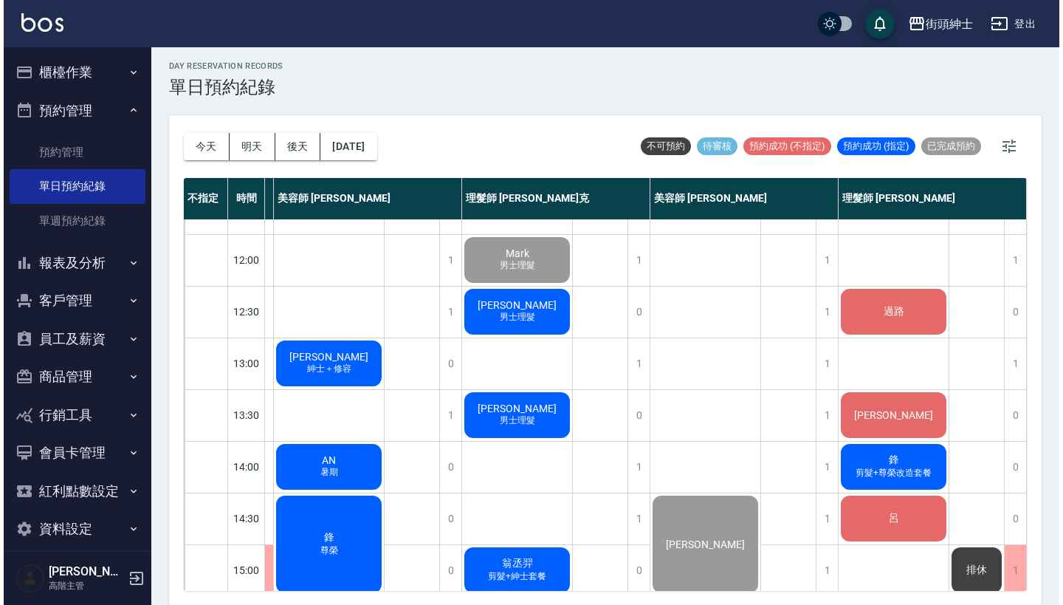
scroll to position [91, 187]
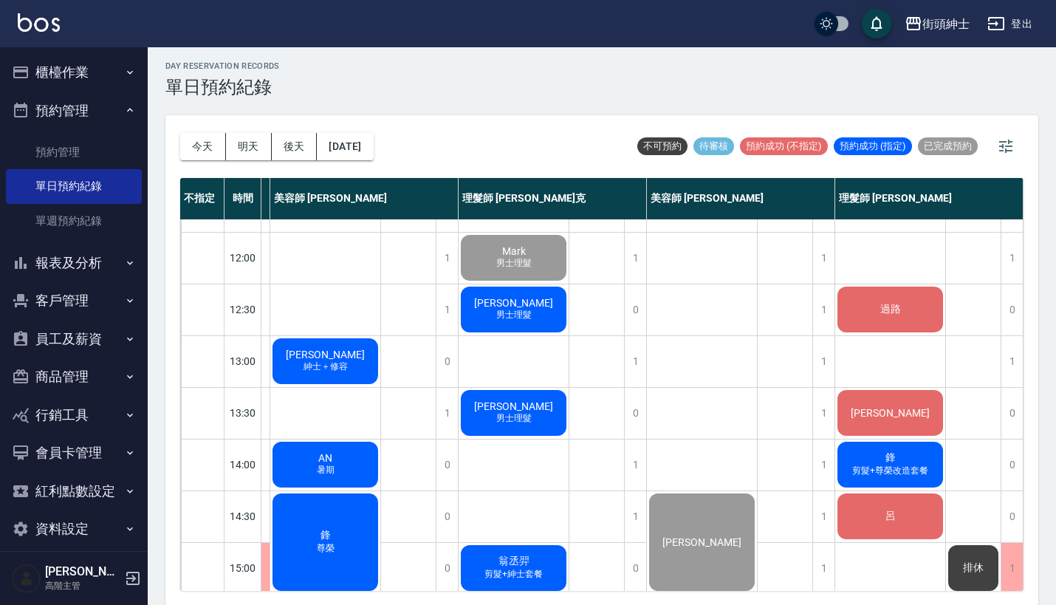
click at [490, 327] on div "黃聖傑 男士理髮" at bounding box center [514, 309] width 110 height 50
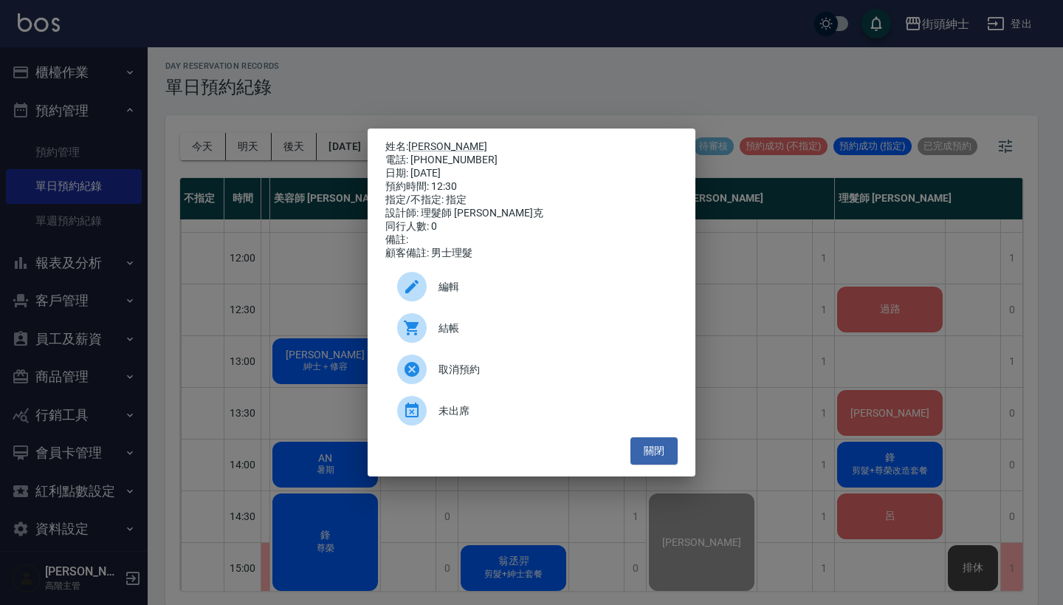
click at [476, 330] on span "結帳" at bounding box center [552, 328] width 227 height 16
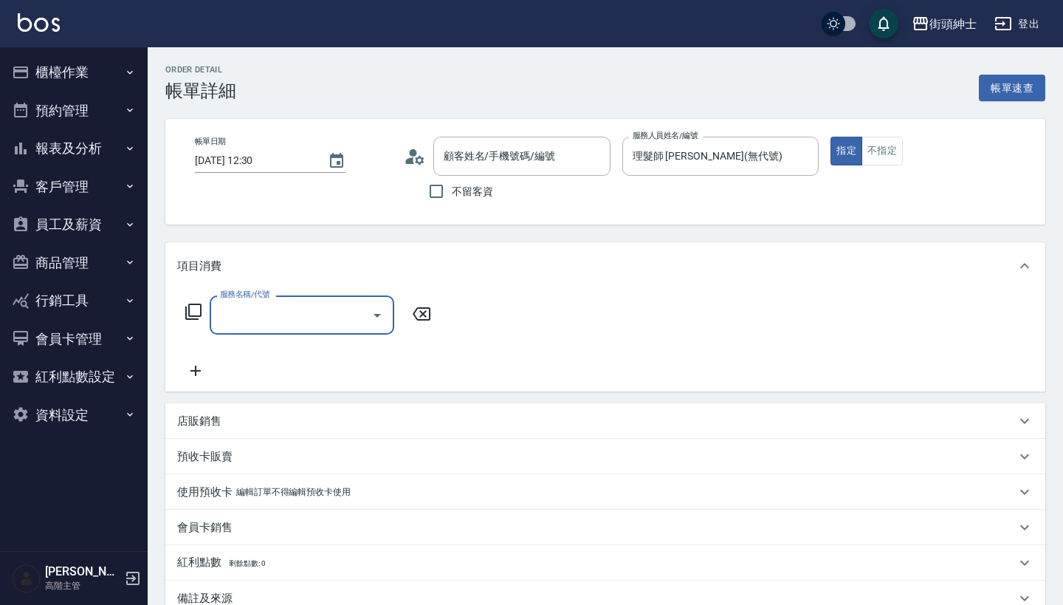
scroll to position [26, 0]
type input "[PERSON_NAME]/0987178577/null"
click at [349, 306] on input "服務名稱/代號" at bounding box center [290, 315] width 149 height 26
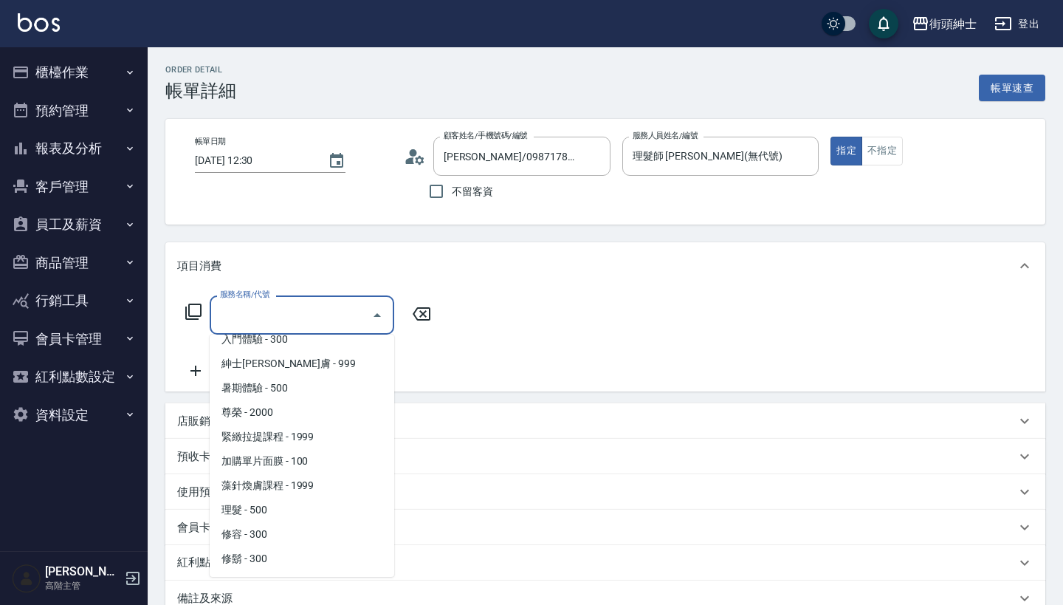
scroll to position [111, 0]
click at [317, 509] on span "理髮 - 500" at bounding box center [302, 510] width 185 height 24
type input "理髮(A02)"
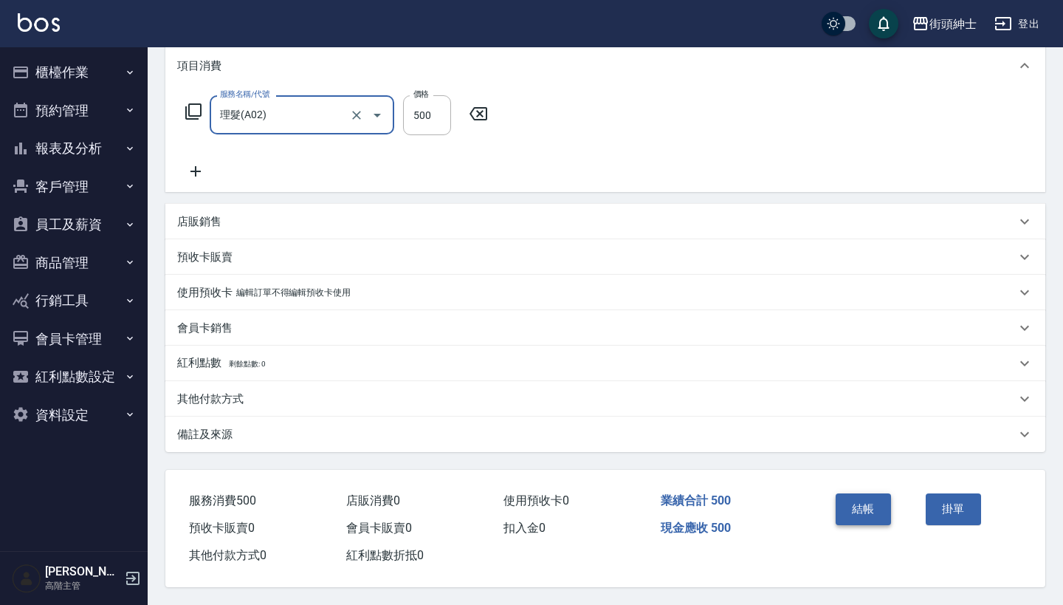
scroll to position [207, 0]
click at [856, 506] on button "結帳" at bounding box center [863, 508] width 55 height 31
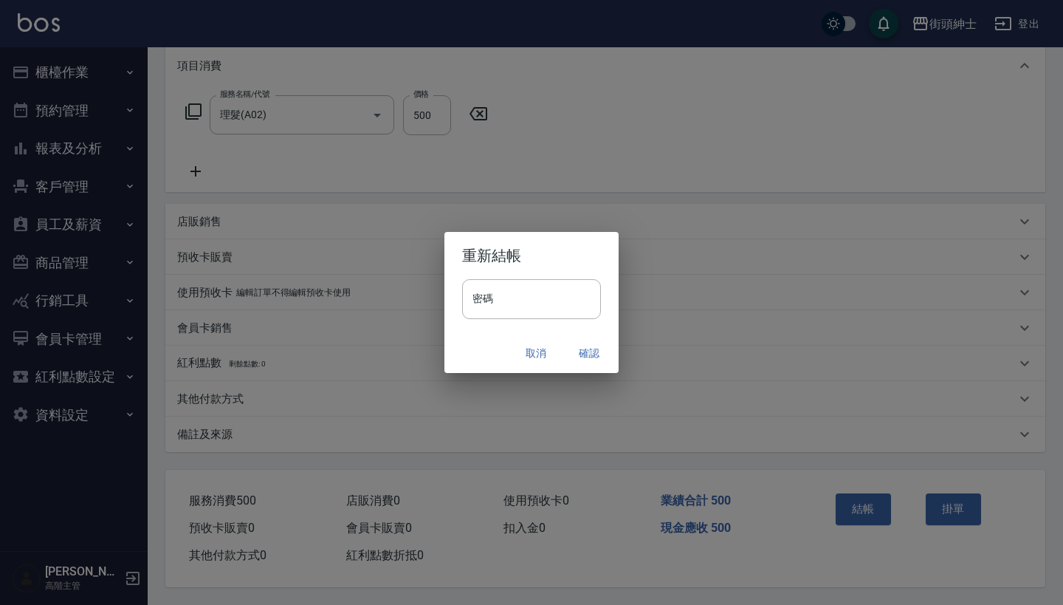
click at [583, 350] on button "確認" at bounding box center [589, 353] width 47 height 27
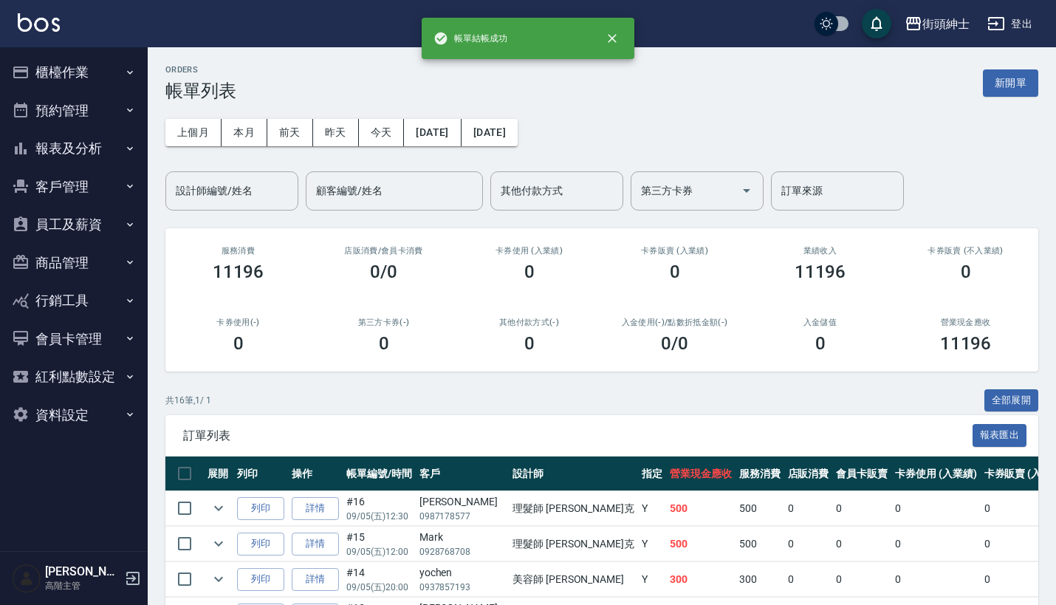
click at [95, 113] on button "預約管理" at bounding box center [74, 111] width 136 height 38
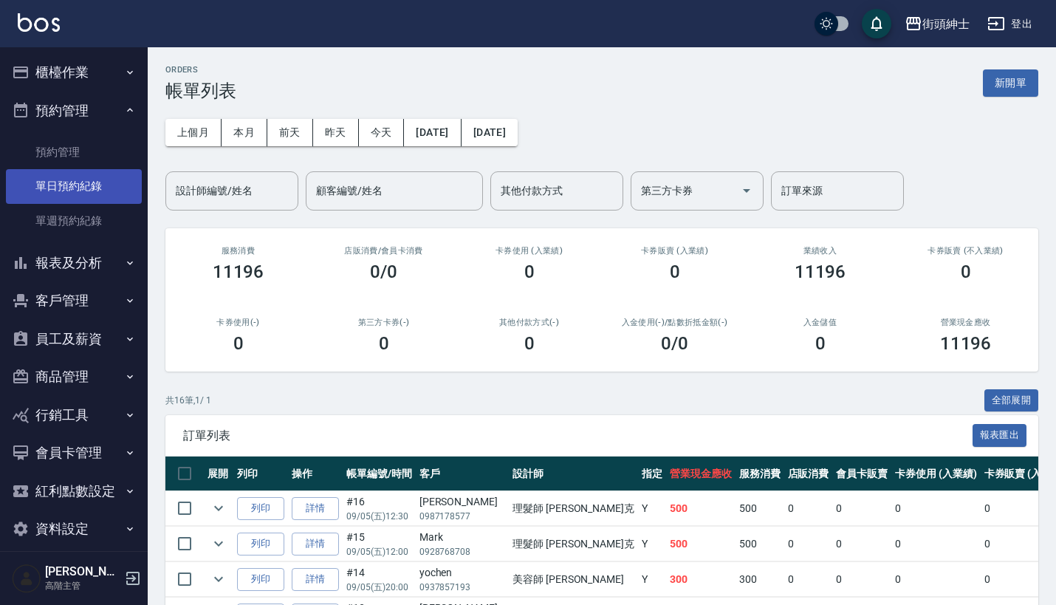
click at [87, 188] on link "單日預約紀錄" at bounding box center [74, 186] width 136 height 34
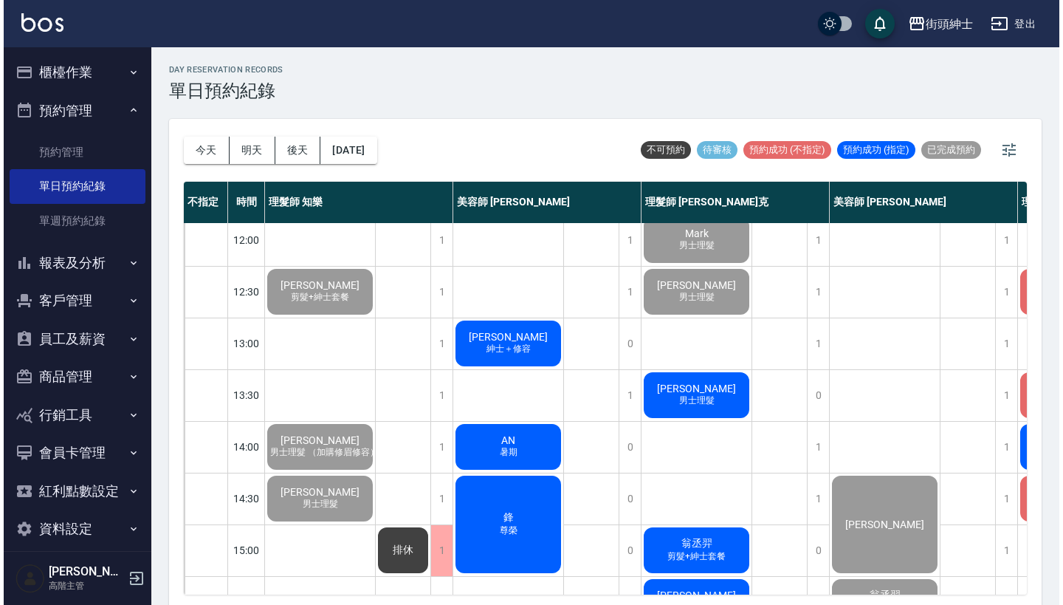
scroll to position [119, 0]
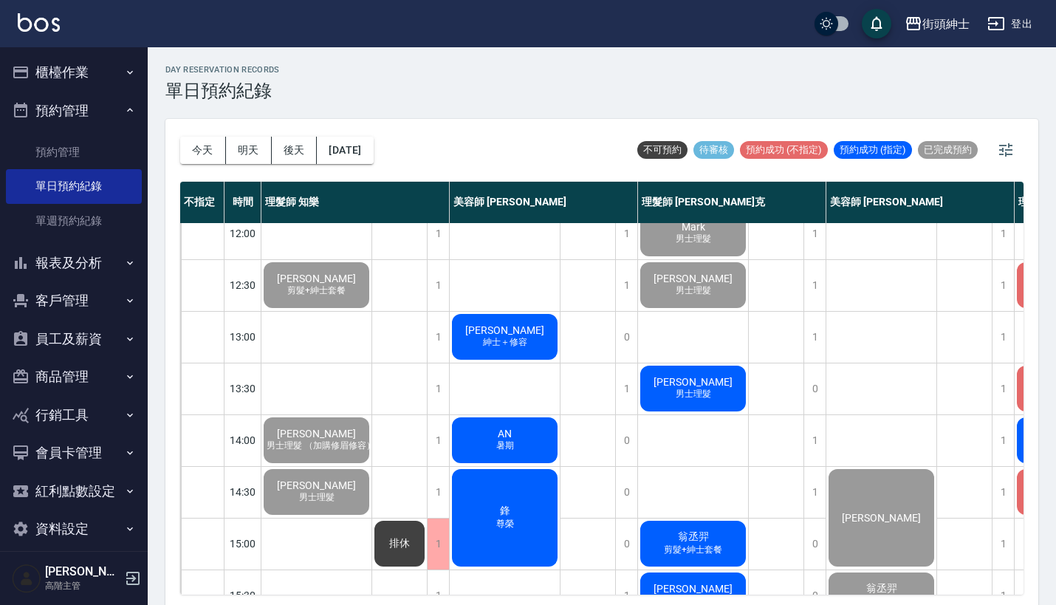
click at [699, 399] on span "男士理髮" at bounding box center [693, 394] width 41 height 13
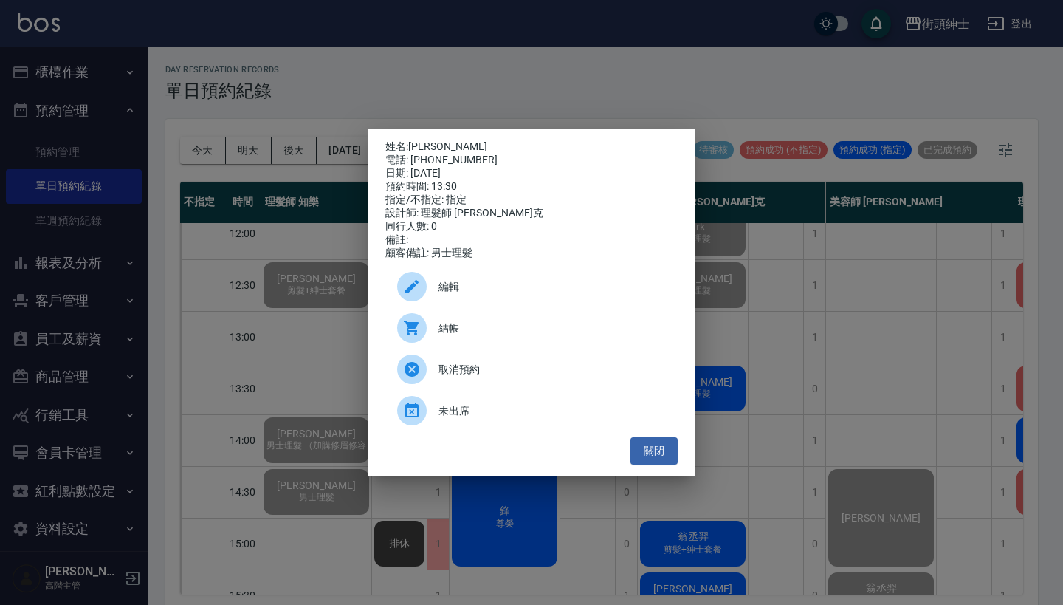
click at [474, 348] on div "結帳" at bounding box center [531, 327] width 292 height 41
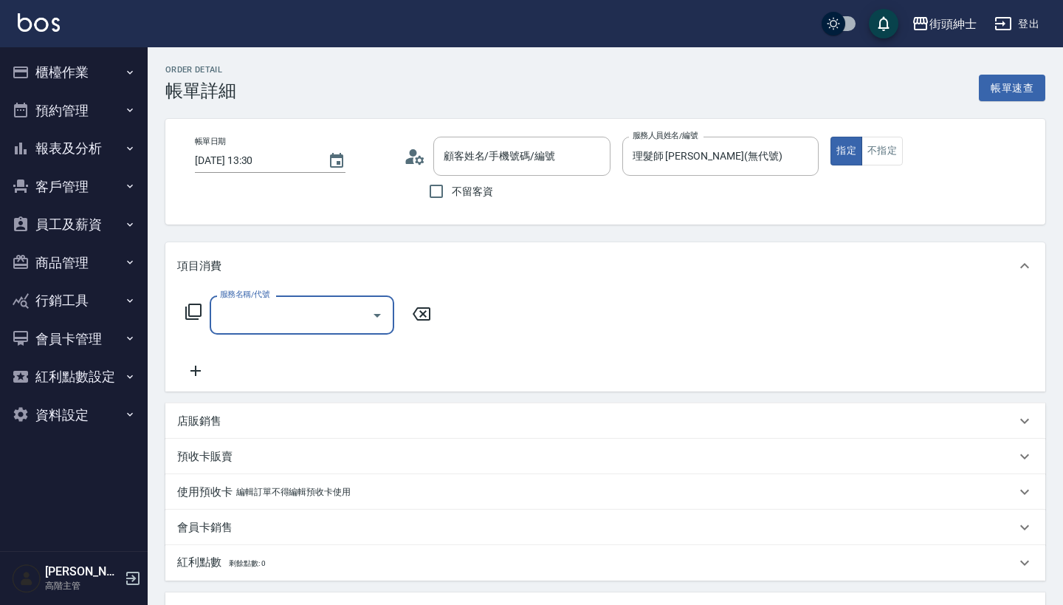
type input "[PERSON_NAME]/0905163532/null"
click at [329, 326] on input "服務名稱/代號" at bounding box center [290, 315] width 149 height 26
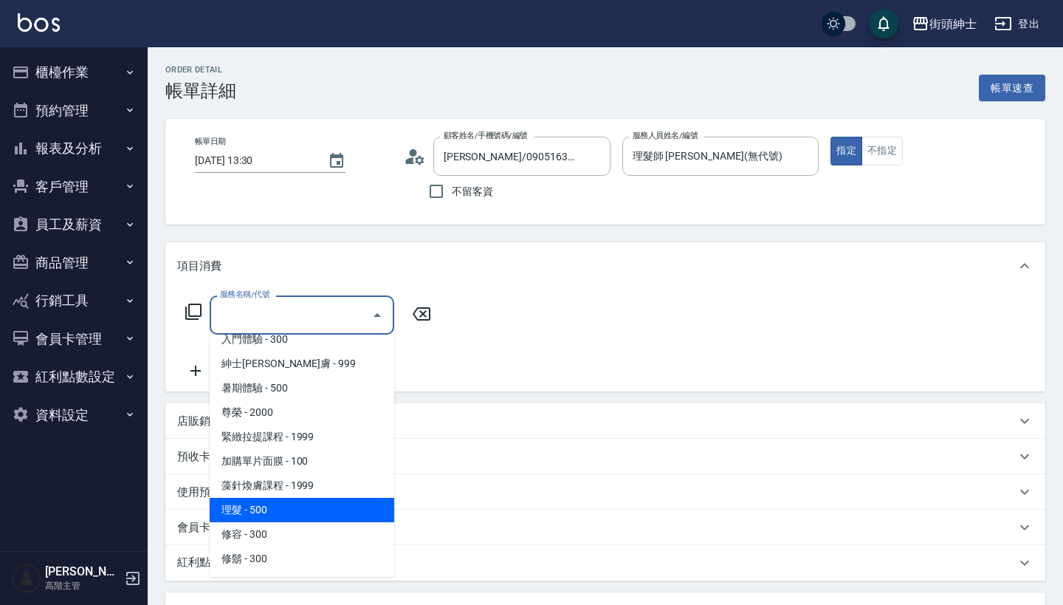
scroll to position [111, 0]
click at [304, 518] on span "理髮 - 500" at bounding box center [302, 510] width 185 height 24
type input "理髮(A02)"
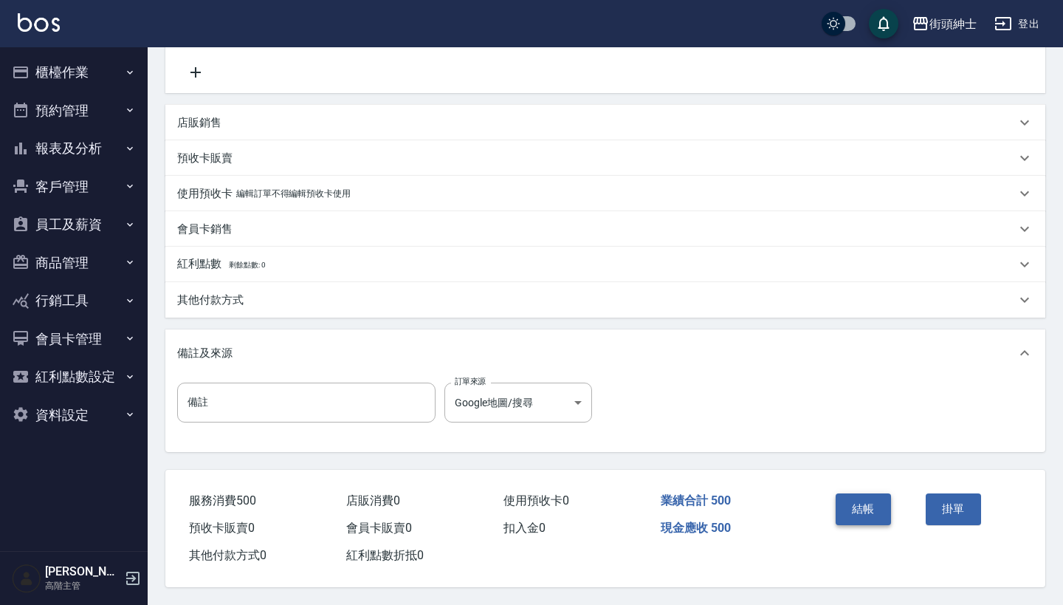
scroll to position [306, 0]
click at [872, 493] on button "結帳" at bounding box center [863, 508] width 55 height 31
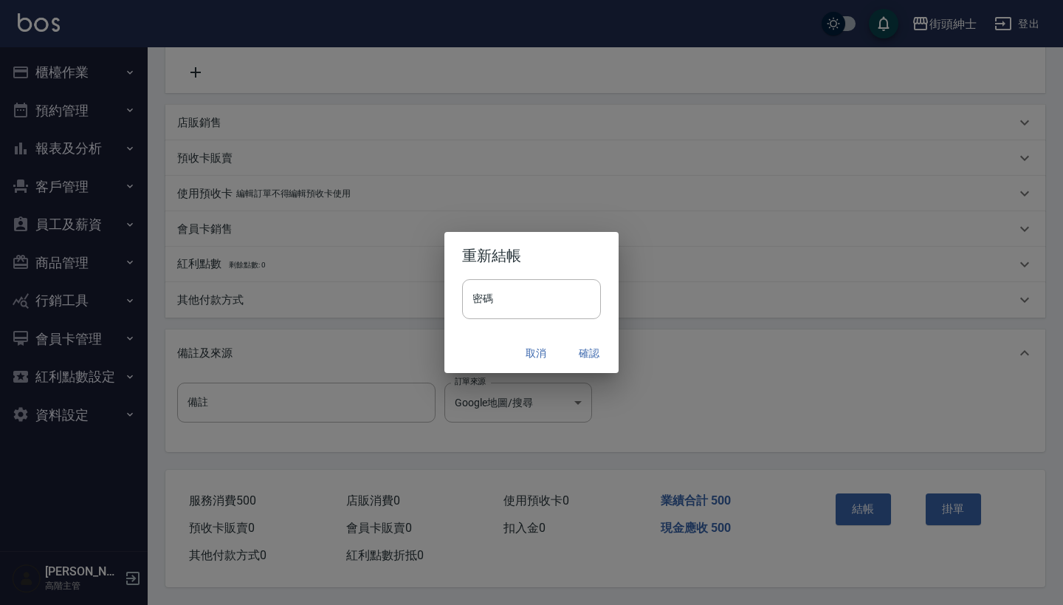
click at [595, 351] on button "確認" at bounding box center [589, 353] width 47 height 27
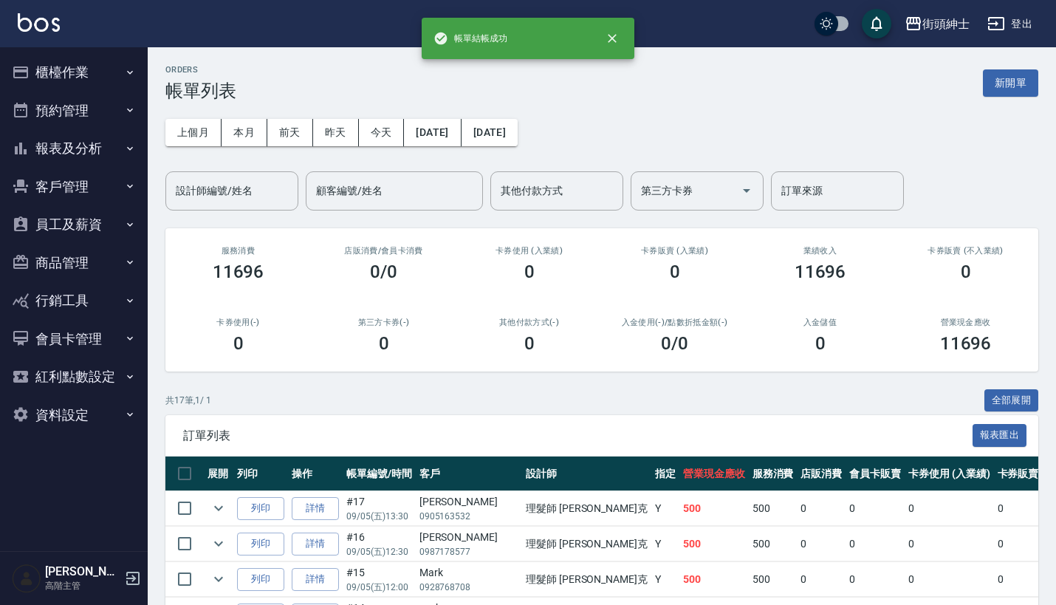
click at [113, 103] on button "預約管理" at bounding box center [74, 111] width 136 height 38
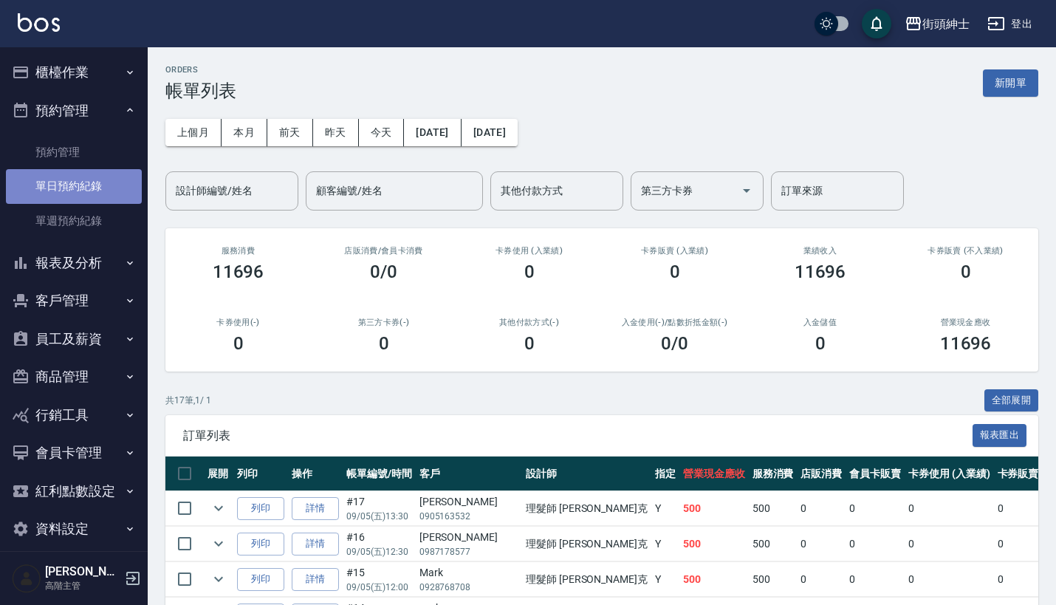
click at [92, 200] on link "單日預約紀錄" at bounding box center [74, 186] width 136 height 34
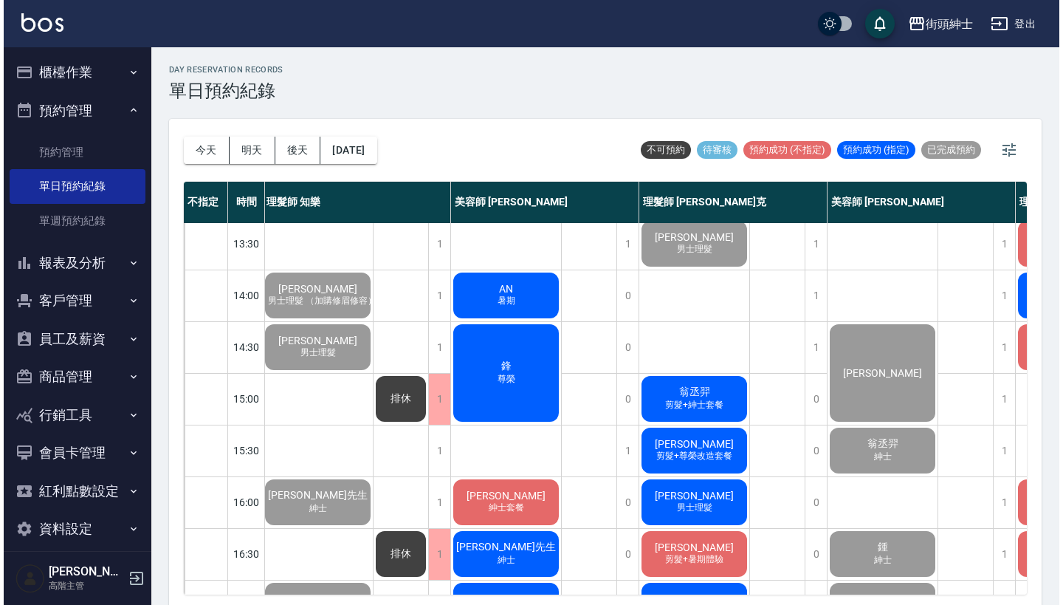
scroll to position [290, 2]
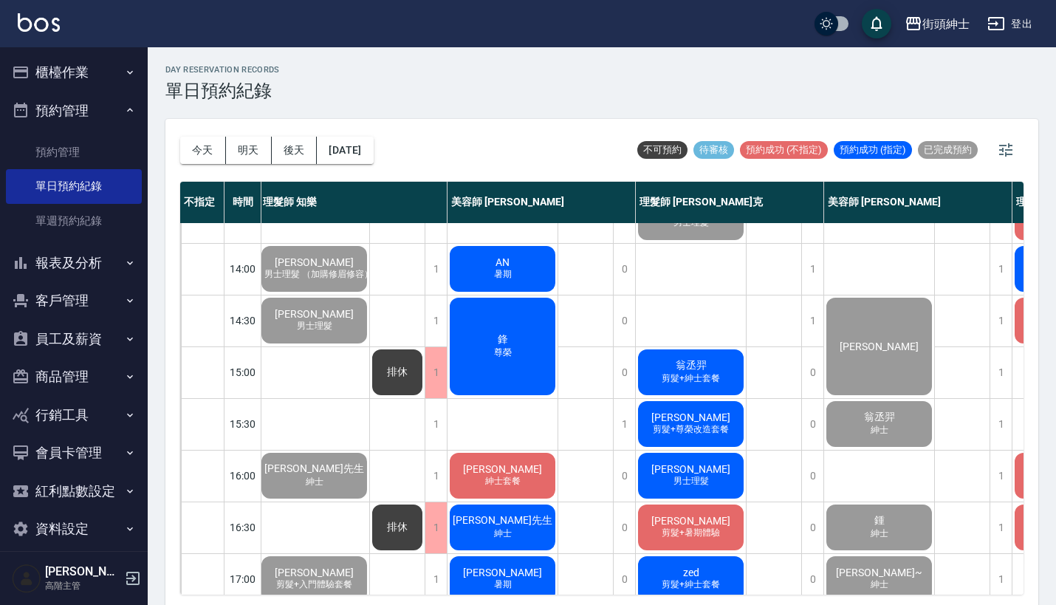
click at [695, 367] on span "翁丞羿" at bounding box center [691, 365] width 37 height 13
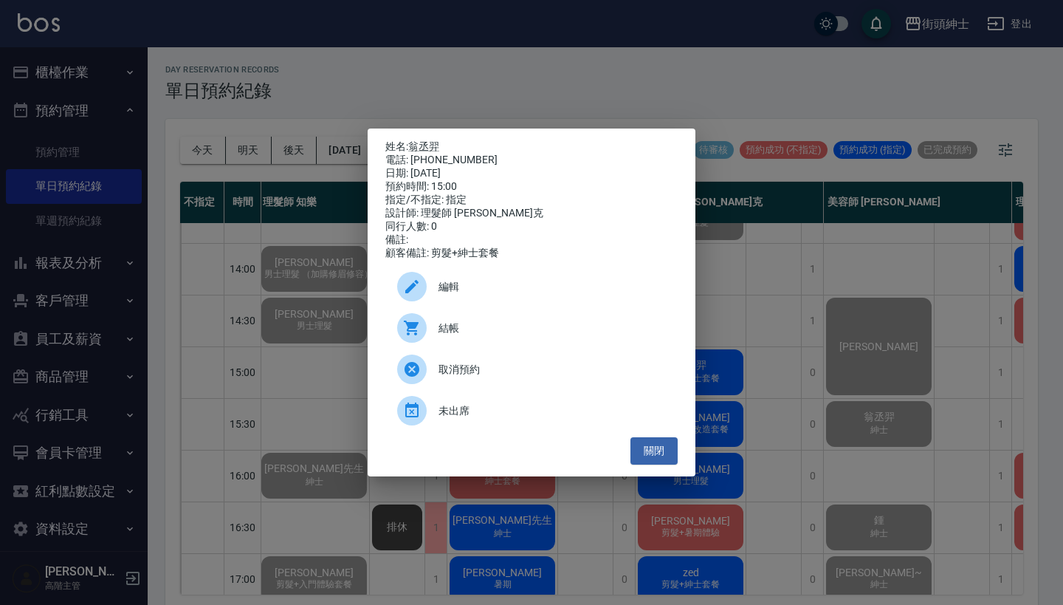
click at [535, 334] on span "結帳" at bounding box center [552, 328] width 227 height 16
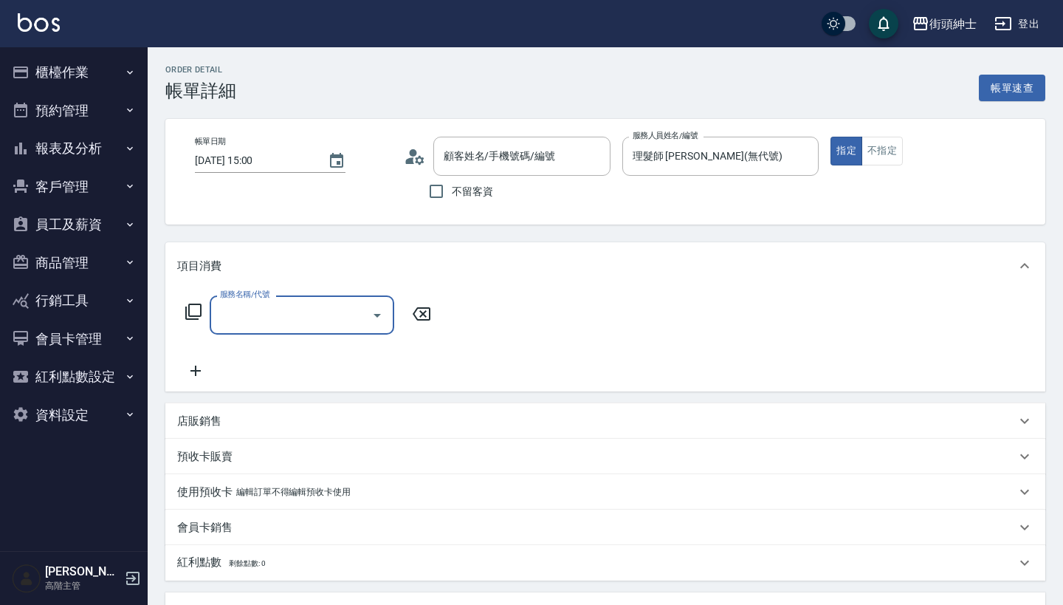
type input "翁丞羿/0930543531/null"
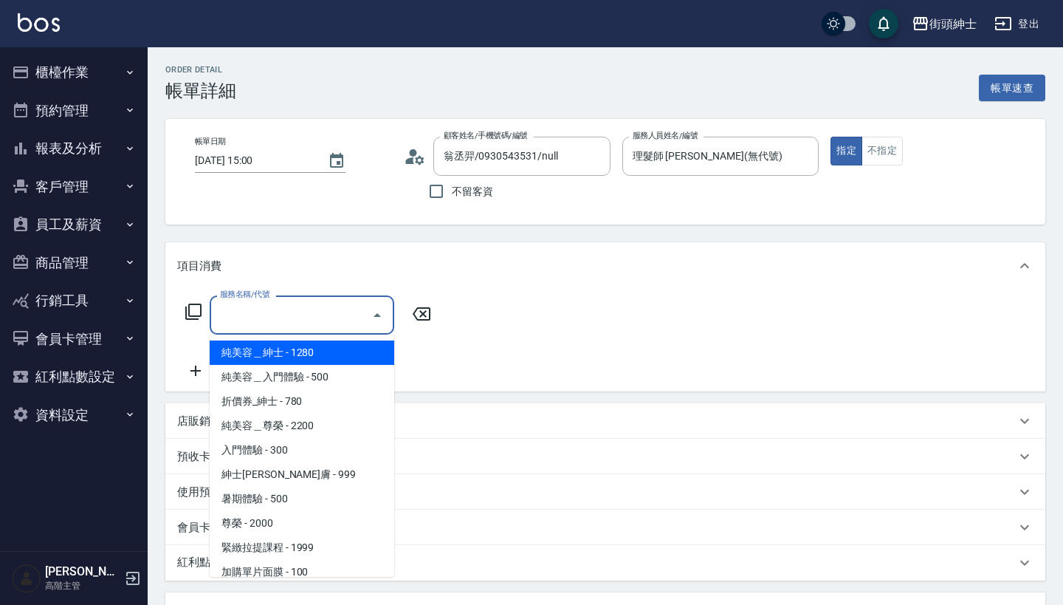
click at [312, 321] on input "服務名稱/代號" at bounding box center [290, 315] width 149 height 26
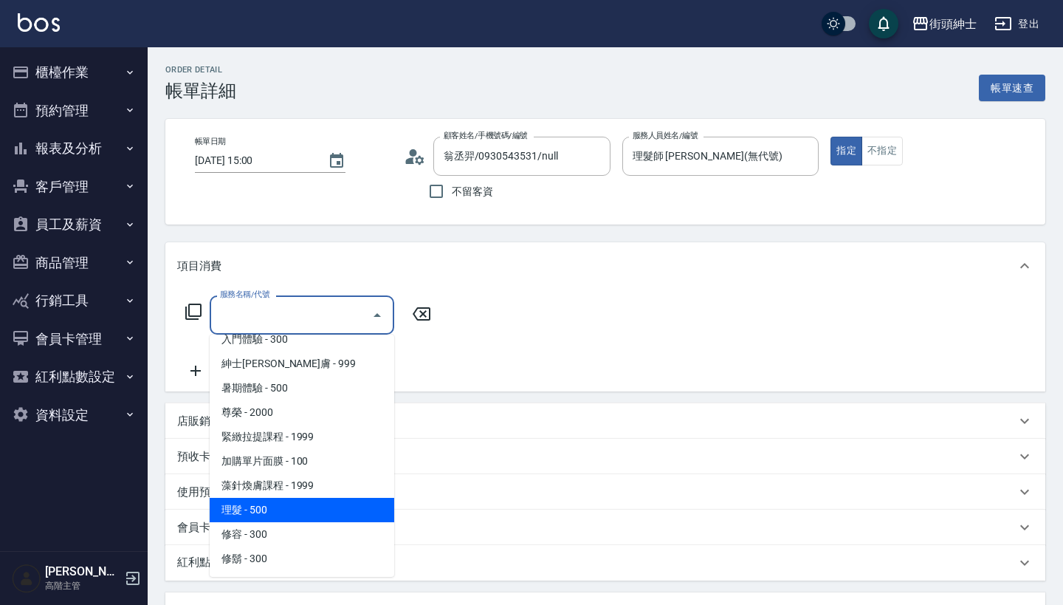
scroll to position [111, 0]
click at [292, 509] on span "理髮 - 500" at bounding box center [302, 510] width 185 height 24
type input "理髮(A02)"
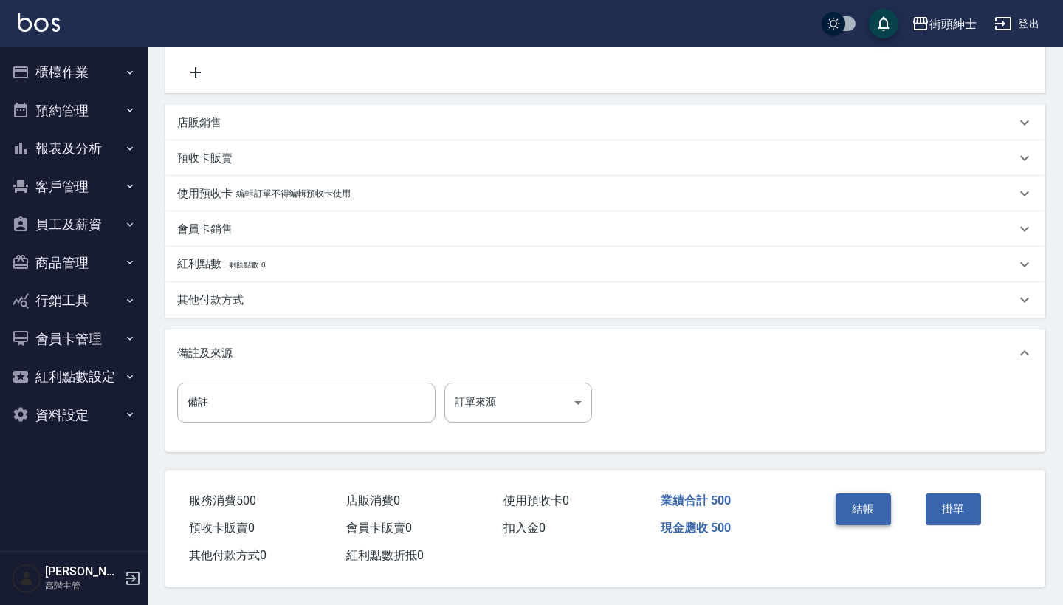
scroll to position [306, 0]
click at [851, 495] on button "結帳" at bounding box center [863, 508] width 55 height 31
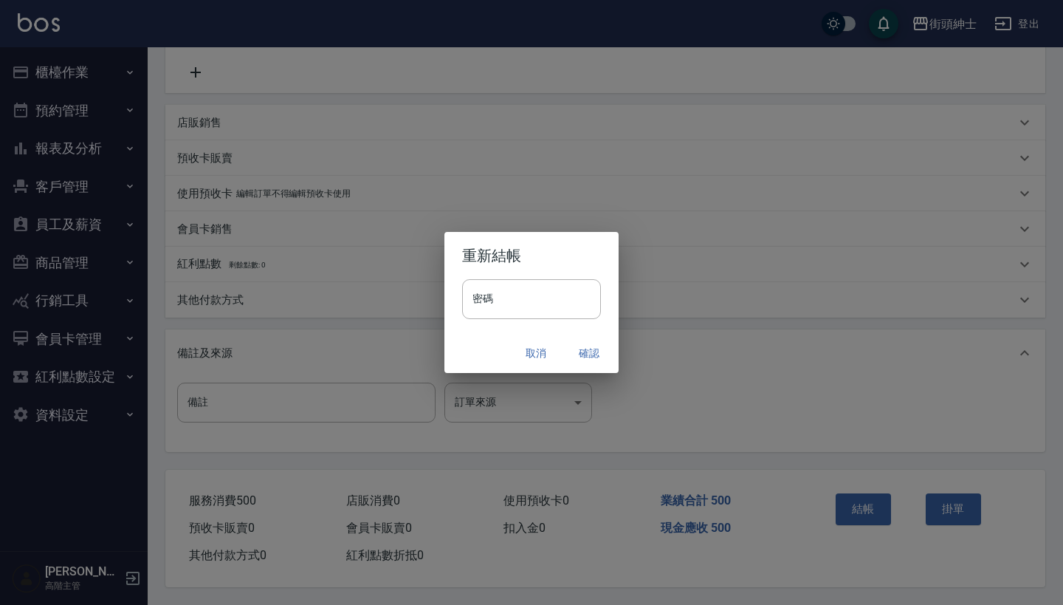
click at [583, 357] on button "確認" at bounding box center [589, 353] width 47 height 27
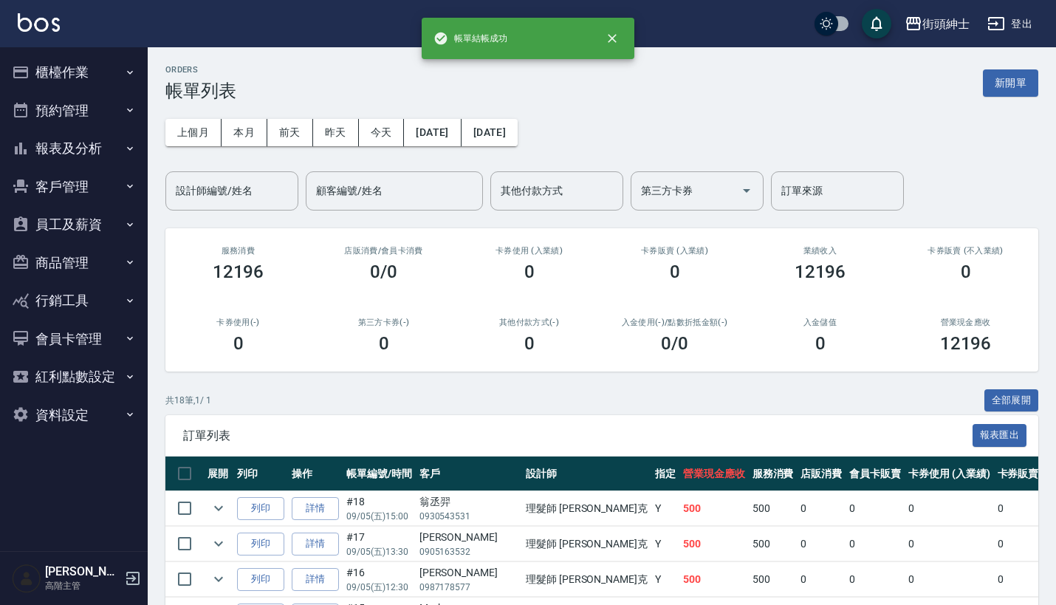
click at [99, 117] on button "預約管理" at bounding box center [74, 111] width 136 height 38
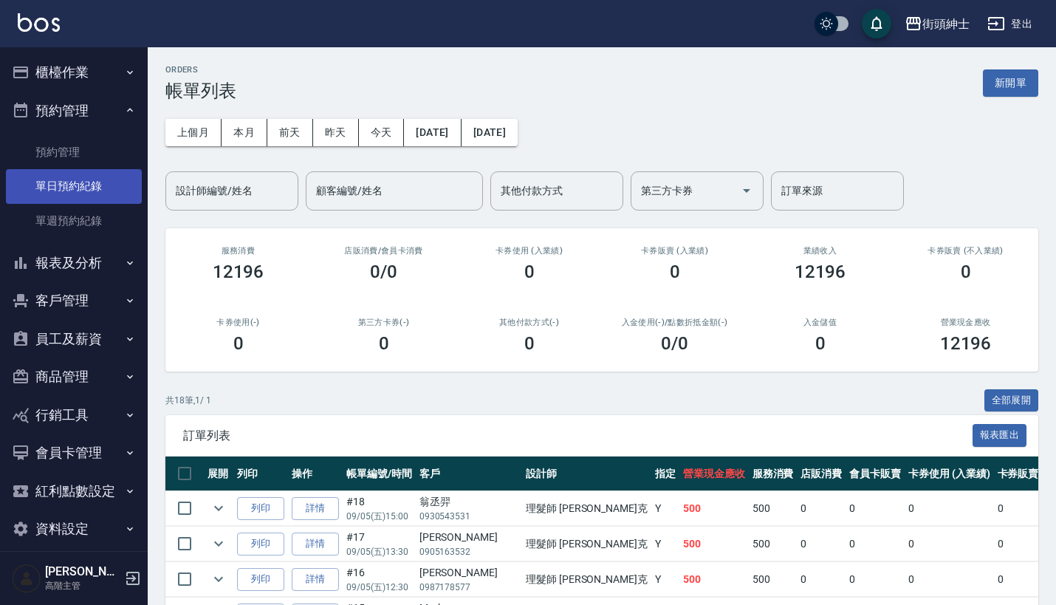
click at [102, 192] on link "單日預約紀錄" at bounding box center [74, 186] width 136 height 34
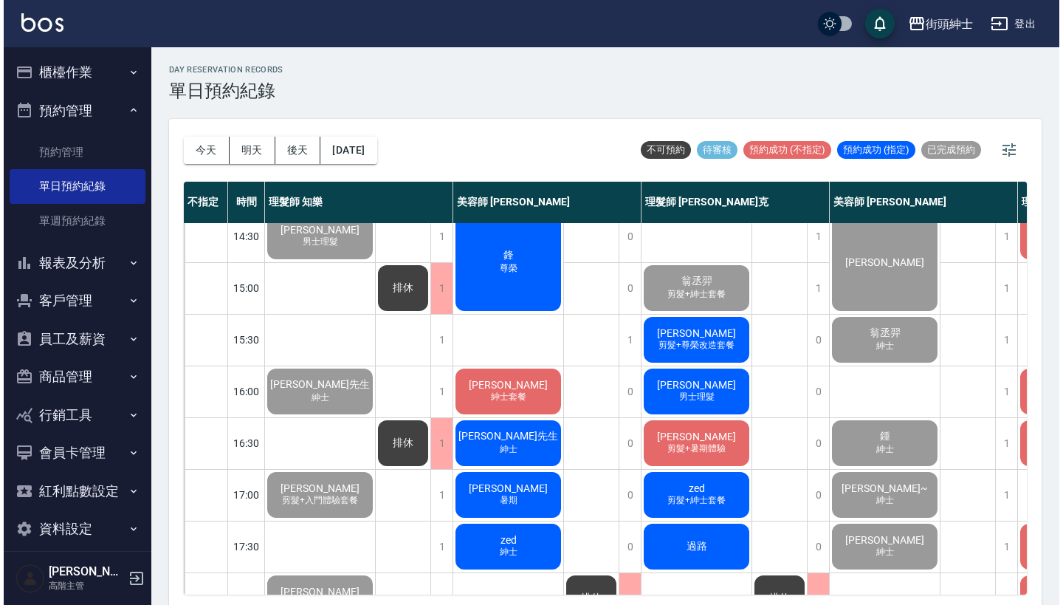
scroll to position [396, 0]
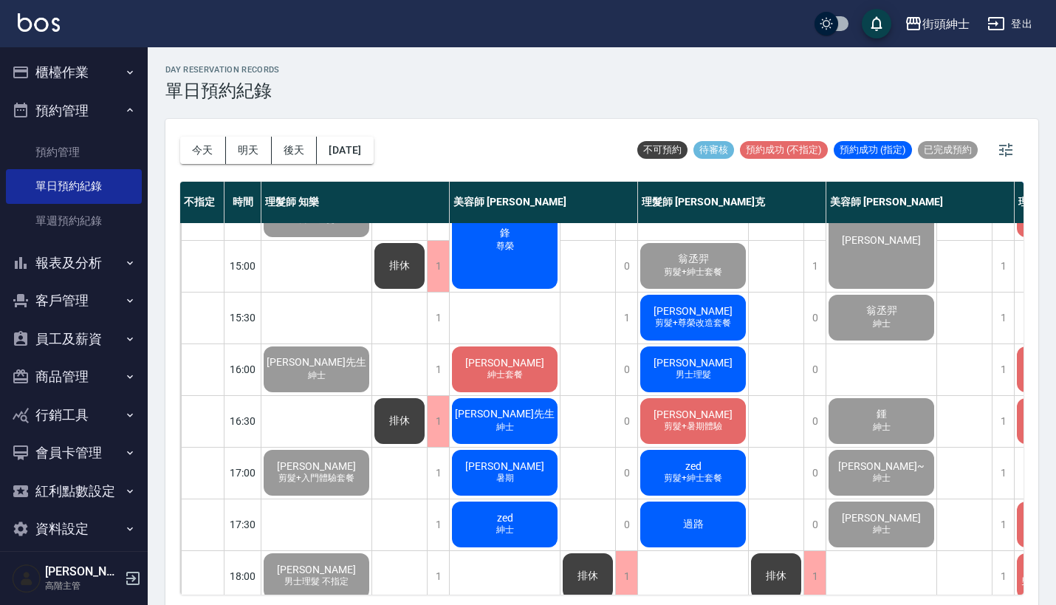
click at [693, 308] on span "[PERSON_NAME]" at bounding box center [692, 311] width 85 height 12
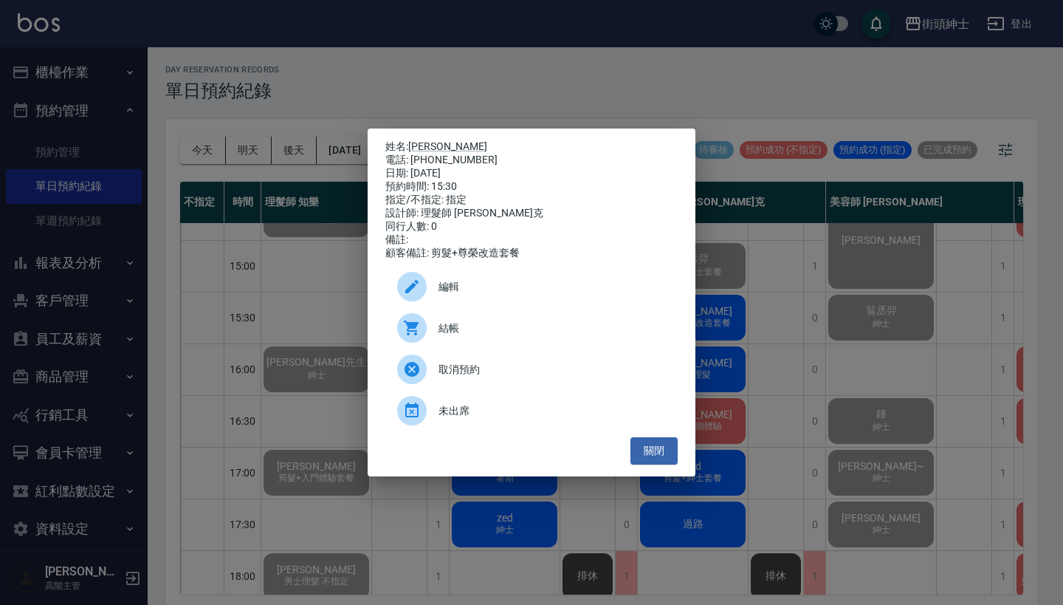
click at [485, 327] on span "結帳" at bounding box center [552, 328] width 227 height 16
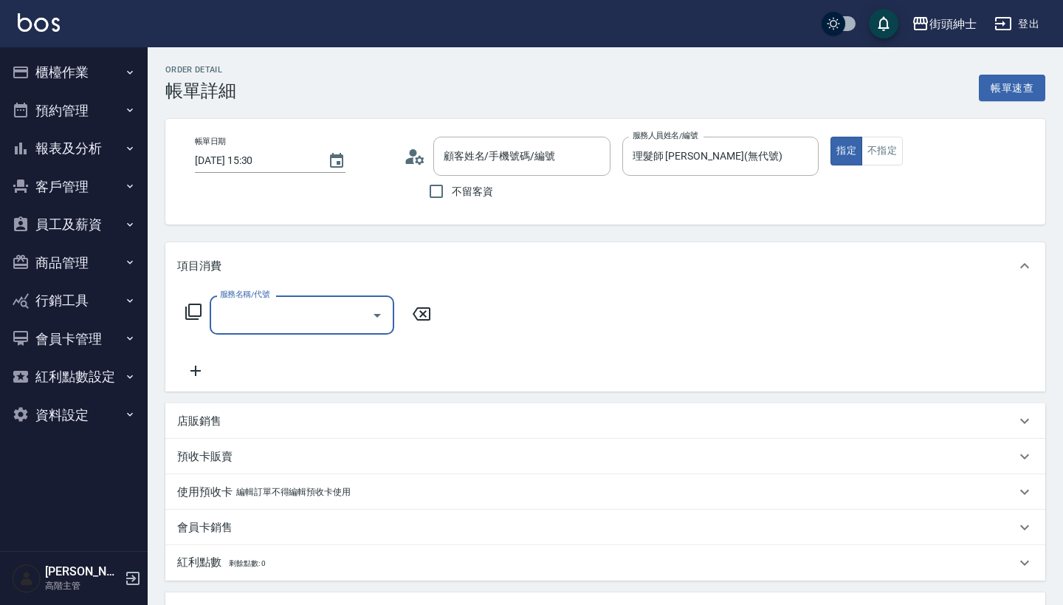
type input "[PERSON_NAME]/0912075713/null"
click at [326, 316] on input "服務名稱/代號" at bounding box center [290, 315] width 149 height 26
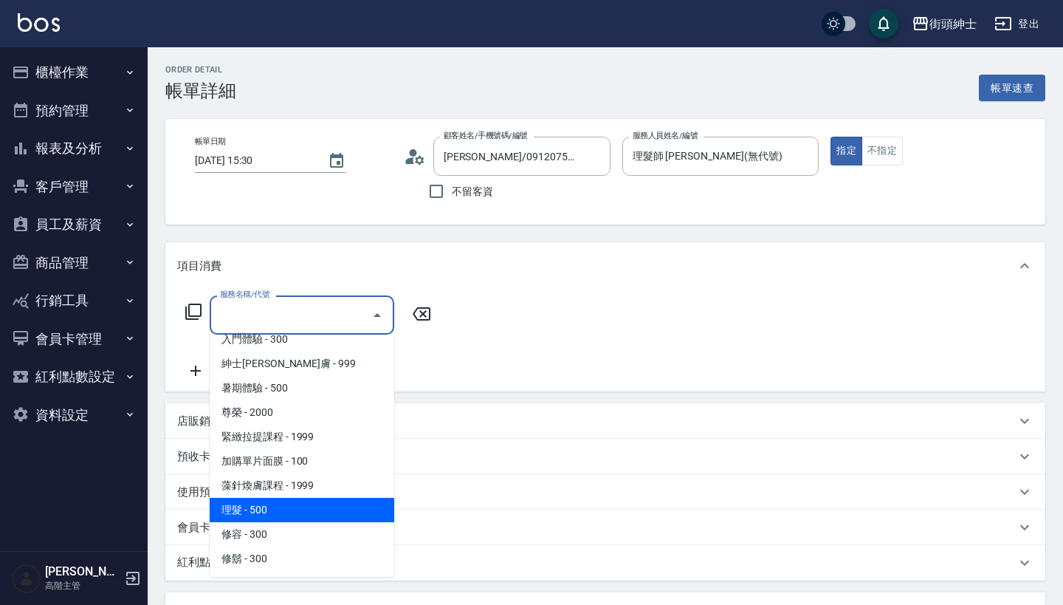
scroll to position [111, 0]
click at [309, 515] on span "理髮 - 500" at bounding box center [302, 510] width 185 height 24
type input "理髮(A02)"
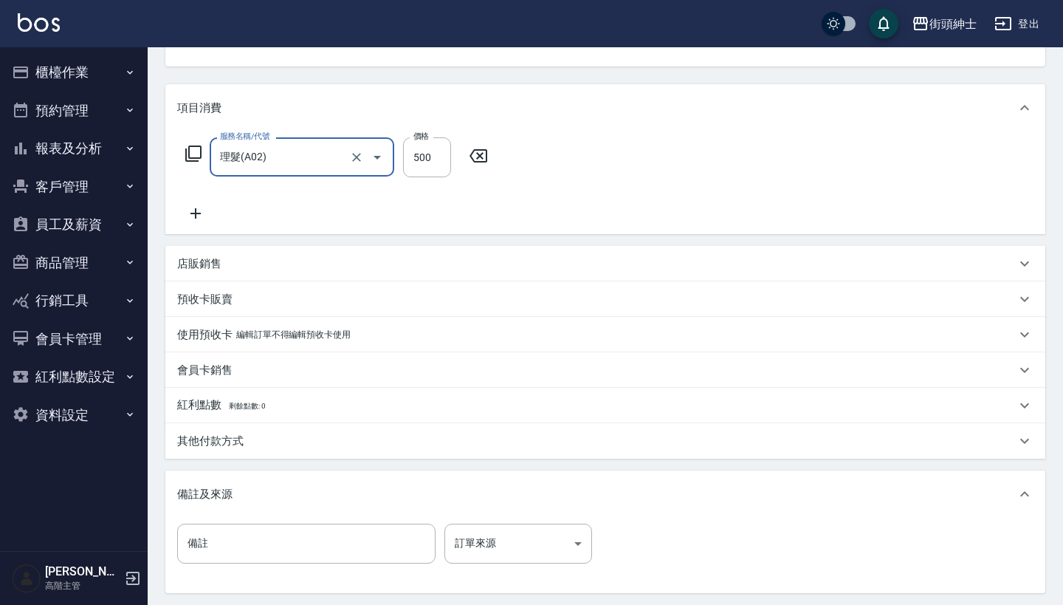
scroll to position [292, 0]
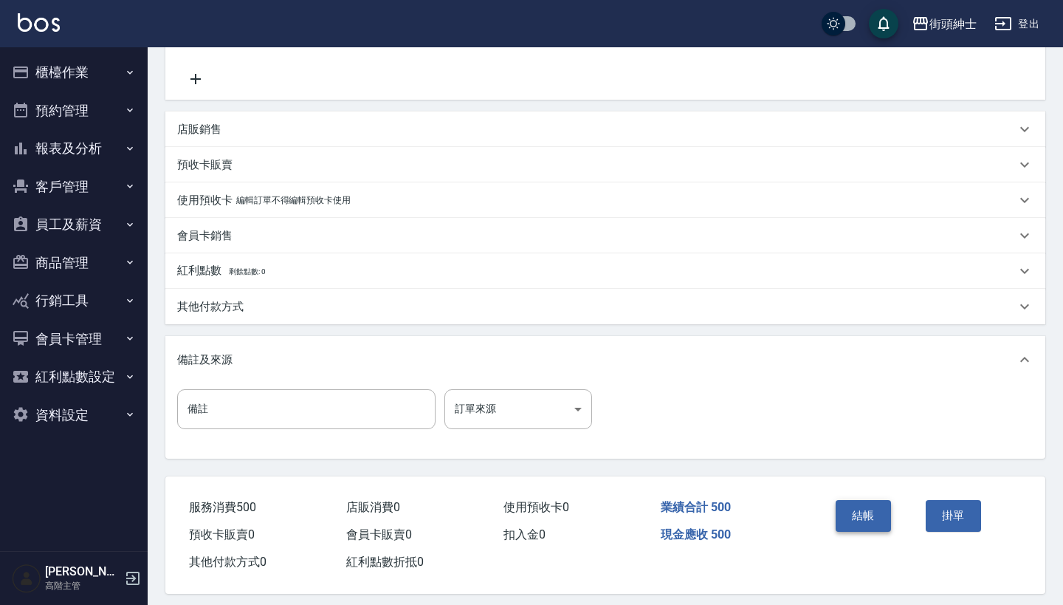
click at [848, 510] on button "結帳" at bounding box center [863, 515] width 55 height 31
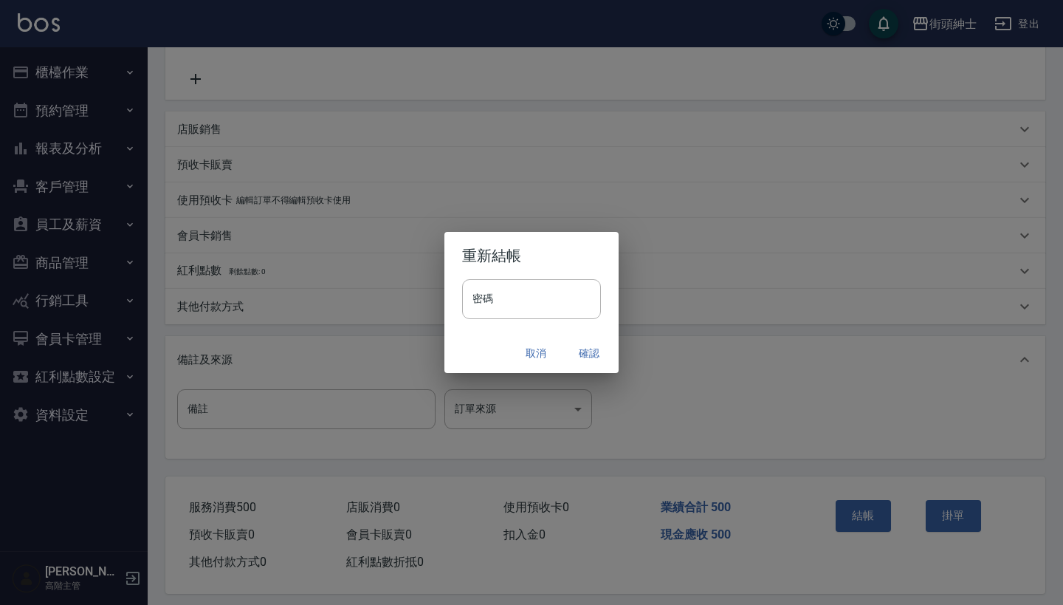
click at [575, 357] on button "確認" at bounding box center [589, 353] width 47 height 27
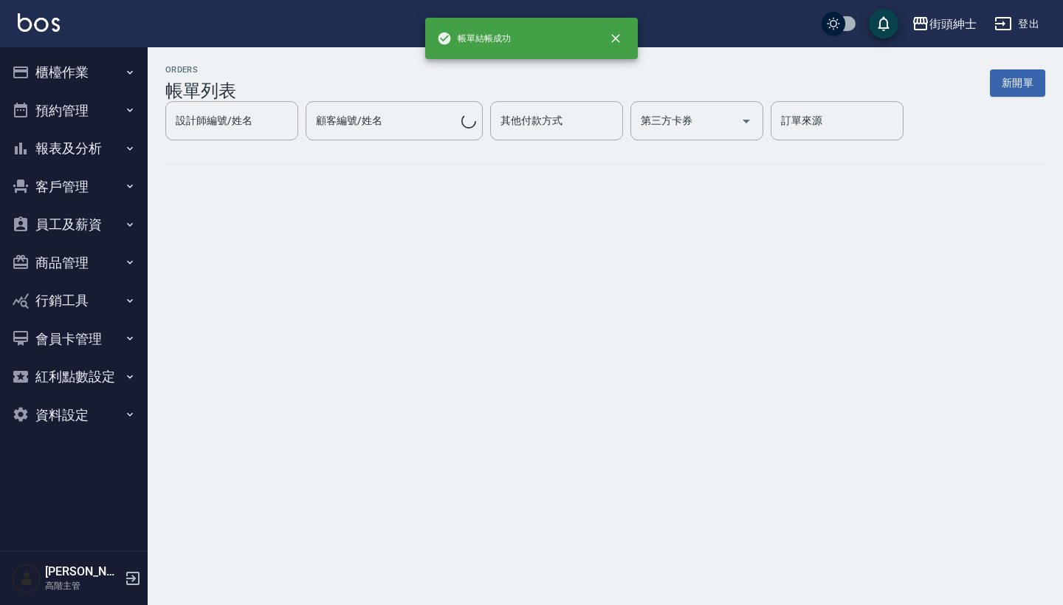
click at [114, 109] on button "預約管理" at bounding box center [74, 111] width 136 height 38
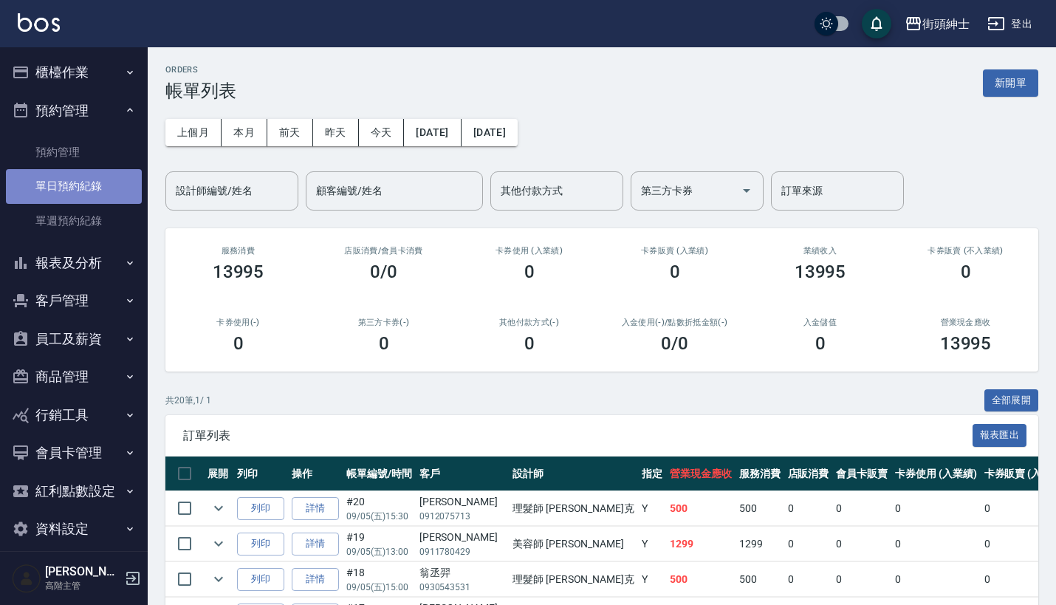
click at [114, 192] on link "單日預約紀錄" at bounding box center [74, 186] width 136 height 34
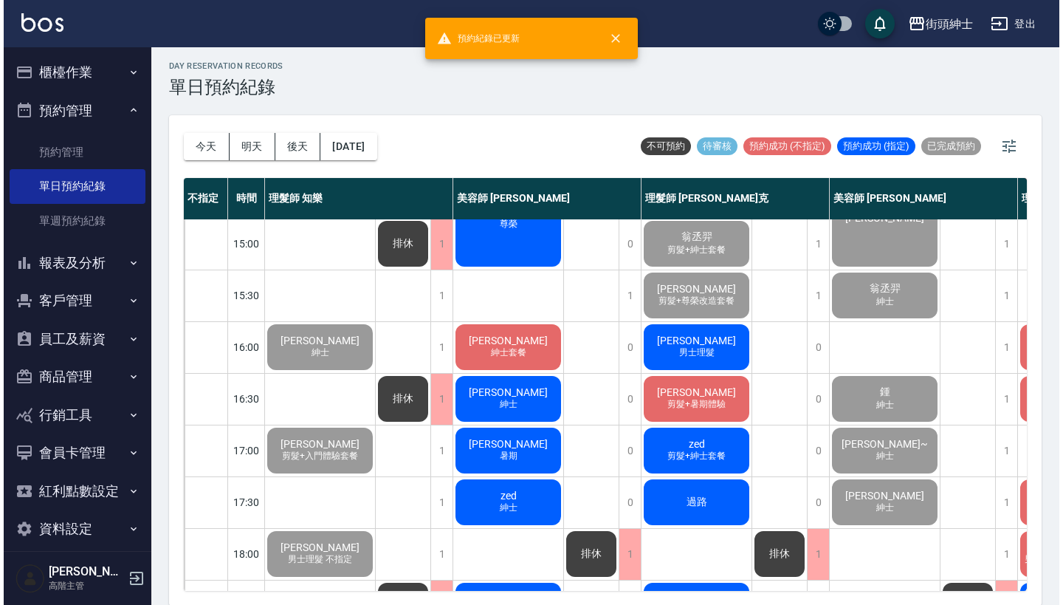
scroll to position [501, 0]
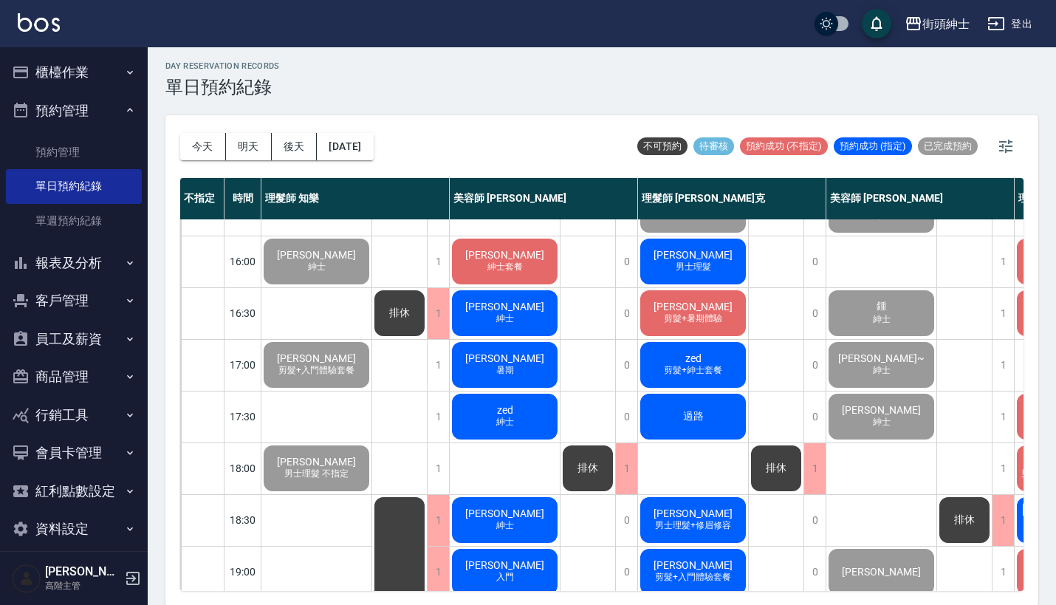
click at [727, 261] on div "[PERSON_NAME] 男士理髮" at bounding box center [693, 261] width 110 height 50
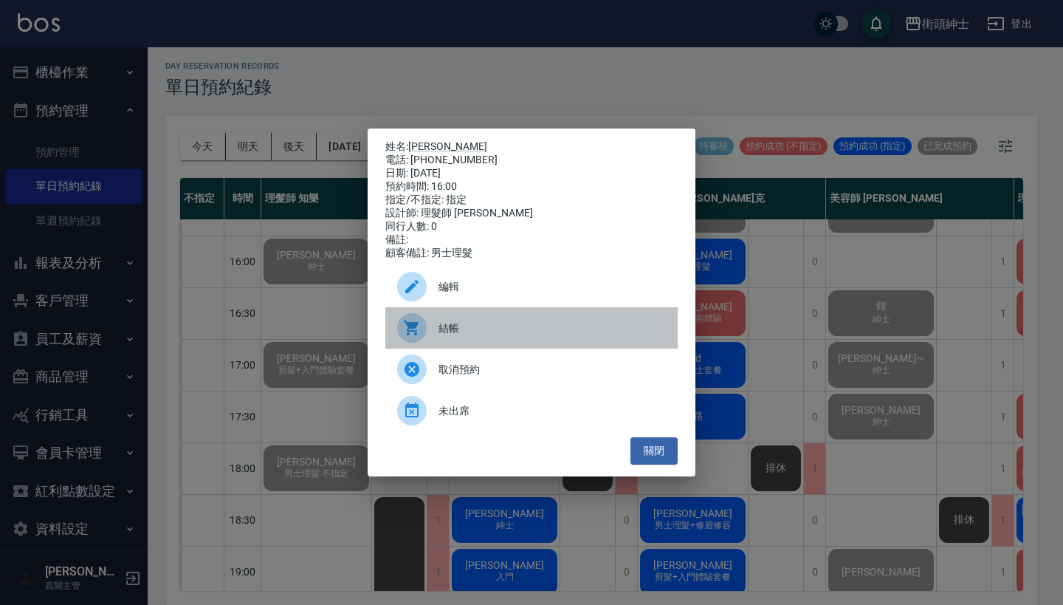
click at [498, 336] on span "結帳" at bounding box center [552, 328] width 227 height 16
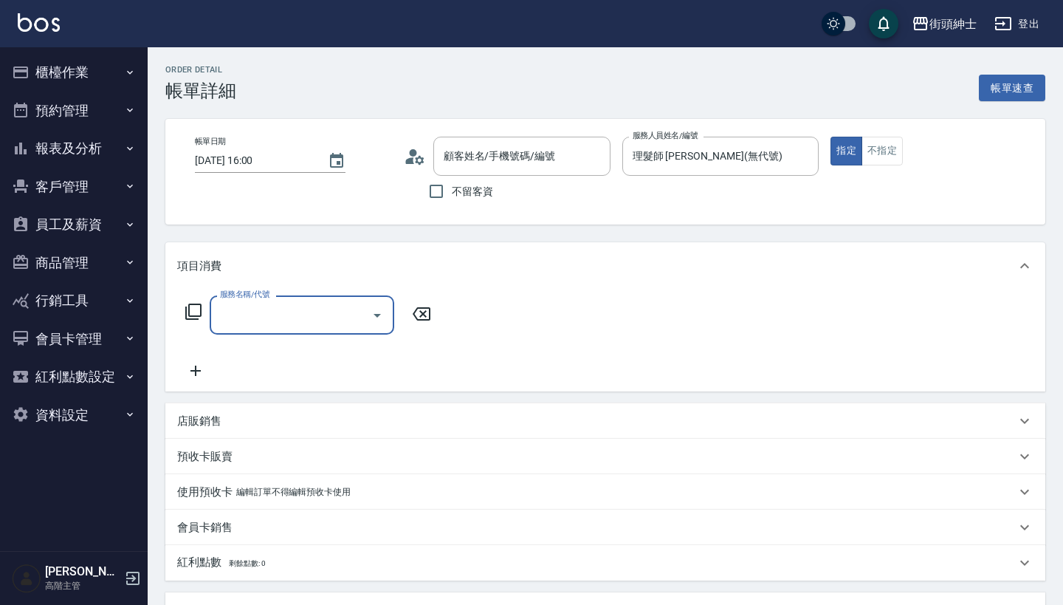
type input "[PERSON_NAME]/0970535769/null"
click at [320, 306] on input "服務名稱/代號" at bounding box center [290, 315] width 149 height 26
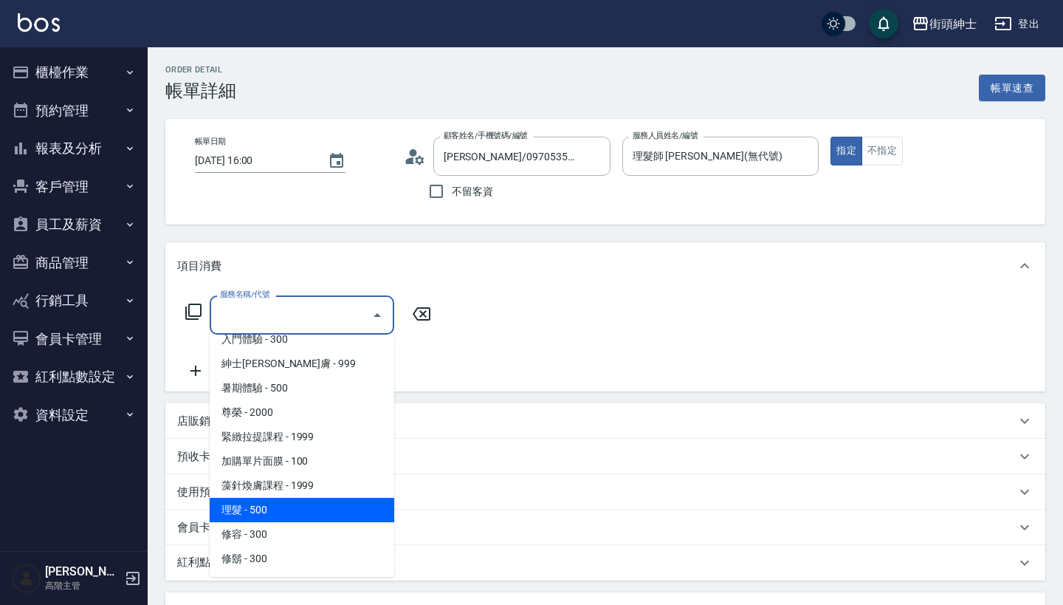
scroll to position [111, 0]
click at [293, 515] on span "理髮 - 500" at bounding box center [302, 510] width 185 height 24
type input "理髮(A02)"
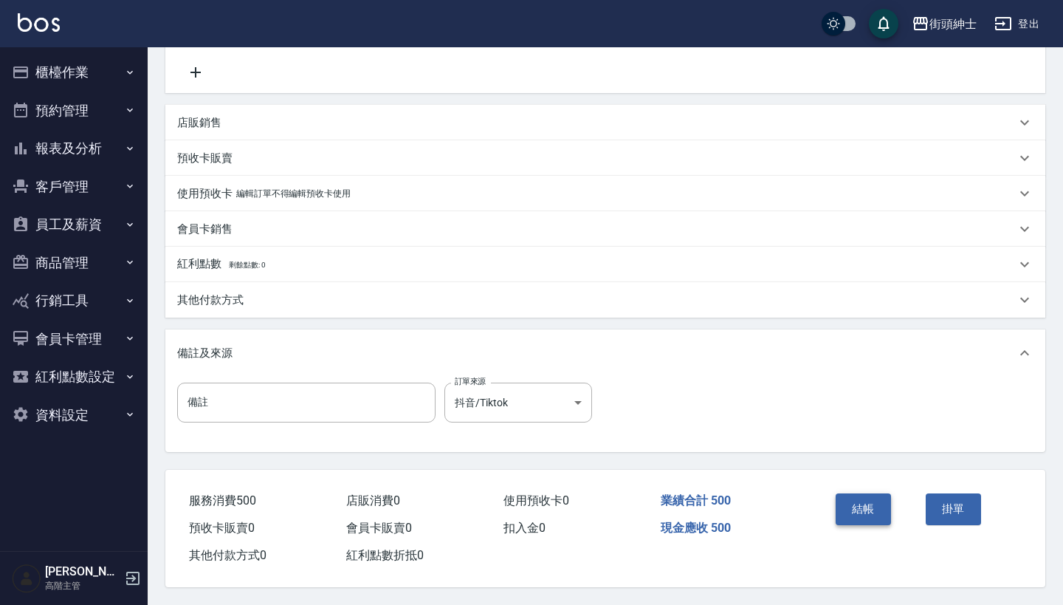
scroll to position [306, 0]
click at [865, 505] on button "結帳" at bounding box center [863, 508] width 55 height 31
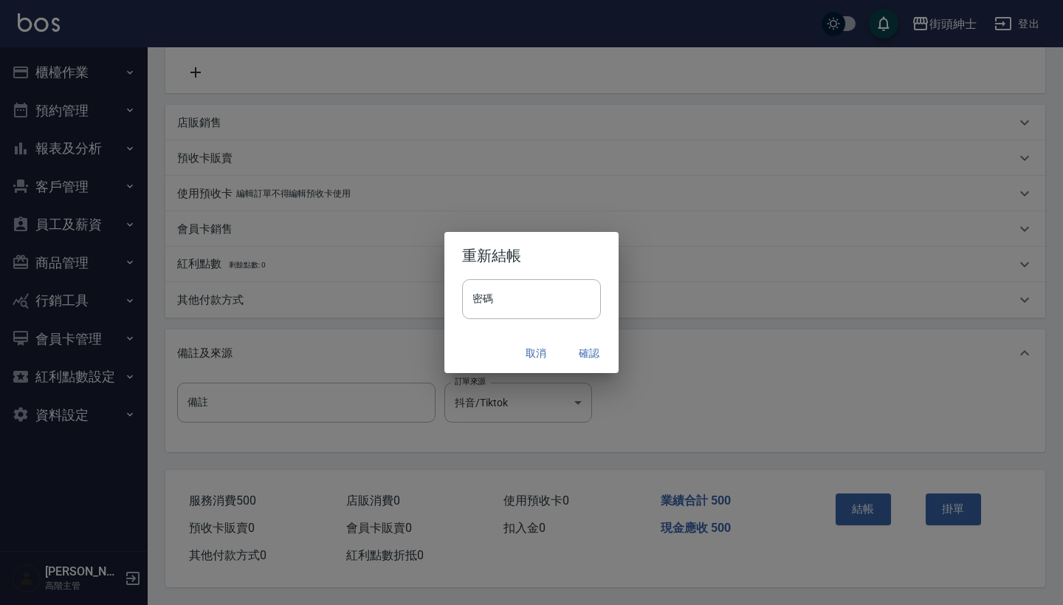
click at [588, 351] on button "確認" at bounding box center [589, 353] width 47 height 27
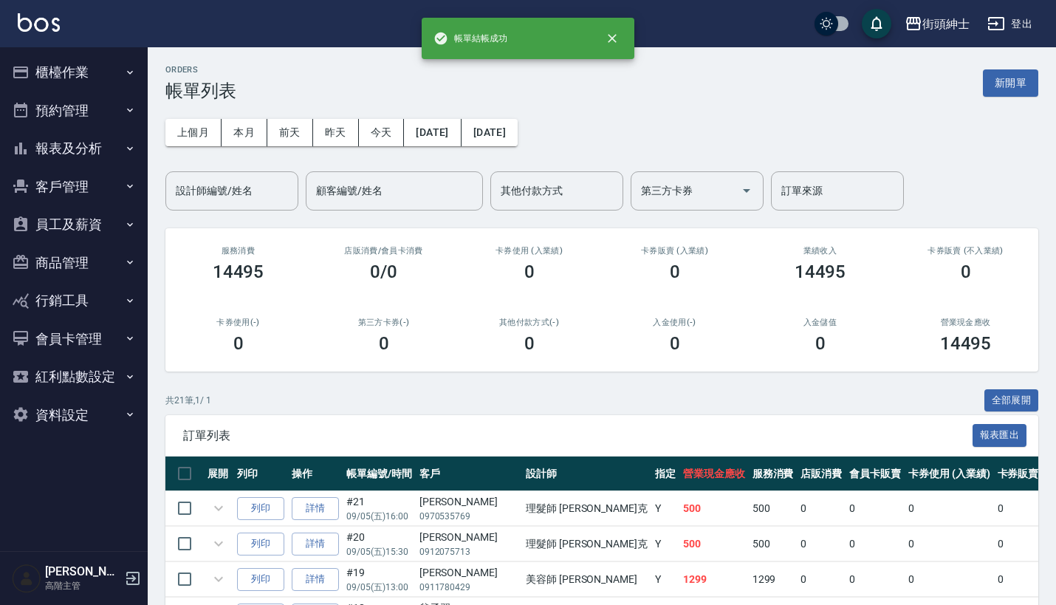
click at [125, 111] on icon "button" at bounding box center [130, 110] width 12 height 12
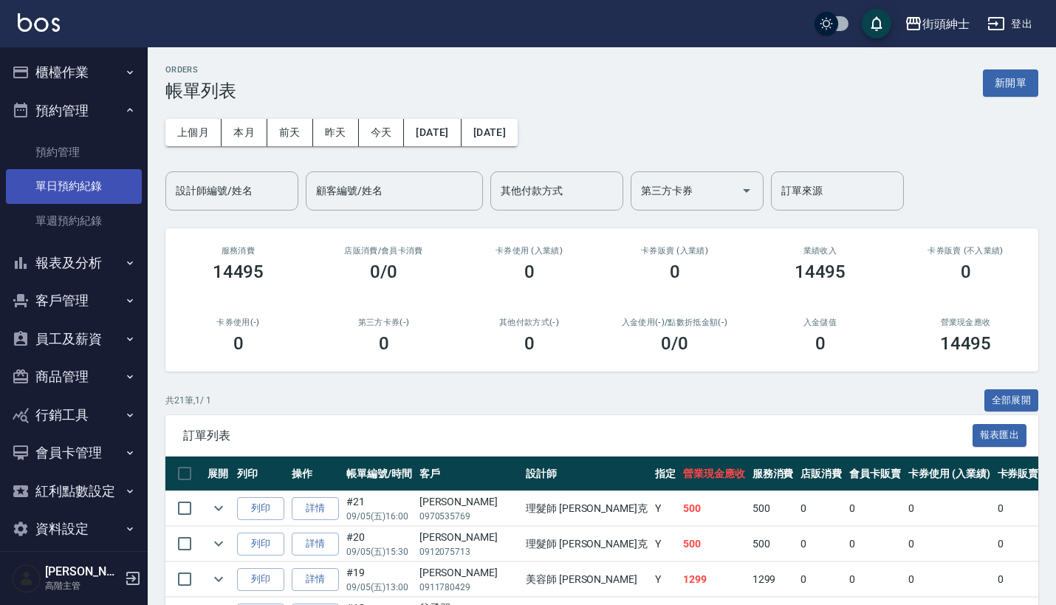
click at [106, 179] on link "單日預約紀錄" at bounding box center [74, 186] width 136 height 34
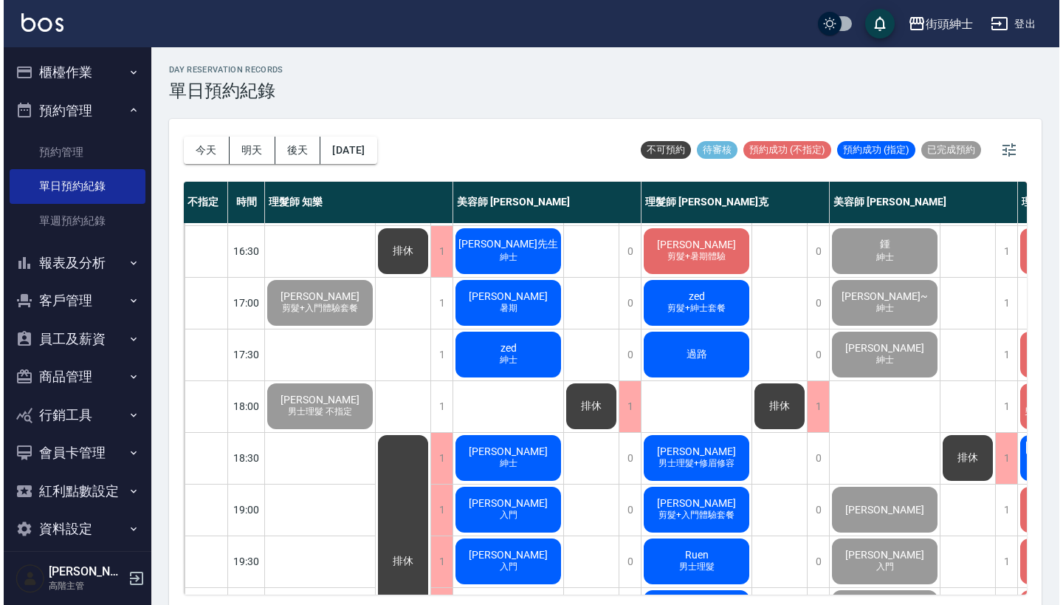
scroll to position [543, 0]
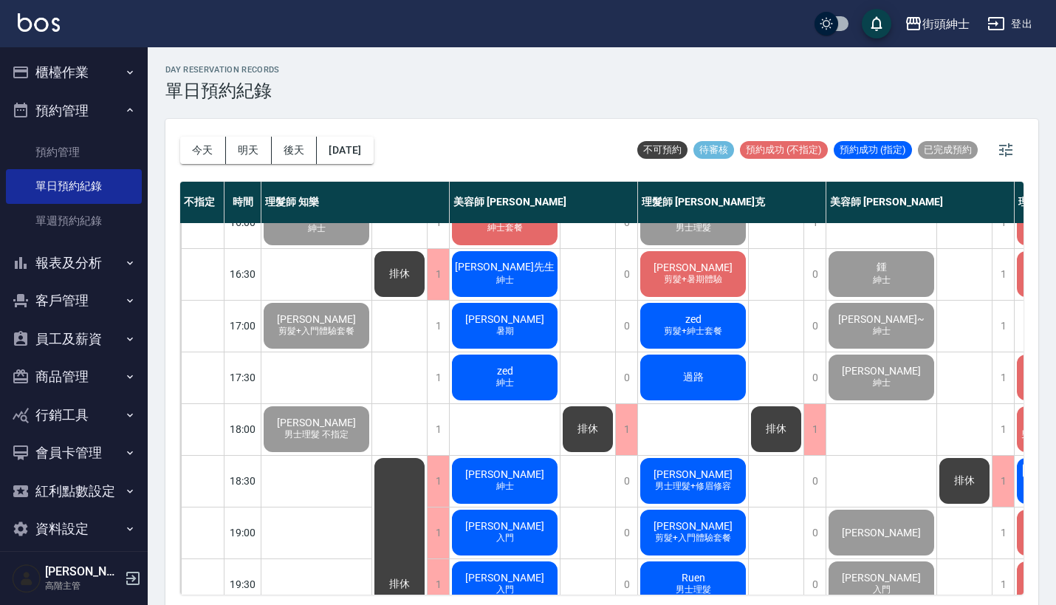
click at [702, 268] on span "[PERSON_NAME]" at bounding box center [692, 267] width 85 height 12
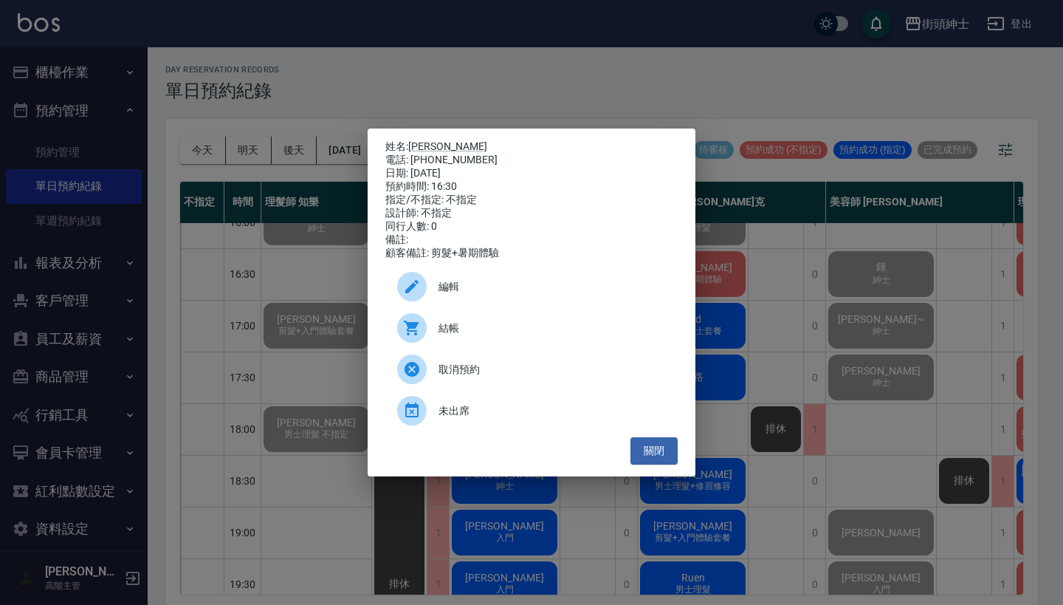
click at [453, 345] on div "結帳" at bounding box center [531, 327] width 292 height 41
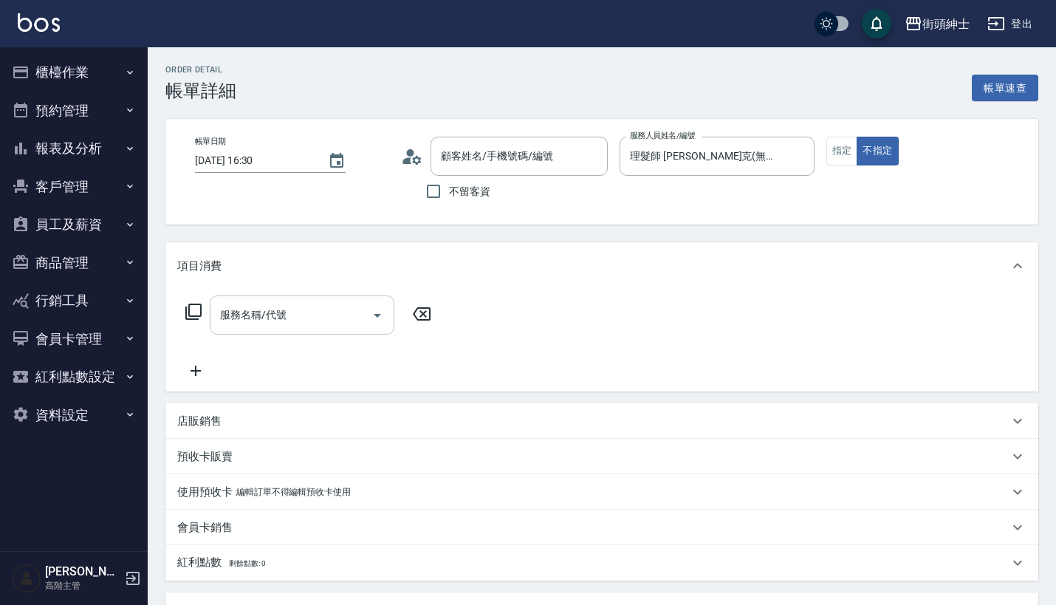
type input "[PERSON_NAME]/0987431017/null"
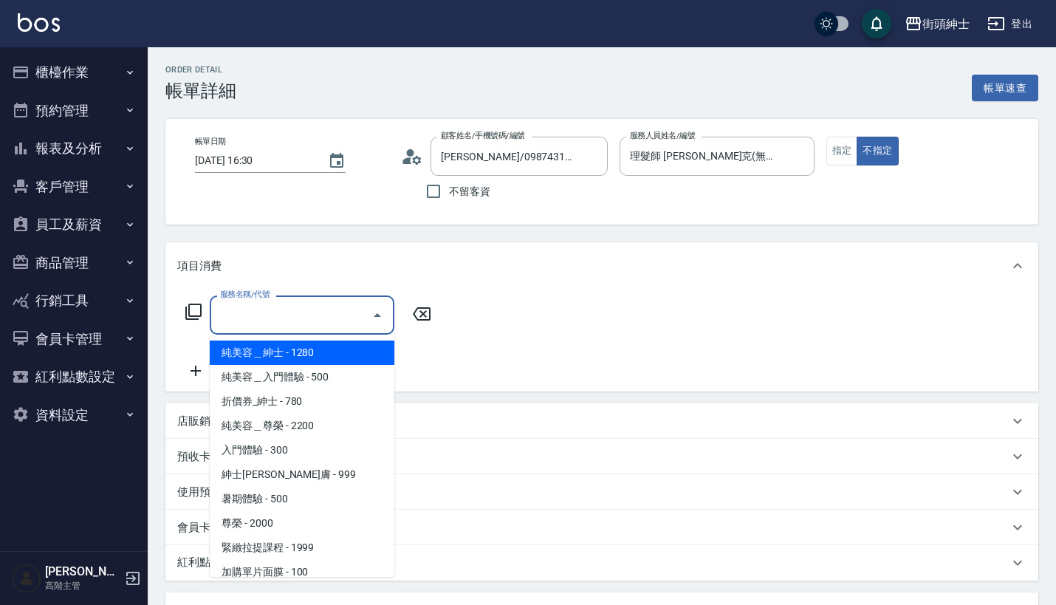
click at [298, 324] on input "服務名稱/代號" at bounding box center [290, 315] width 149 height 26
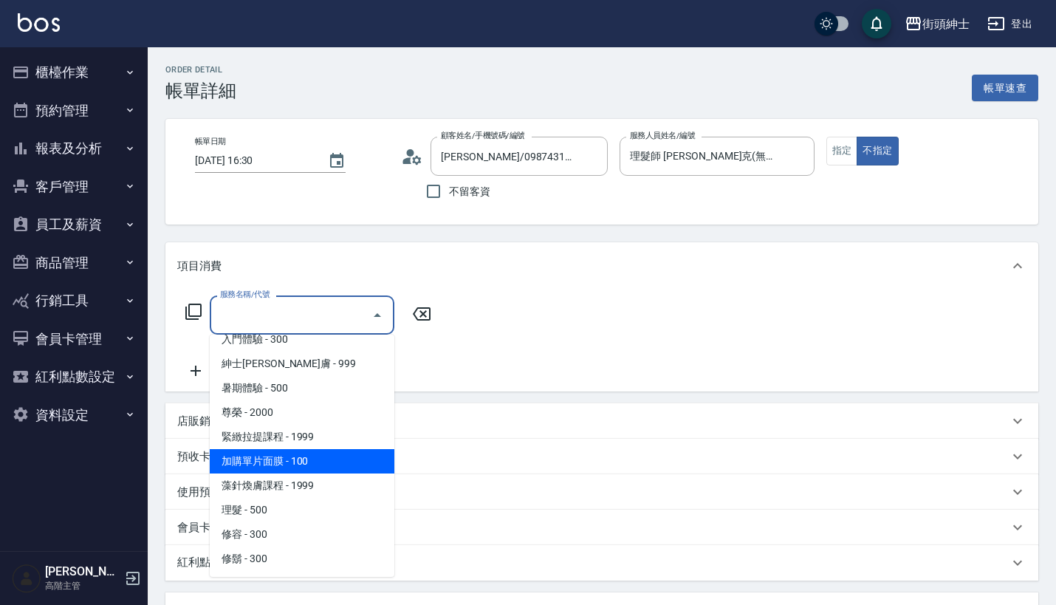
scroll to position [111, 0]
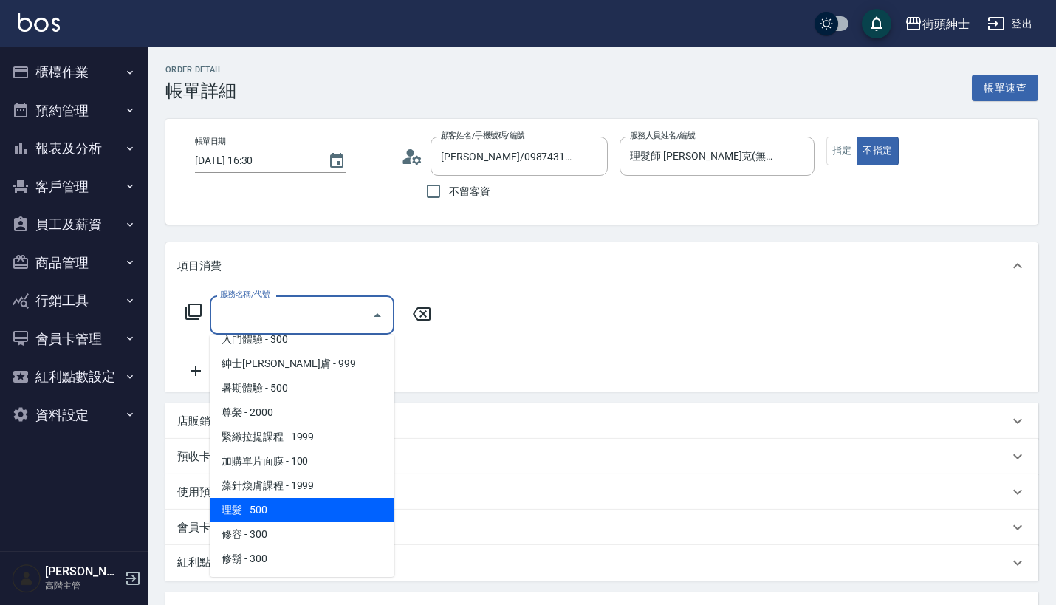
click at [293, 509] on span "理髮 - 500" at bounding box center [302, 510] width 185 height 24
type input "理髮(A02)"
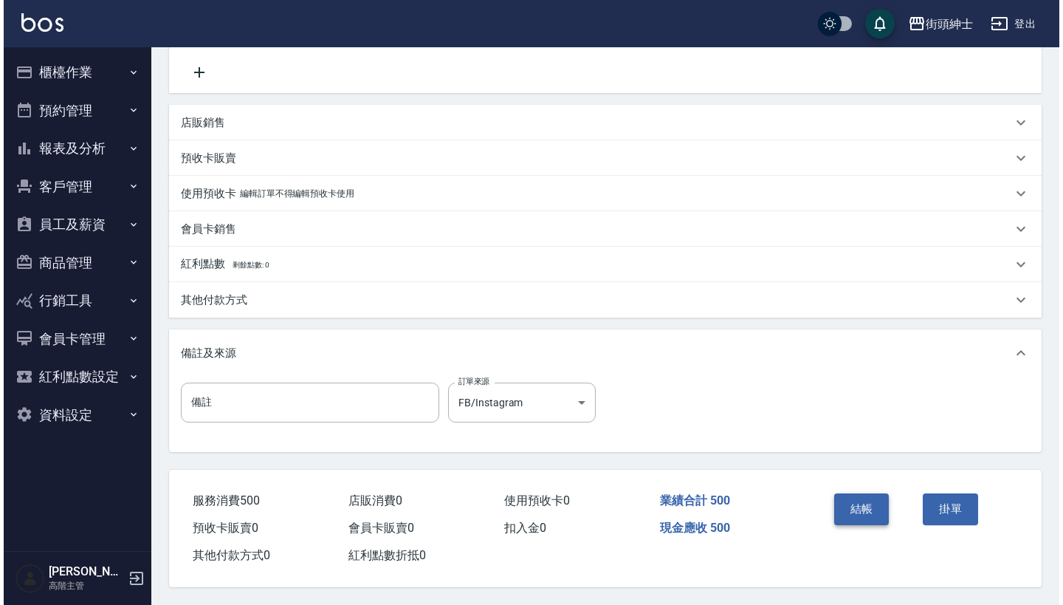
scroll to position [306, 0]
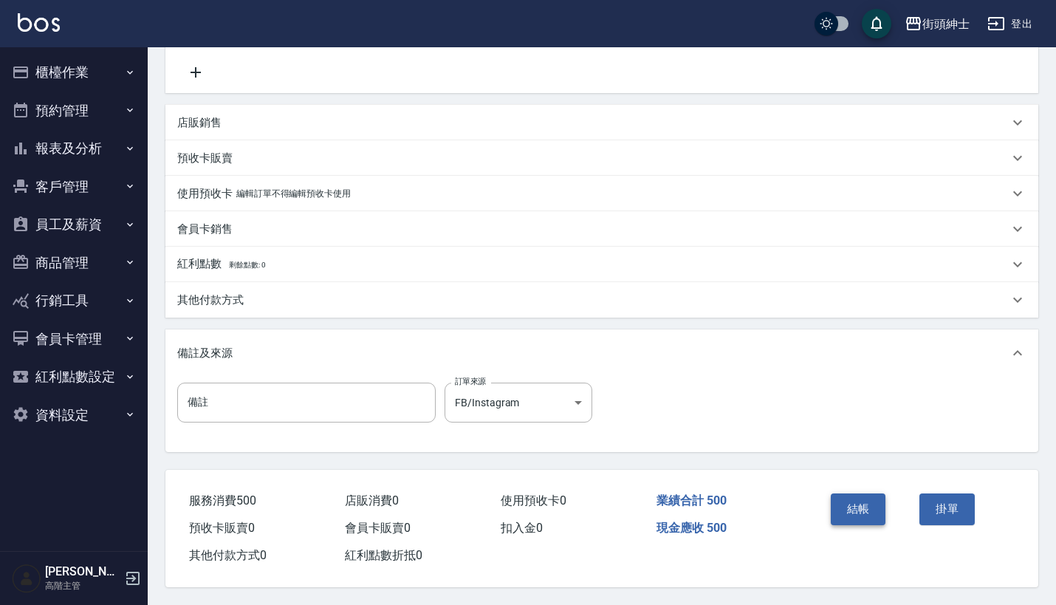
click at [848, 504] on button "結帳" at bounding box center [858, 508] width 55 height 31
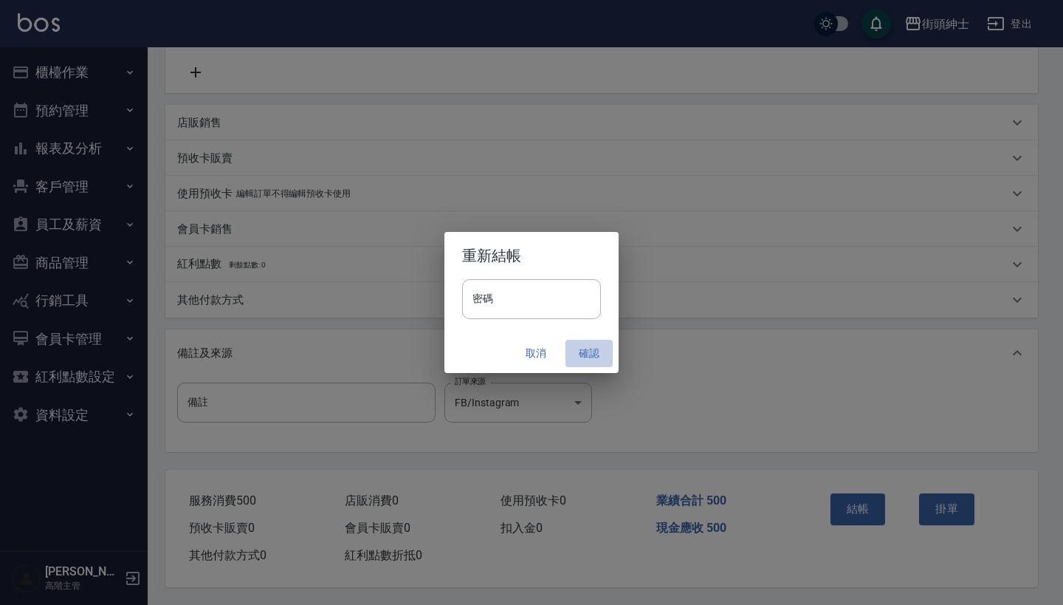
click at [597, 355] on button "確認" at bounding box center [589, 353] width 47 height 27
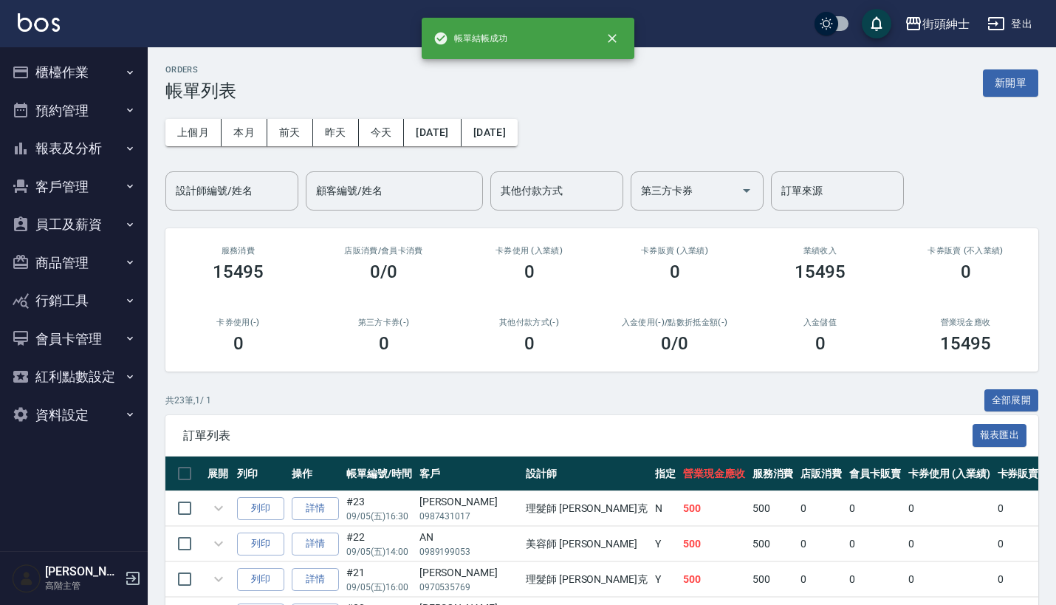
click at [96, 103] on button "預約管理" at bounding box center [74, 111] width 136 height 38
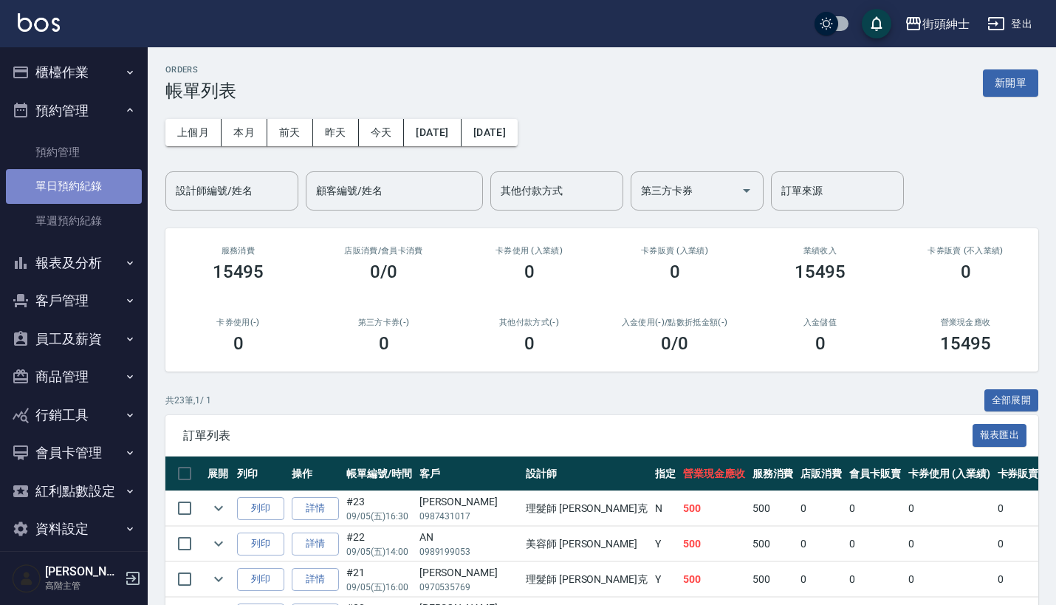
click at [107, 193] on link "單日預約紀錄" at bounding box center [74, 186] width 136 height 34
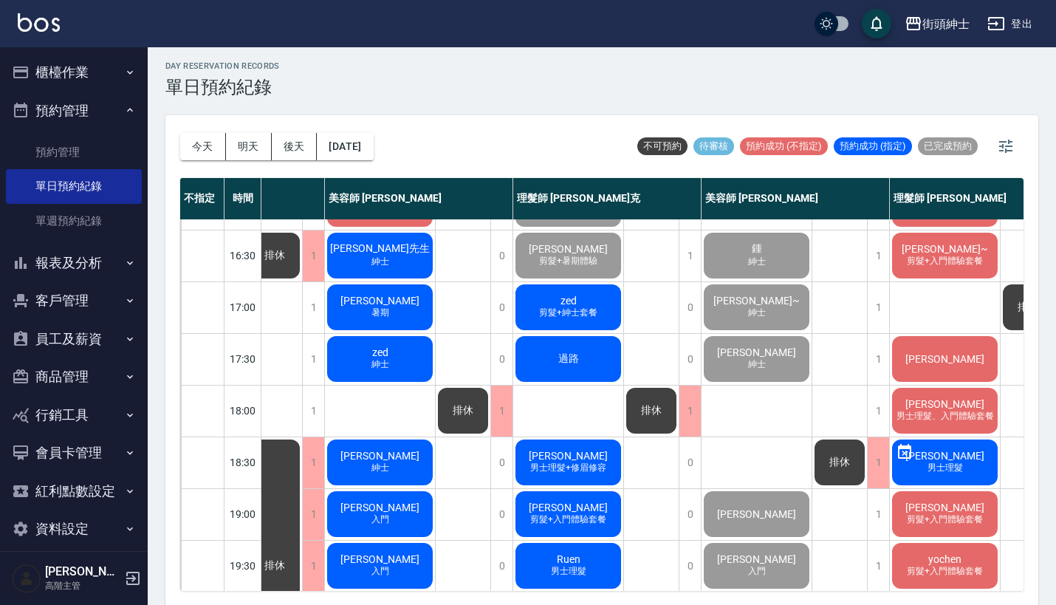
scroll to position [552, 126]
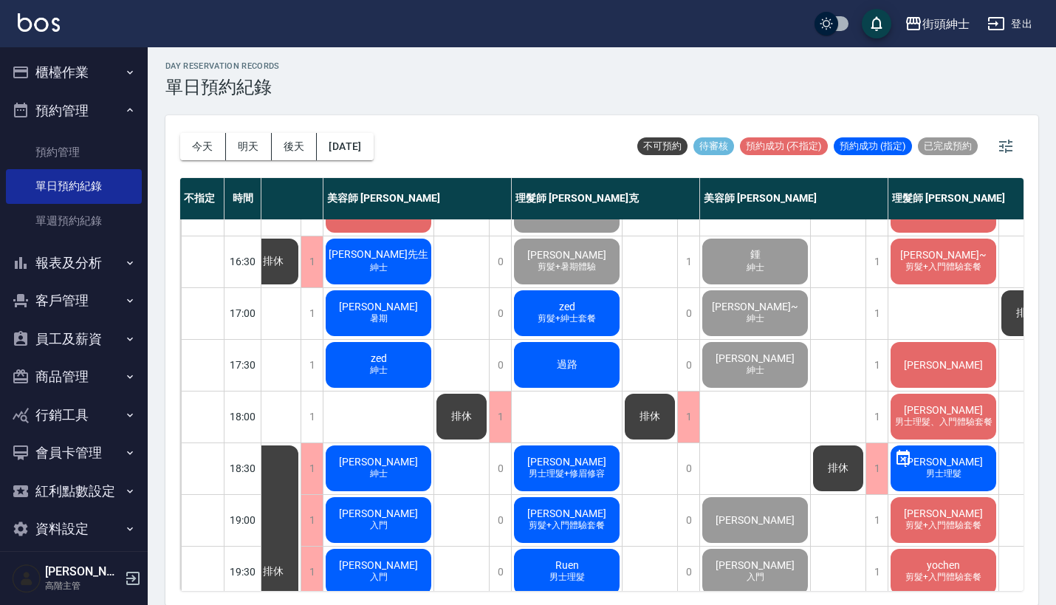
click at [575, 303] on span "zed" at bounding box center [567, 307] width 22 height 12
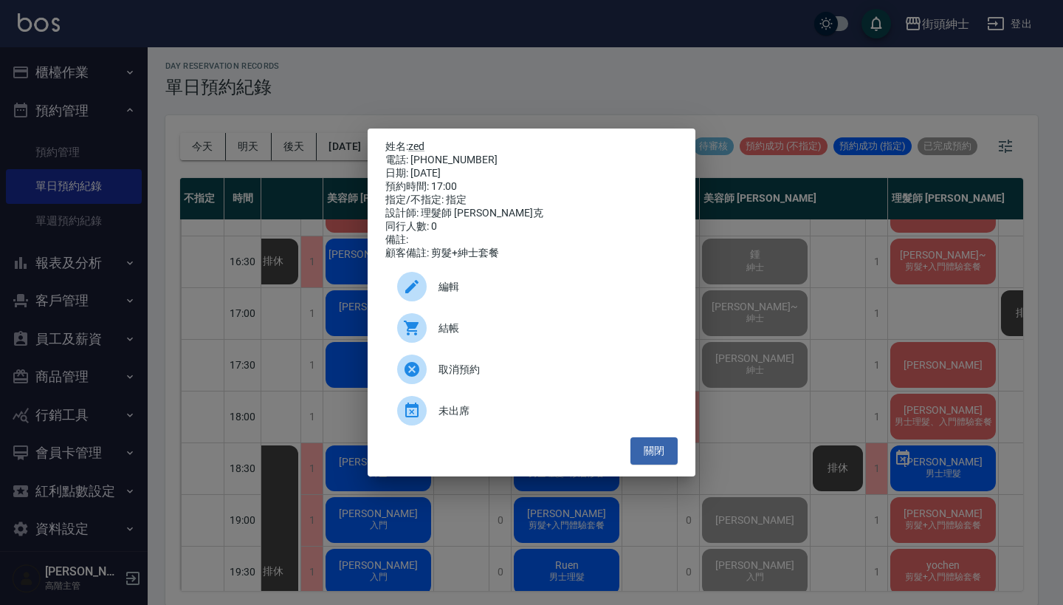
click at [924, 283] on div "姓名: zed 電話: 0905186790 日期: 2025/09/05 預約時間: 17:00 指定/不指定: 指定 設計師: 理髮師 Vic 維克 同行…" at bounding box center [531, 302] width 1063 height 605
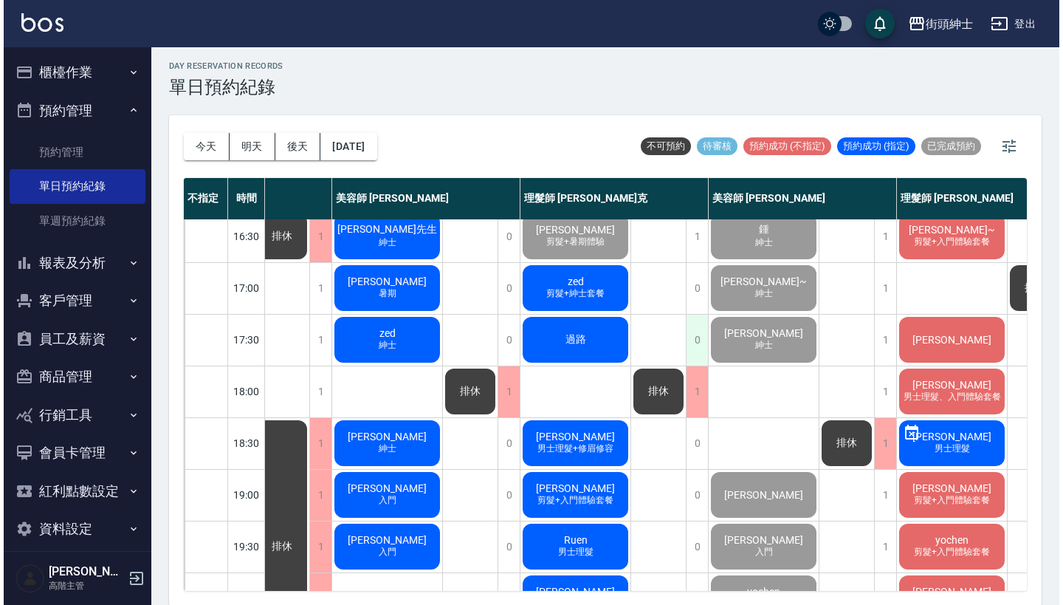
scroll to position [582, 121]
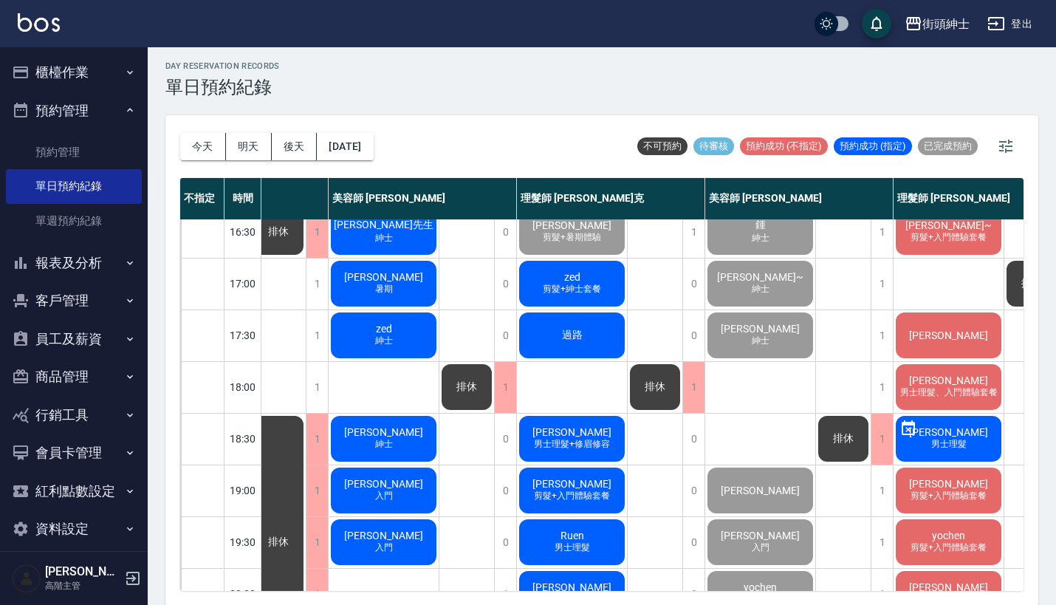
click at [588, 269] on div "zed 剪髮+紳士套餐" at bounding box center [572, 283] width 110 height 50
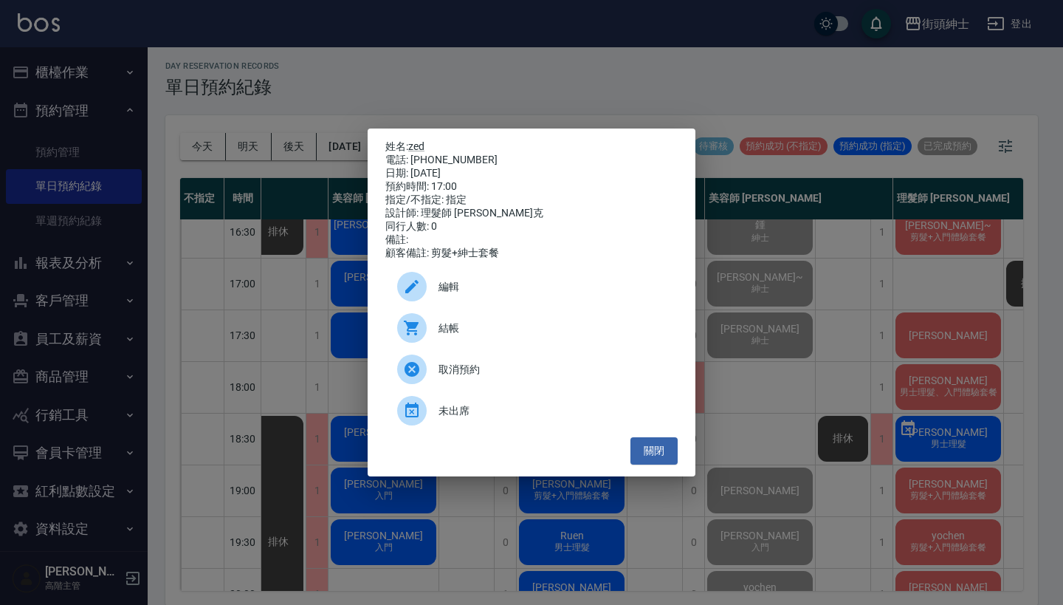
click at [449, 336] on span "結帳" at bounding box center [552, 328] width 227 height 16
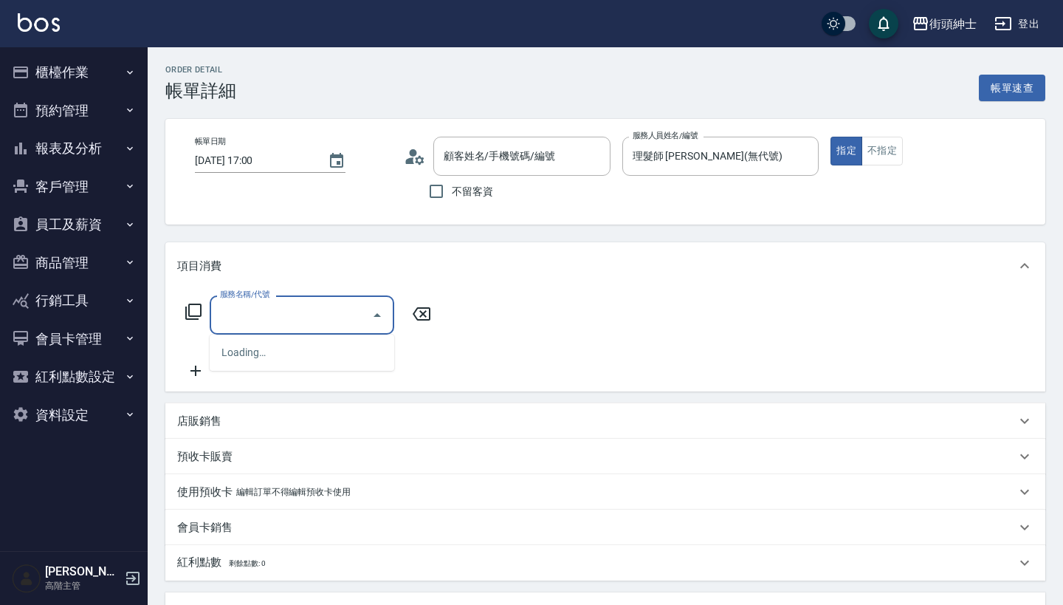
click at [324, 319] on input "服務名稱/代號" at bounding box center [290, 315] width 149 height 26
type input "zed/0905186790/null"
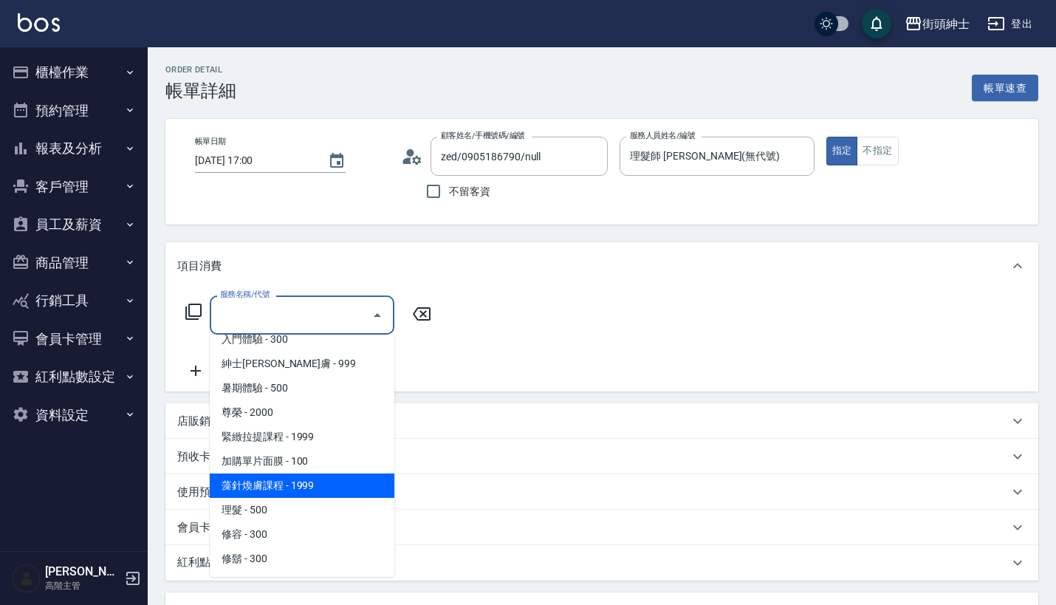
scroll to position [111, 0]
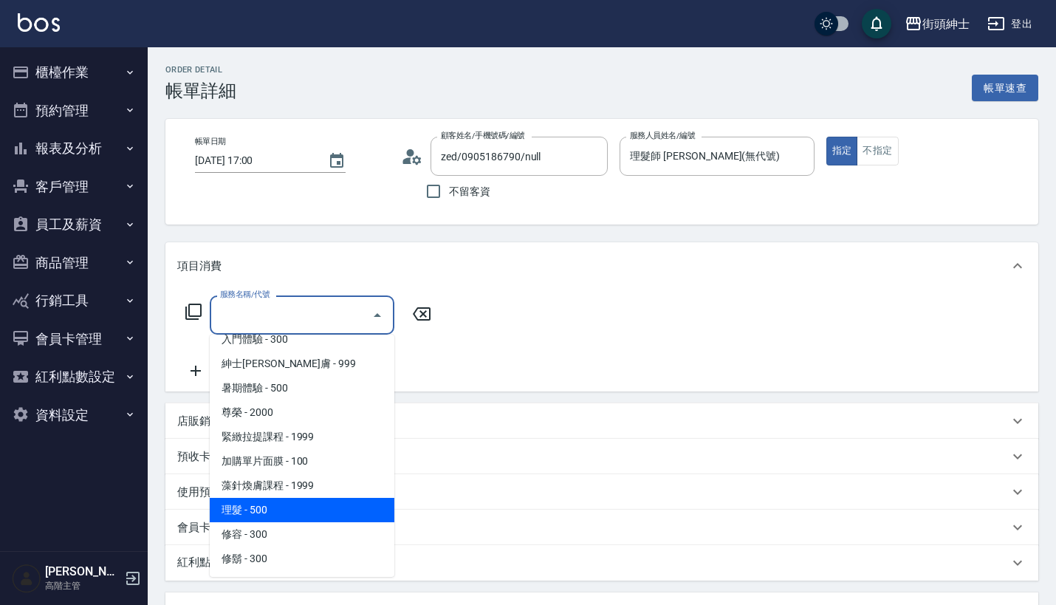
click at [309, 508] on span "理髮 - 500" at bounding box center [302, 510] width 185 height 24
type input "理髮(A02)"
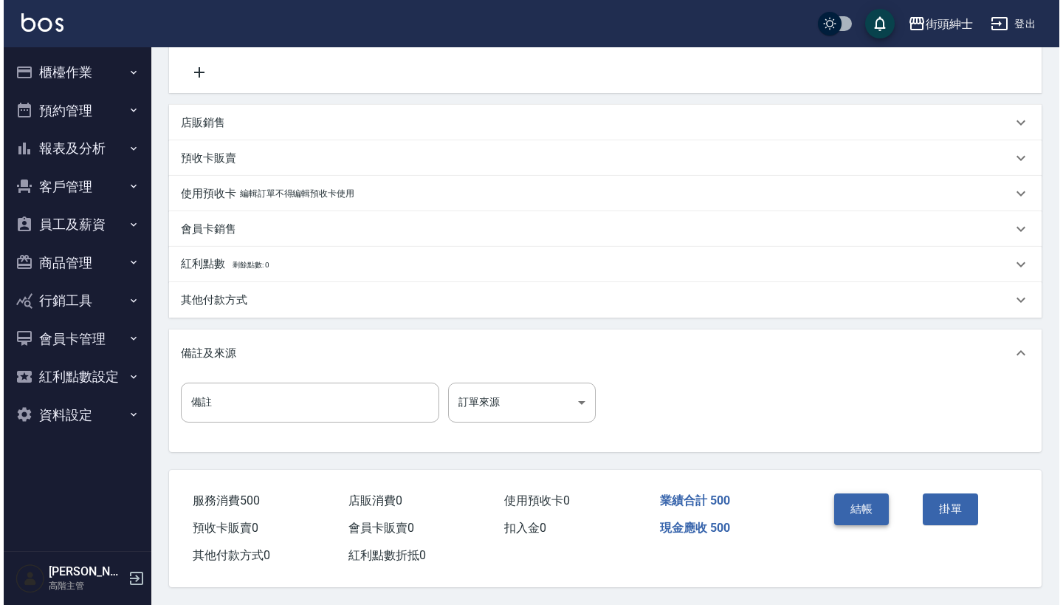
scroll to position [306, 0]
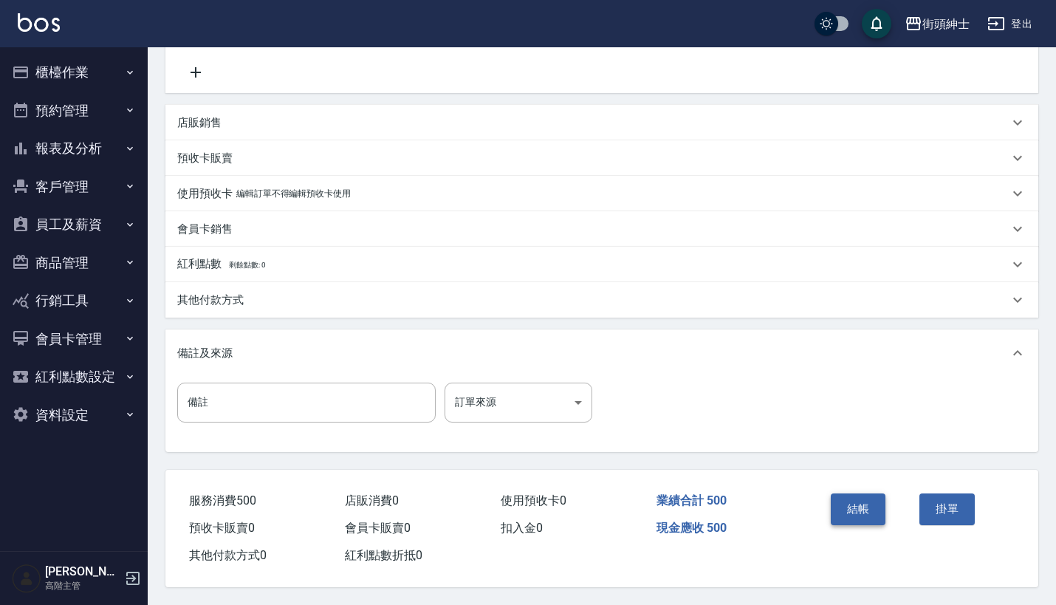
click at [845, 509] on button "結帳" at bounding box center [858, 508] width 55 height 31
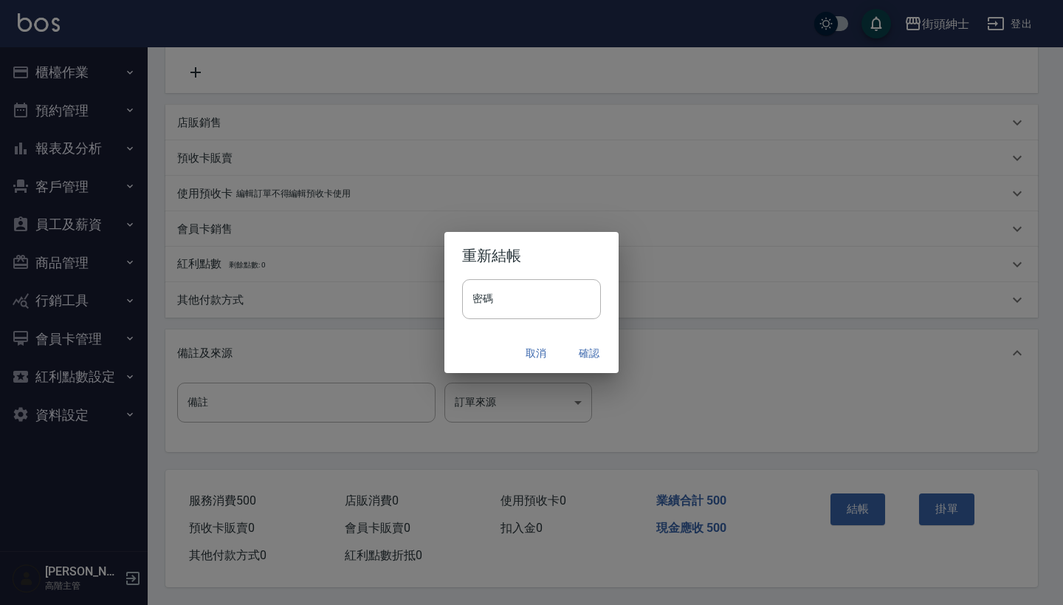
click at [583, 351] on button "確認" at bounding box center [589, 353] width 47 height 27
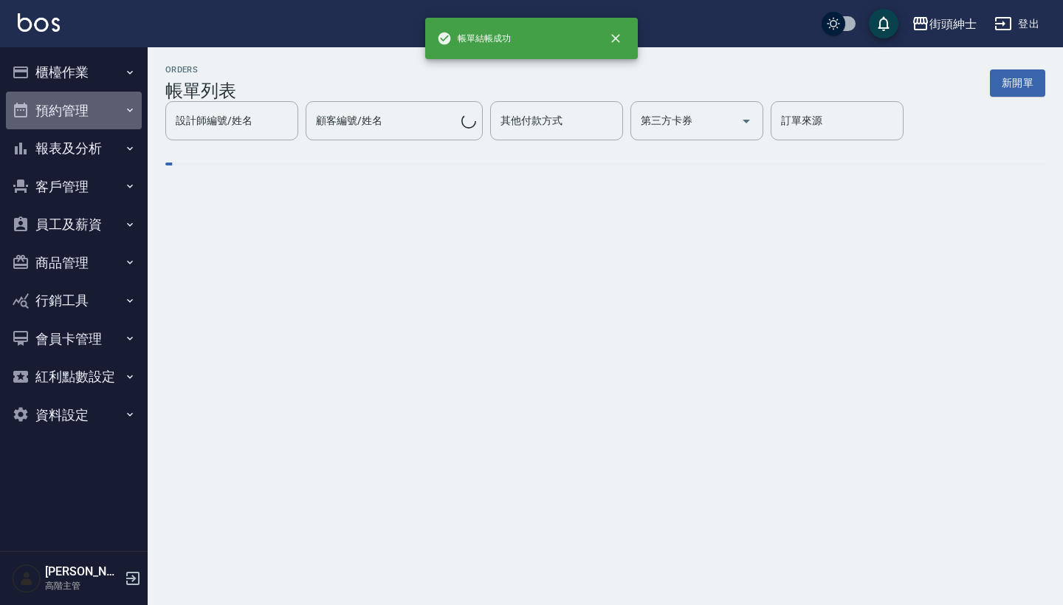
click at [119, 116] on button "預約管理" at bounding box center [74, 111] width 136 height 38
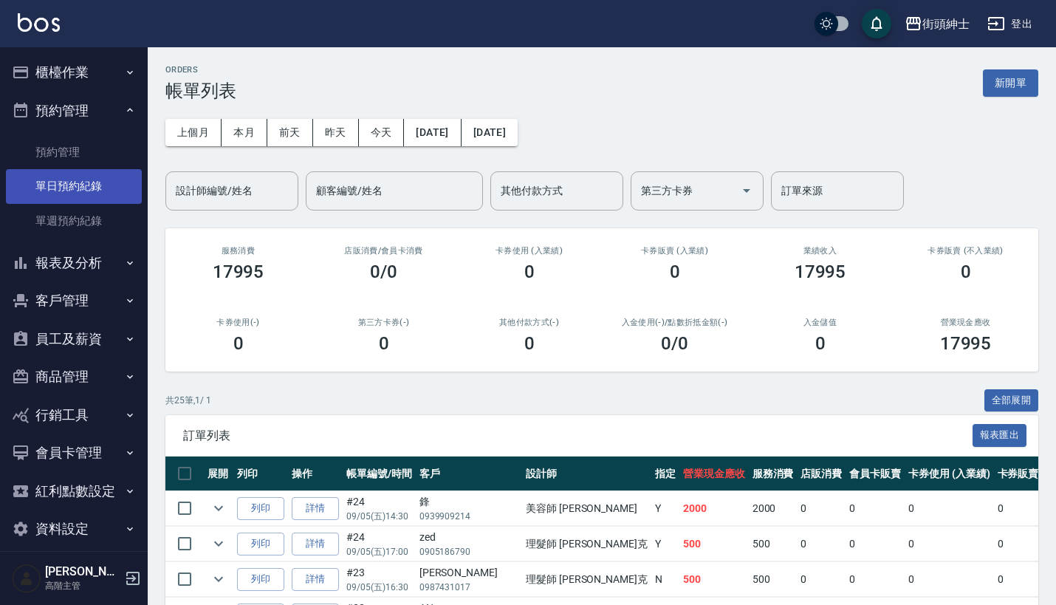
click at [111, 190] on link "單日預約紀錄" at bounding box center [74, 186] width 136 height 34
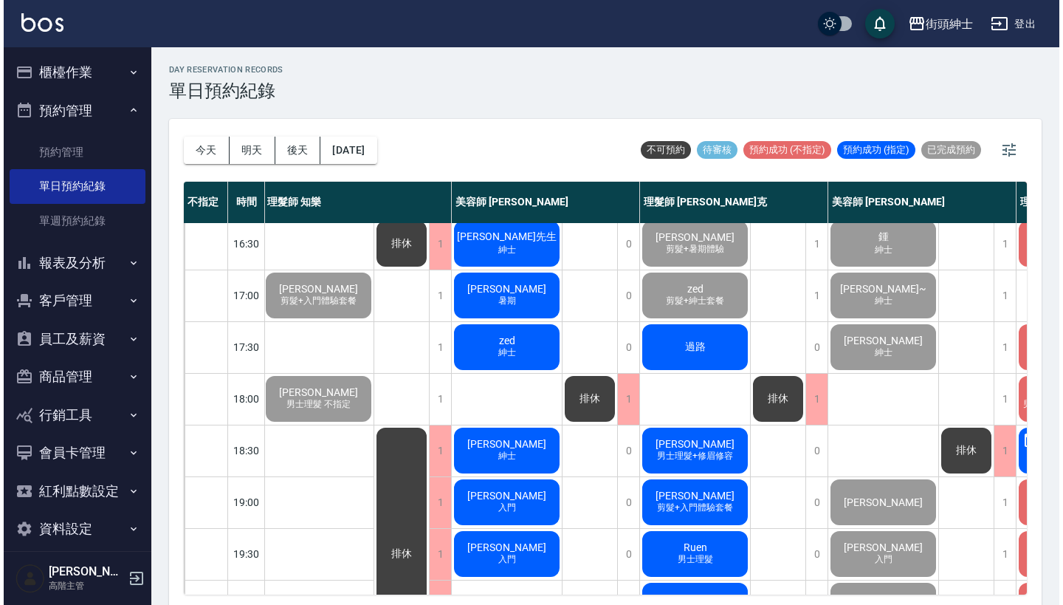
scroll to position [562, 1]
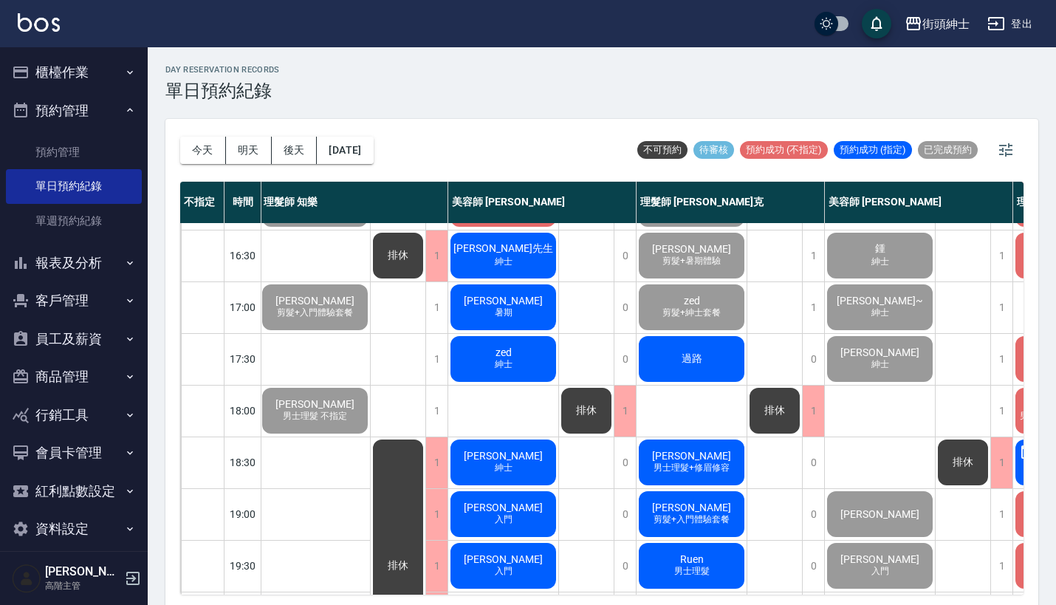
click at [700, 361] on span "過路" at bounding box center [692, 358] width 27 height 13
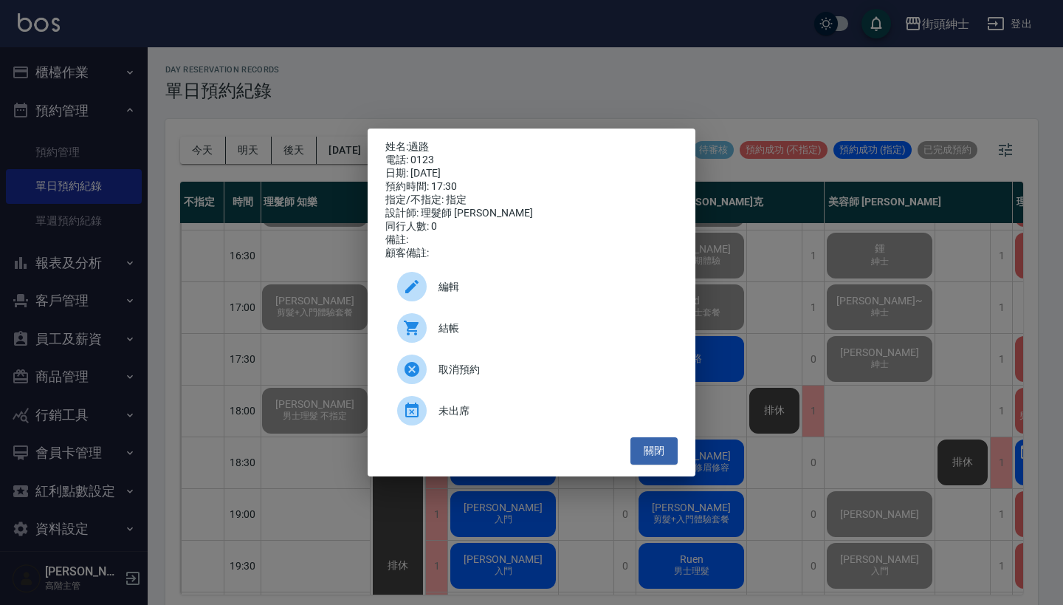
click at [467, 334] on span "結帳" at bounding box center [552, 328] width 227 height 16
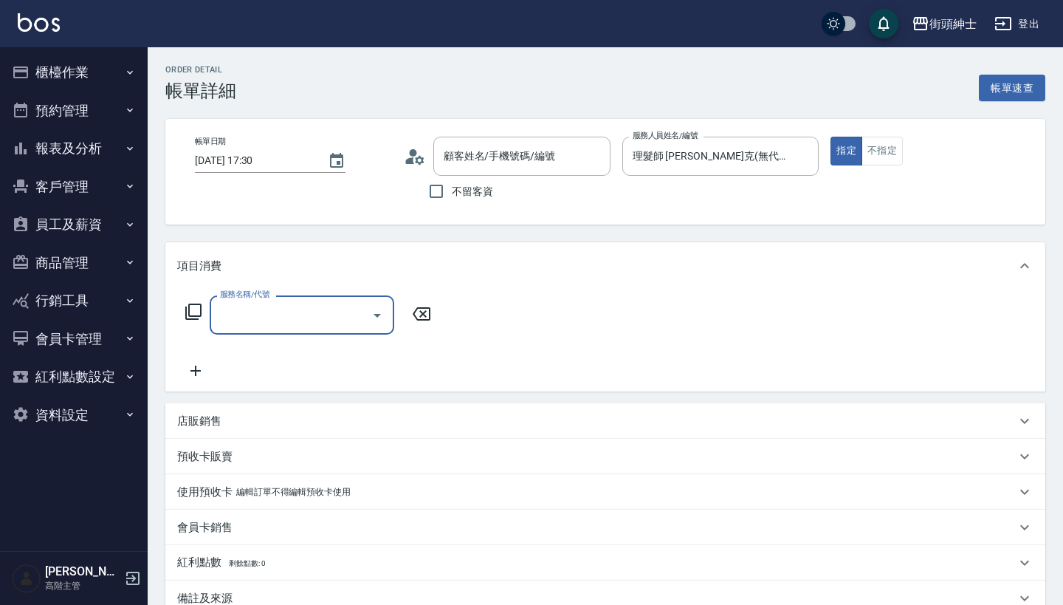
type input "過路/0123/null"
click at [244, 318] on input "服務名稱/代號" at bounding box center [290, 315] width 149 height 26
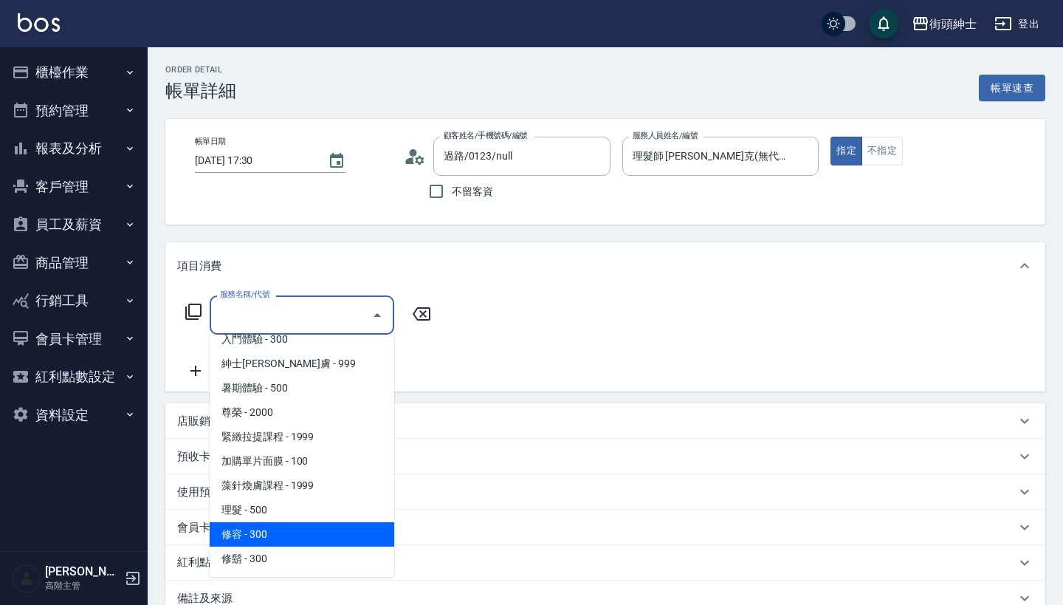
scroll to position [111, 0]
click at [303, 509] on span "理髮 - 500" at bounding box center [302, 510] width 185 height 24
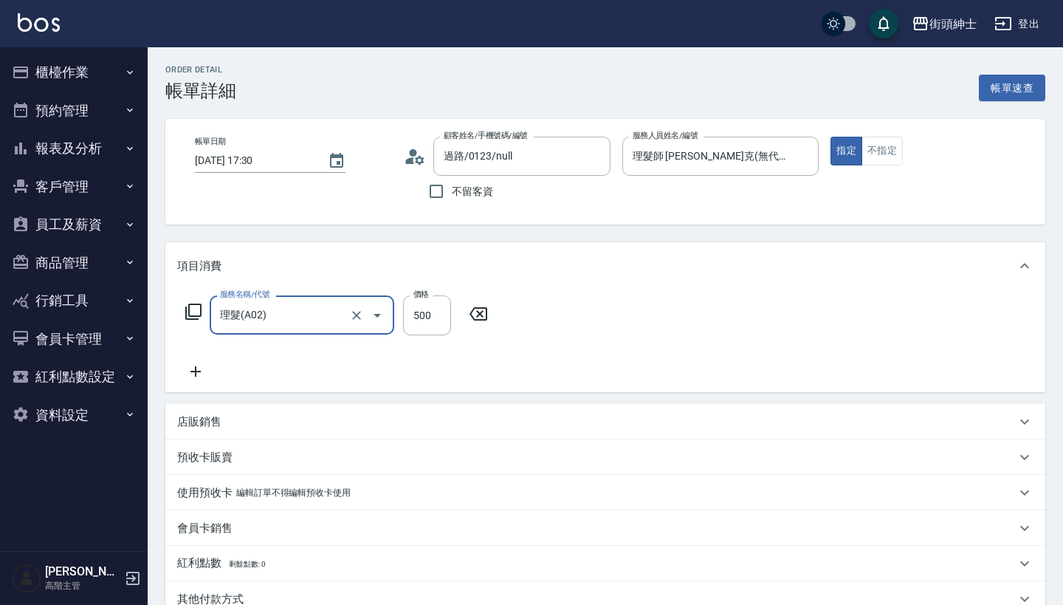
type input "理髮(A02)"
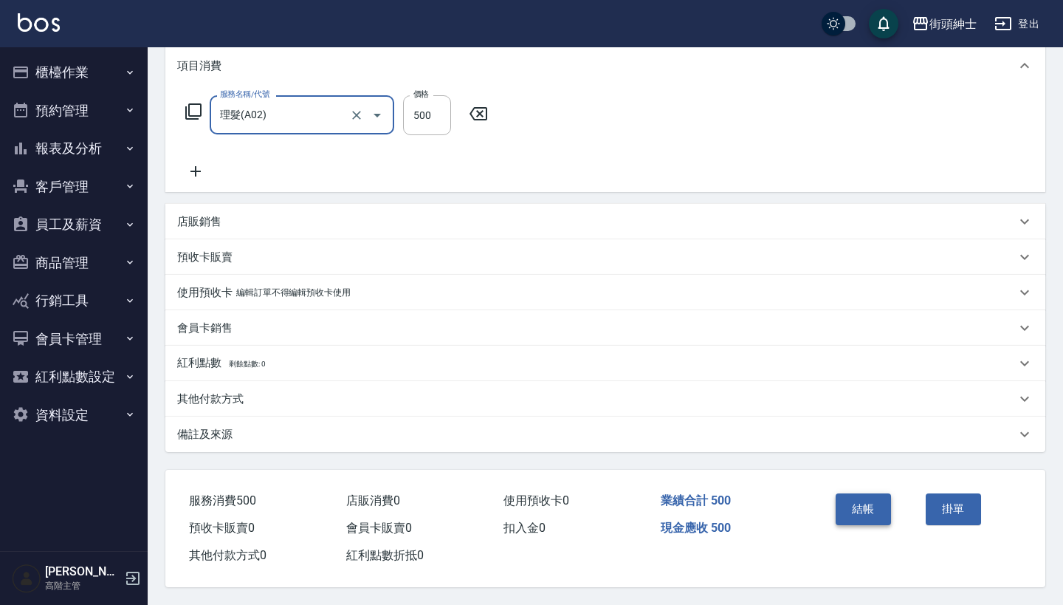
click at [850, 506] on button "結帳" at bounding box center [863, 508] width 55 height 31
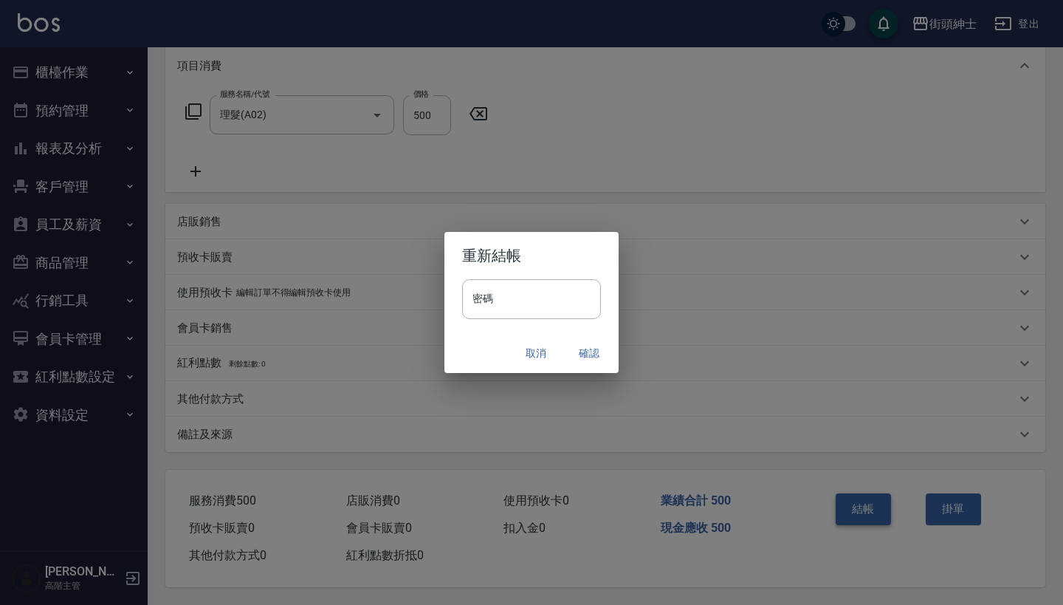
scroll to position [207, 0]
click at [580, 349] on button "確認" at bounding box center [589, 353] width 47 height 27
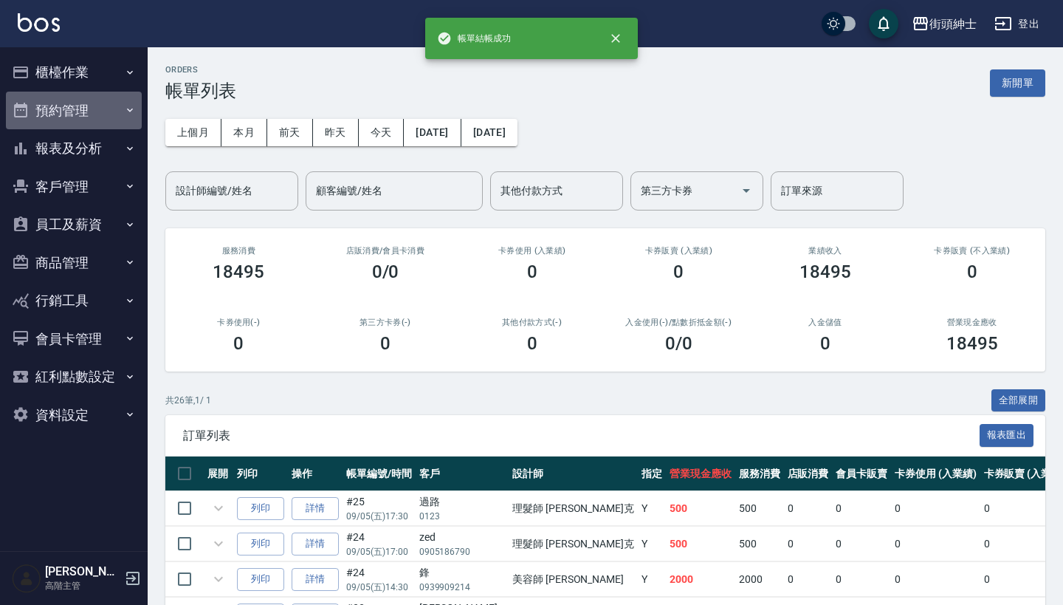
click at [105, 108] on button "預約管理" at bounding box center [74, 111] width 136 height 38
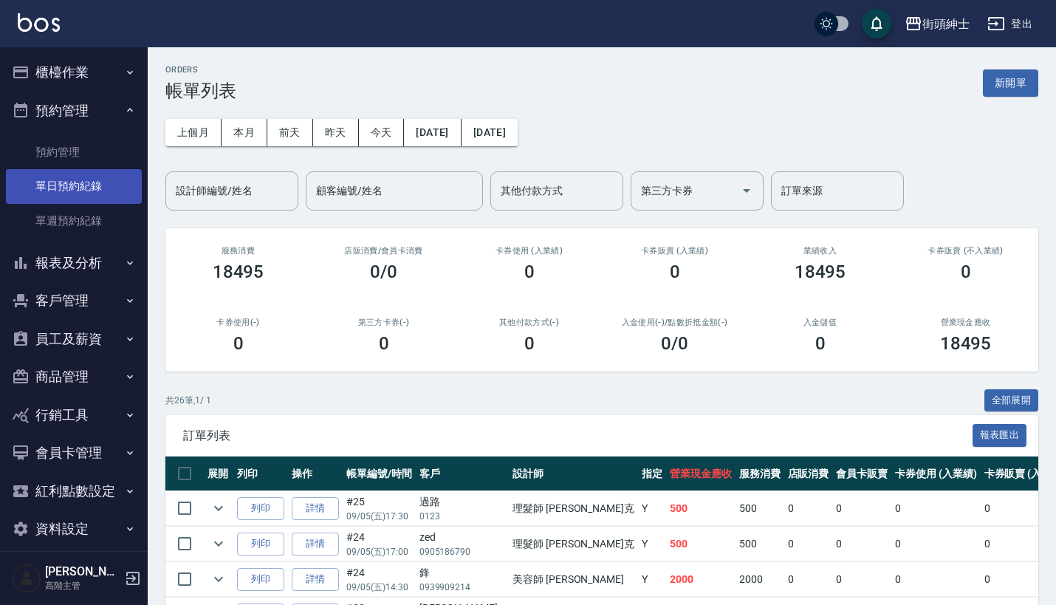
click at [107, 194] on link "單日預約紀錄" at bounding box center [74, 186] width 136 height 34
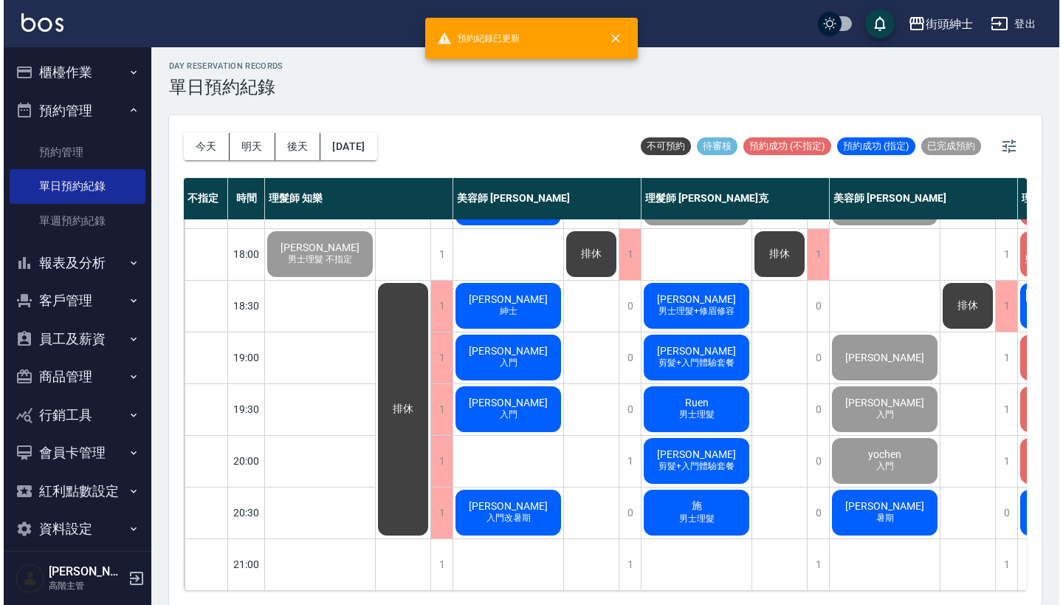
scroll to position [726, 0]
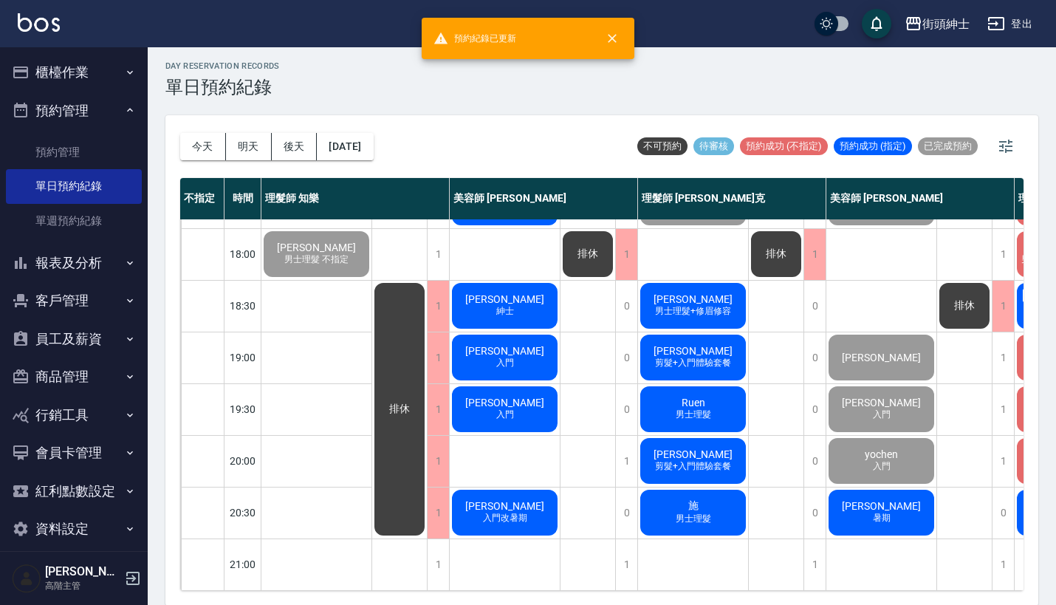
click at [721, 284] on div "楊學皓 男士理髮+修眉修容" at bounding box center [693, 306] width 110 height 50
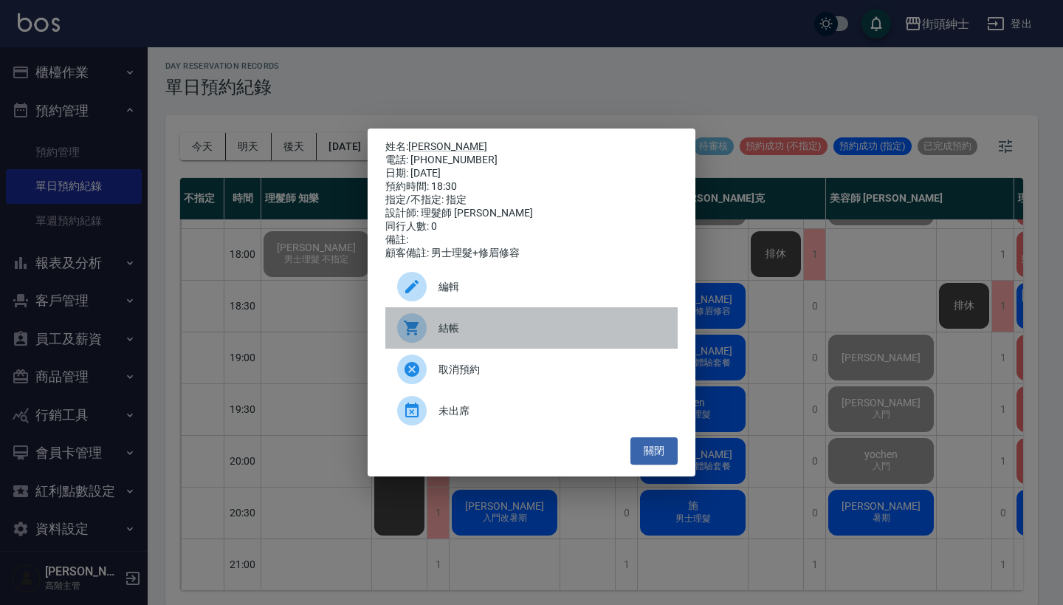
click at [461, 336] on span "結帳" at bounding box center [552, 328] width 227 height 16
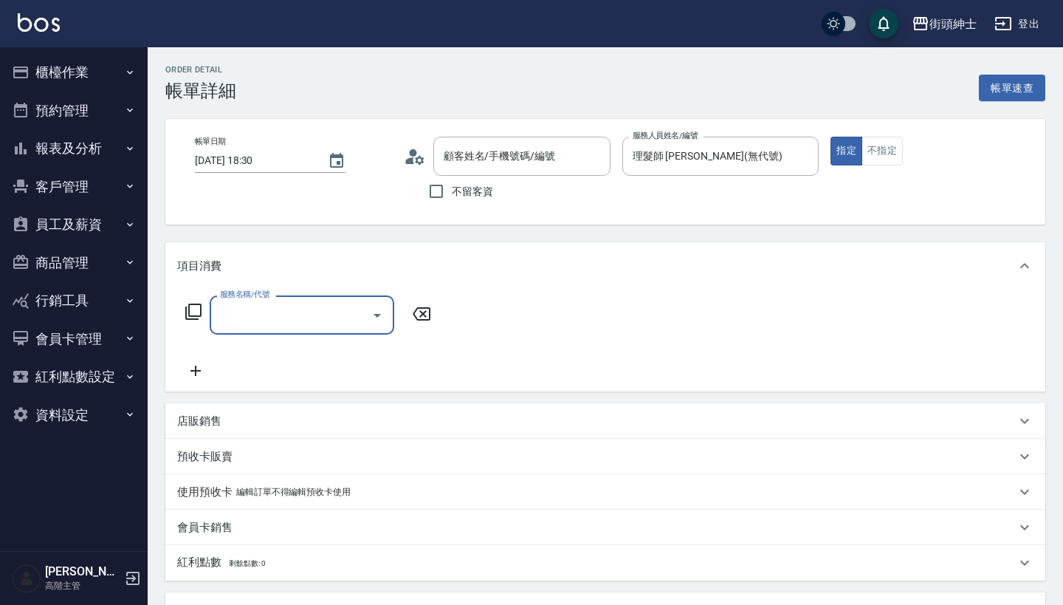
type input "[PERSON_NAME]/0932683087/null"
click at [333, 309] on input "服務名稱/代號" at bounding box center [290, 315] width 149 height 26
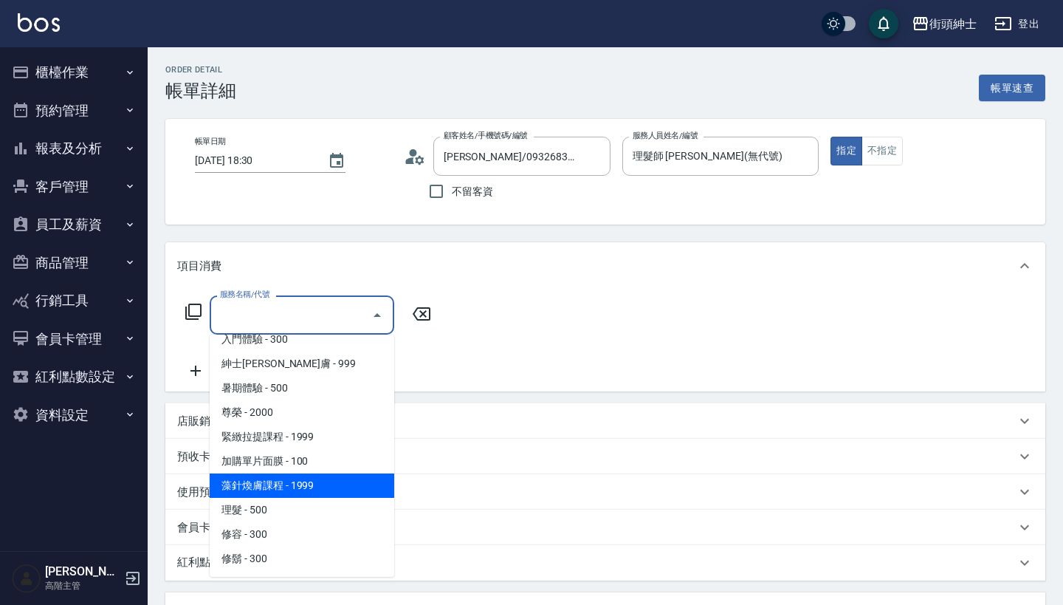
scroll to position [111, 0]
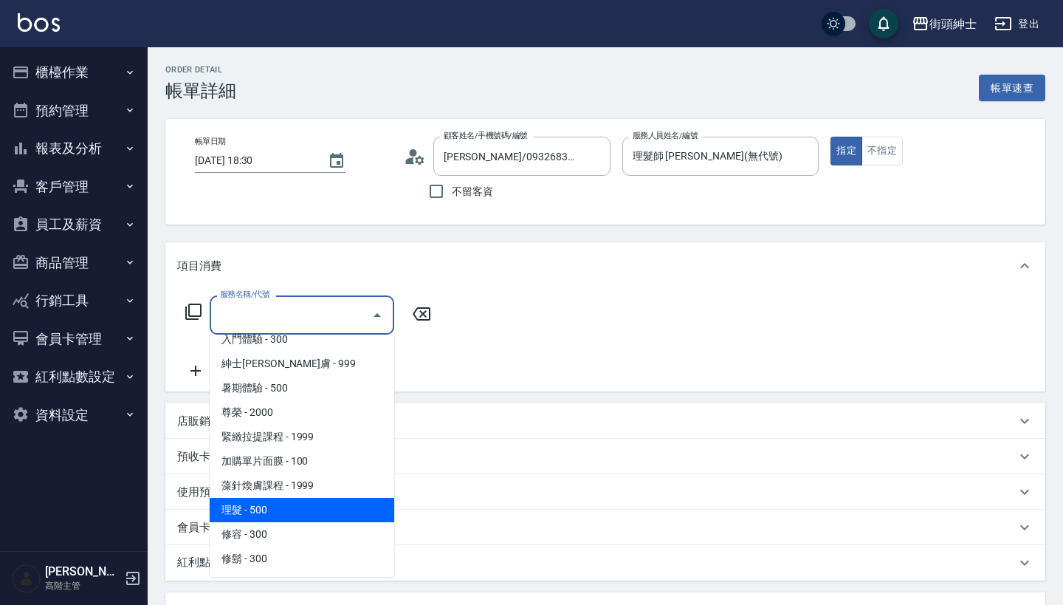
click at [319, 512] on span "理髮 - 500" at bounding box center [302, 510] width 185 height 24
type input "理髮(A02)"
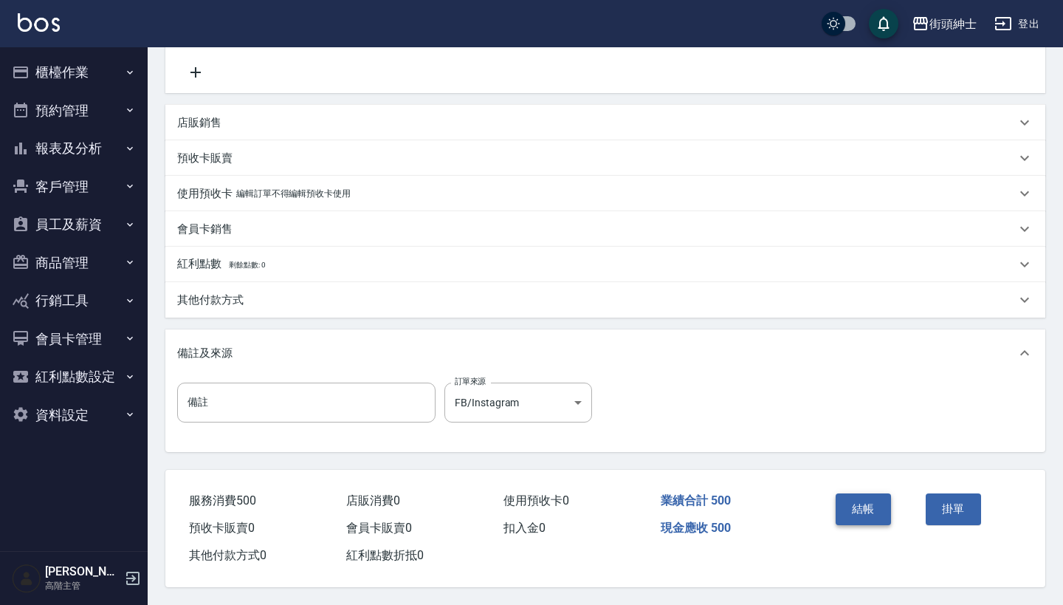
scroll to position [306, 0]
click at [870, 501] on button "結帳" at bounding box center [863, 508] width 55 height 31
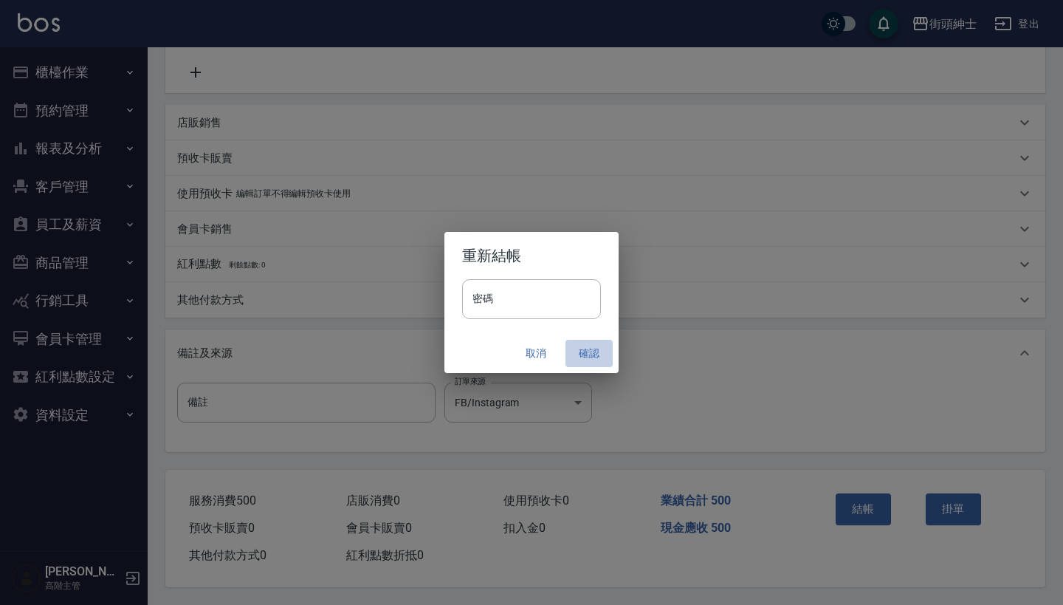
click at [591, 351] on button "確認" at bounding box center [589, 353] width 47 height 27
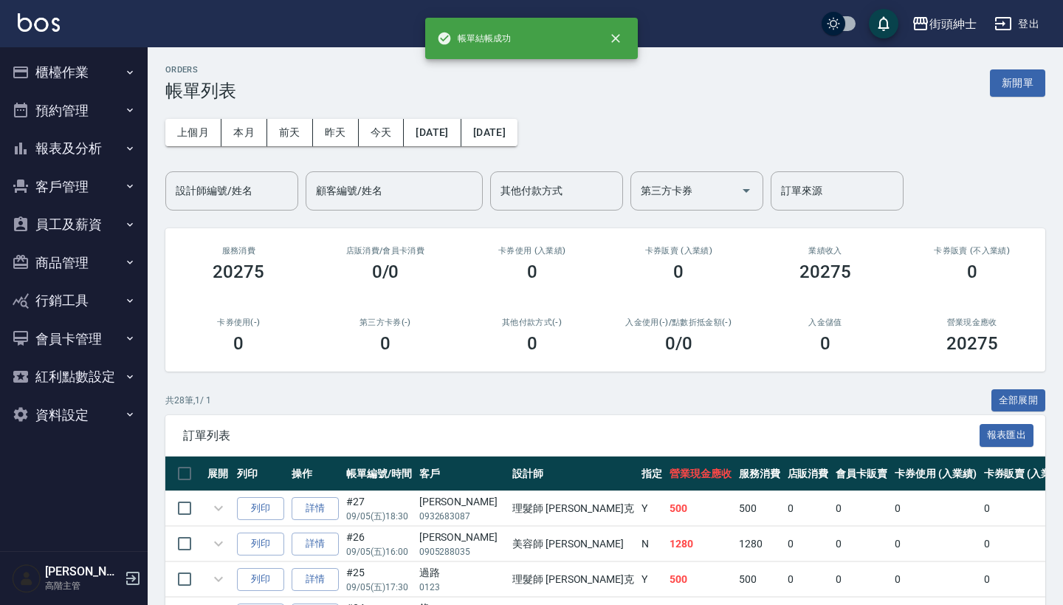
click at [83, 109] on button "預約管理" at bounding box center [74, 111] width 136 height 38
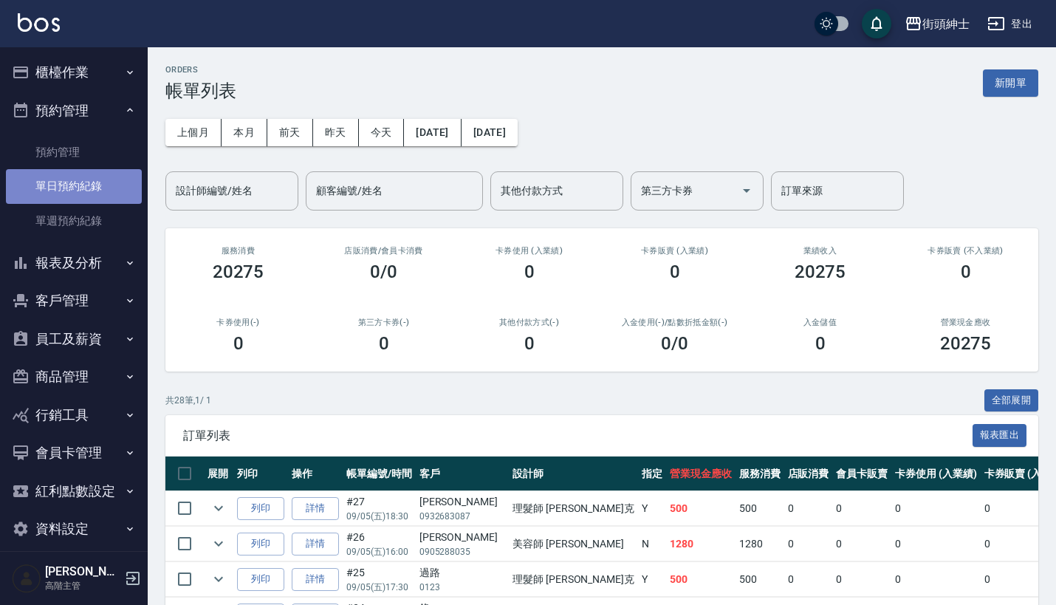
click at [104, 188] on link "單日預約紀錄" at bounding box center [74, 186] width 136 height 34
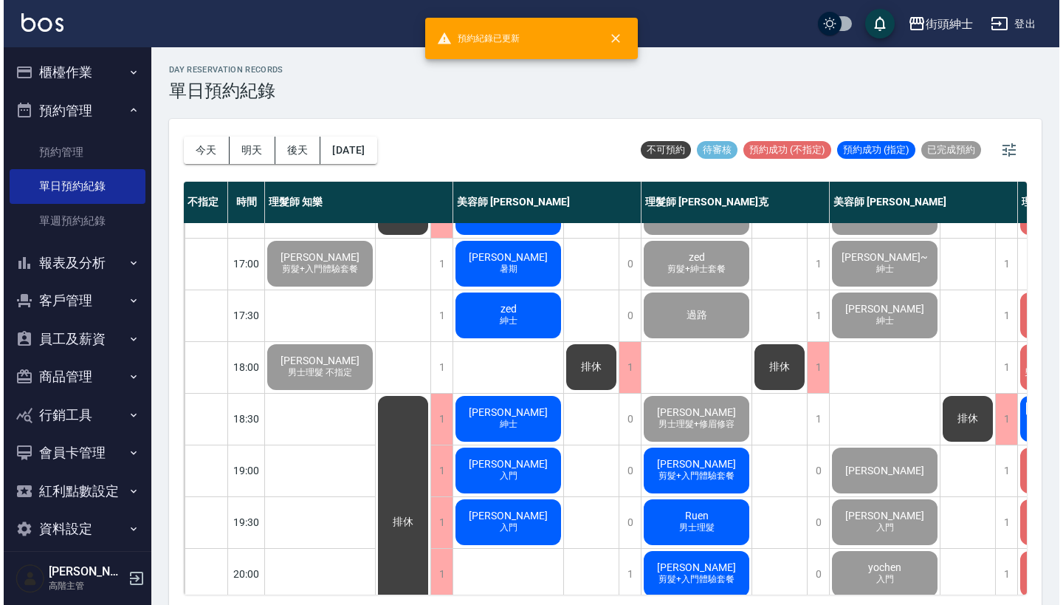
scroll to position [712, 0]
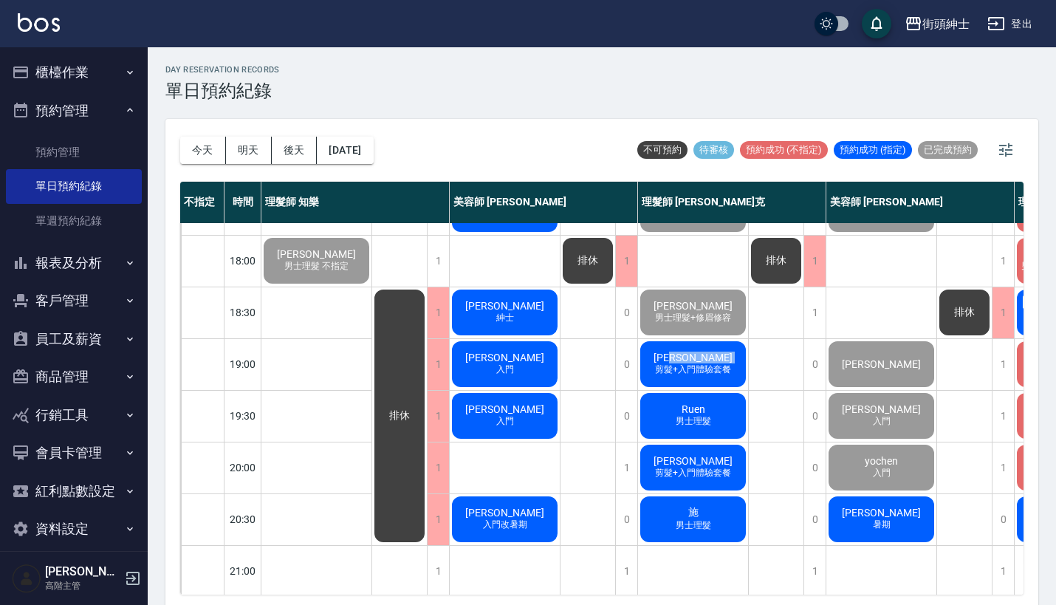
click at [719, 354] on div "李銘恩 剪髮+入門體驗套餐" at bounding box center [693, 364] width 110 height 50
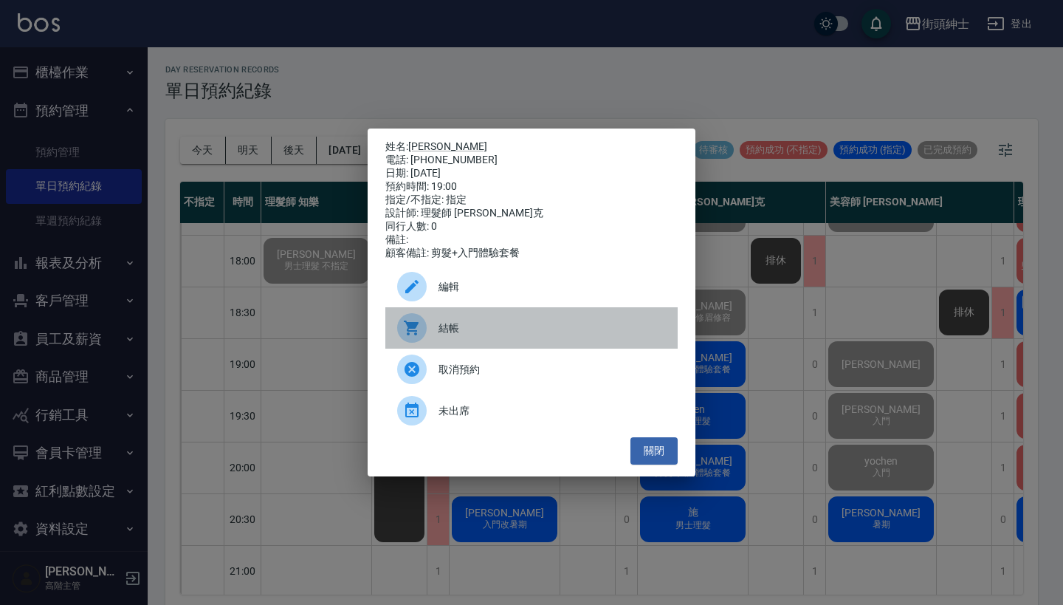
click at [464, 327] on span "結帳" at bounding box center [552, 328] width 227 height 16
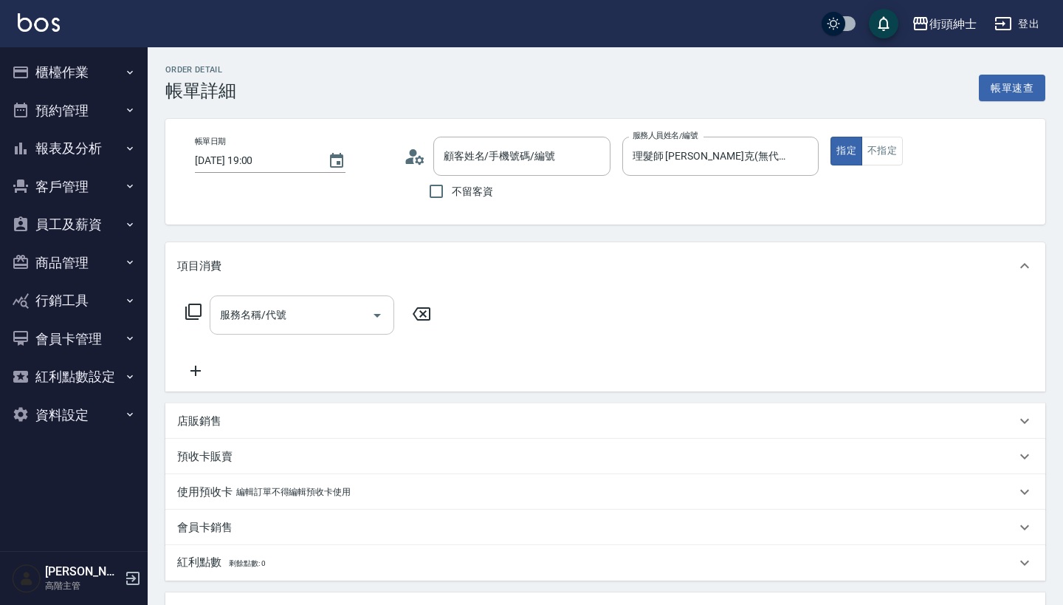
type input "[PERSON_NAME]/0905517366/null"
click at [326, 297] on div "服務名稱/代號" at bounding box center [302, 314] width 185 height 39
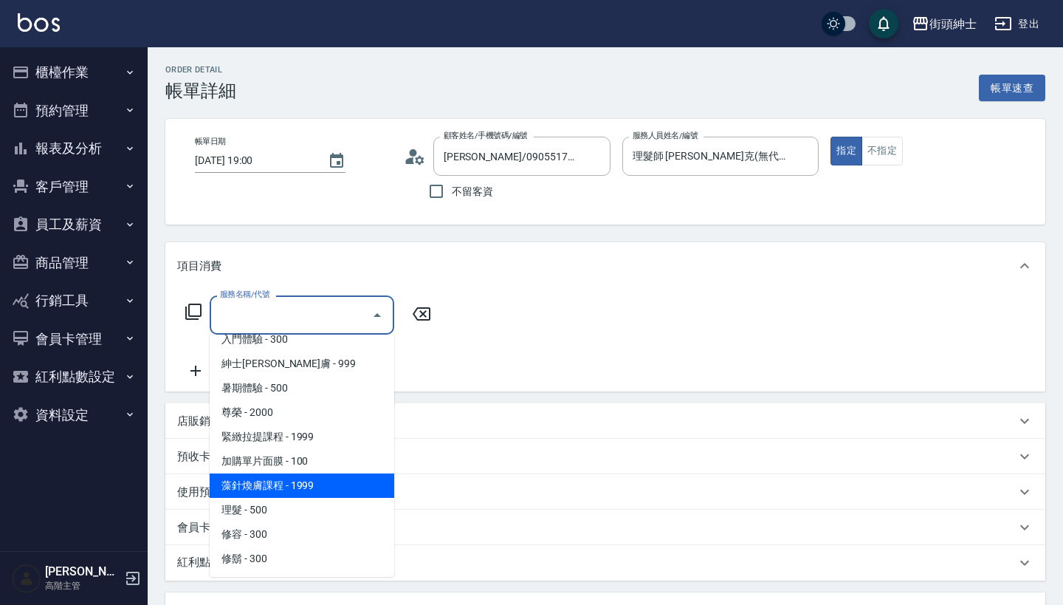
scroll to position [111, 0]
click at [310, 496] on span "藻針煥膚課程 - 1999" at bounding box center [302, 485] width 185 height 24
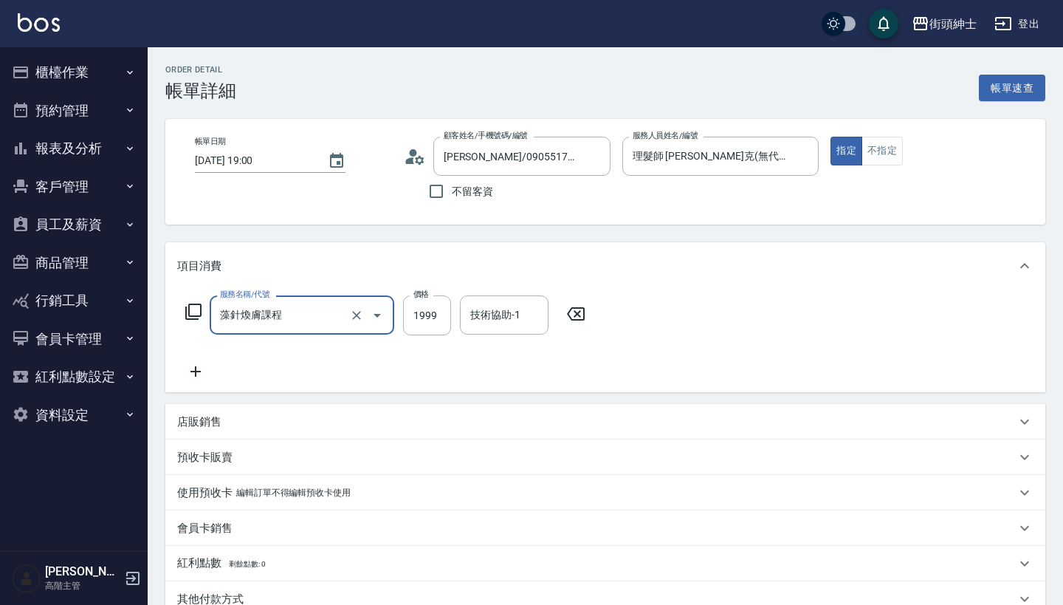
click at [314, 320] on input "藻針煥膚課程" at bounding box center [281, 315] width 130 height 26
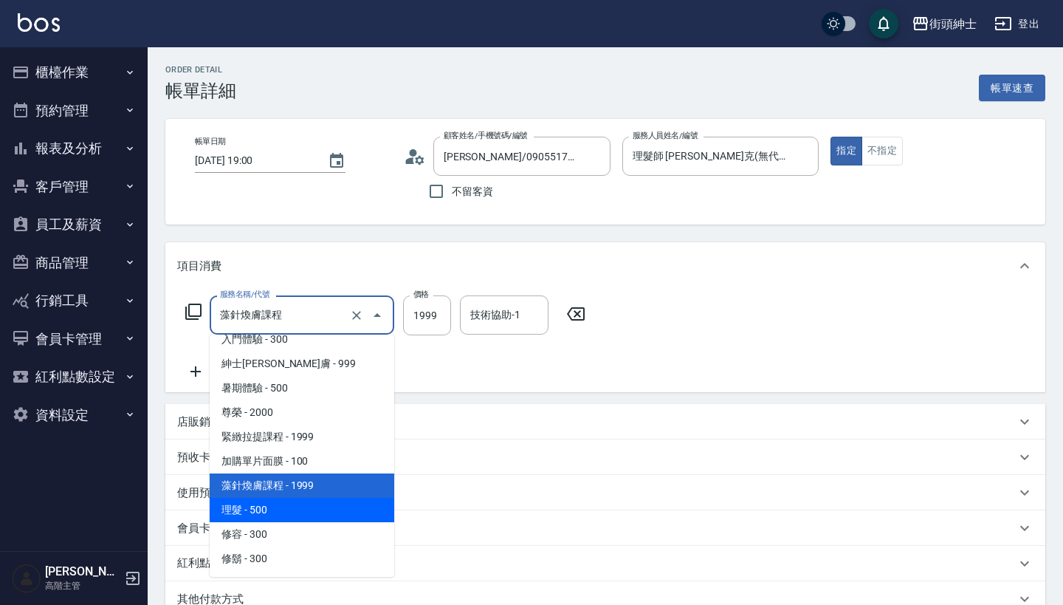
click at [319, 507] on span "理髮 - 500" at bounding box center [302, 510] width 185 height 24
type input "理髮(A02)"
type input "500"
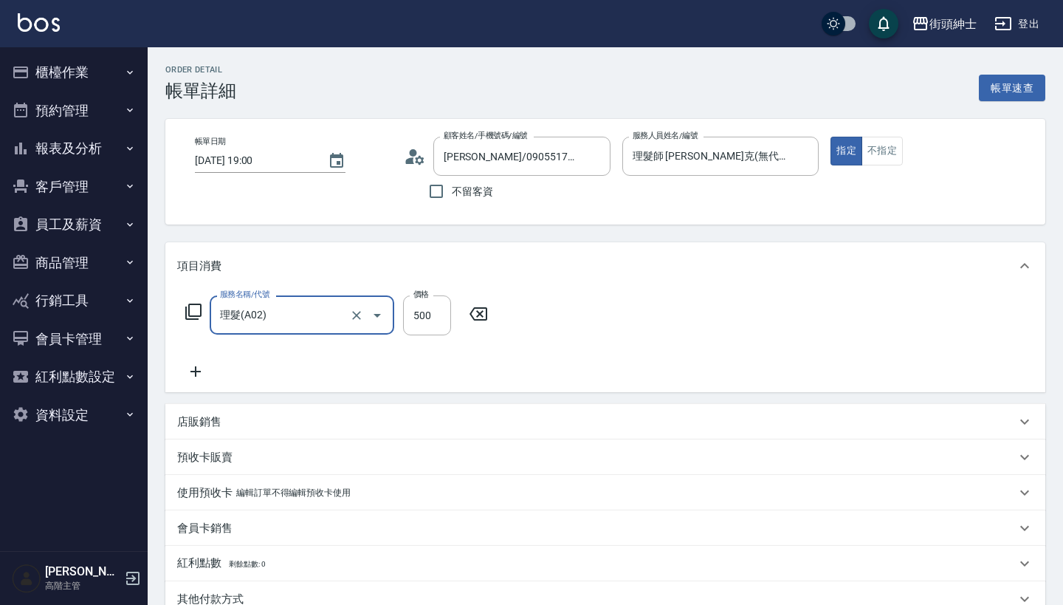
scroll to position [306, 0]
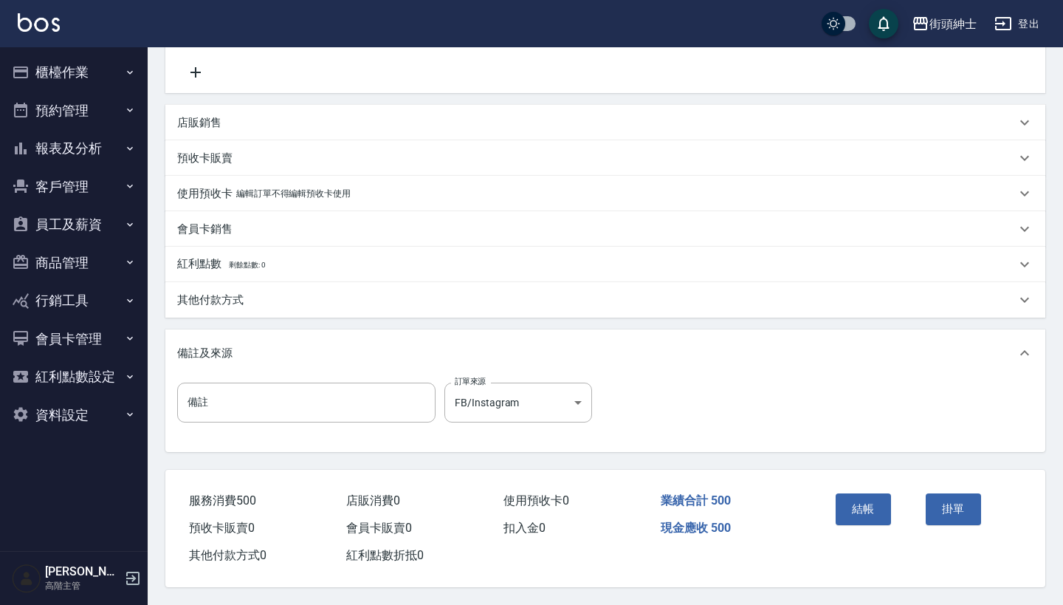
click at [860, 476] on div "結帳 掛單" at bounding box center [920, 520] width 216 height 100
click at [860, 495] on button "結帳" at bounding box center [863, 508] width 55 height 31
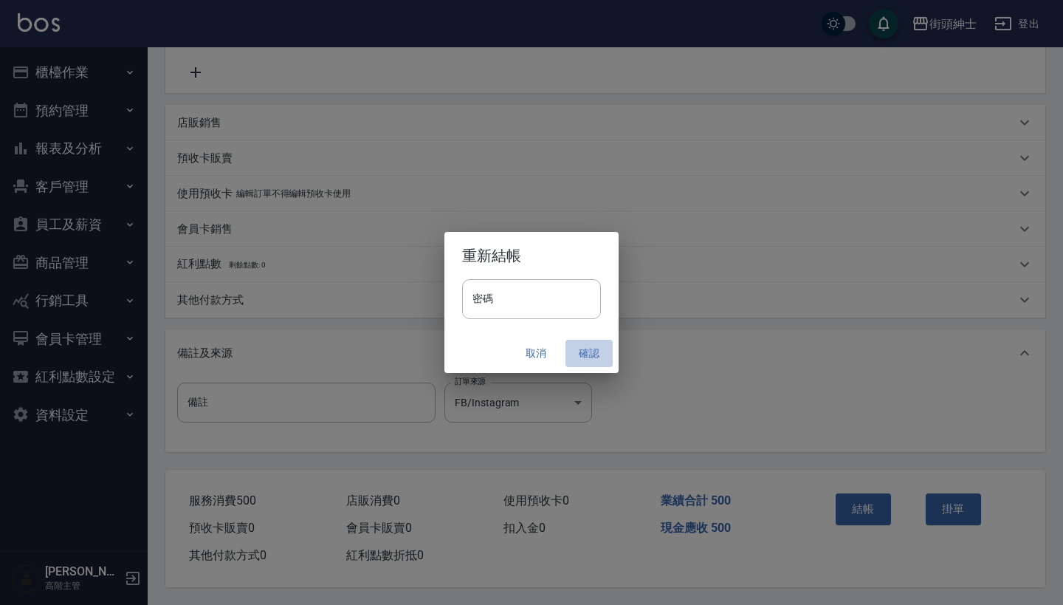
click at [577, 353] on button "確認" at bounding box center [589, 353] width 47 height 27
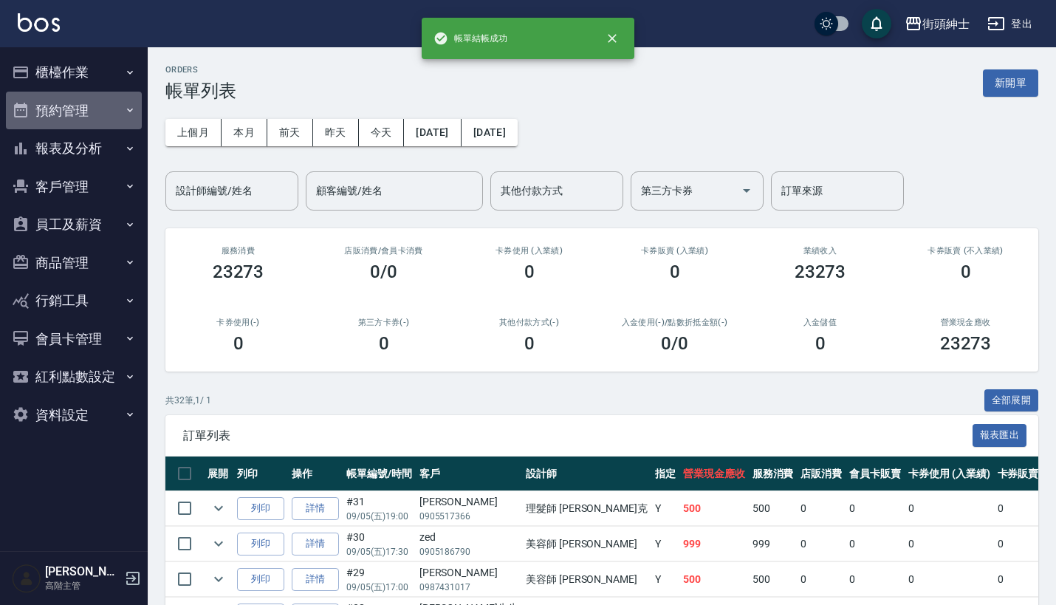
click at [106, 107] on button "預約管理" at bounding box center [74, 111] width 136 height 38
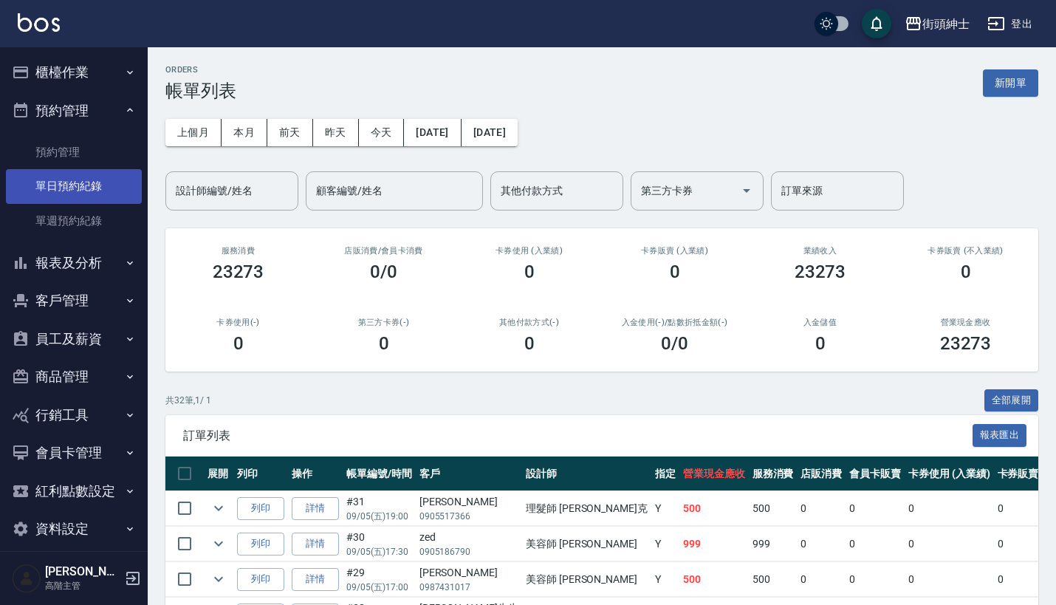
click at [102, 192] on link "單日預約紀錄" at bounding box center [74, 186] width 136 height 34
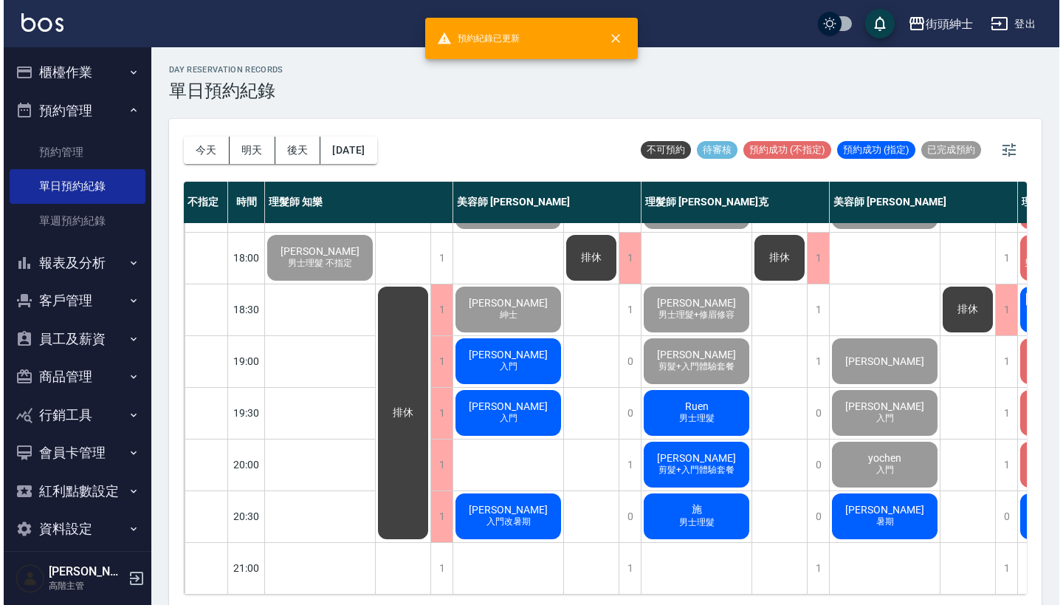
scroll to position [727, 0]
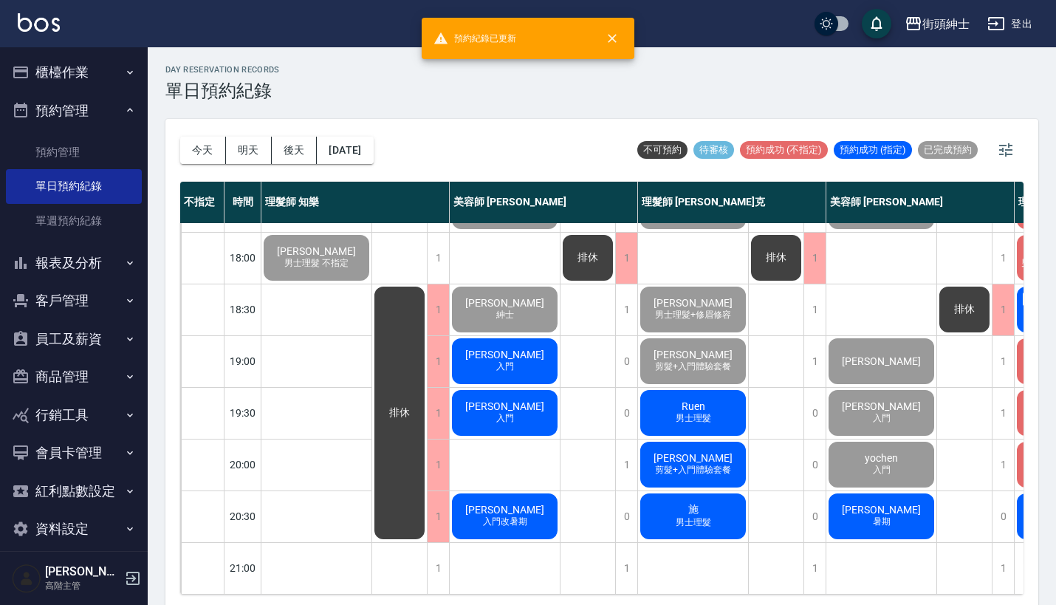
click at [683, 425] on div "Ruen 男士理髮" at bounding box center [693, 413] width 110 height 50
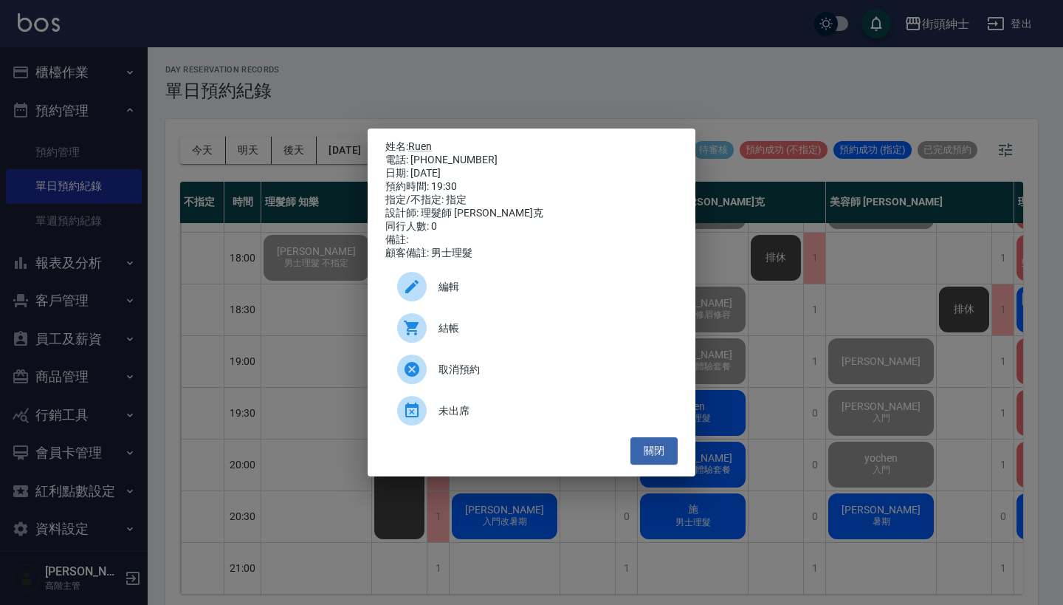
click at [539, 334] on span "結帳" at bounding box center [552, 328] width 227 height 16
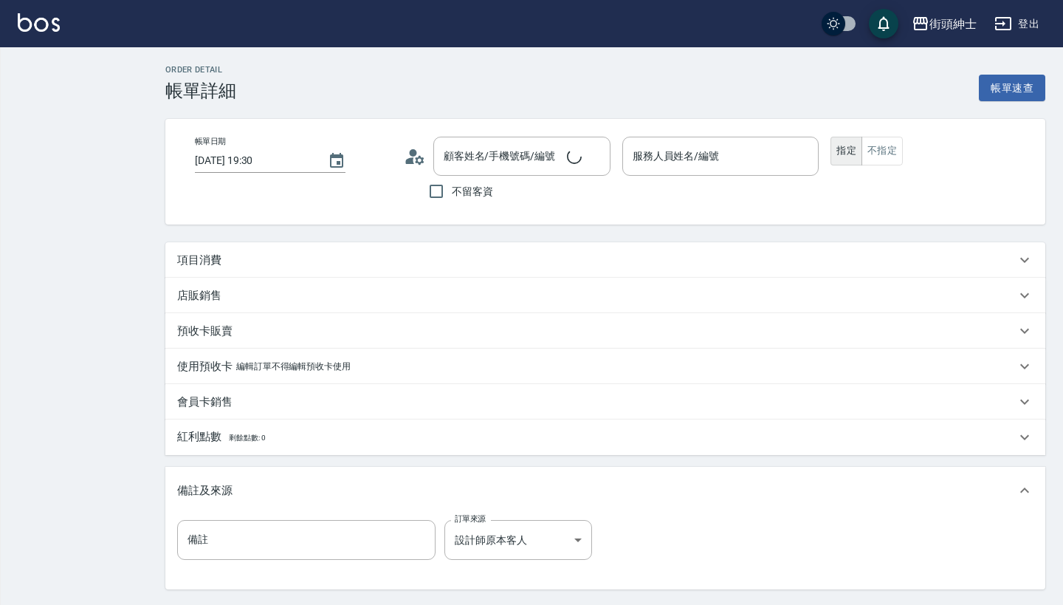
type input "理髮師 [PERSON_NAME]克(無代號)"
type input "Ruen/0912789316/null"
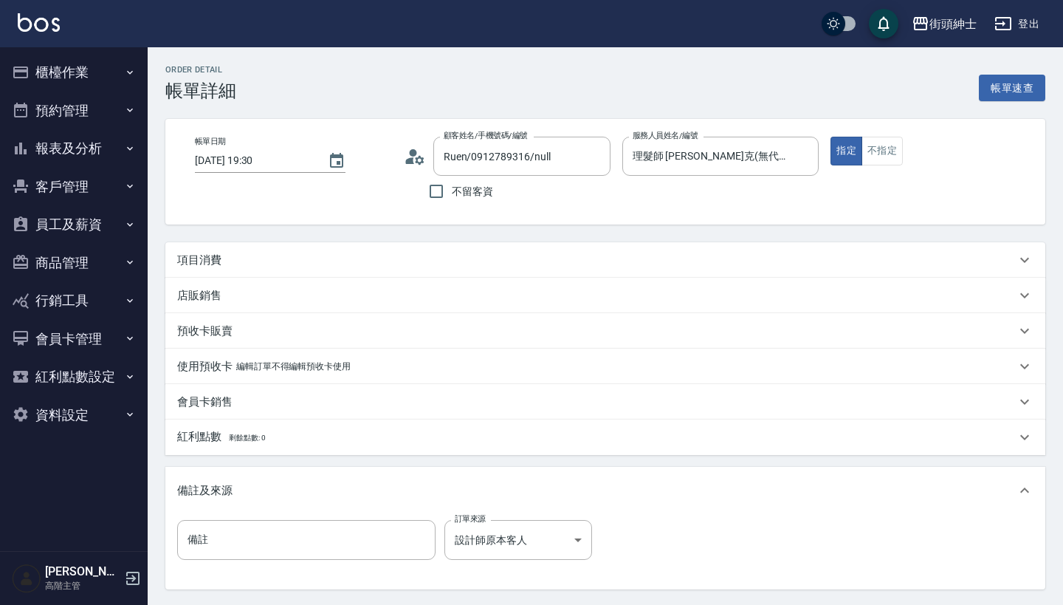
click at [75, 105] on button "預約管理" at bounding box center [74, 111] width 136 height 38
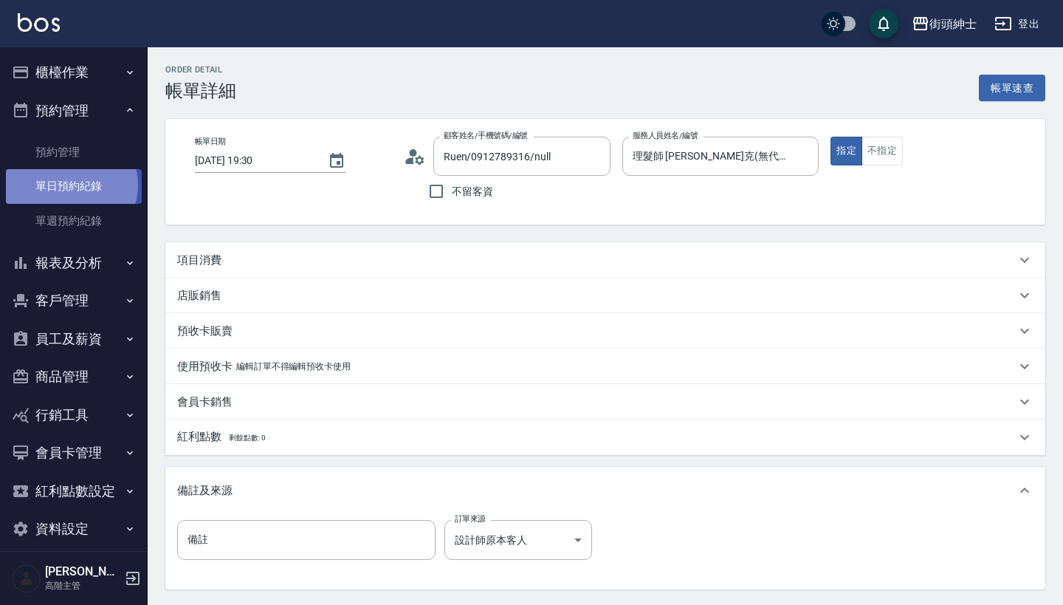
click at [70, 184] on link "單日預約紀錄" at bounding box center [74, 186] width 136 height 34
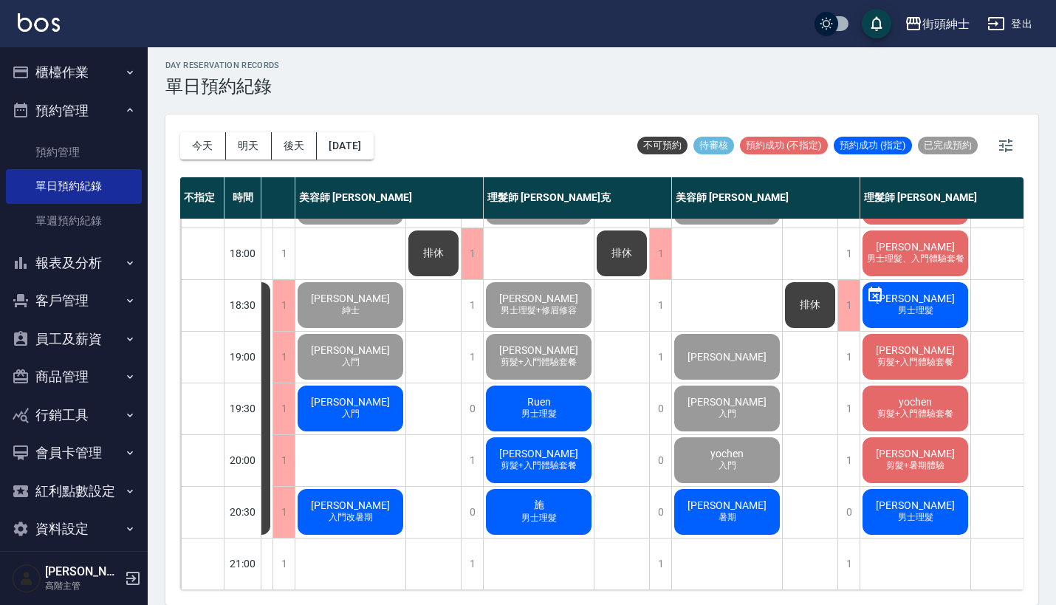
scroll to position [4, 0]
